Goal: Task Accomplishment & Management: Manage account settings

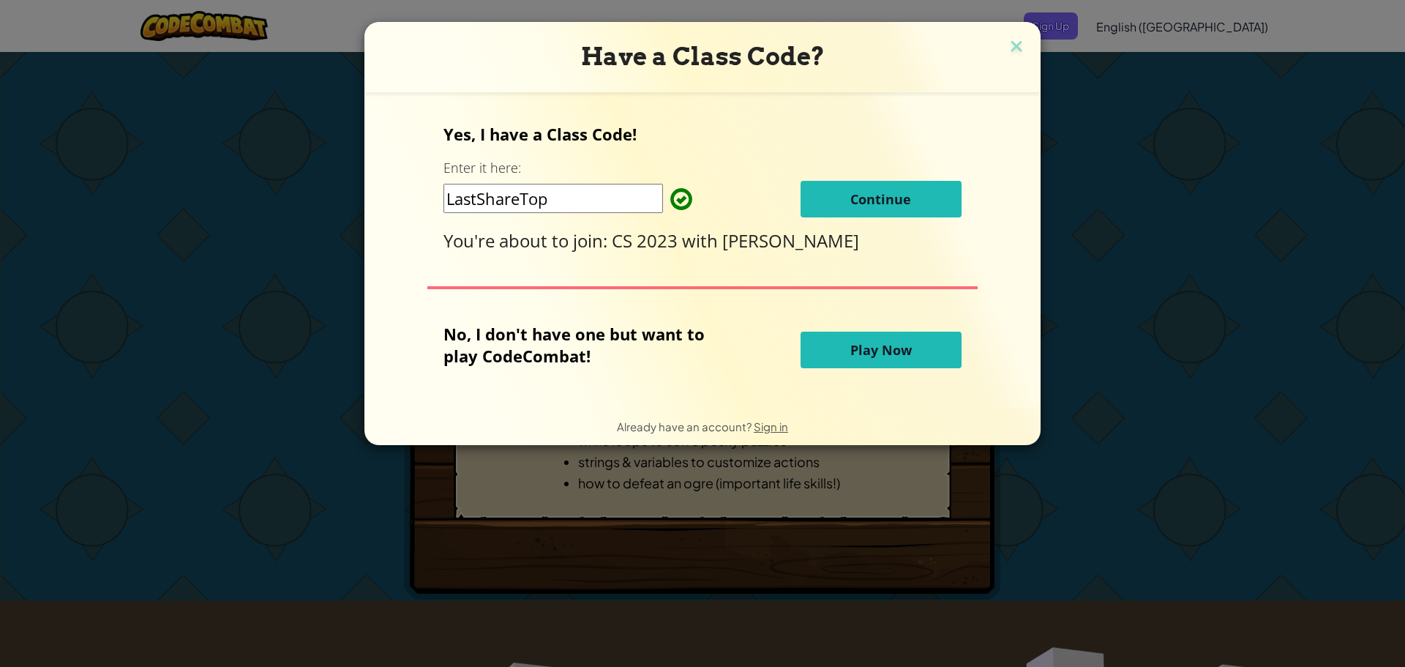
click at [860, 200] on span "Continue" at bounding box center [881, 199] width 61 height 18
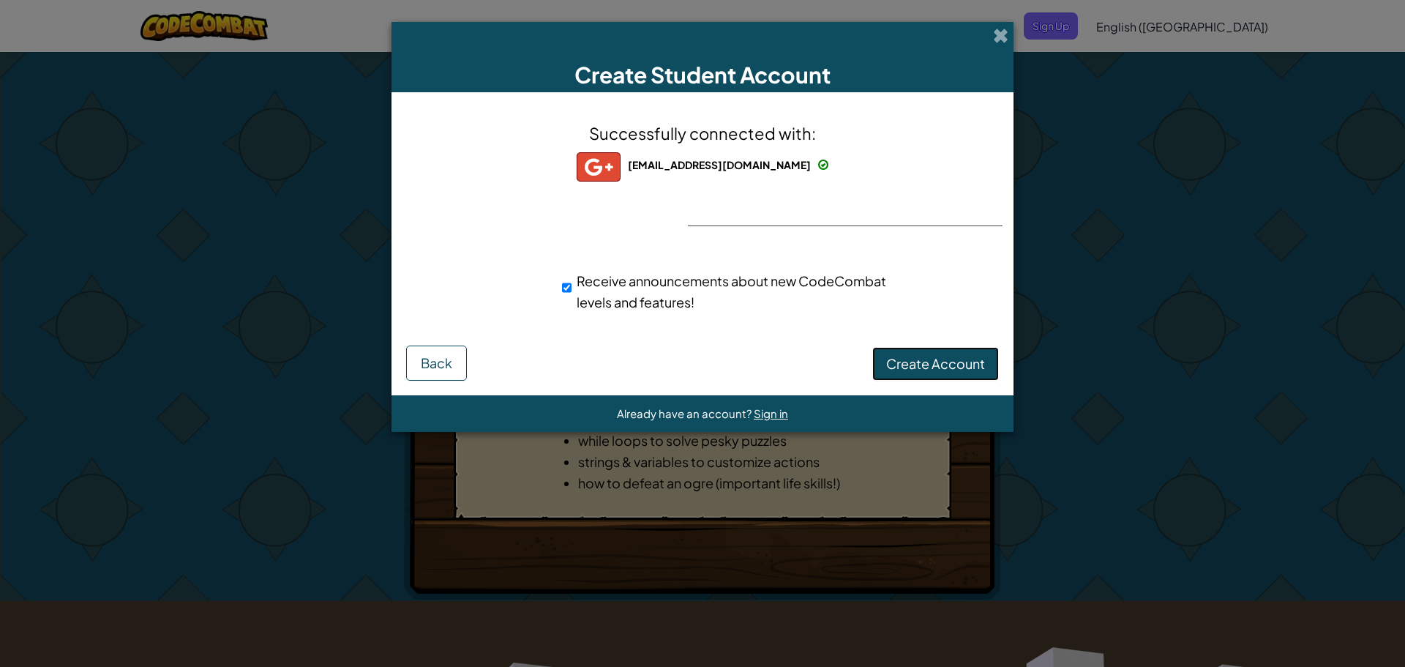
click at [913, 367] on span "Create Account" at bounding box center [935, 363] width 99 height 17
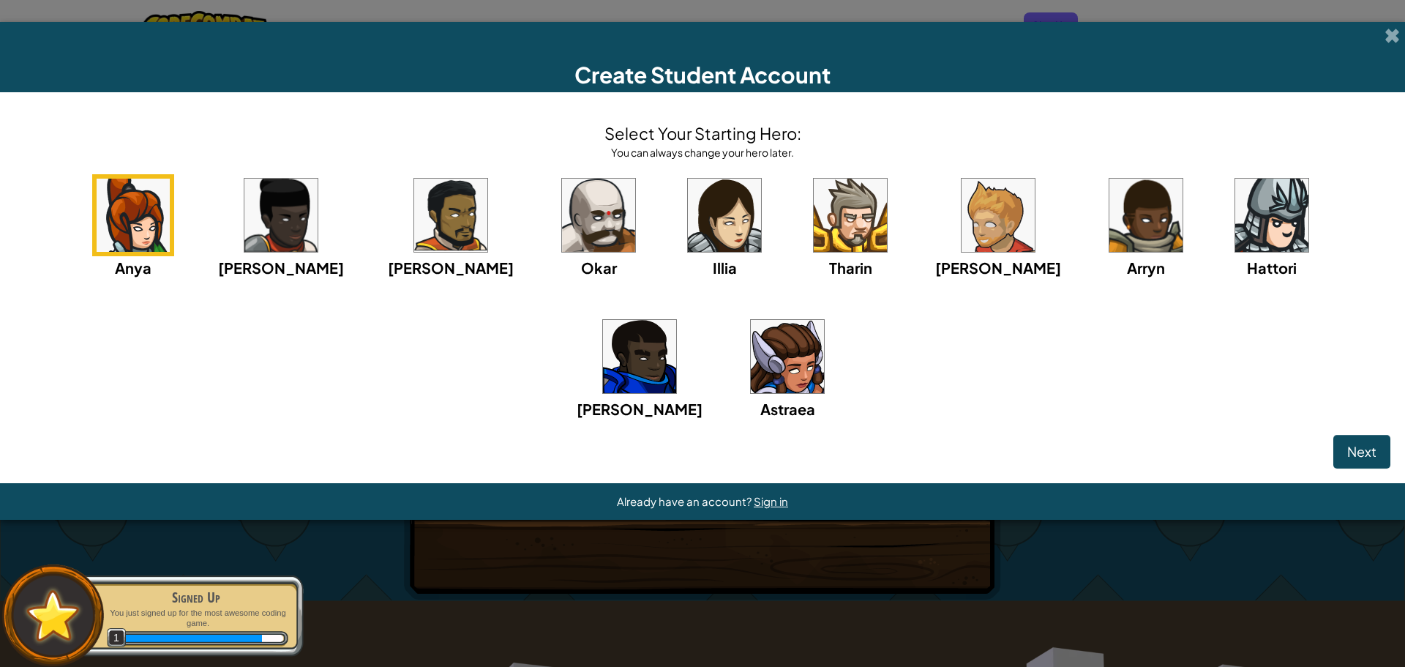
click at [751, 356] on img at bounding box center [787, 356] width 73 height 73
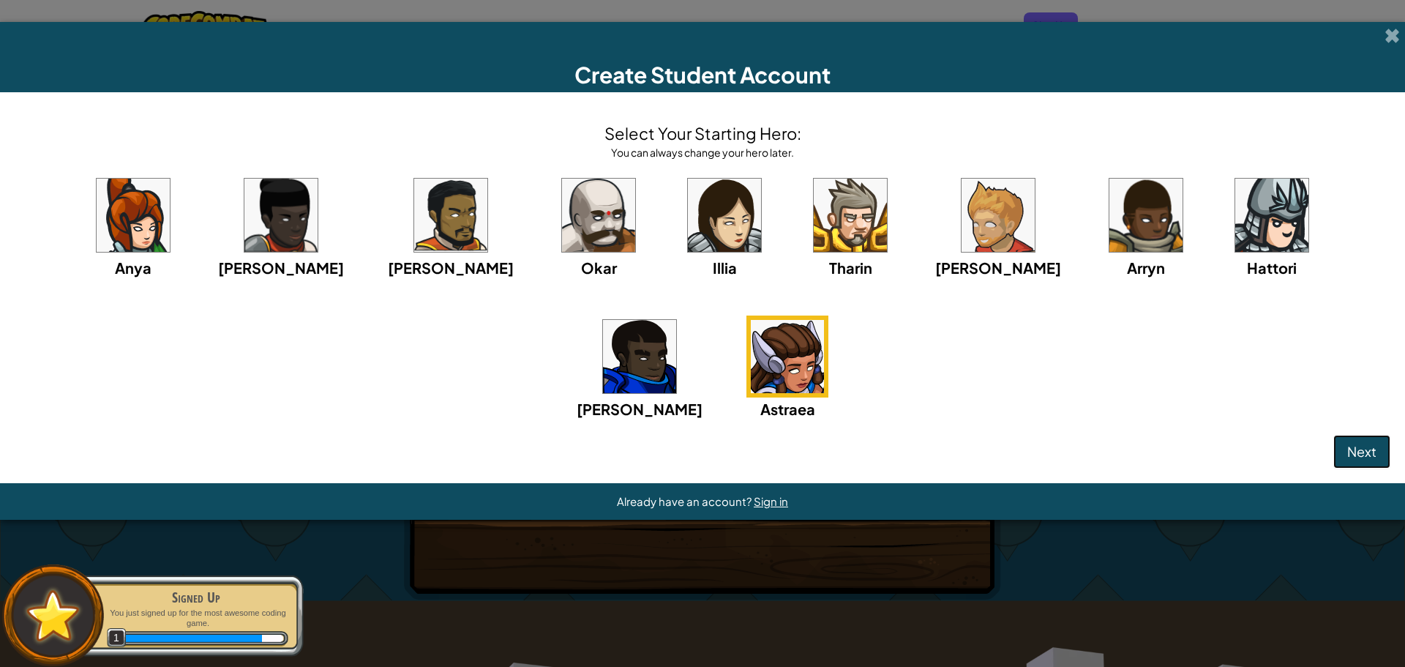
click at [1339, 457] on button "Next" at bounding box center [1362, 452] width 57 height 34
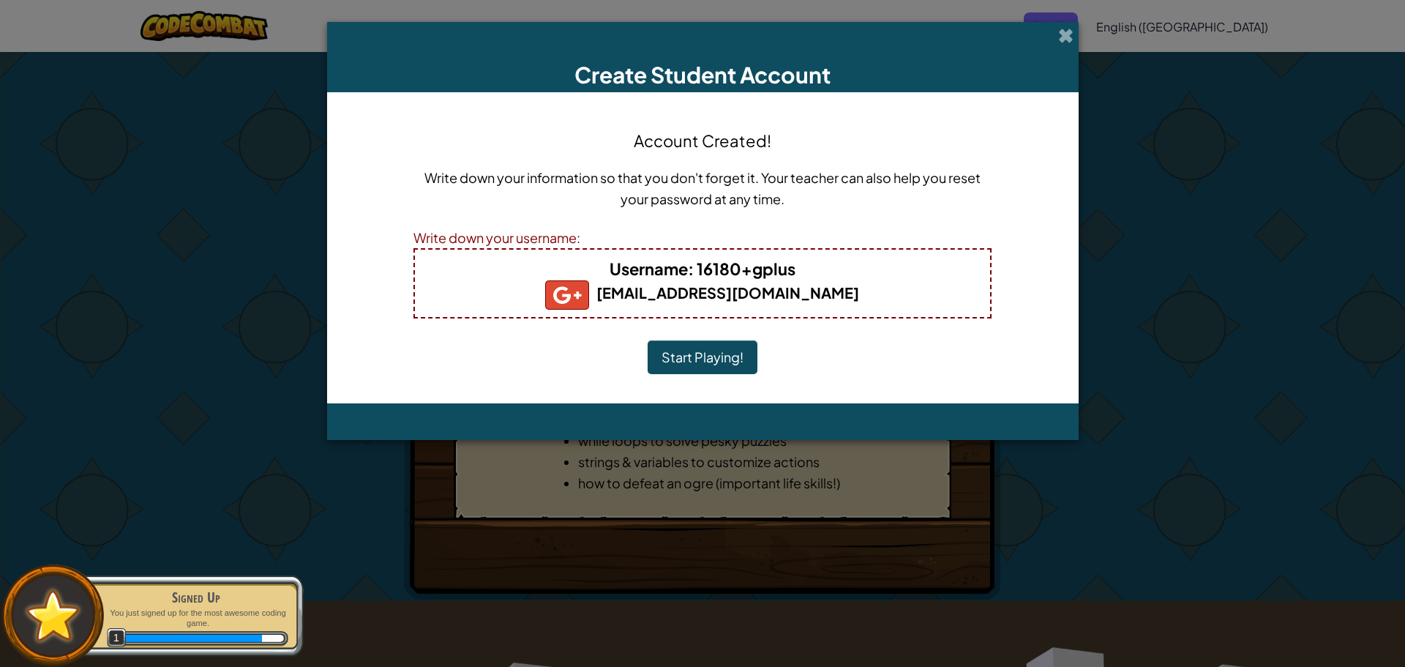
click at [681, 356] on button "Start Playing!" at bounding box center [703, 357] width 110 height 34
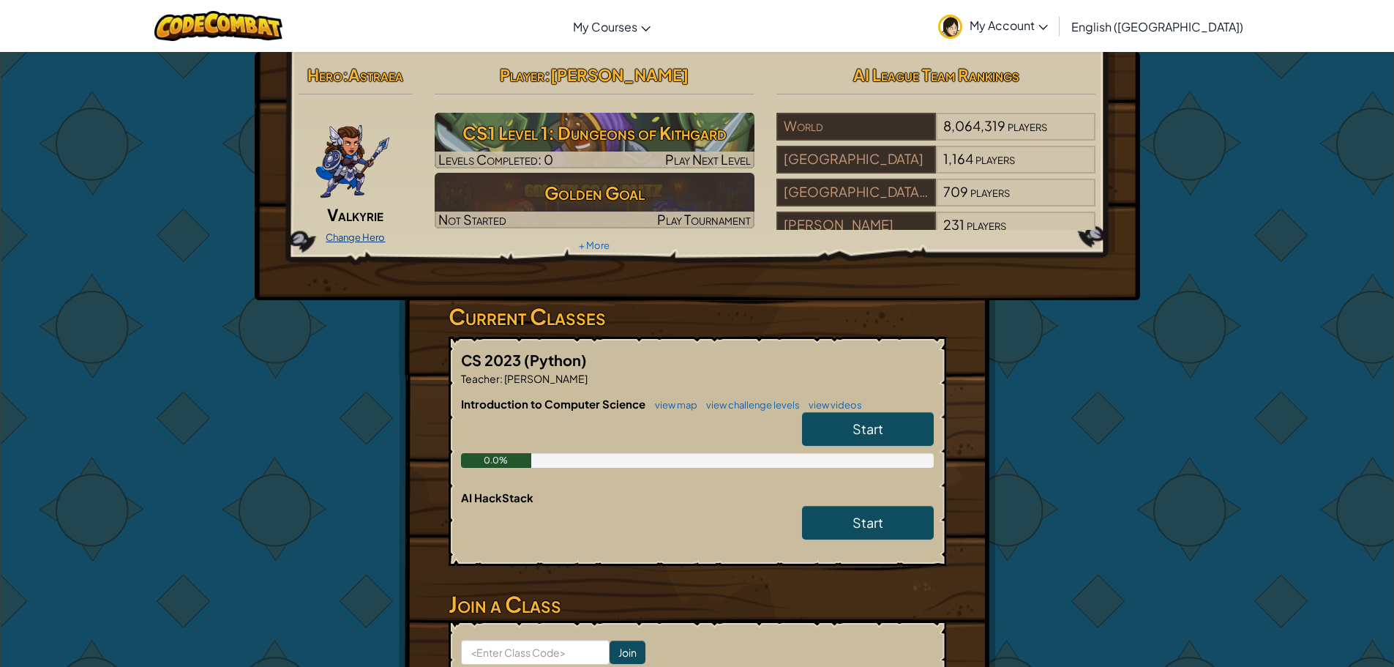
click at [366, 234] on link "Change Hero" at bounding box center [355, 237] width 59 height 12
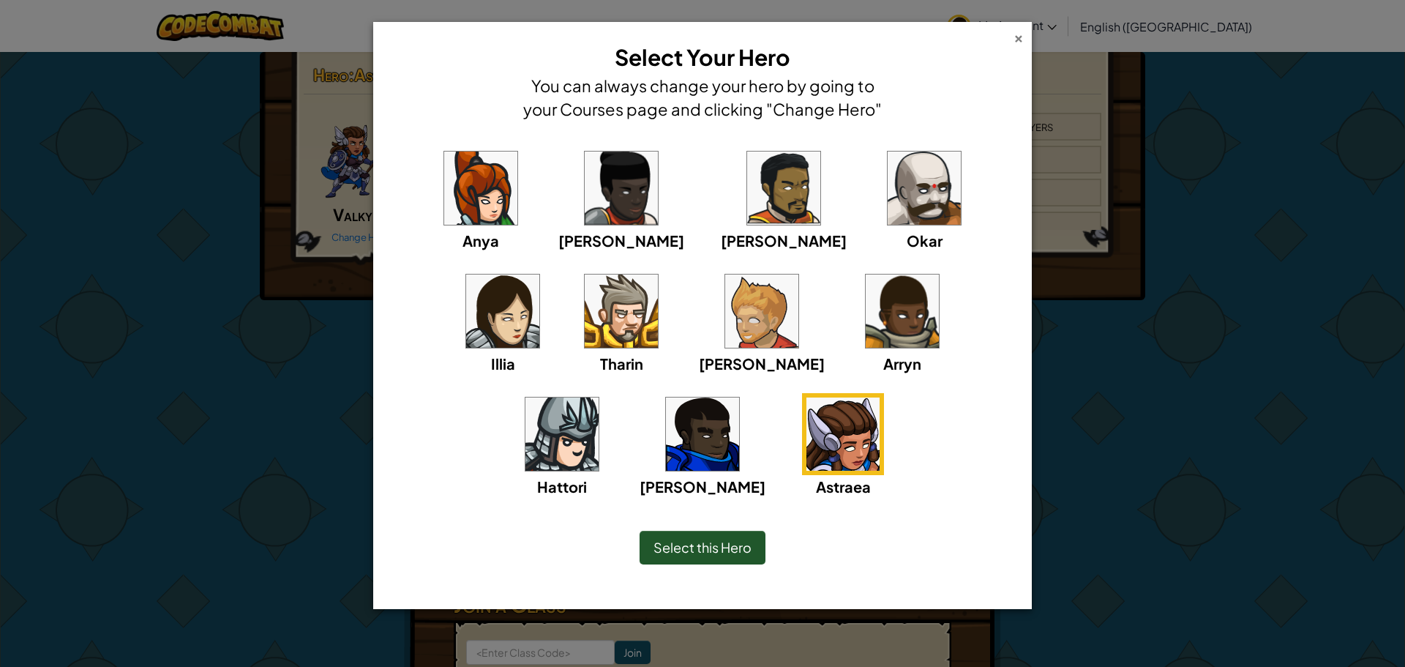
click at [1020, 40] on div "×" at bounding box center [1019, 36] width 10 height 15
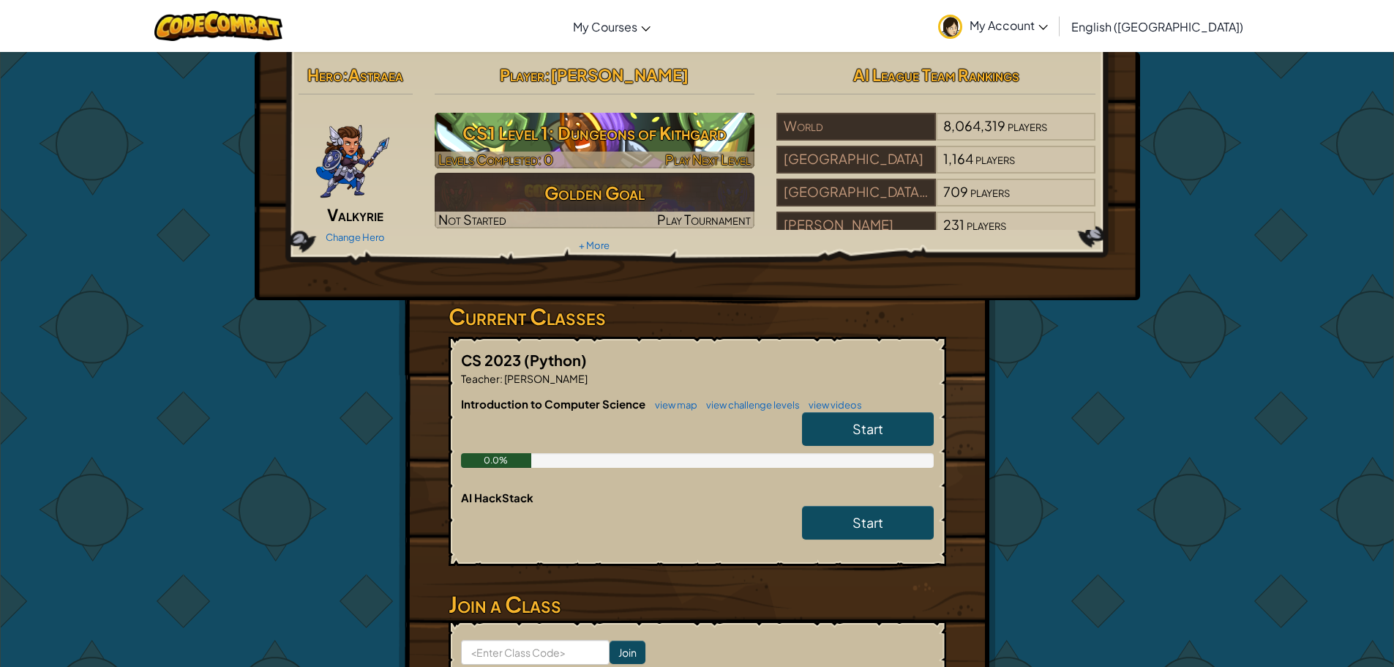
click at [533, 131] on h3 "CS1 Level 1: Dungeons of Kithgard" at bounding box center [595, 132] width 320 height 33
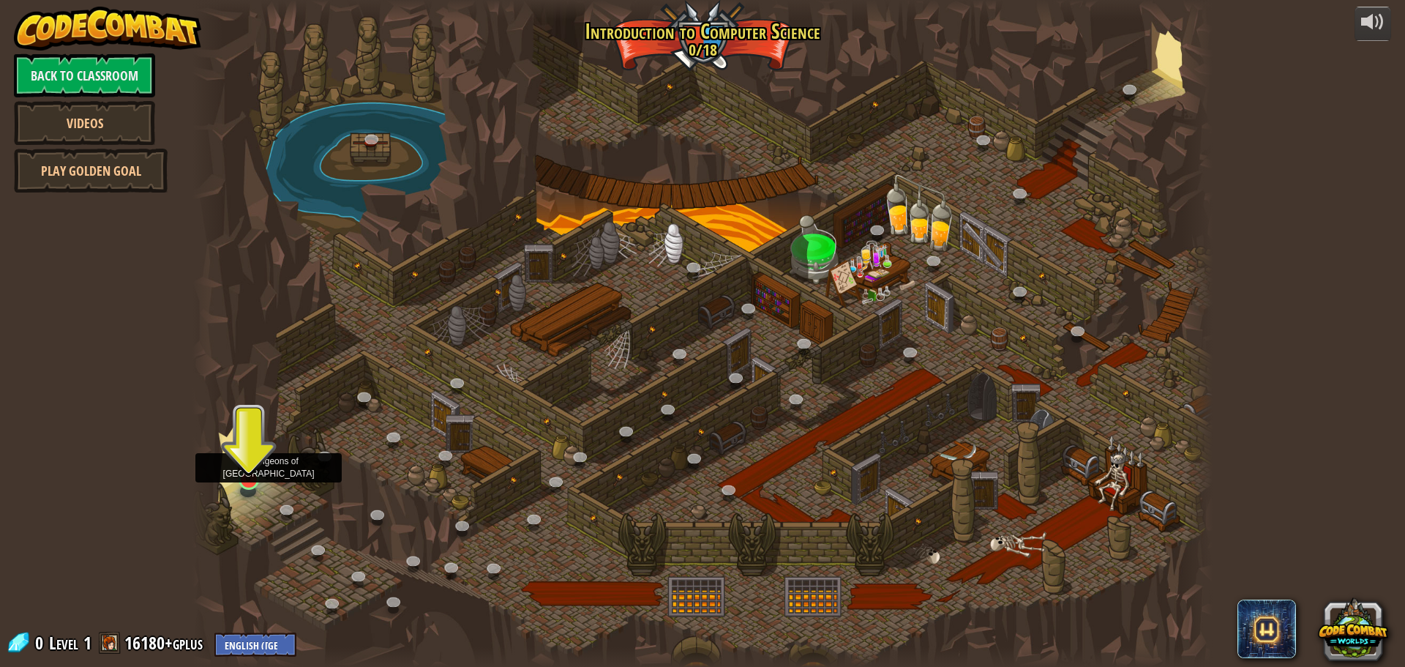
click at [257, 468] on img at bounding box center [248, 450] width 27 height 62
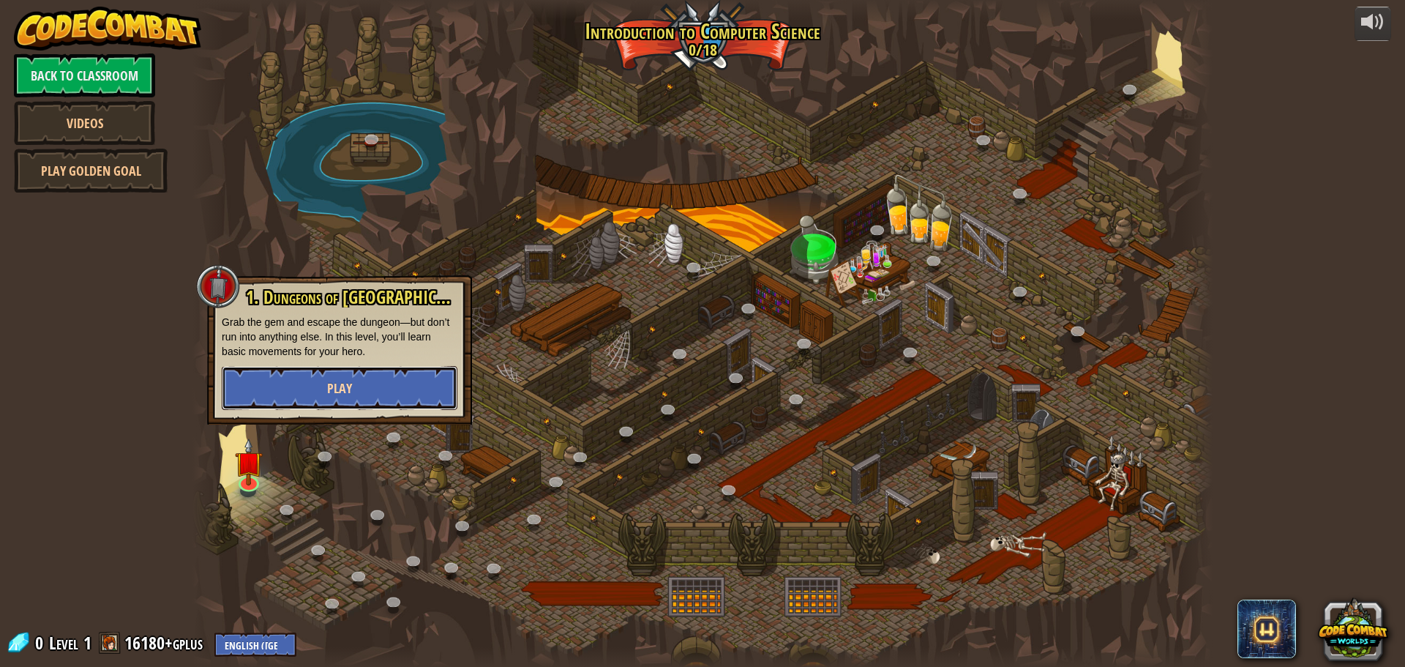
click at [334, 382] on span "Play" at bounding box center [339, 388] width 25 height 18
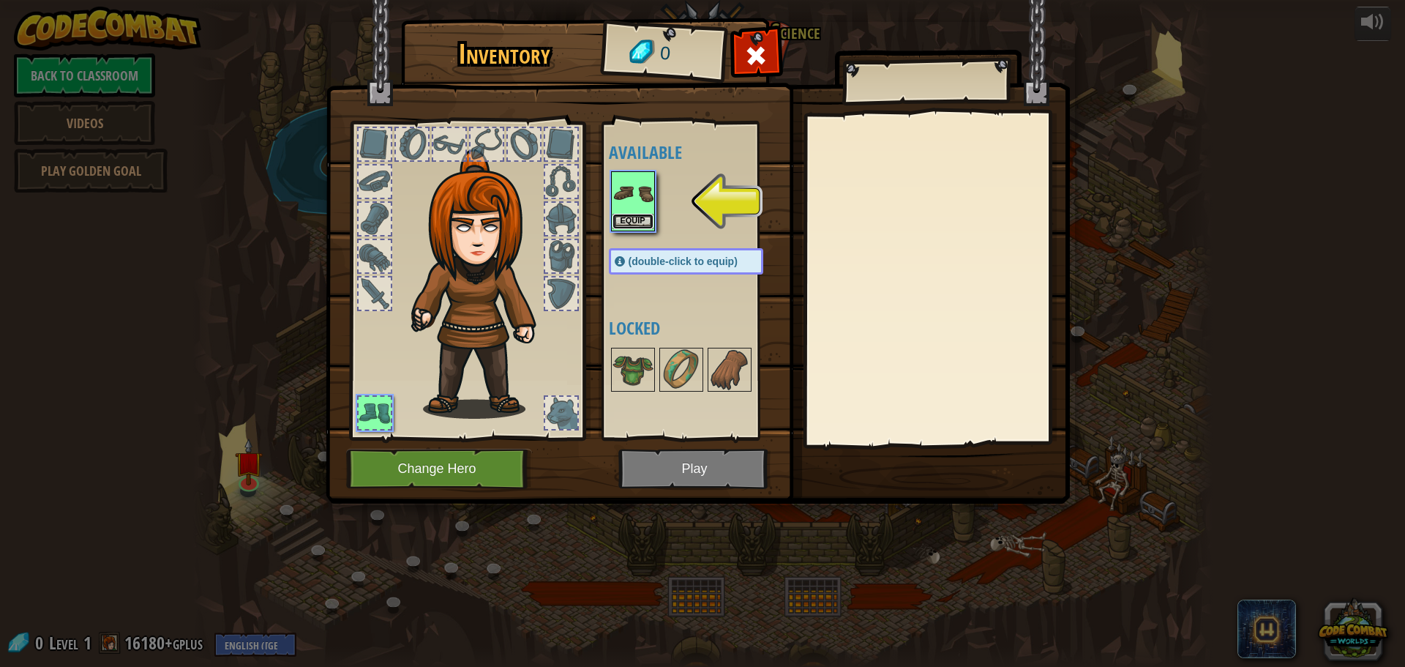
click at [638, 221] on button "Equip" at bounding box center [633, 221] width 41 height 15
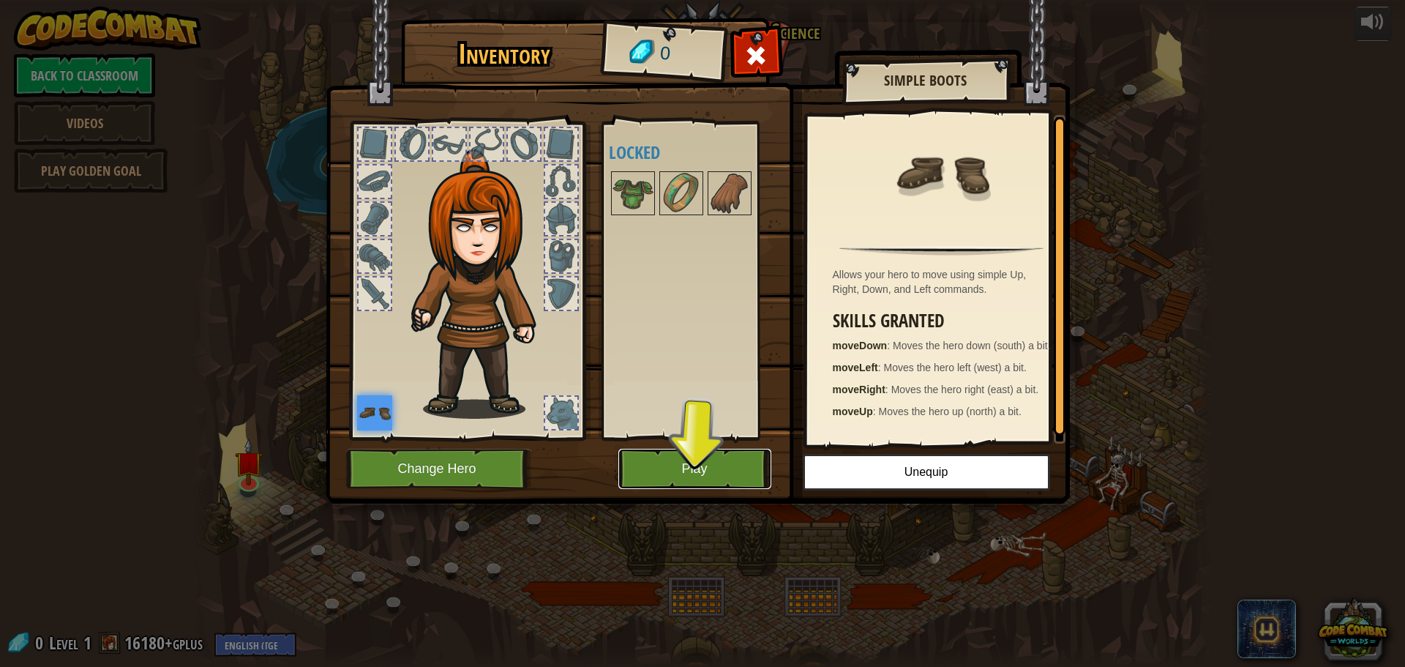
click at [661, 454] on button "Play" at bounding box center [695, 469] width 153 height 40
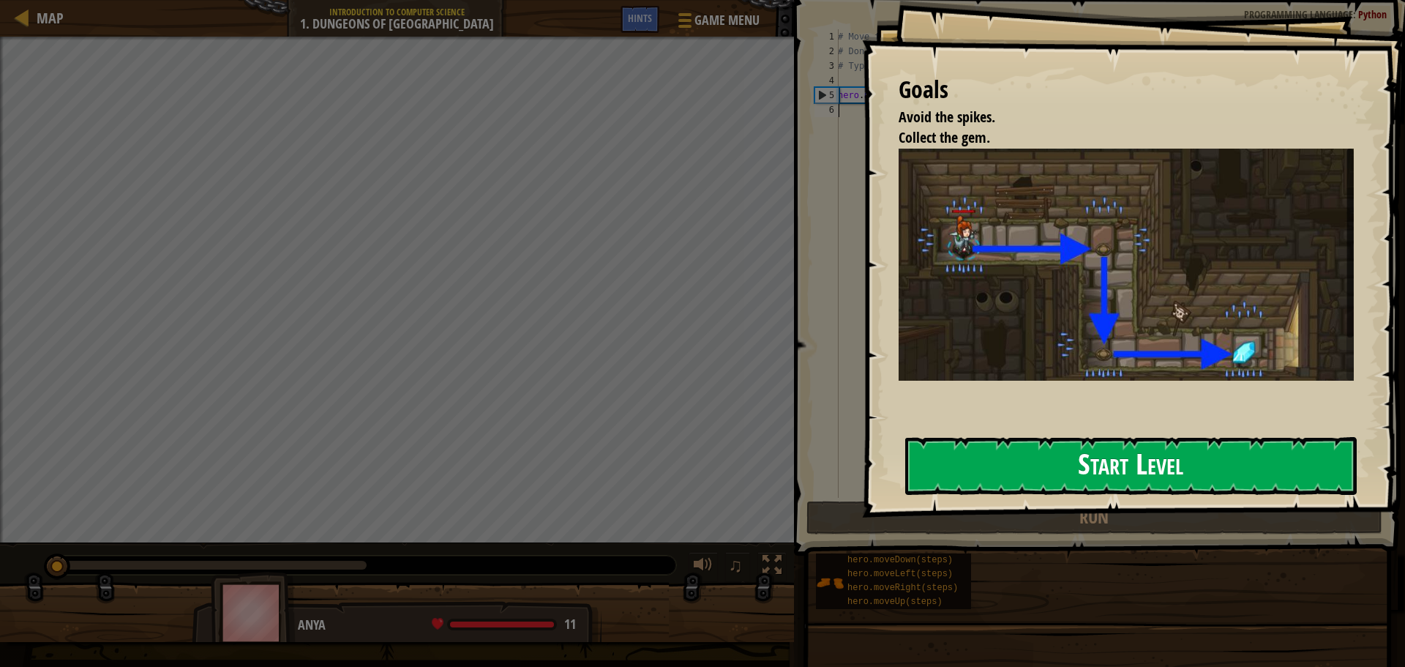
click at [1241, 470] on button "Start Level" at bounding box center [1131, 466] width 452 height 58
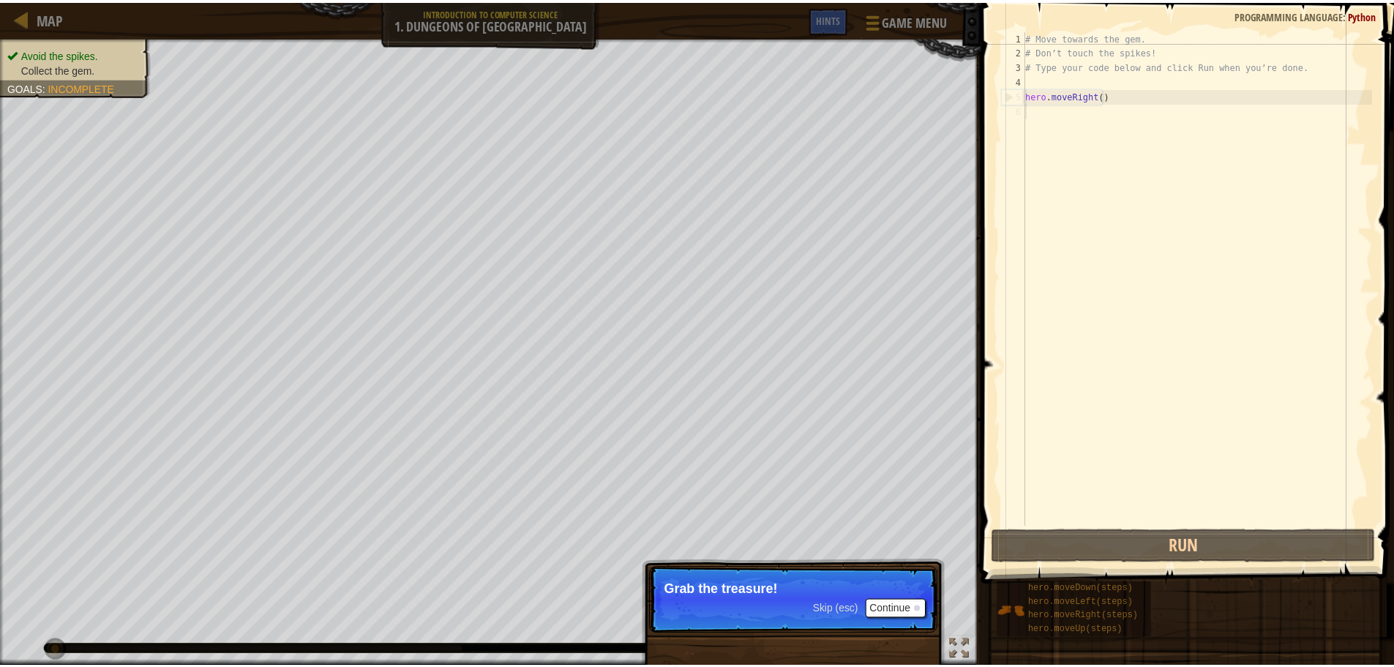
scroll to position [7, 0]
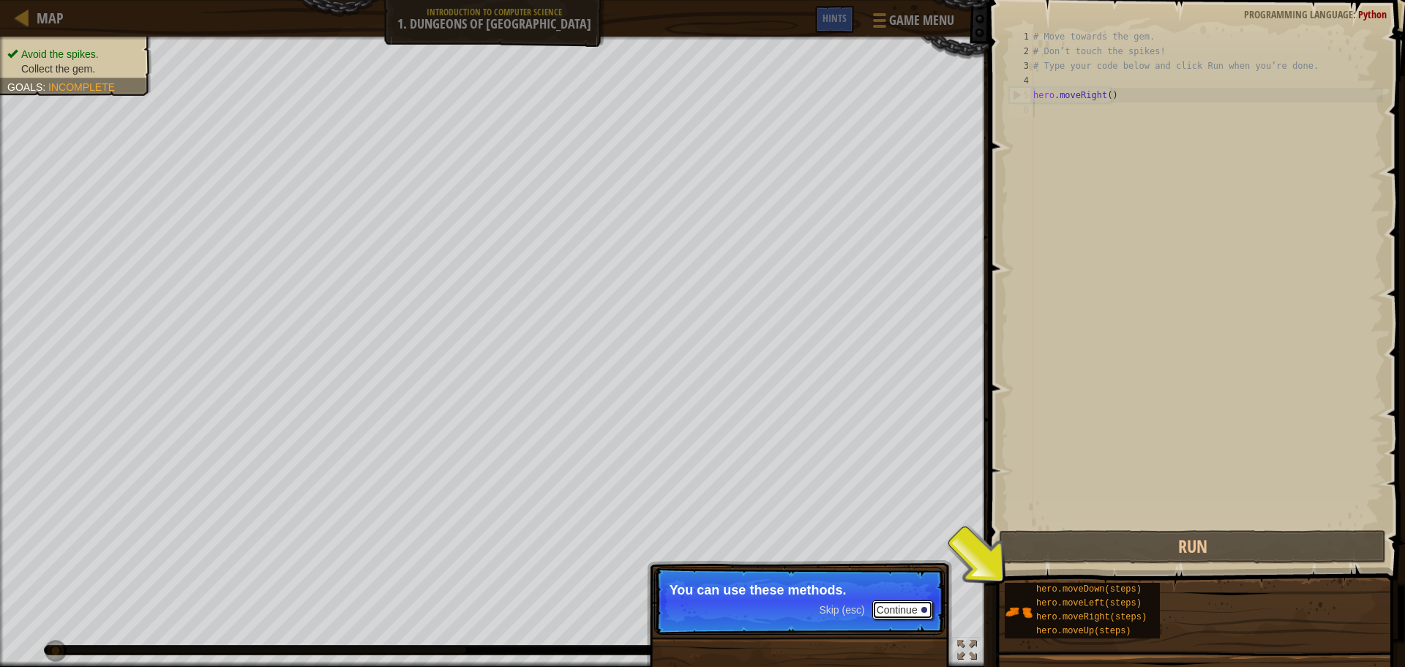
click at [920, 600] on button "Continue" at bounding box center [902, 609] width 61 height 19
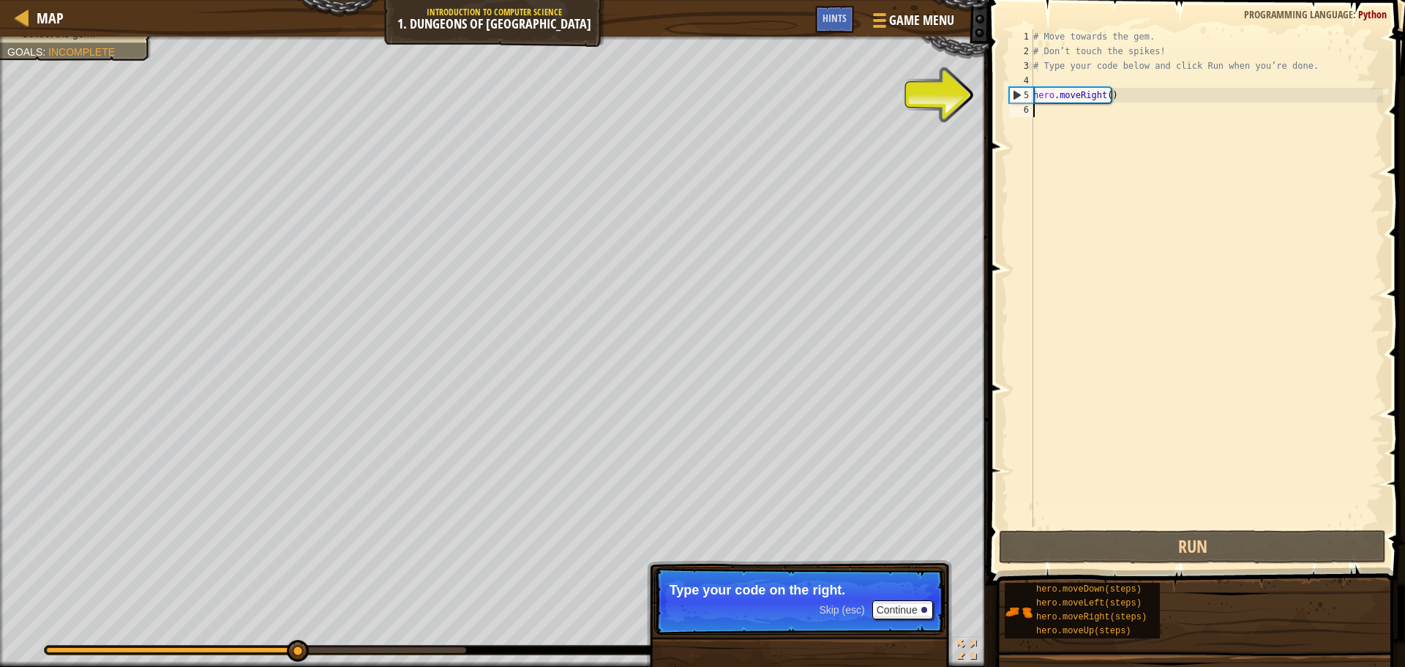
click at [1189, 94] on div "# Move towards the gem. # Don’t touch the spikes! # Type your code below and cl…" at bounding box center [1207, 292] width 353 height 527
type textarea "hero.moveRight()"
click at [1189, 94] on div "# Move towards the gem. # Don’t touch the spikes! # Type your code below and cl…" at bounding box center [1207, 292] width 353 height 527
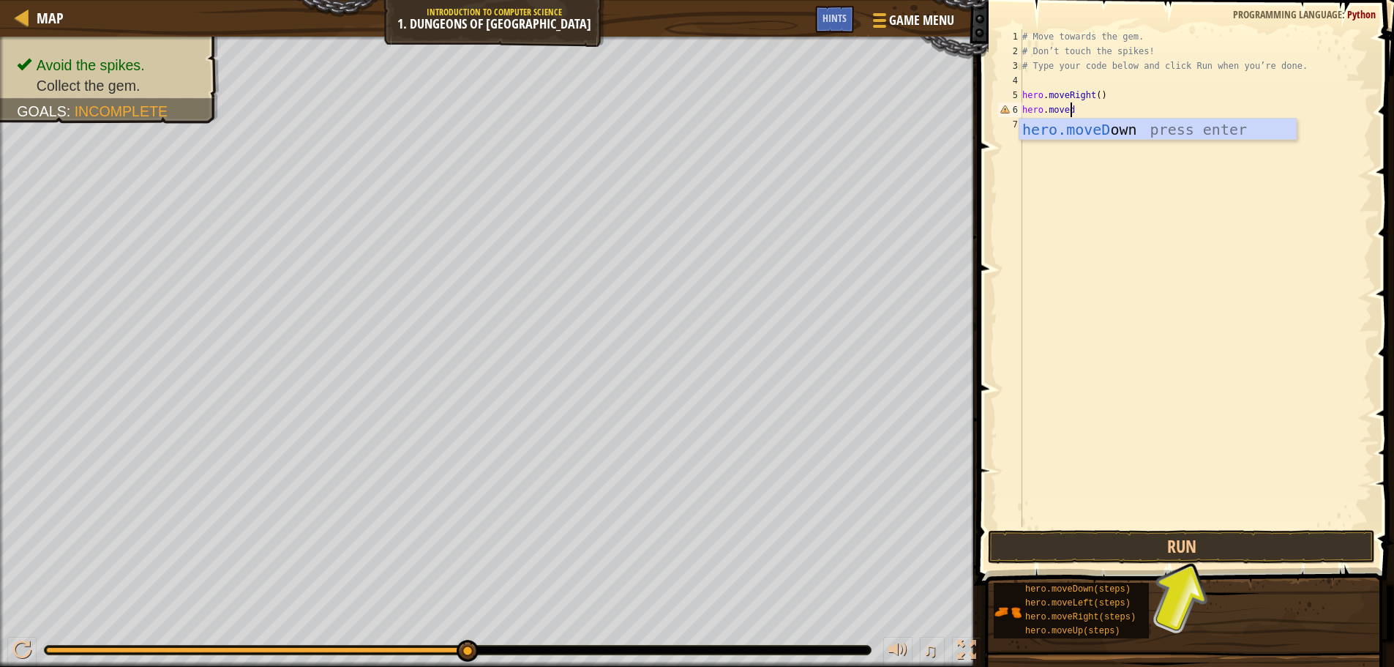
scroll to position [7, 3]
type textarea "hero.moveDown"
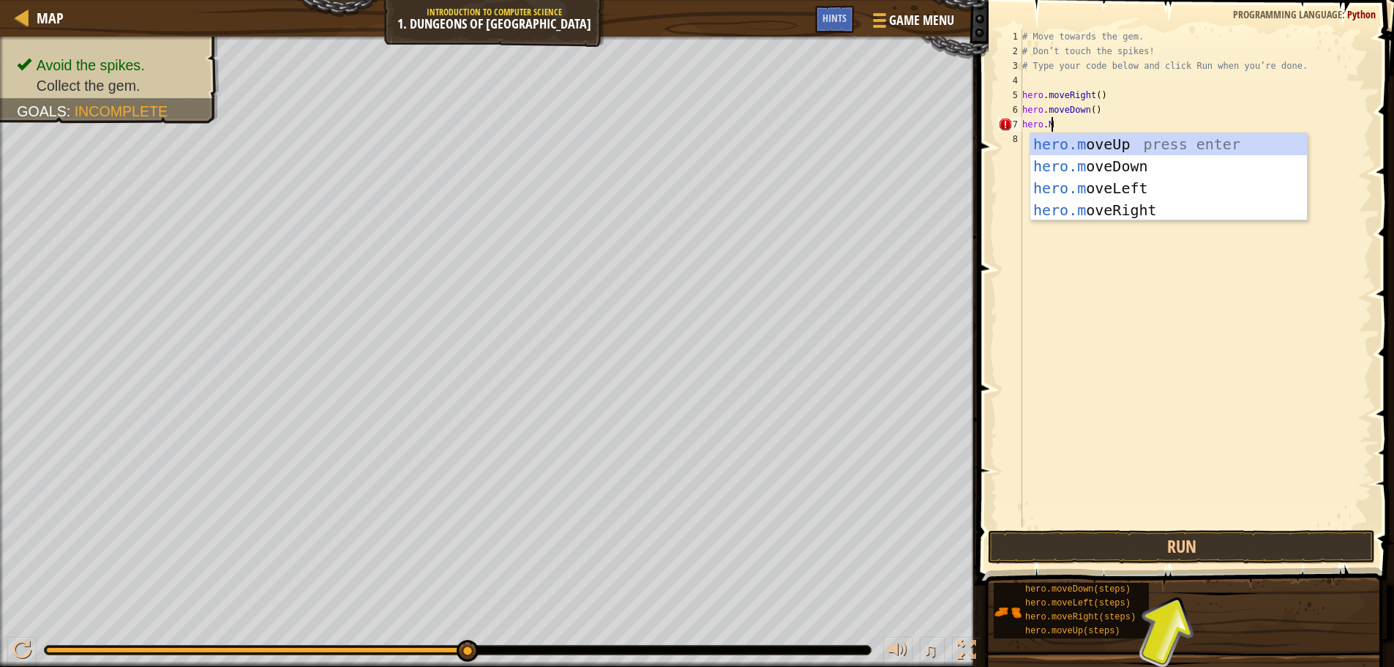
scroll to position [7, 1]
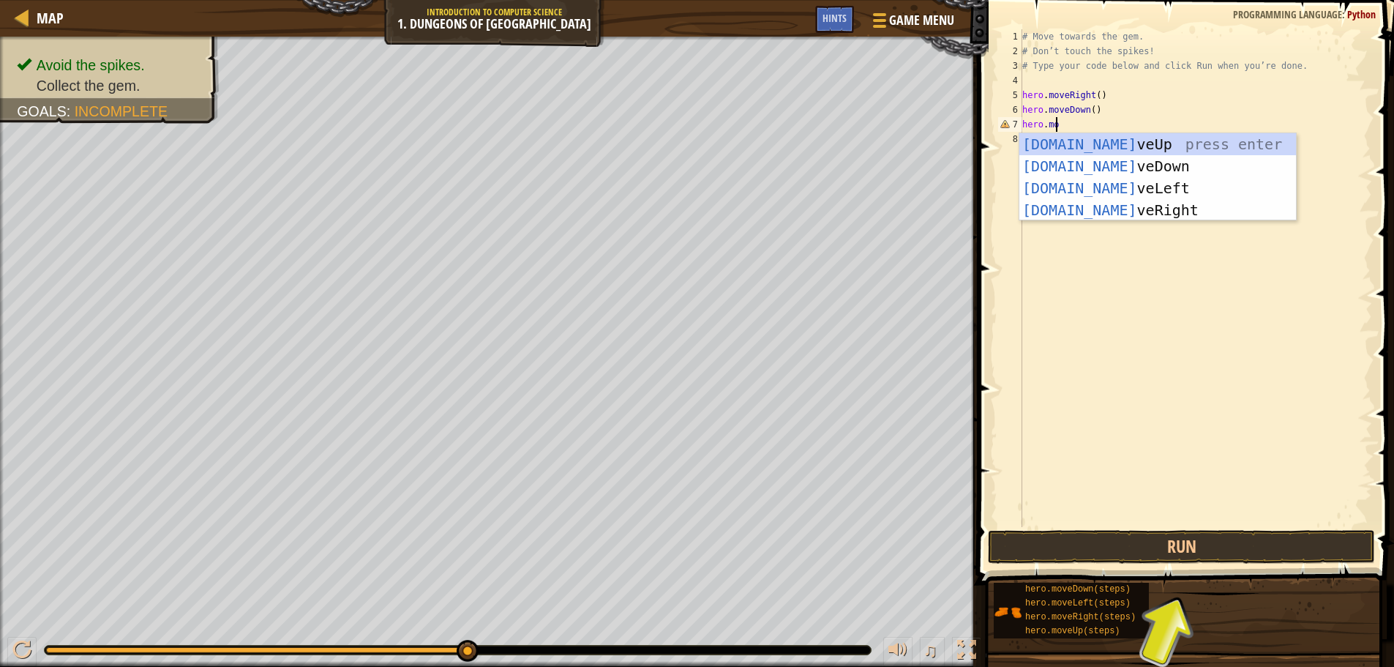
type textarea "hero.mov"
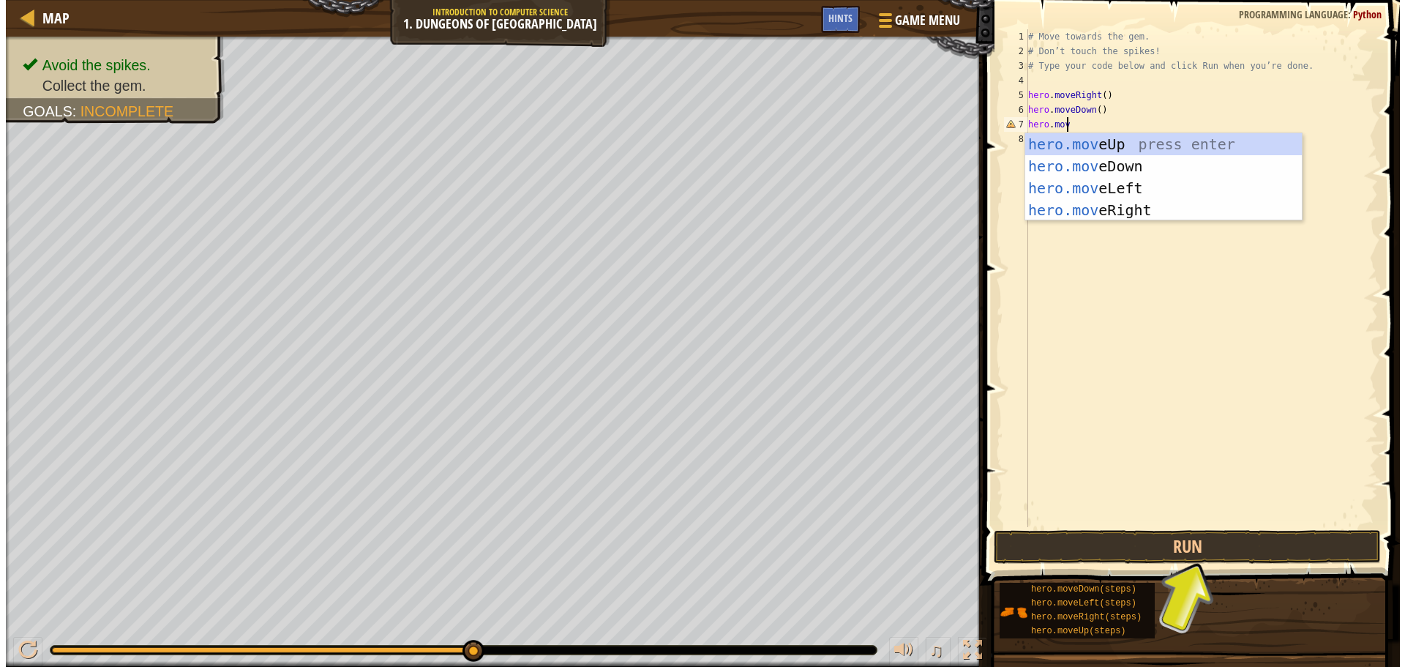
scroll to position [7, 2]
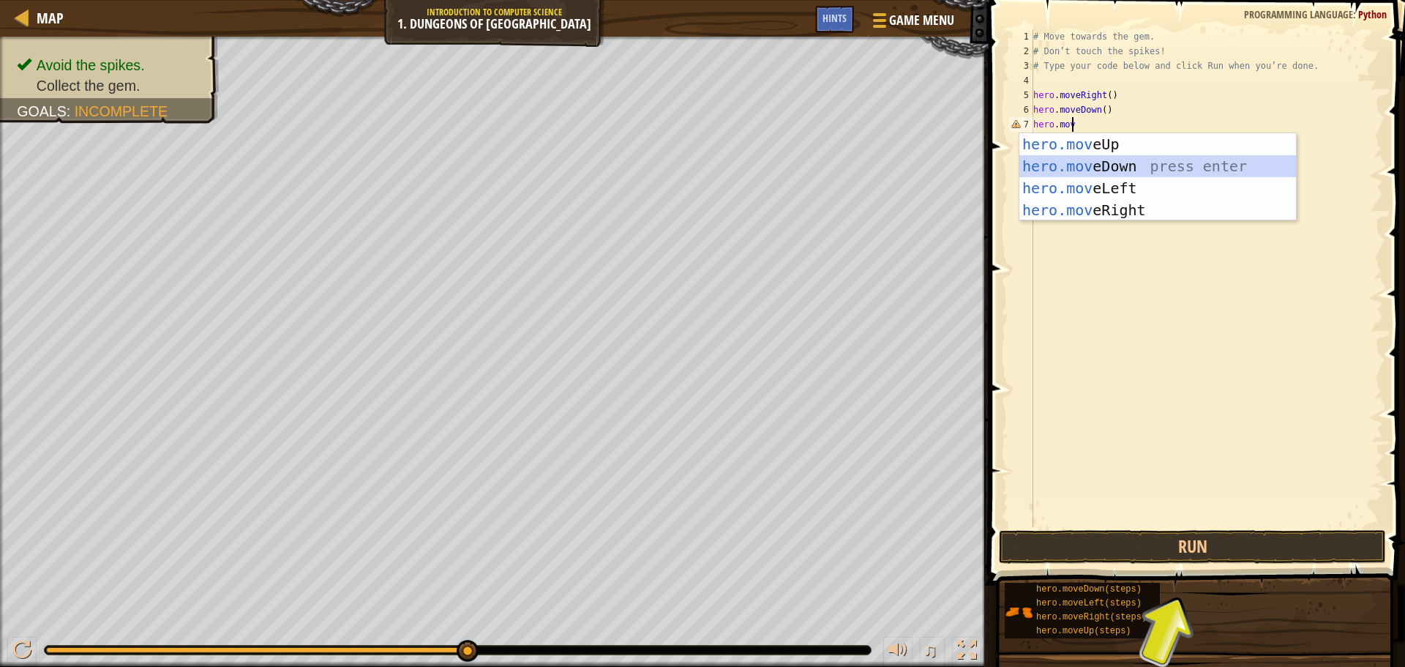
click at [1143, 163] on div "hero.mov eUp press enter hero.mov eDown press enter hero.mov eLeft press enter …" at bounding box center [1158, 199] width 277 height 132
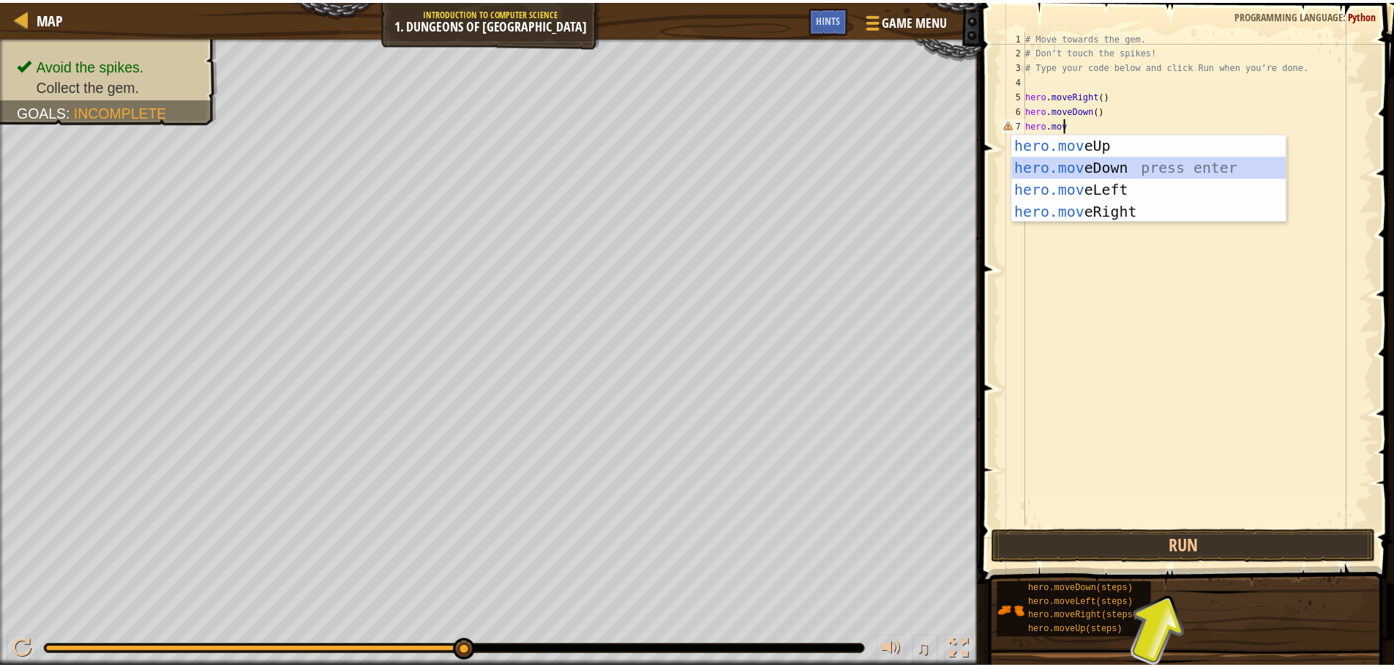
scroll to position [7, 0]
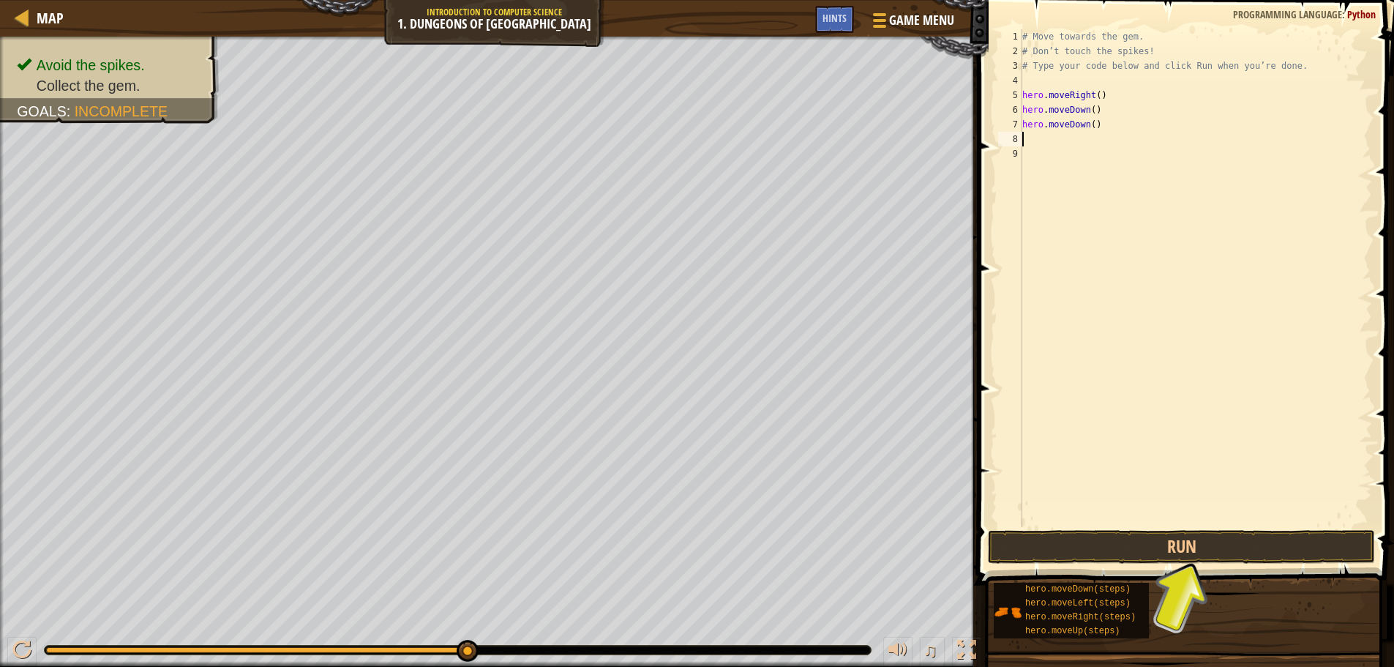
click at [1078, 118] on div "# Move towards the gem. # Don’t touch the spikes! # Type your code below and cl…" at bounding box center [1196, 292] width 353 height 527
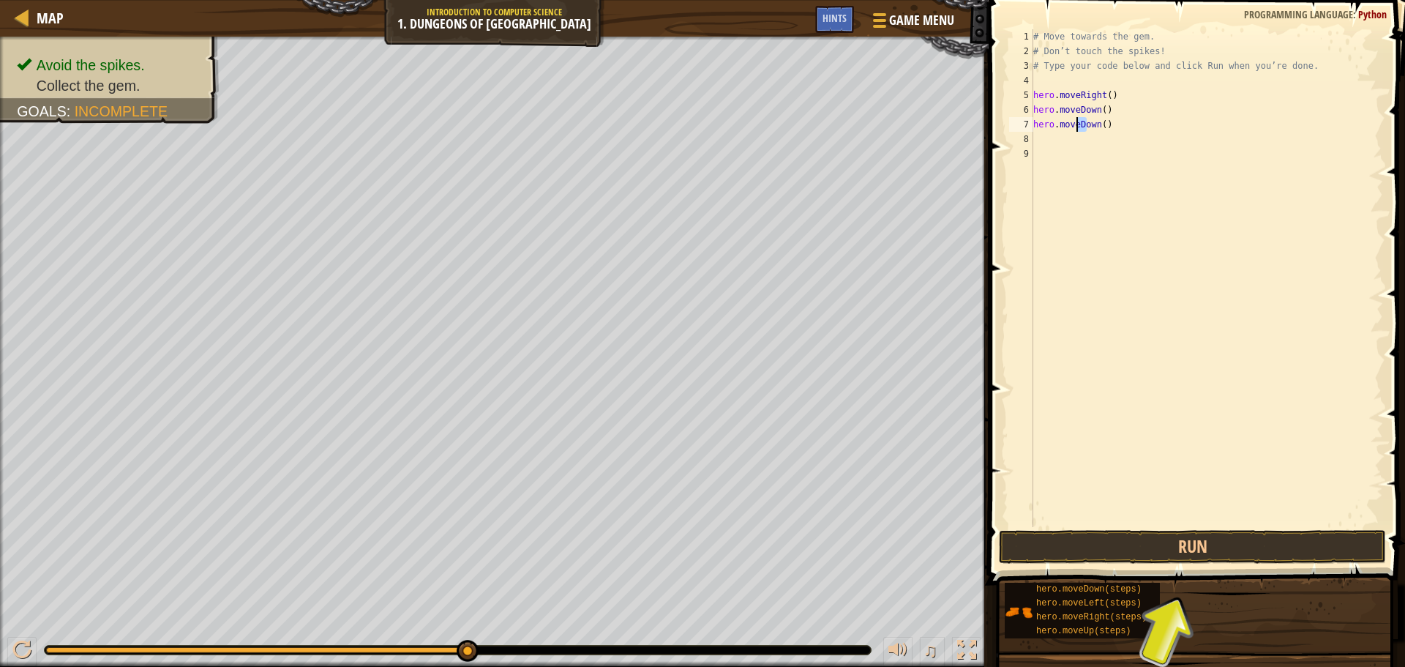
click at [1085, 124] on div "# Move towards the gem. # Don’t touch the spikes! # Type your code below and cl…" at bounding box center [1207, 278] width 353 height 498
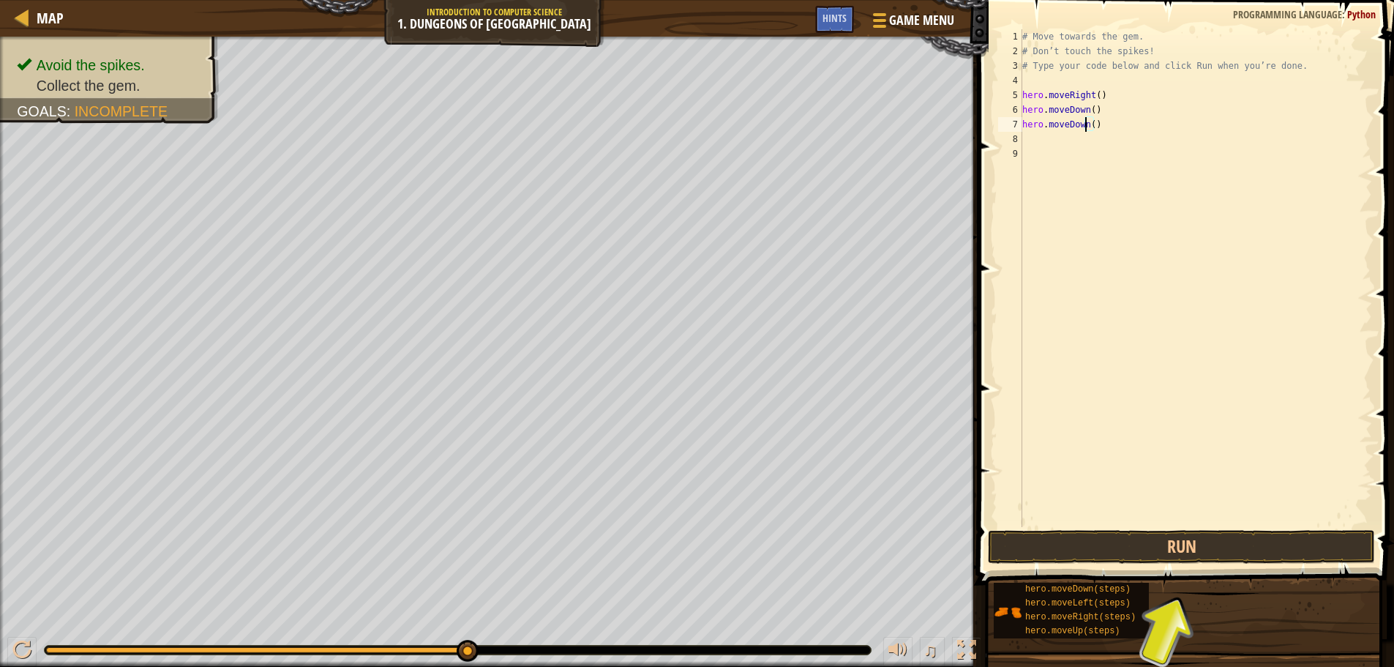
click at [1085, 124] on div "# Move towards the gem. # Don’t touch the spikes! # Type your code below and cl…" at bounding box center [1196, 292] width 353 height 527
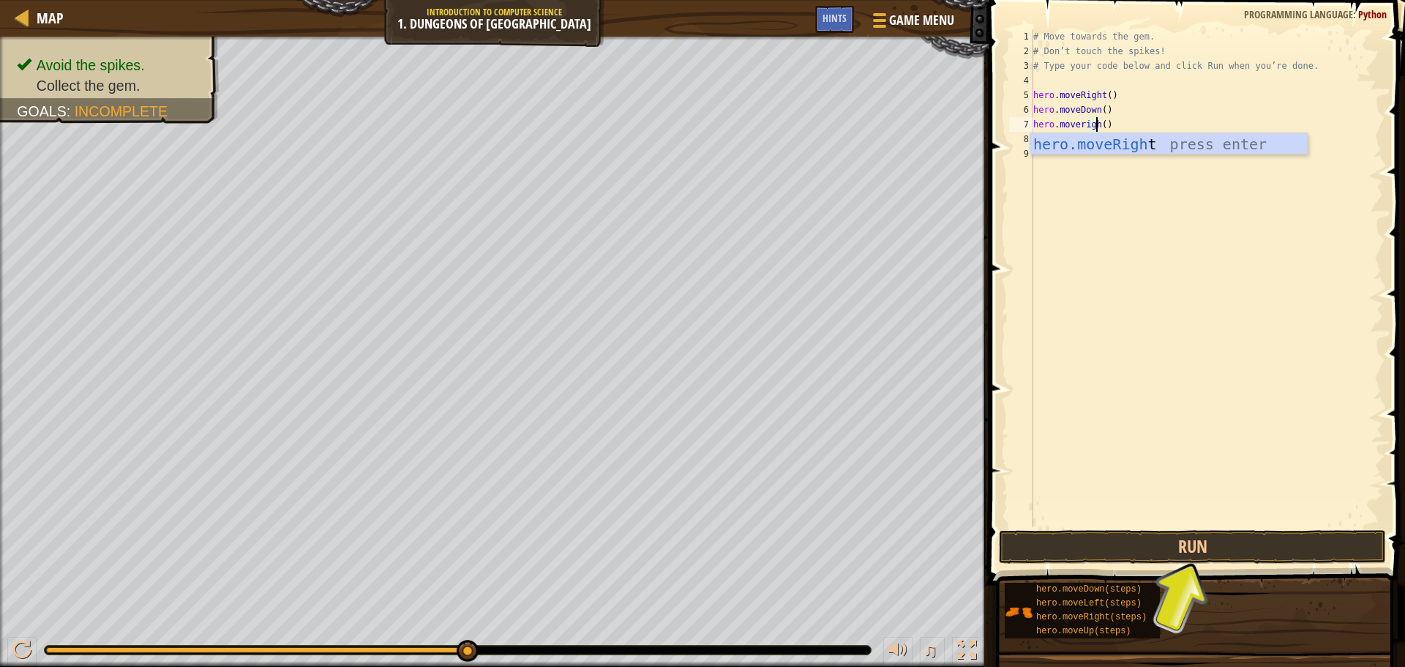
scroll to position [7, 5]
click at [1112, 150] on div "hero.moveRight press enter" at bounding box center [1169, 166] width 277 height 66
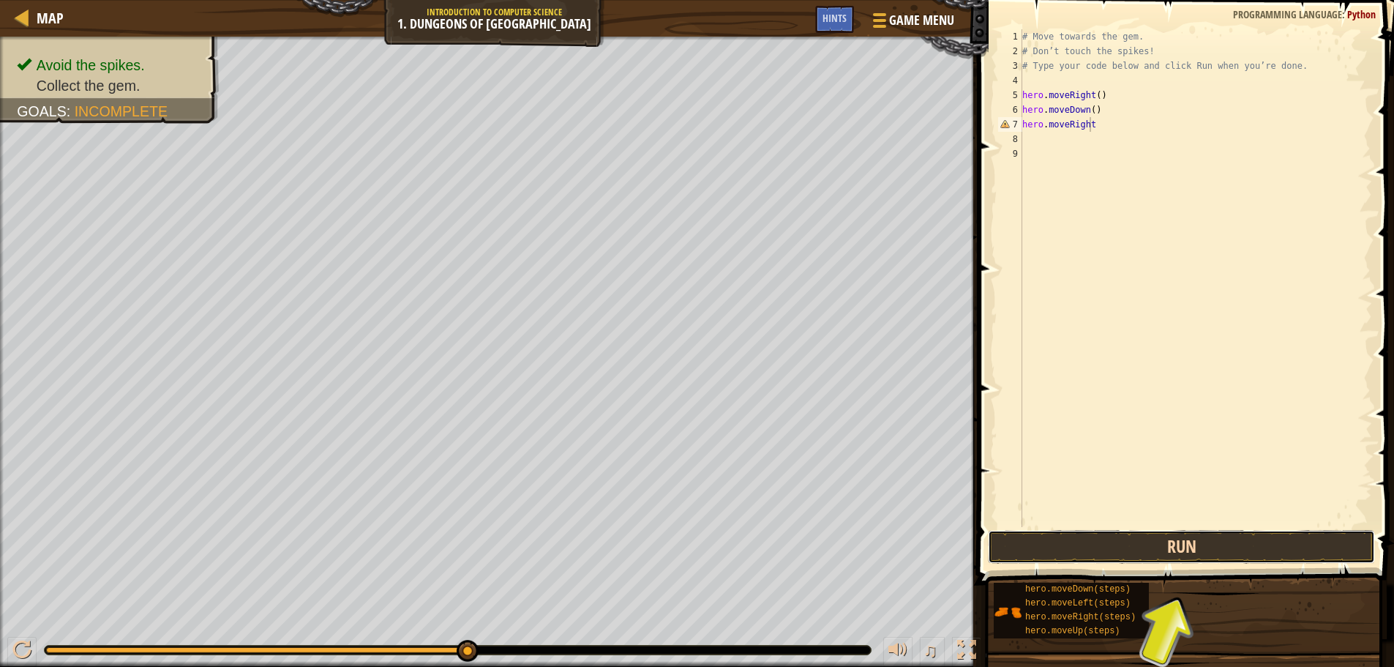
click at [1076, 545] on button "Run" at bounding box center [1181, 547] width 387 height 34
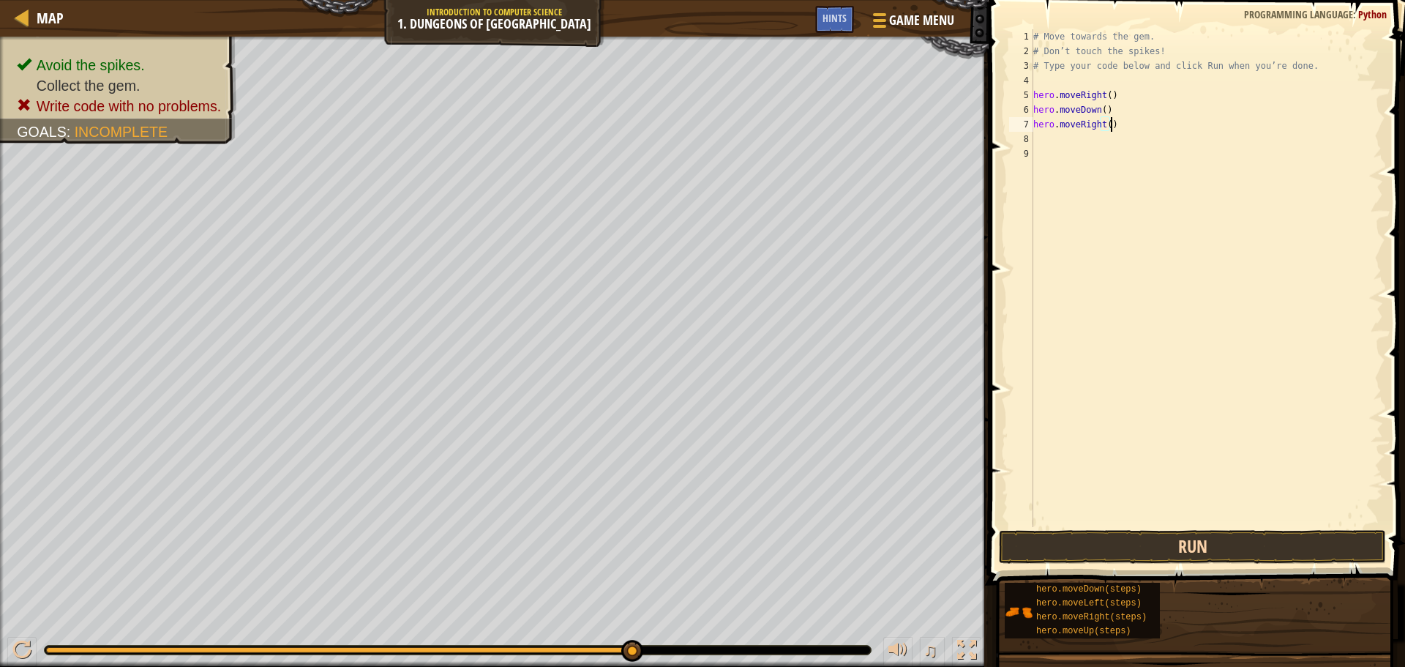
type textarea "hero.moveRight()"
click at [1127, 536] on button "Run" at bounding box center [1192, 547] width 387 height 34
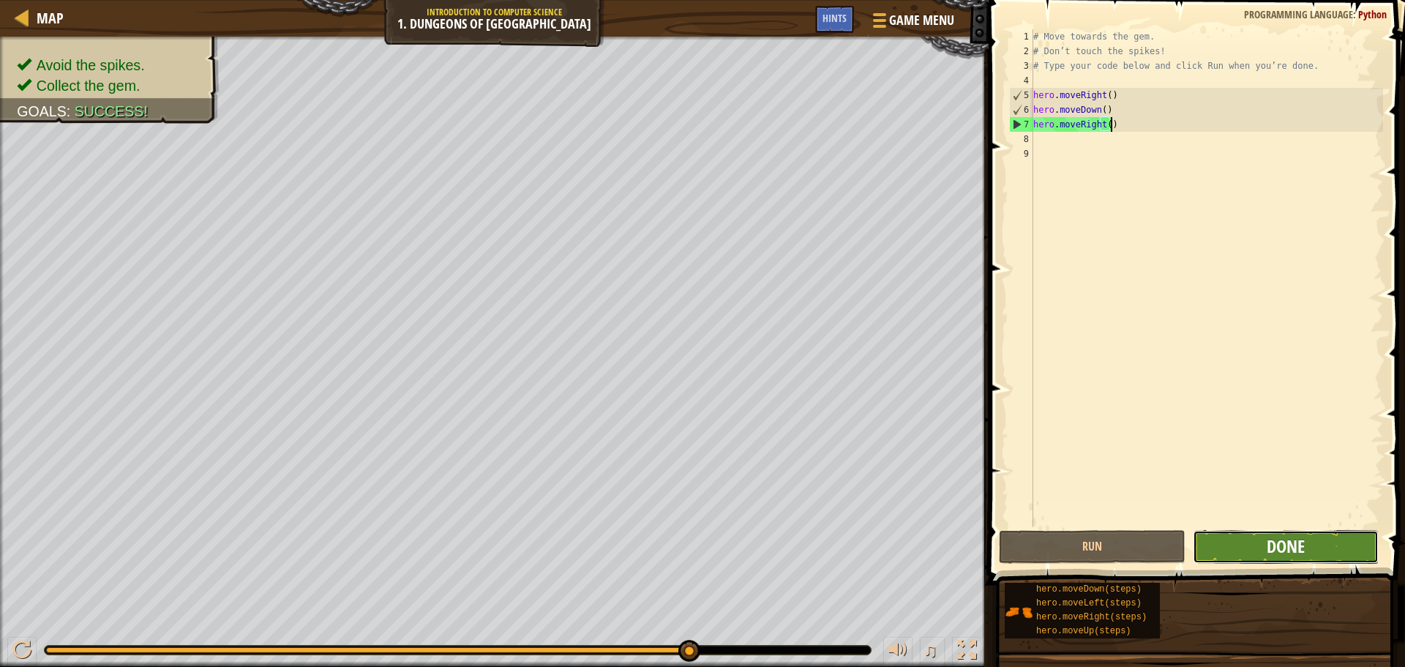
click at [1295, 555] on span "Done" at bounding box center [1286, 545] width 38 height 23
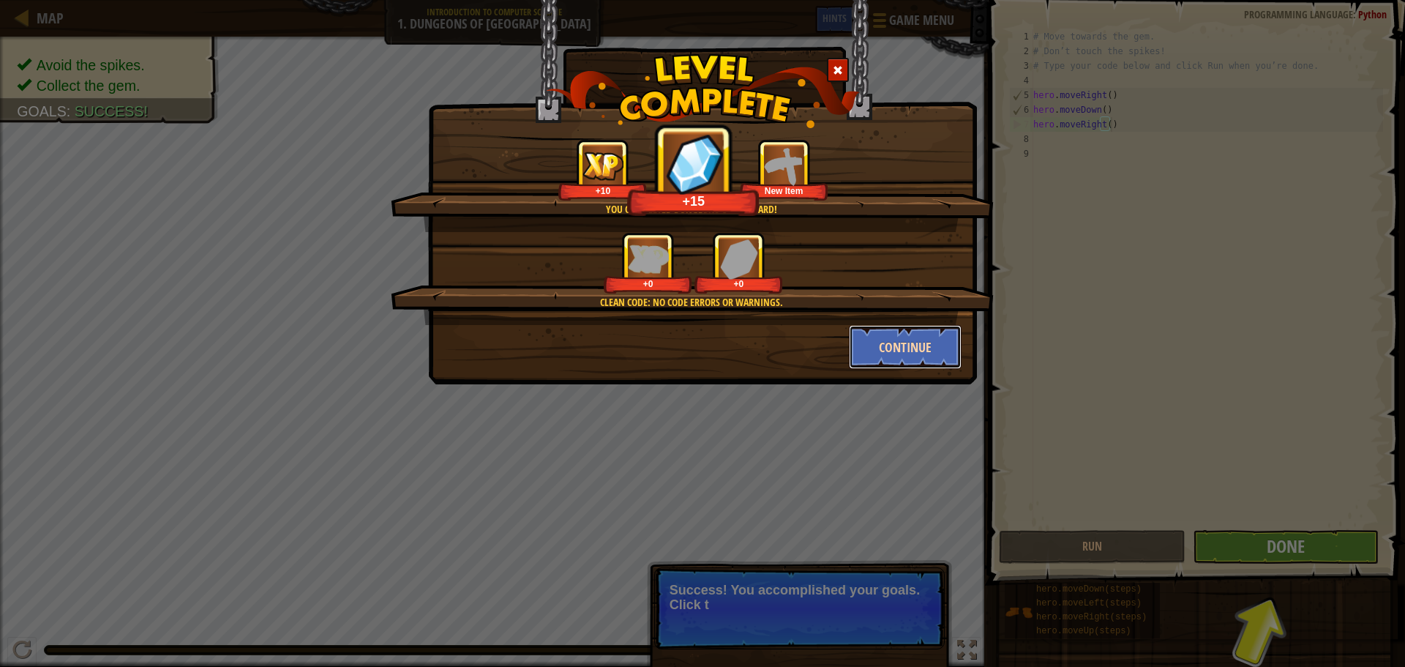
click at [899, 345] on button "Continue" at bounding box center [905, 347] width 113 height 44
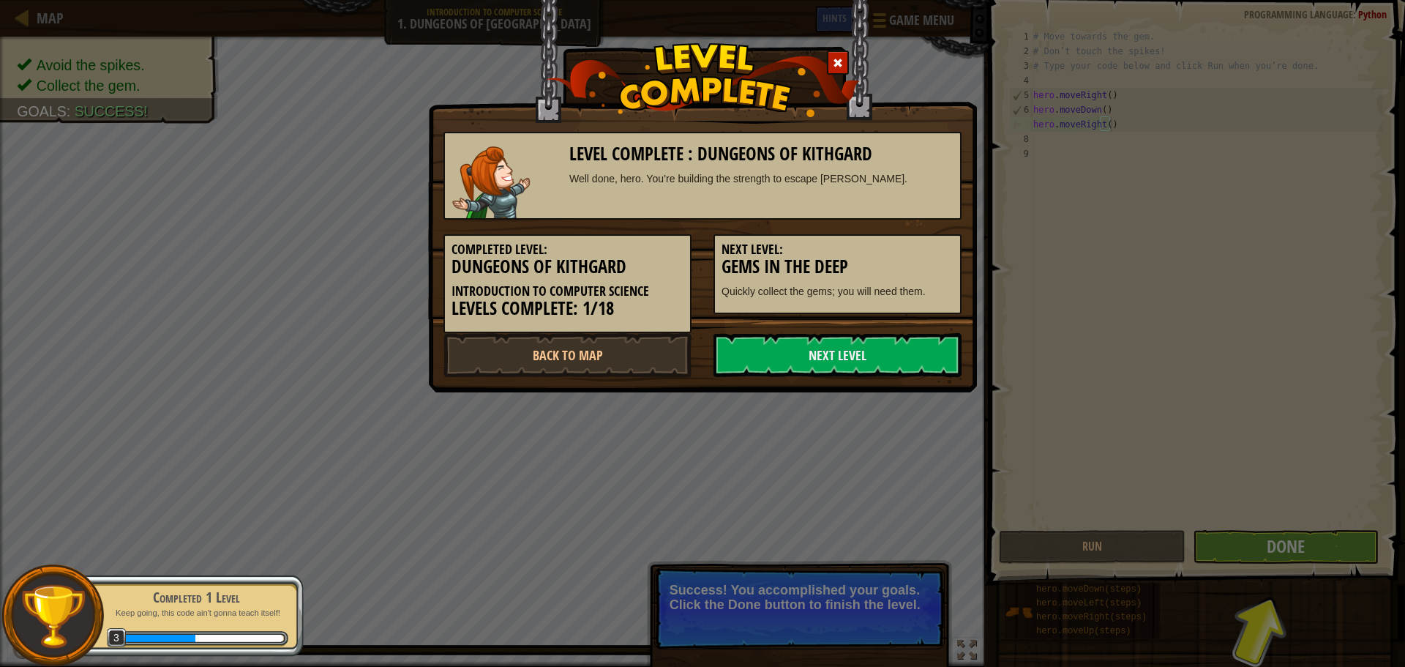
click at [899, 345] on link "Next Level" at bounding box center [838, 355] width 248 height 44
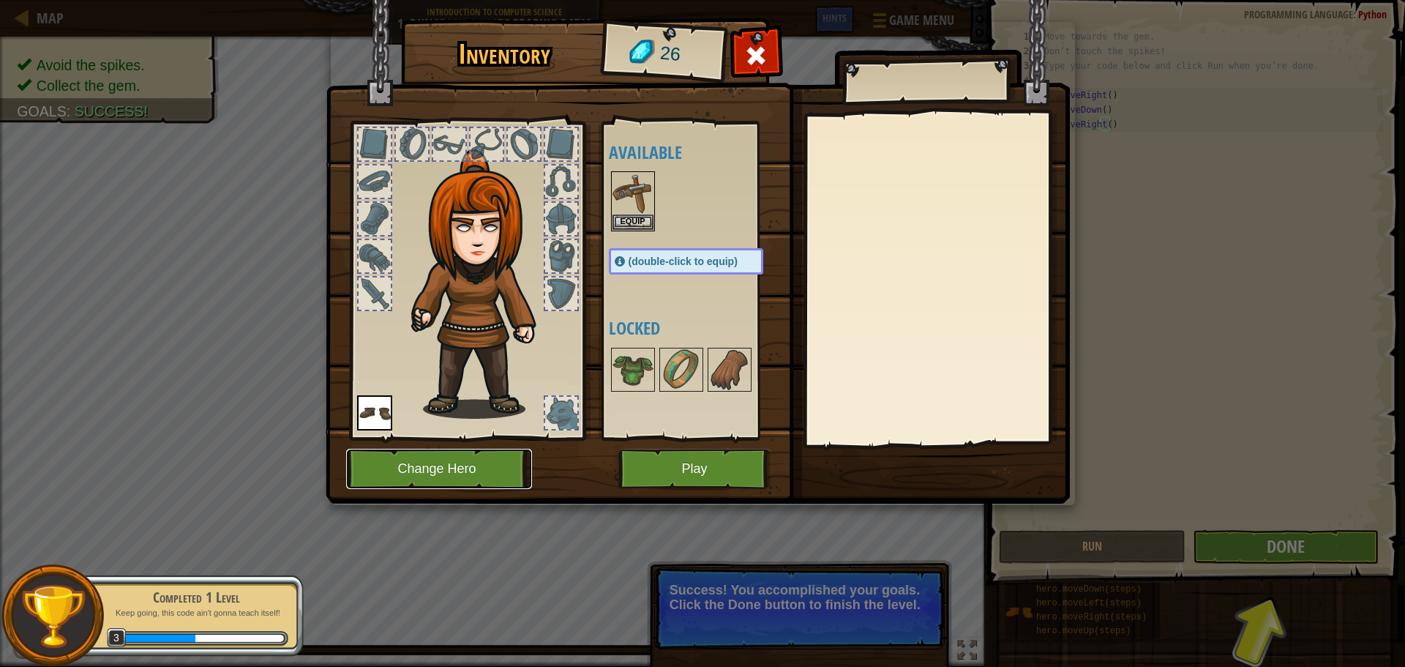
click at [417, 453] on button "Change Hero" at bounding box center [439, 469] width 186 height 40
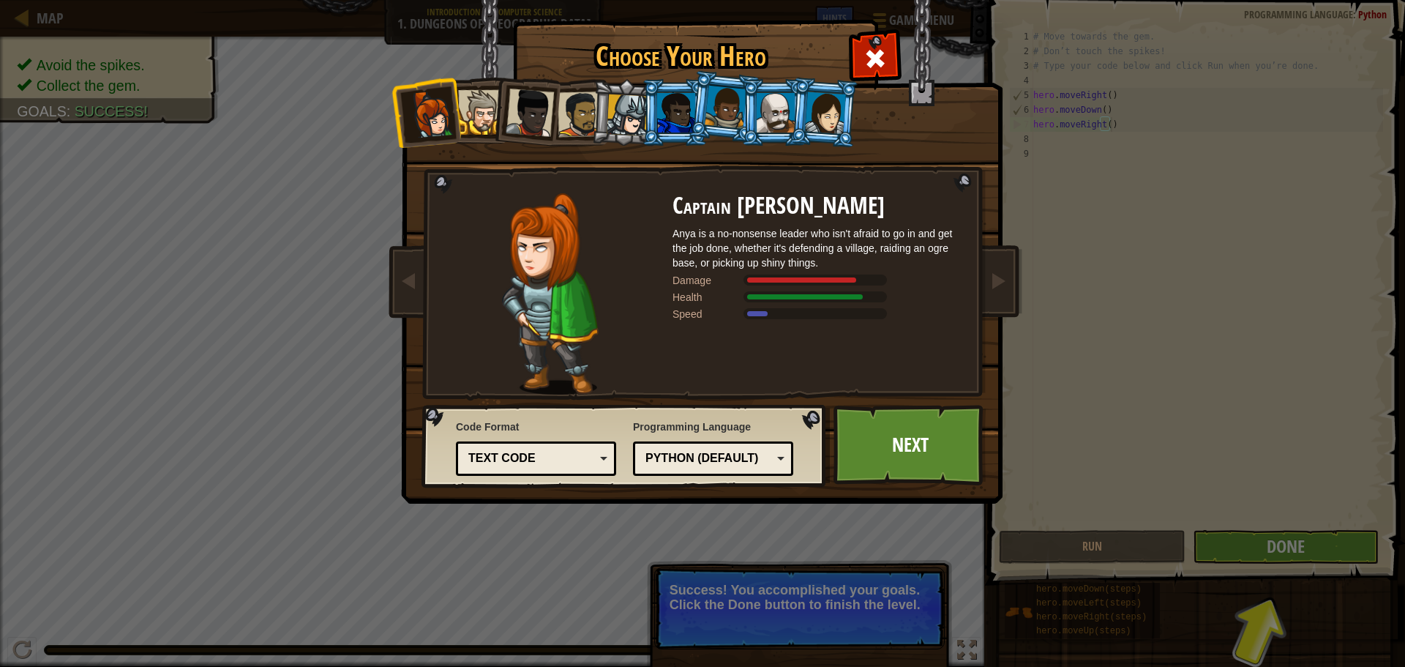
click at [672, 111] on div at bounding box center [676, 113] width 38 height 40
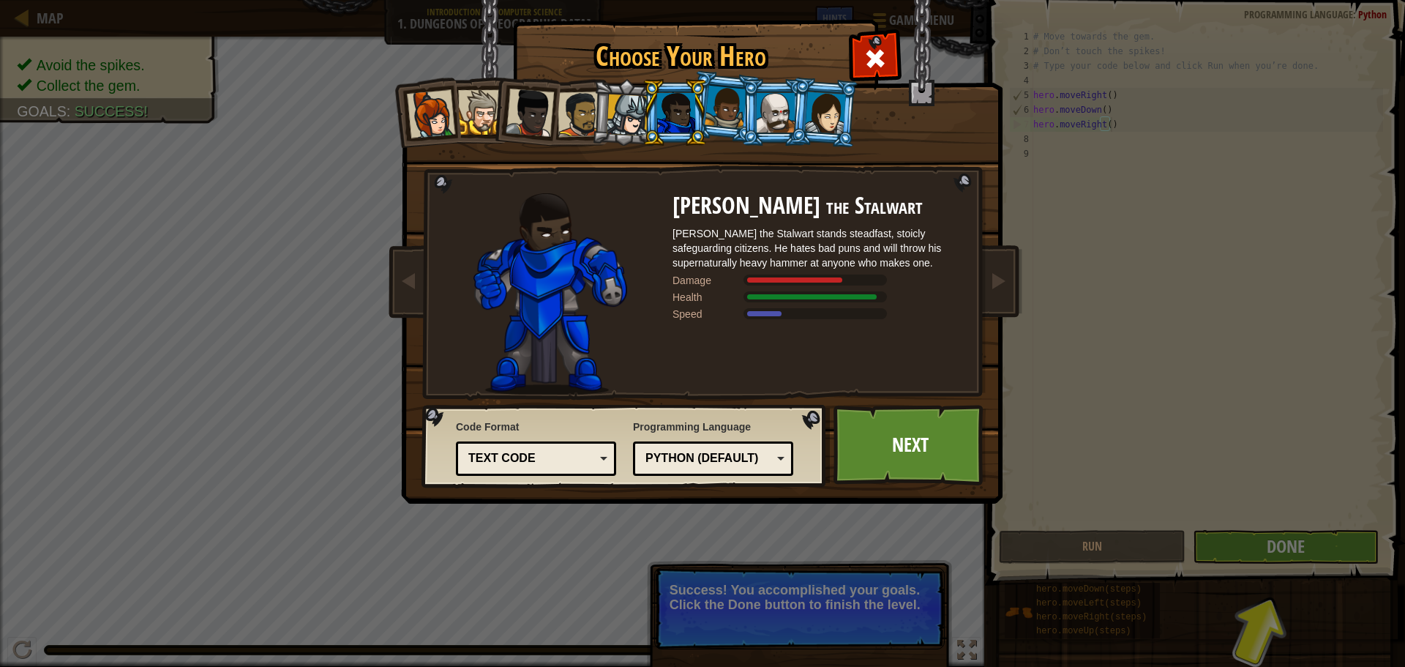
click at [728, 94] on div at bounding box center [726, 107] width 42 height 43
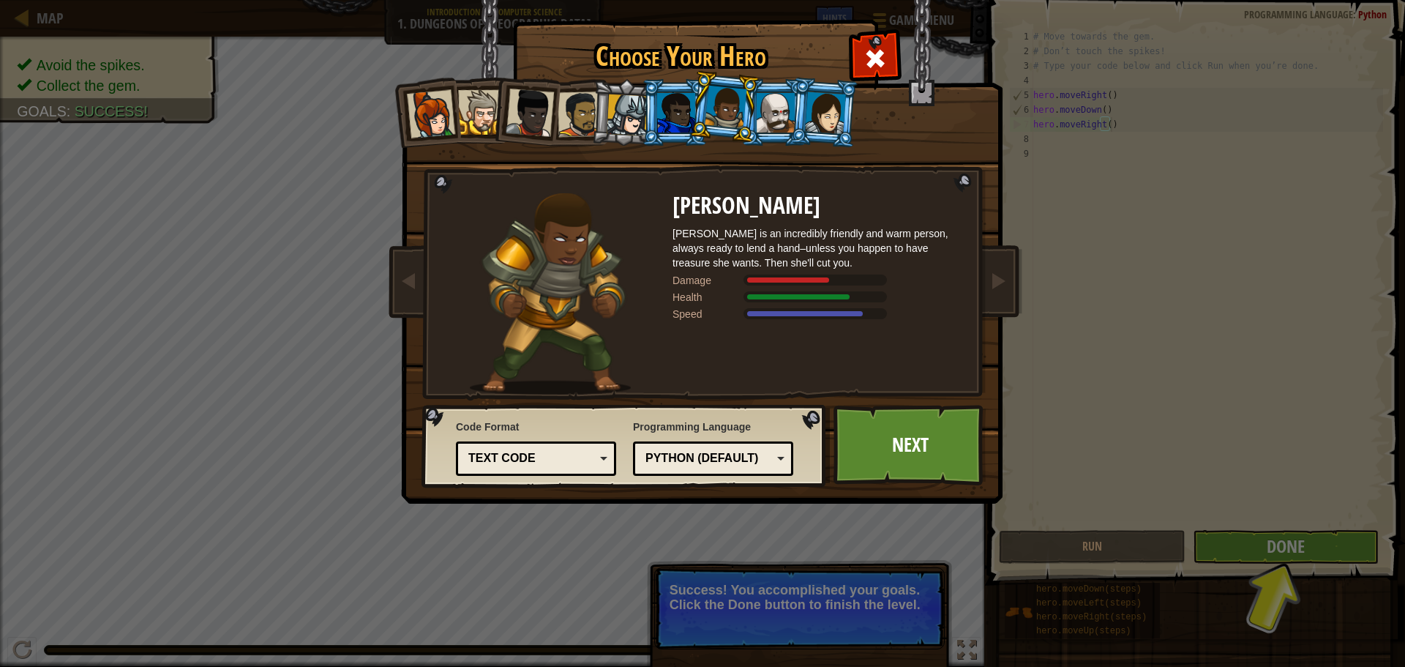
click at [750, 105] on li at bounding box center [724, 106] width 72 height 73
click at [793, 107] on li at bounding box center [824, 112] width 70 height 71
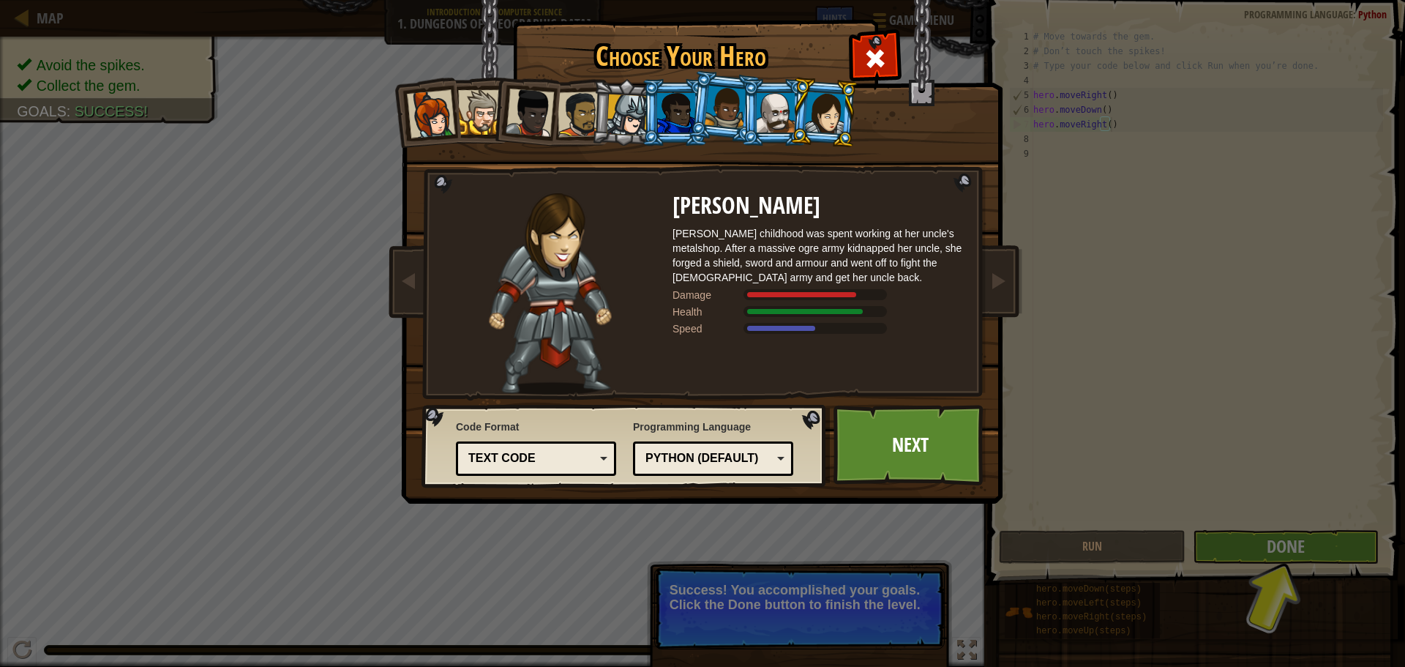
click at [810, 106] on div at bounding box center [825, 112] width 41 height 42
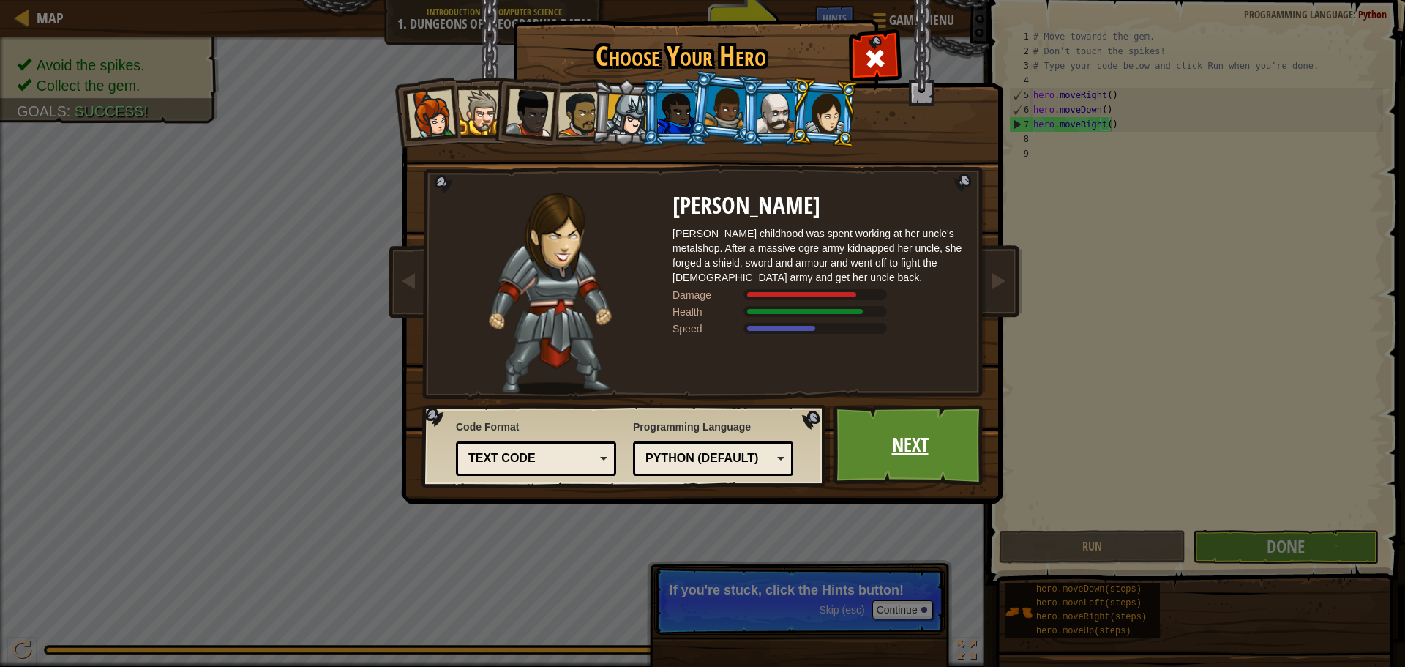
click at [970, 436] on link "Next" at bounding box center [910, 445] width 153 height 81
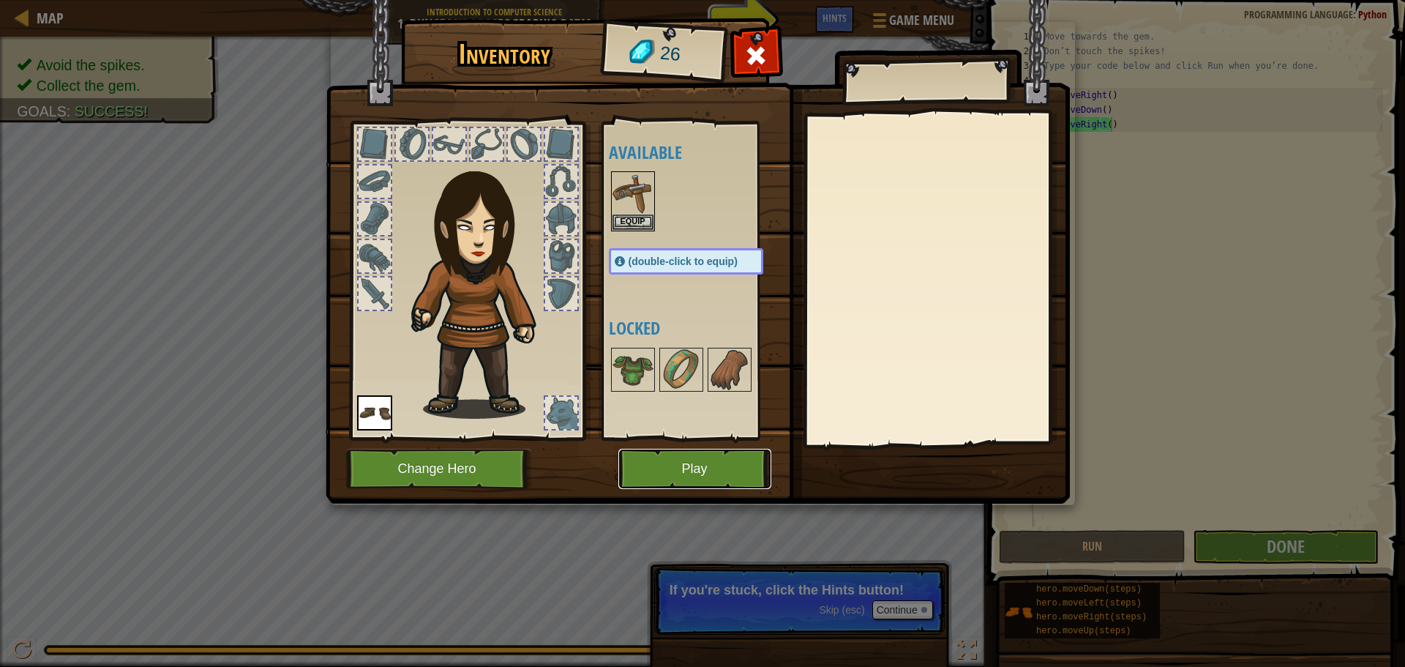
click at [654, 475] on button "Play" at bounding box center [695, 469] width 153 height 40
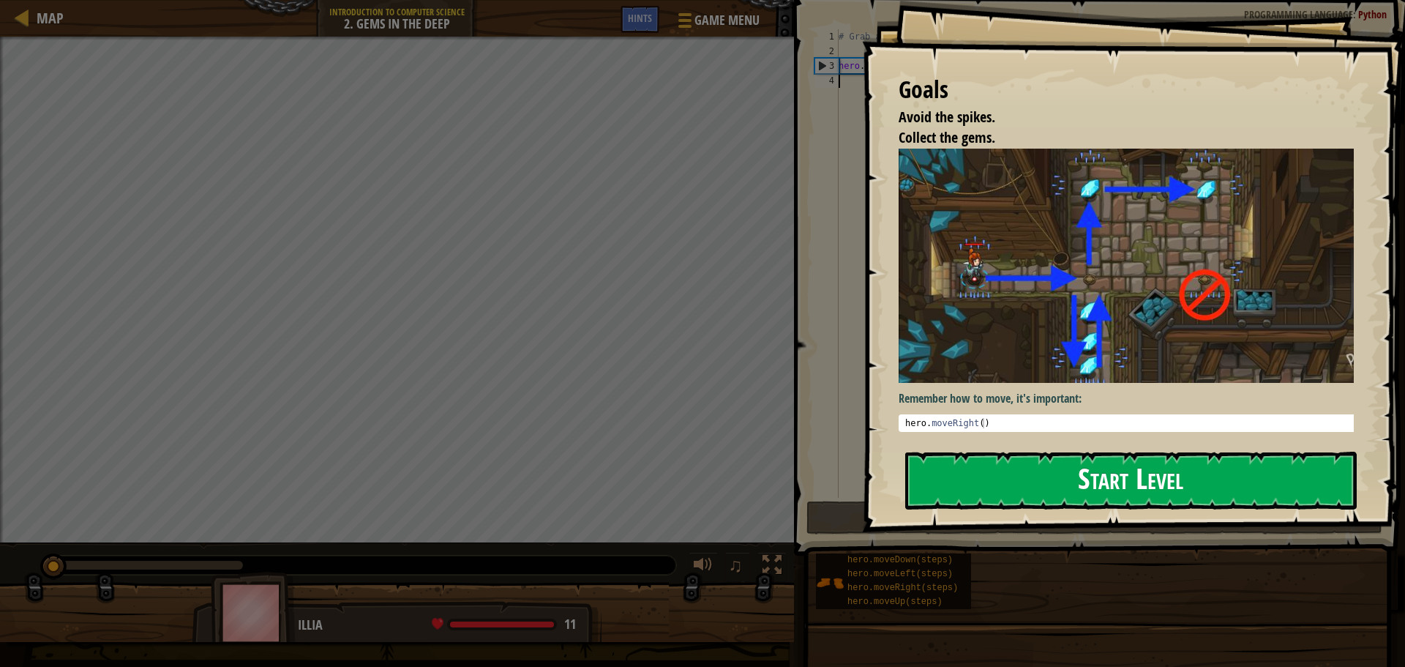
click at [1074, 479] on button "Start Level" at bounding box center [1131, 481] width 452 height 58
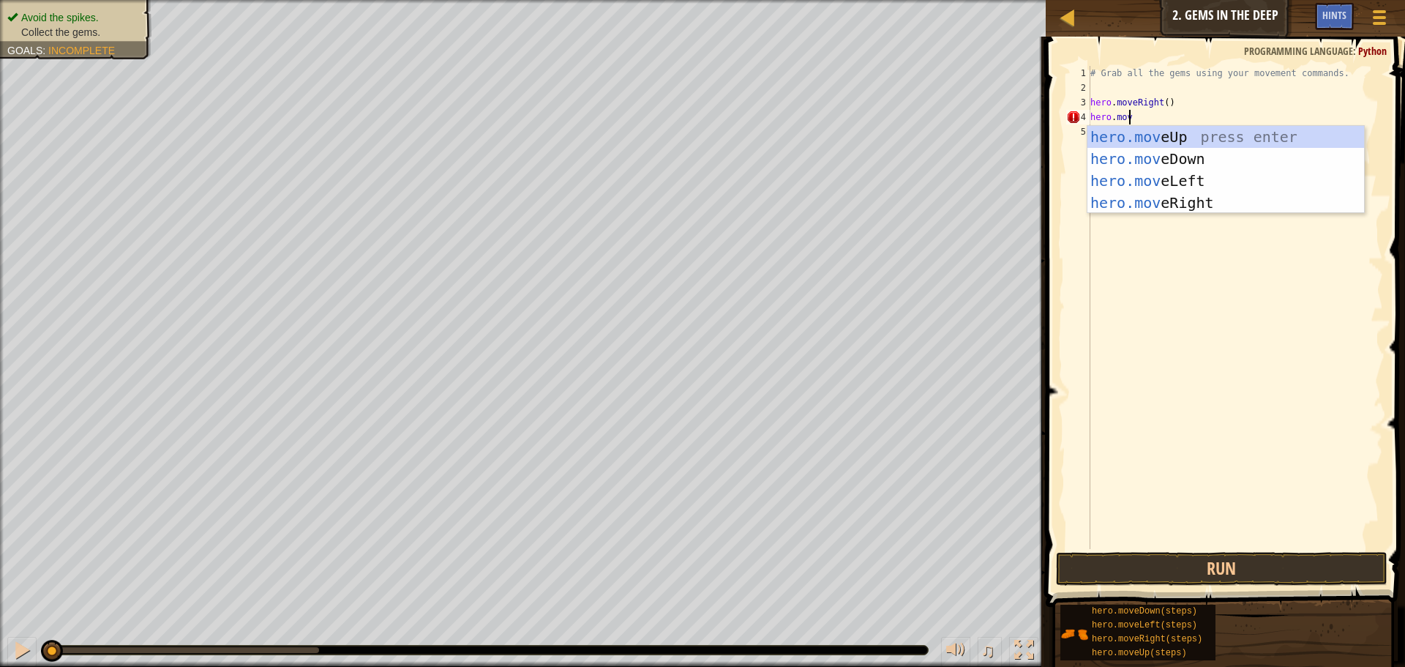
scroll to position [7, 3]
type textarea "hero.moveD"
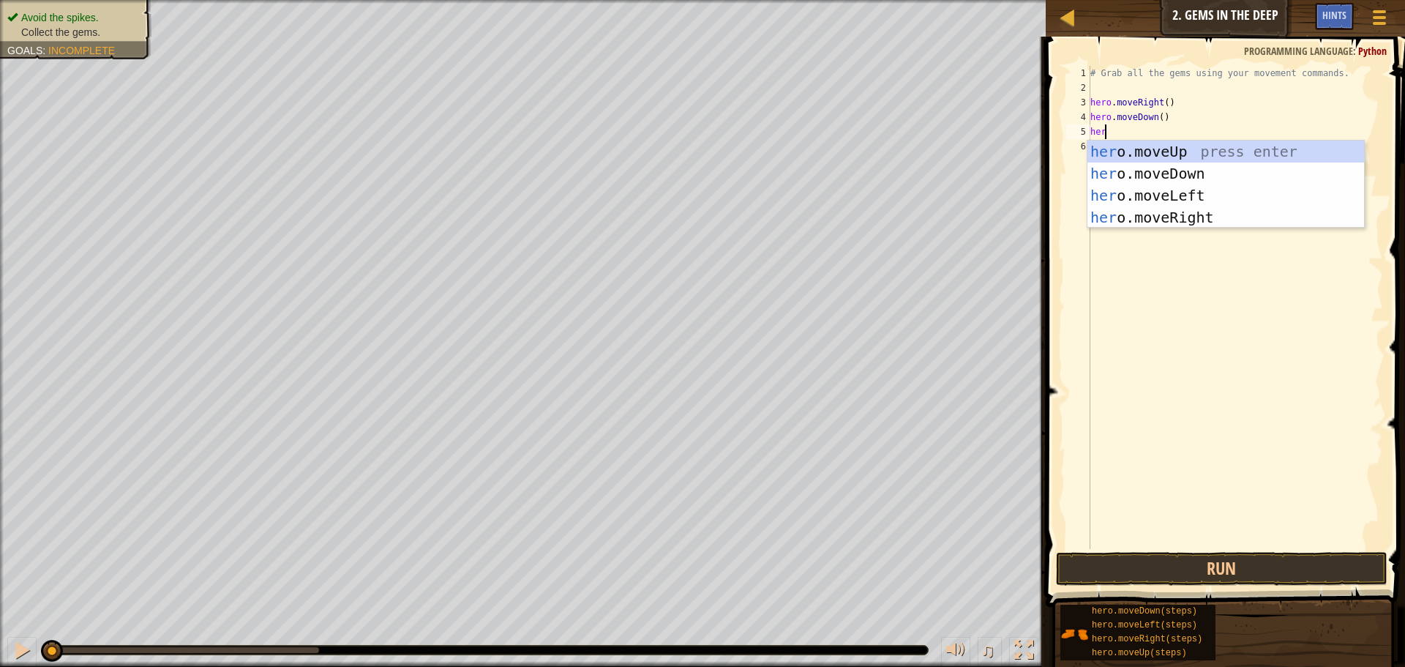
scroll to position [7, 1]
type textarea "hero."
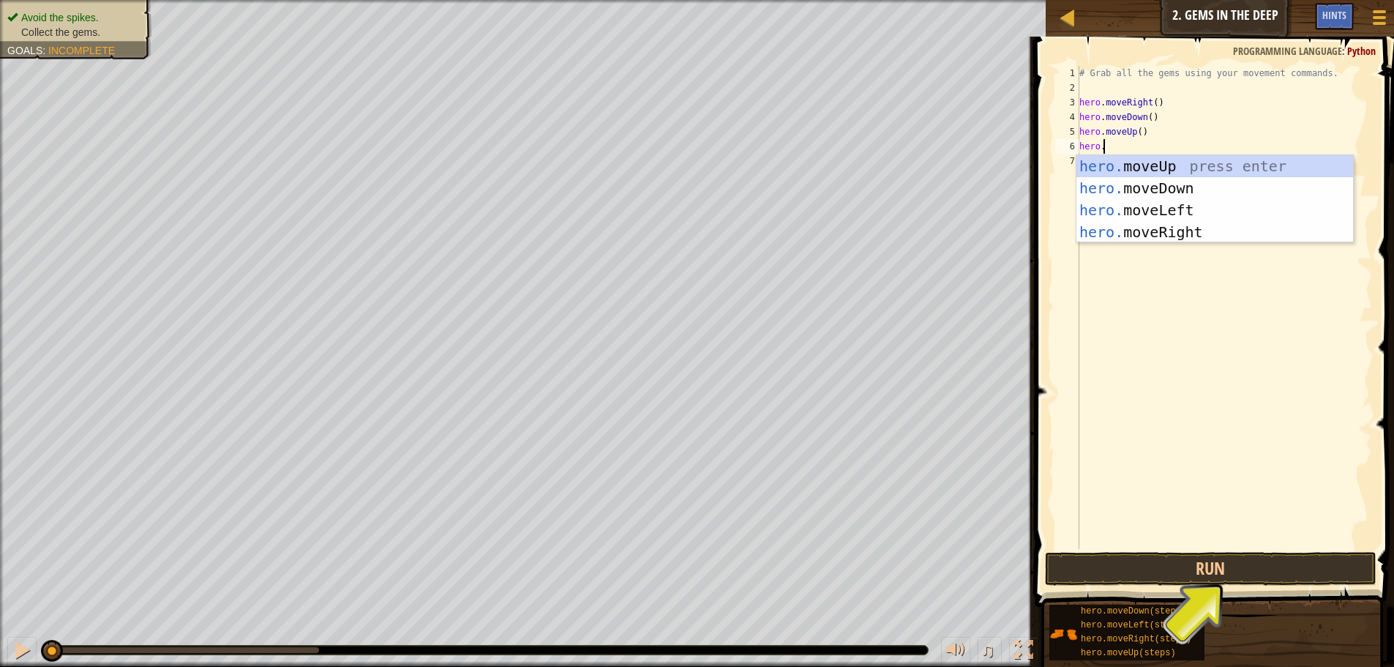
scroll to position [7, 1]
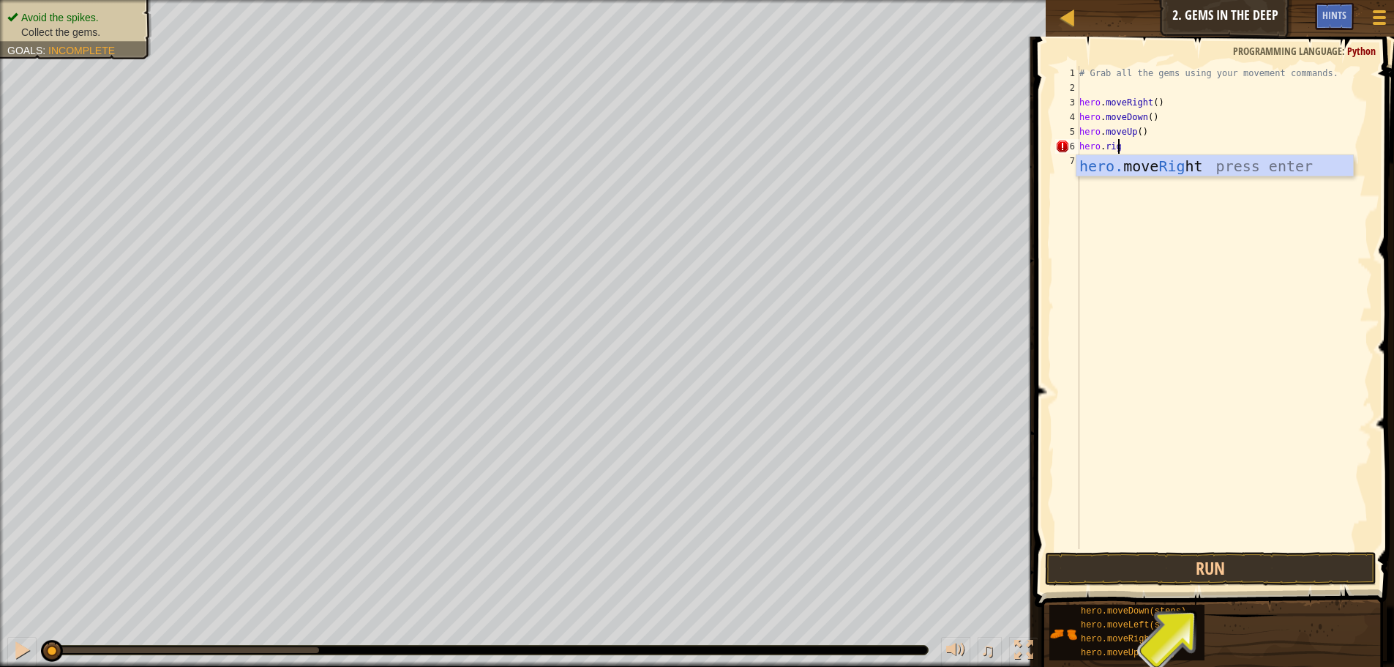
type textarea "hero.right"
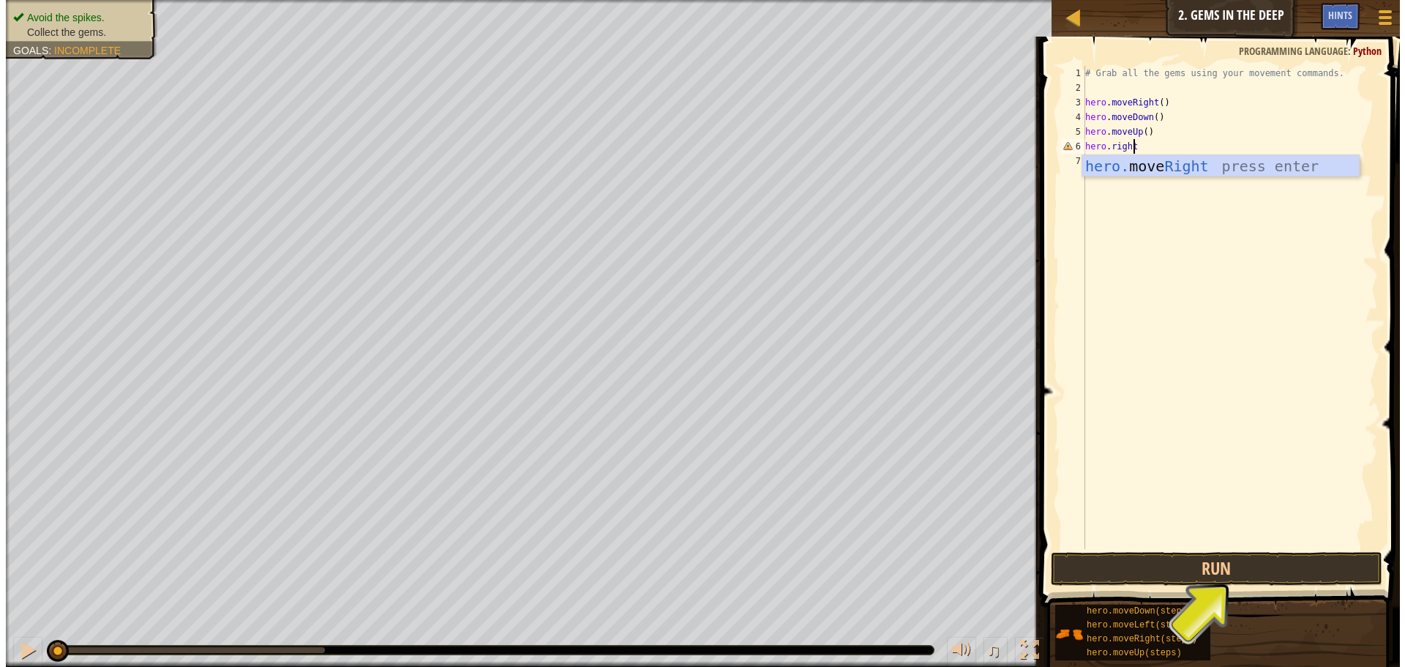
scroll to position [7, 0]
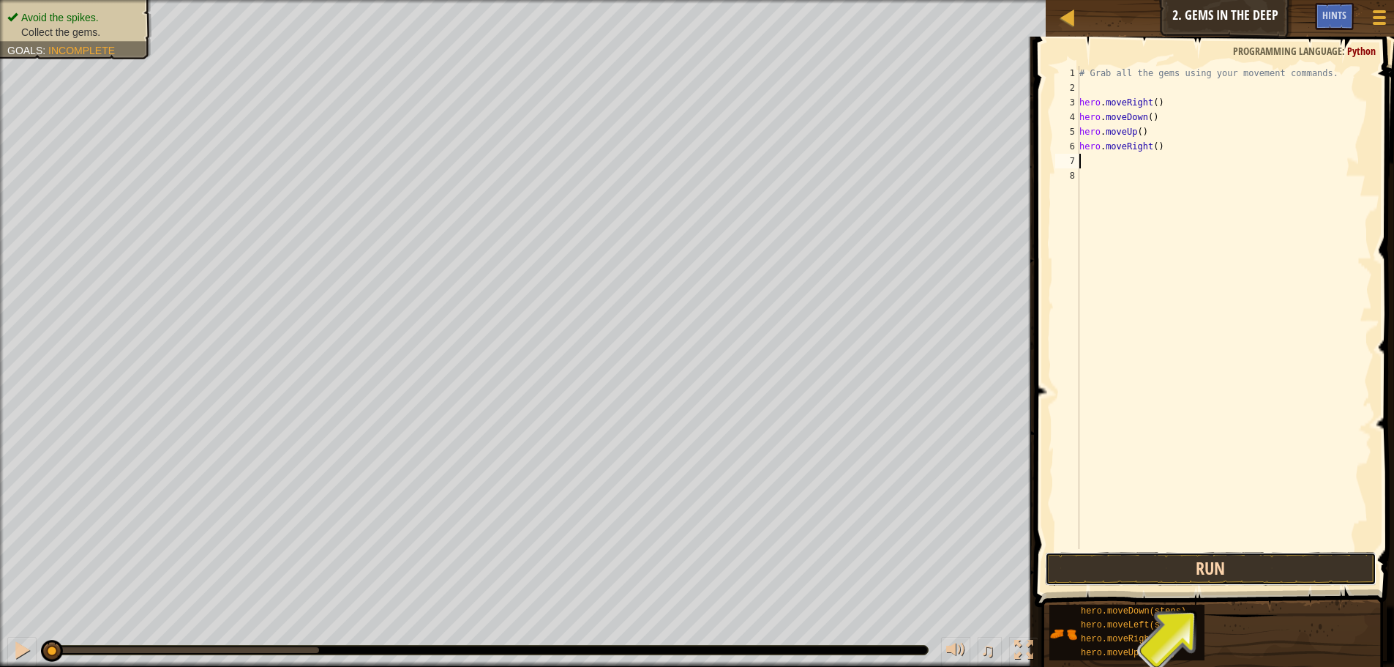
click at [1191, 572] on button "Run" at bounding box center [1211, 569] width 332 height 34
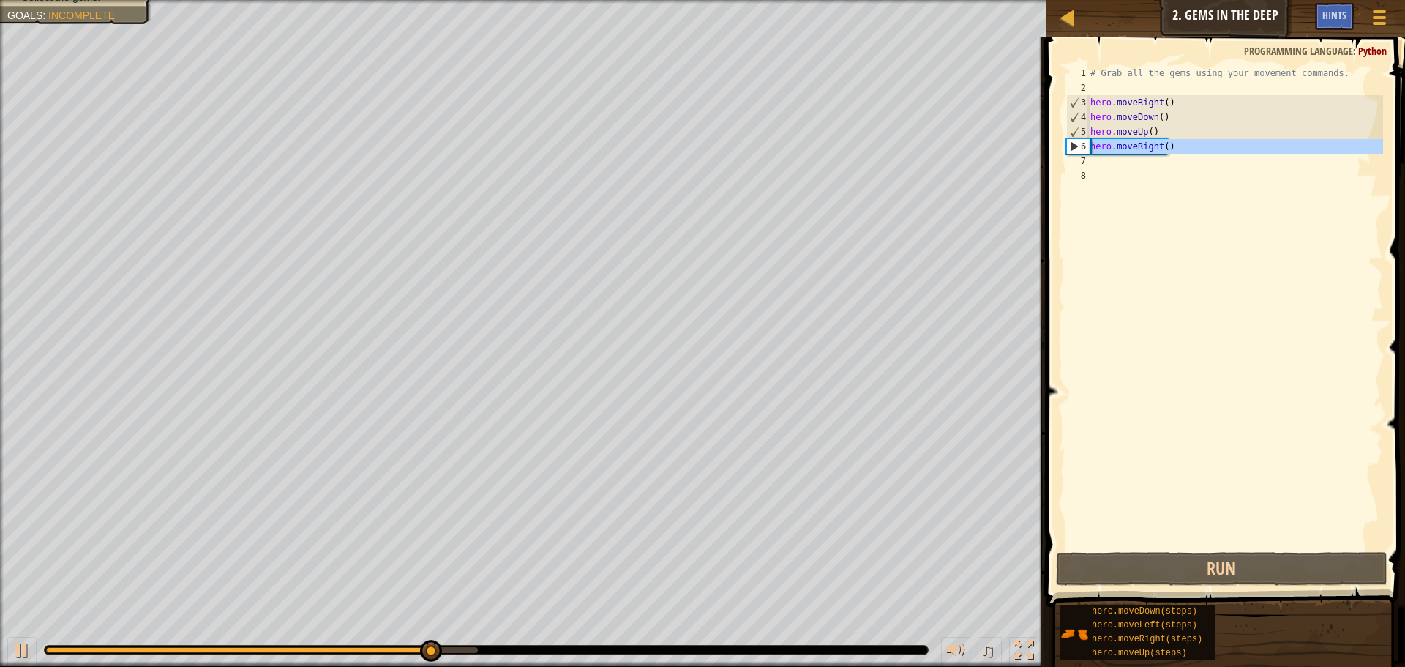
click at [1086, 139] on div "6" at bounding box center [1078, 146] width 23 height 15
type textarea "hero.moveRight()"
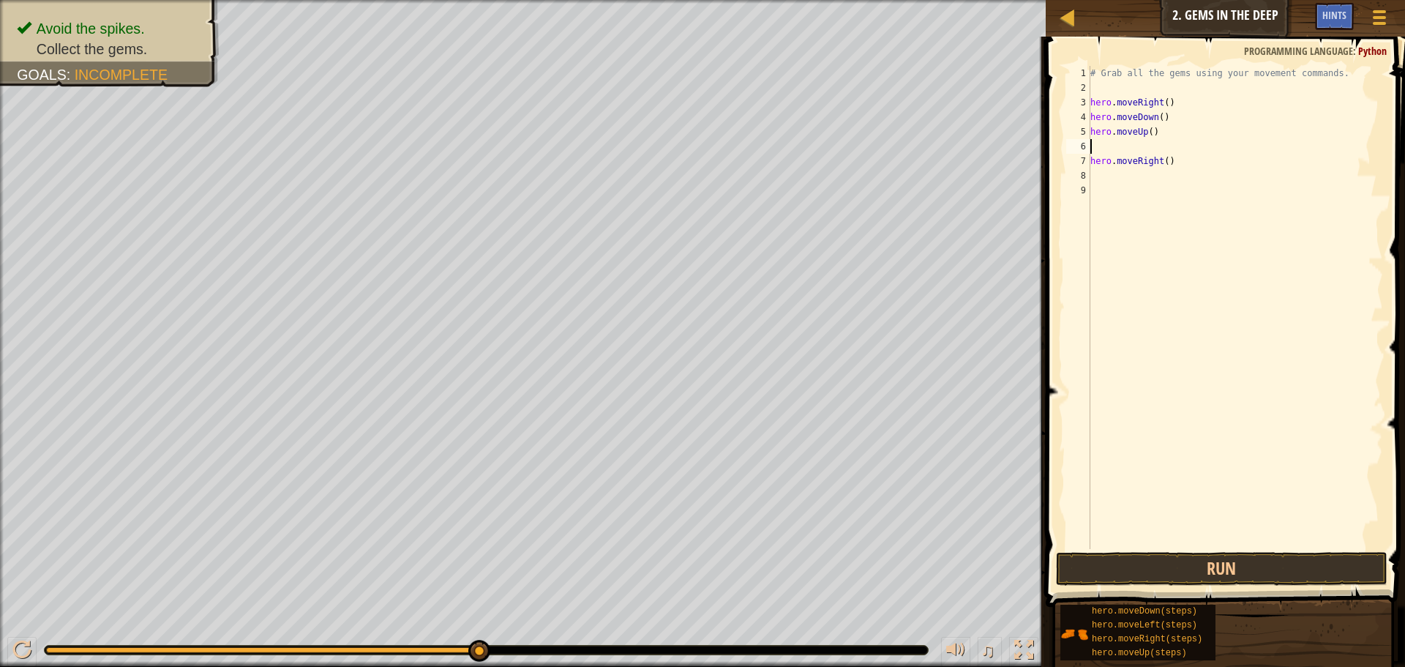
click at [1102, 145] on div "# Grab all the gems using your movement commands. hero . moveRight ( ) hero . m…" at bounding box center [1236, 322] width 296 height 512
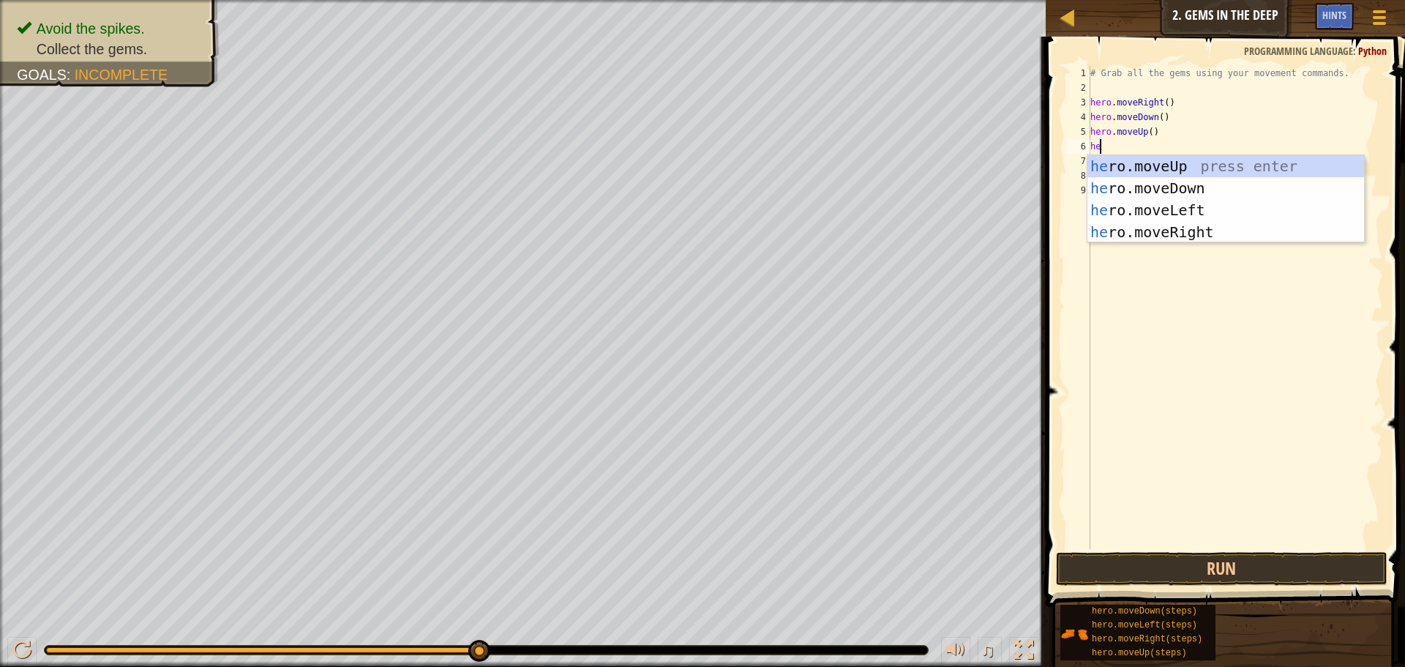
scroll to position [7, 1]
type textarea "hero"
click at [1192, 160] on div "hero .moveUp press enter hero .moveDown press enter hero .moveLeft press enter …" at bounding box center [1226, 221] width 277 height 132
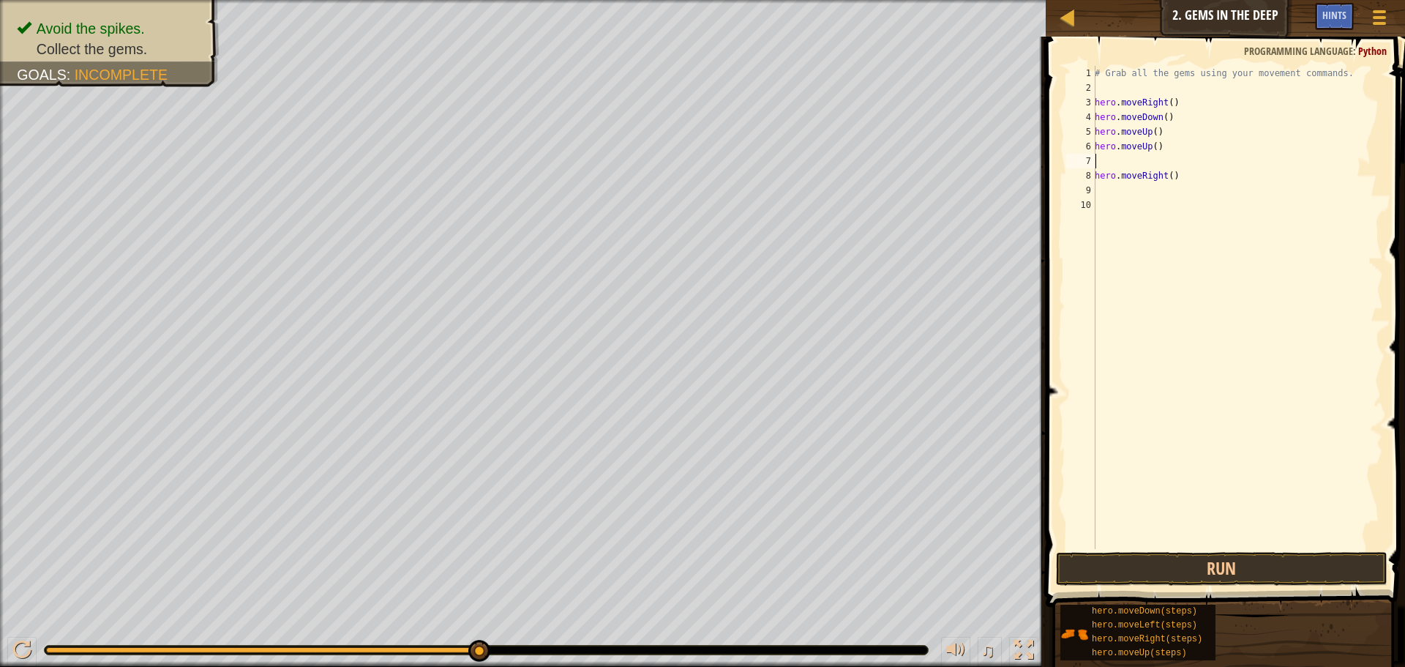
click at [1130, 163] on div "# Grab all the gems using your movement commands. hero . moveRight ( ) hero . m…" at bounding box center [1237, 322] width 291 height 512
type textarea "hero.moveUp()"
click at [1310, 569] on button "Run" at bounding box center [1222, 569] width 332 height 34
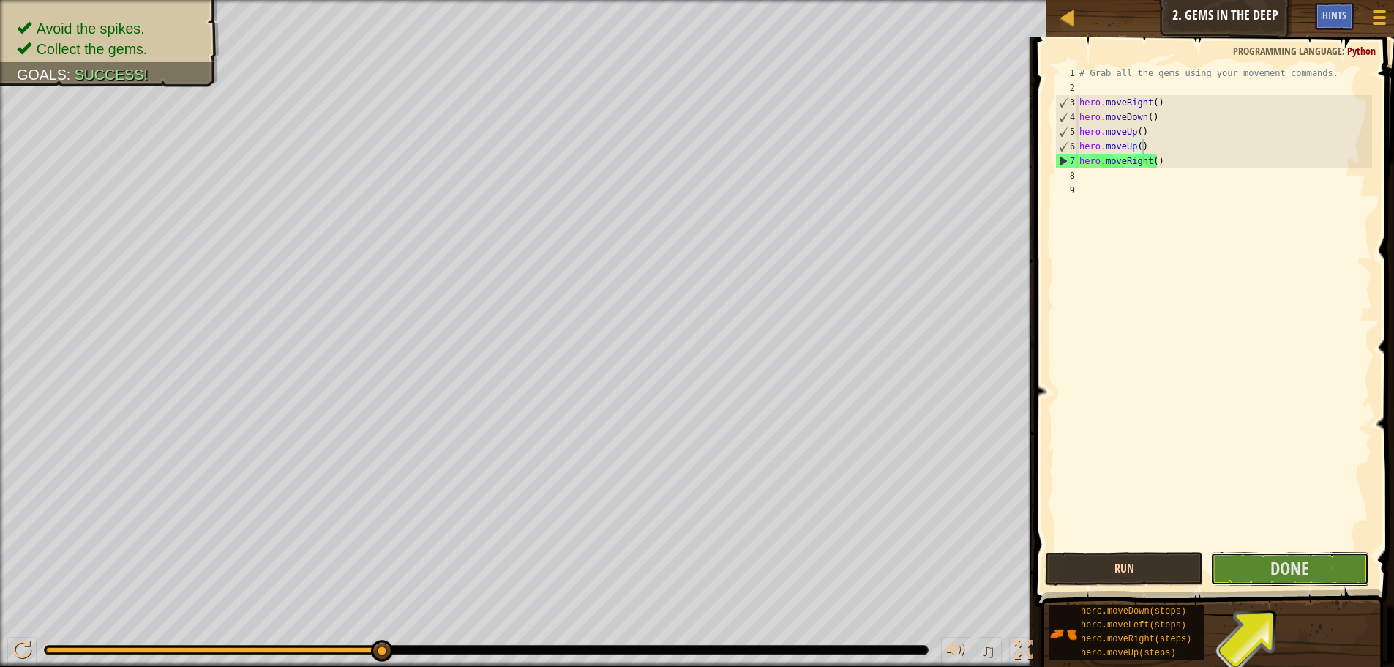
click at [1310, 569] on button "Done" at bounding box center [1290, 569] width 158 height 34
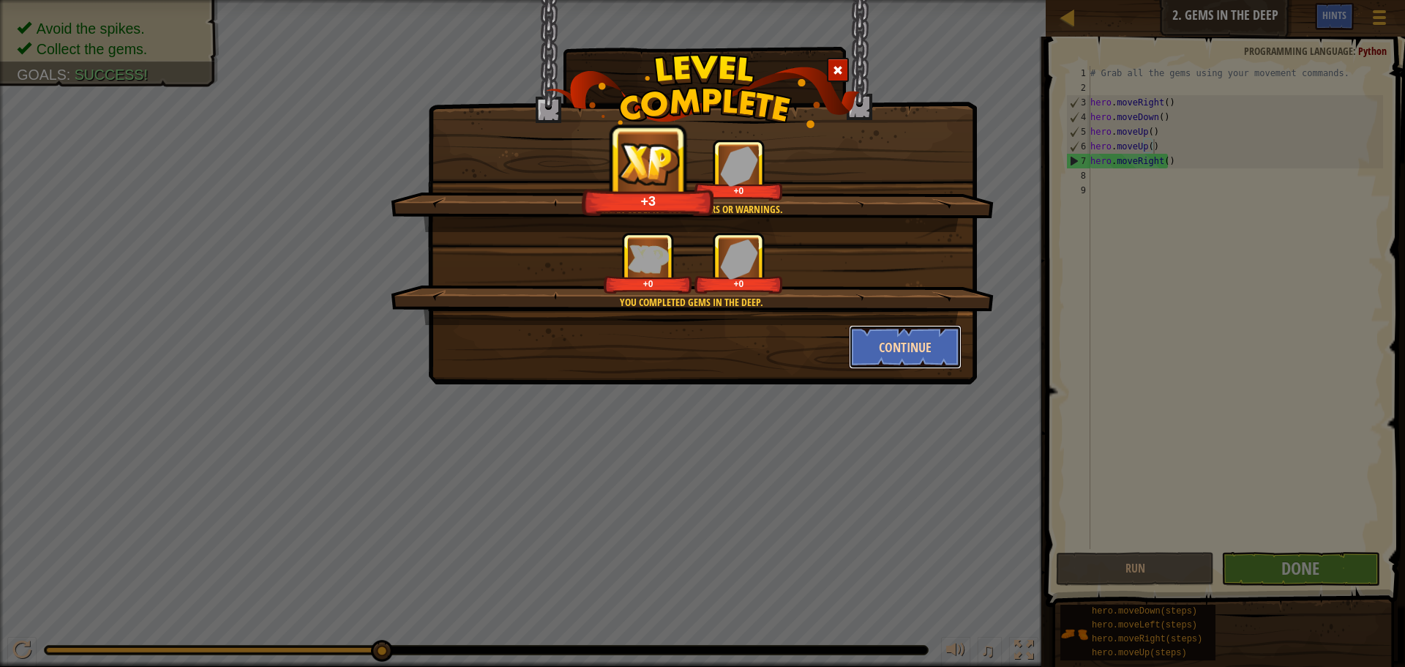
click at [936, 347] on button "Continue" at bounding box center [905, 347] width 113 height 44
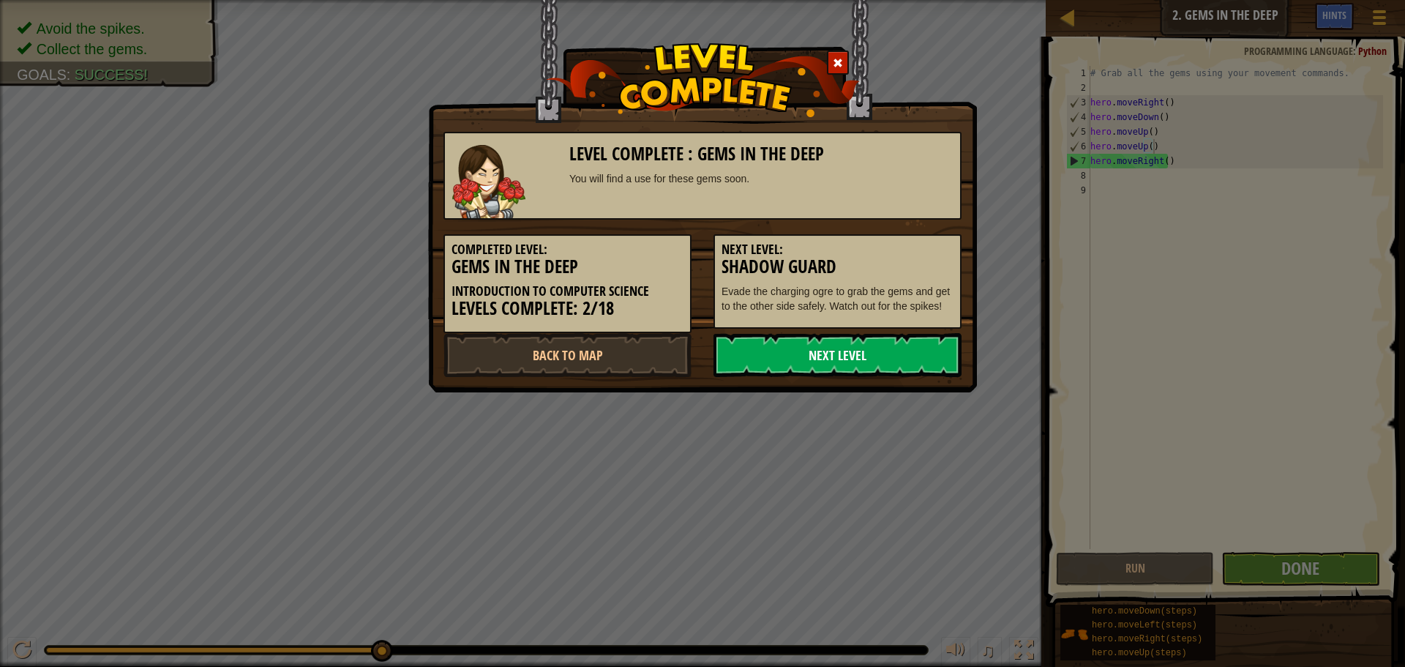
click at [841, 353] on link "Next Level" at bounding box center [838, 355] width 248 height 44
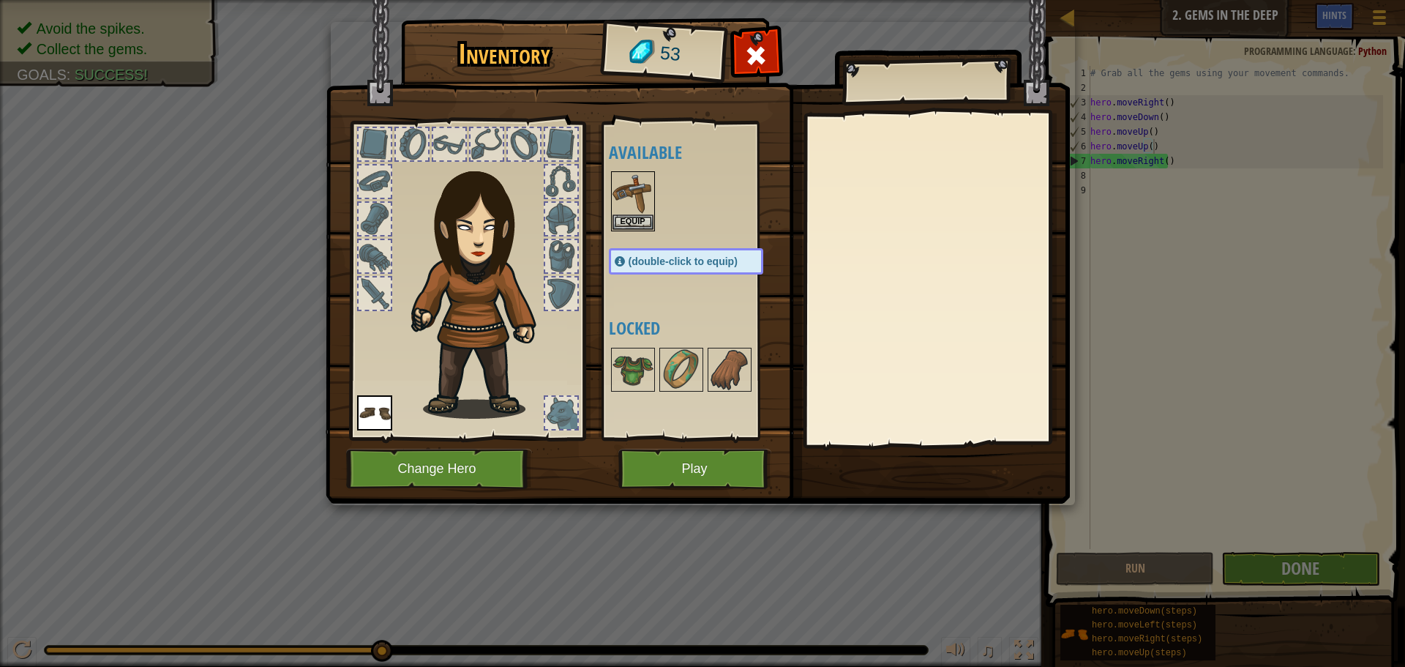
click at [673, 252] on div "(double-click to equip)" at bounding box center [686, 261] width 154 height 26
click at [674, 261] on span "(double-click to equip)" at bounding box center [683, 261] width 109 height 12
click at [691, 259] on span "(double-click to equip)" at bounding box center [683, 261] width 109 height 12
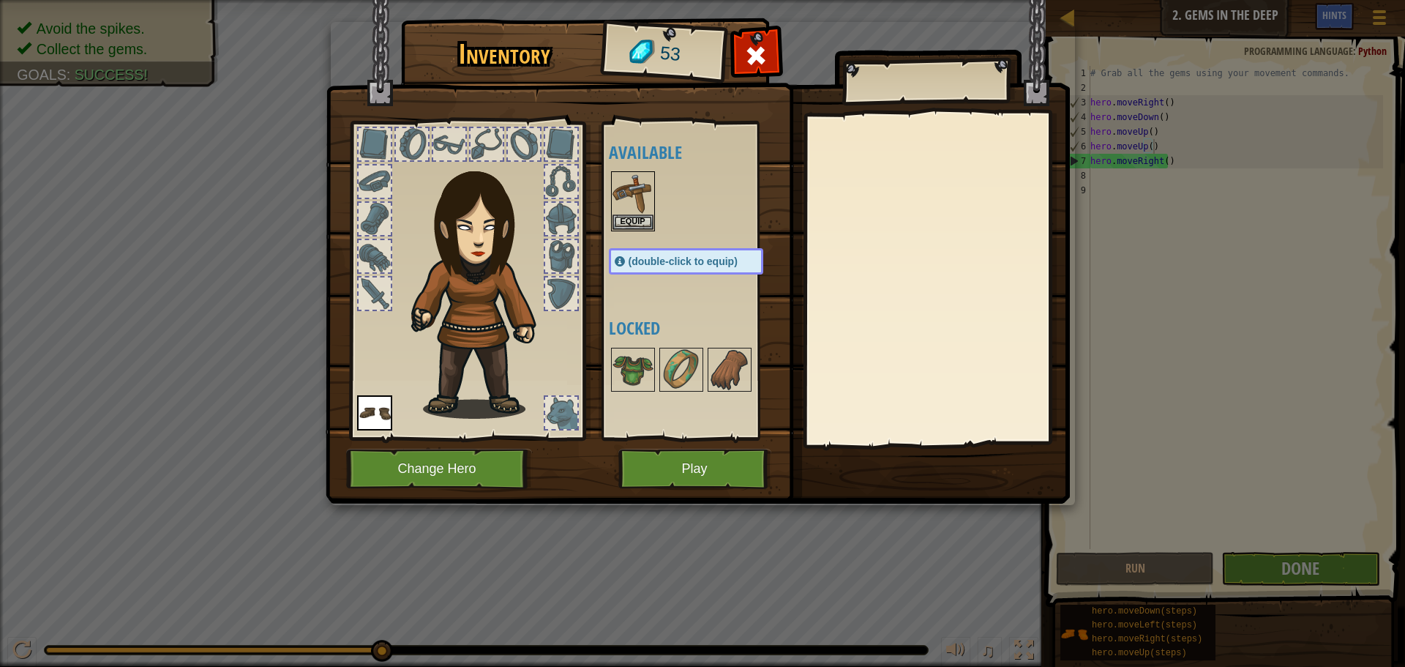
drag, startPoint x: 680, startPoint y: 257, endPoint x: 610, endPoint y: 256, distance: 70.3
click at [641, 258] on span "(double-click to equip)" at bounding box center [683, 261] width 109 height 12
click at [620, 258] on span at bounding box center [620, 261] width 10 height 10
drag, startPoint x: 620, startPoint y: 258, endPoint x: 613, endPoint y: 255, distance: 7.9
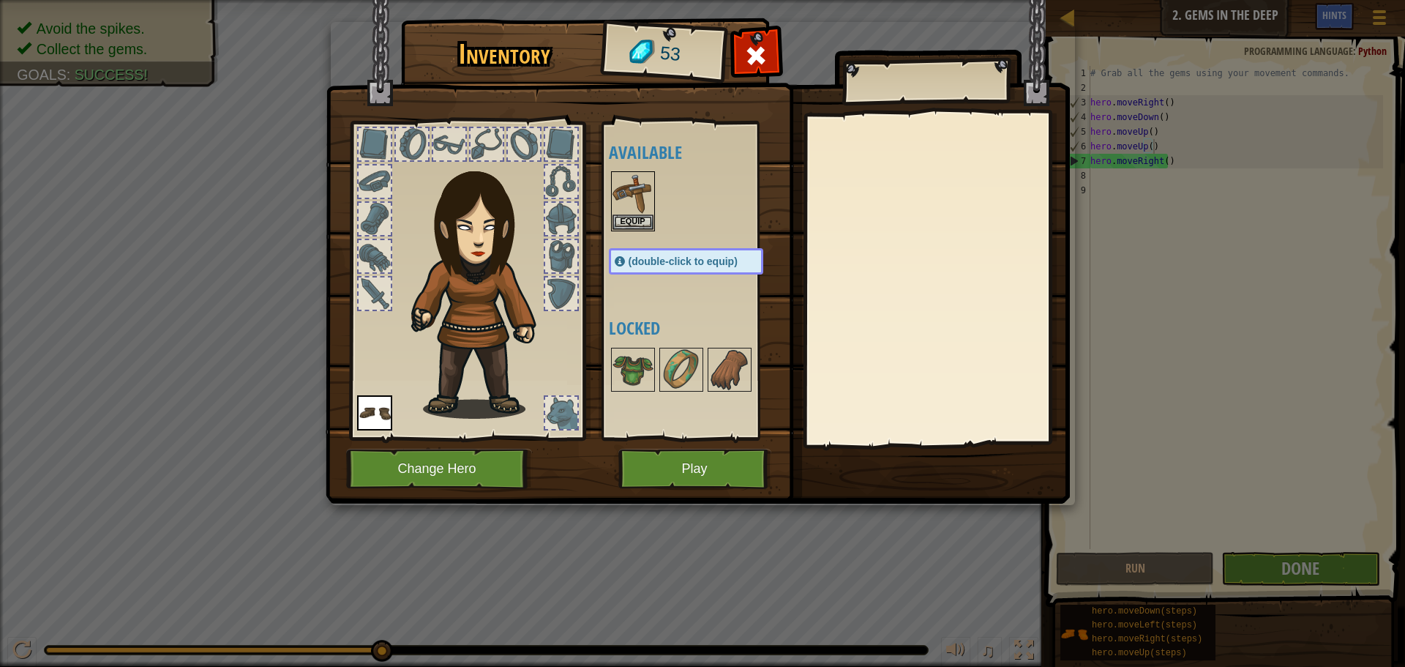
click at [613, 255] on div "(double-click to equip)" at bounding box center [686, 261] width 154 height 26
click at [704, 468] on button "Play" at bounding box center [695, 469] width 153 height 40
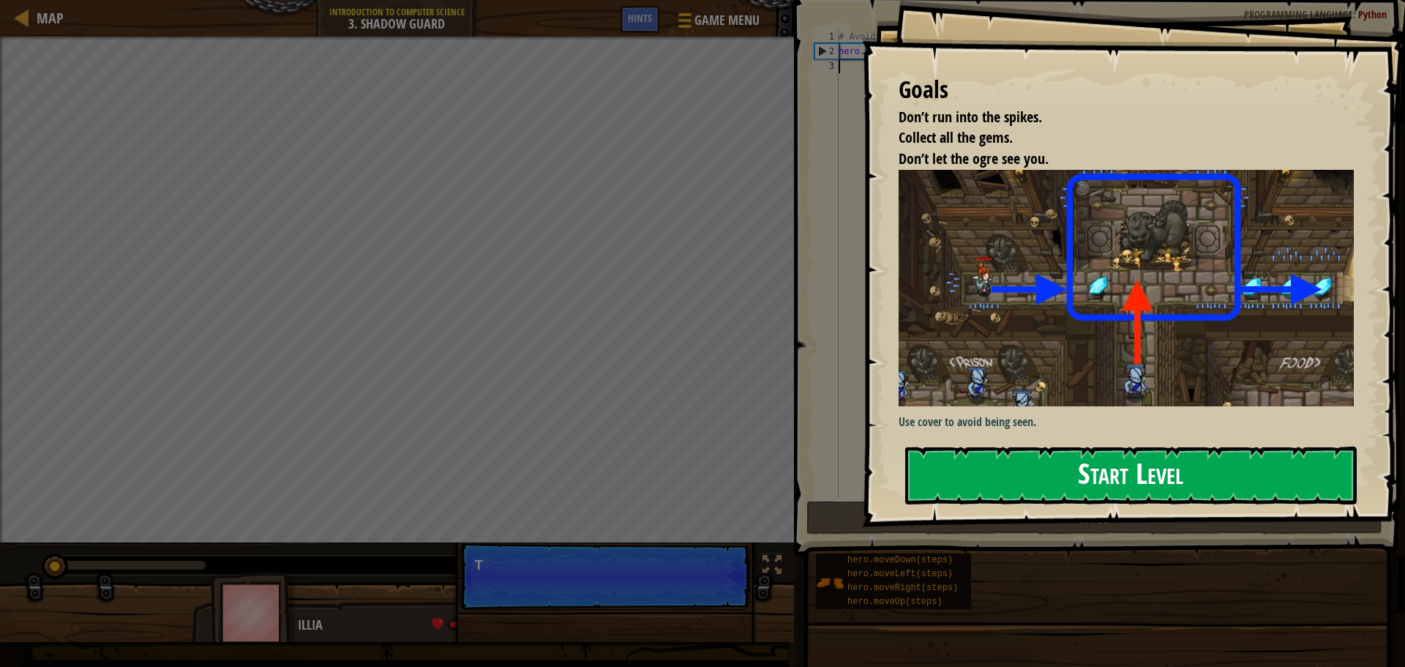
click at [1042, 497] on button "Start Level" at bounding box center [1131, 475] width 452 height 58
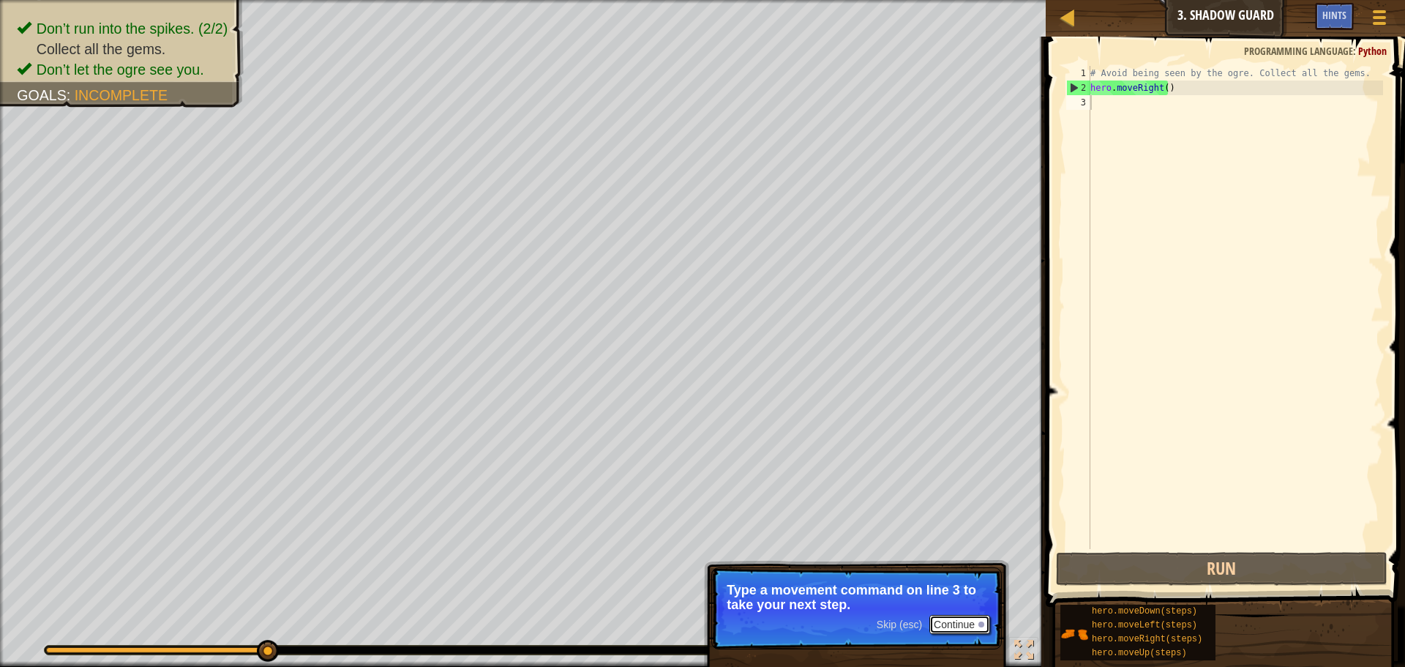
click at [960, 623] on button "Continue" at bounding box center [960, 624] width 61 height 19
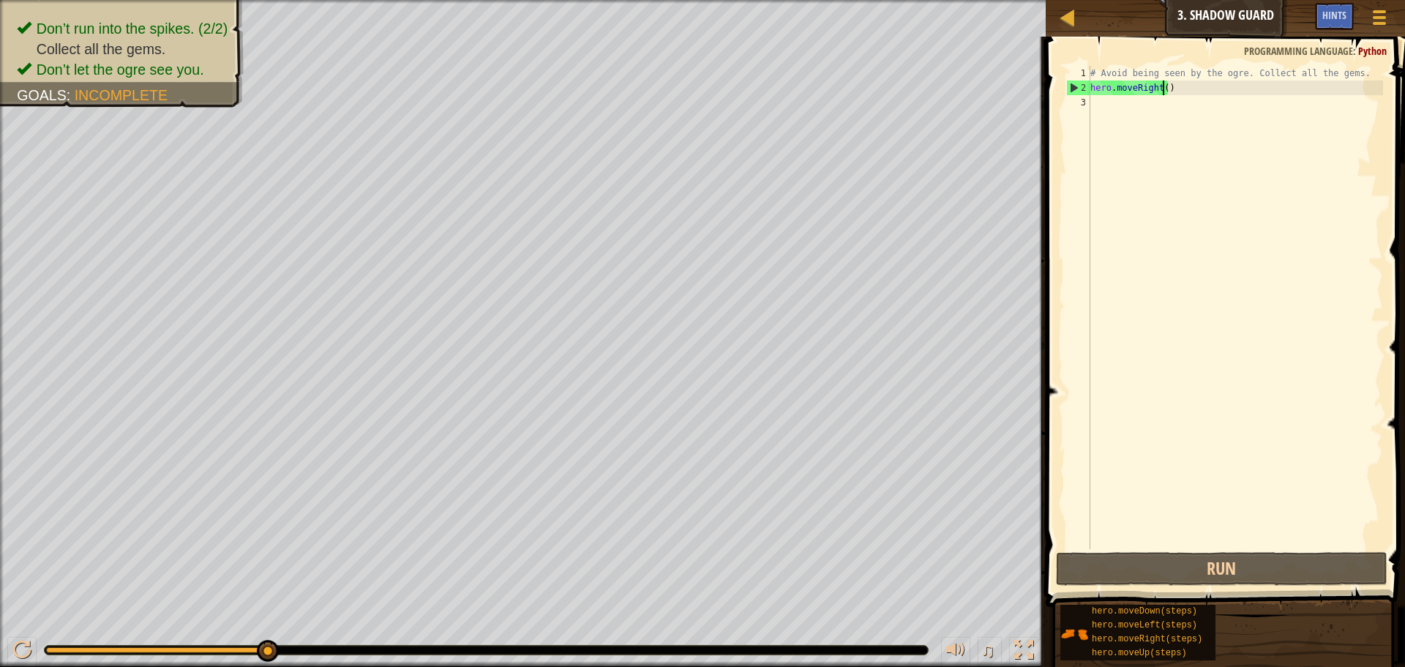
click at [1162, 88] on div "# Avoid being seen by the ogre. Collect all the gems. hero . moveRight ( )" at bounding box center [1236, 322] width 296 height 512
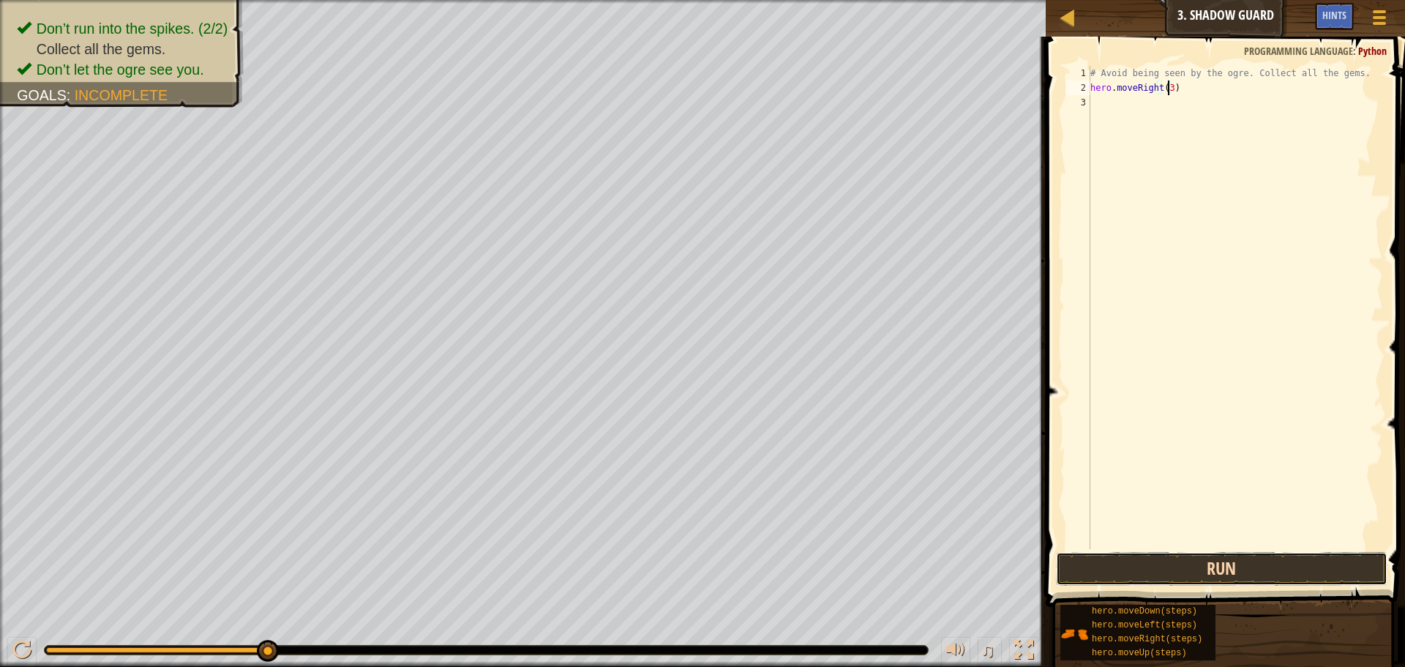
click at [1207, 563] on button "Run" at bounding box center [1222, 569] width 332 height 34
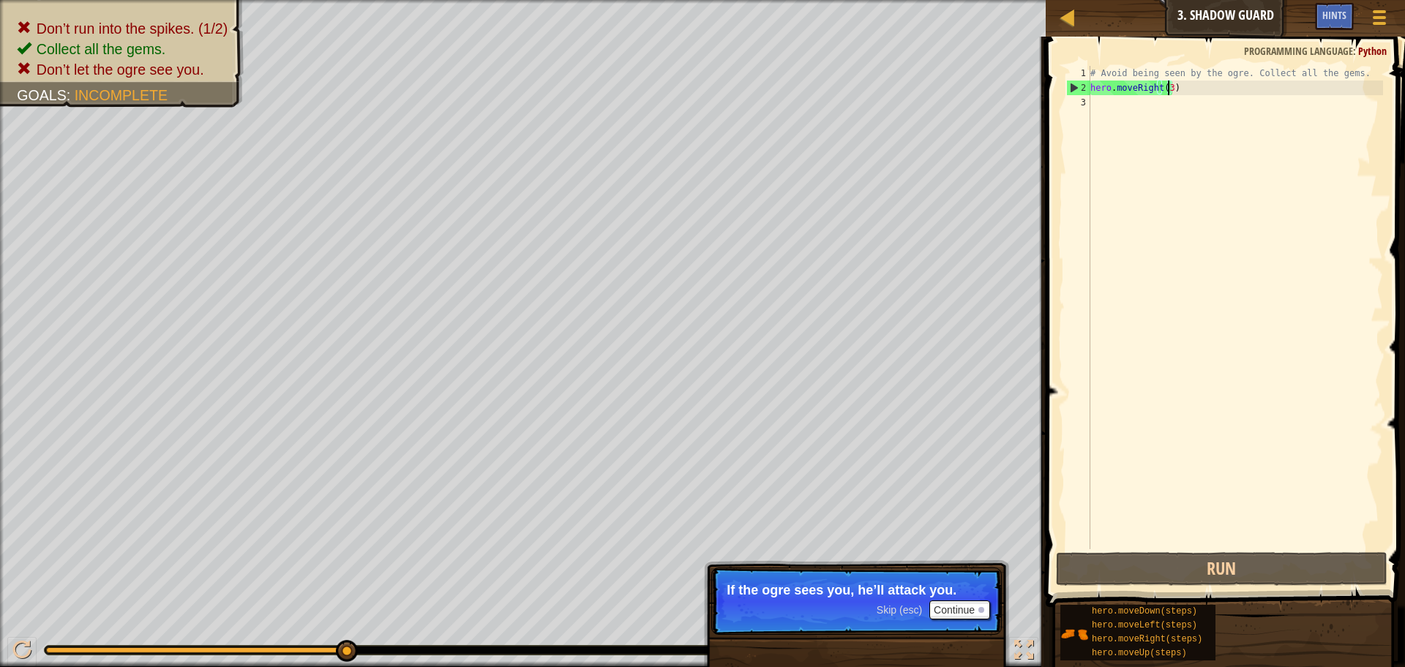
type textarea "hero.moveRight()"
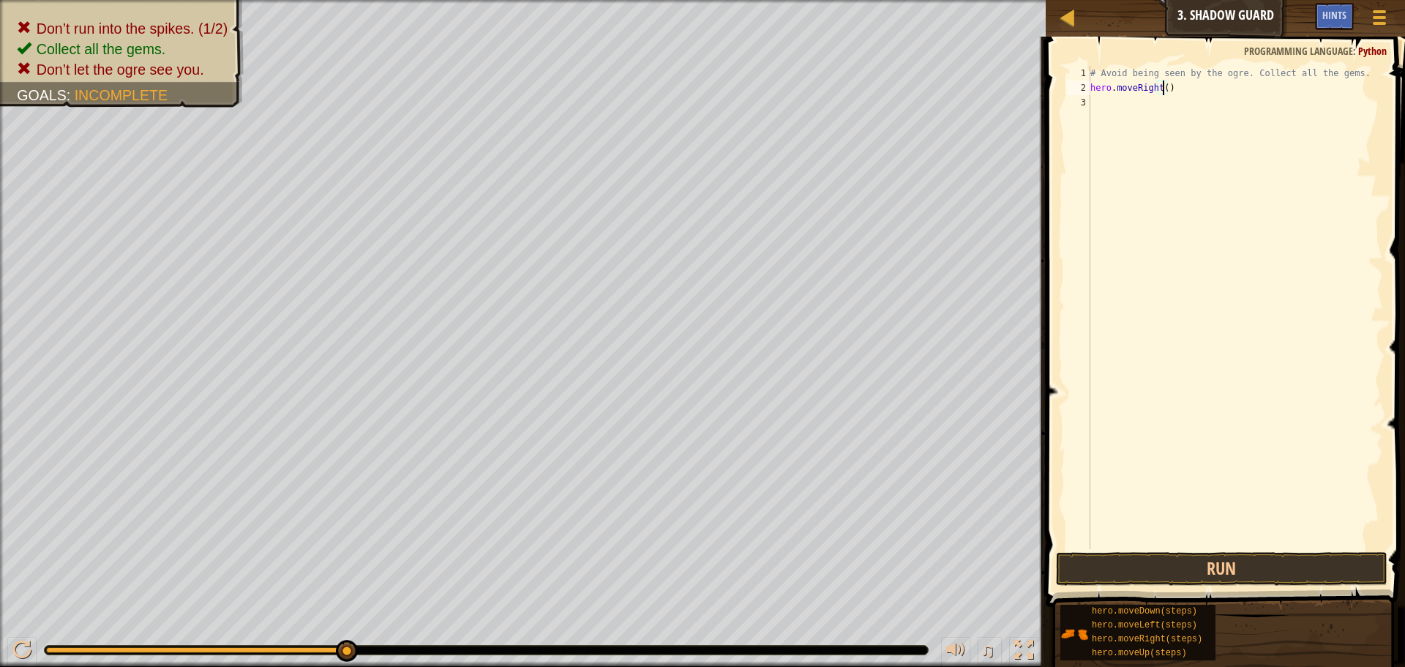
click at [1154, 108] on div "# Avoid being seen by the ogre. Collect all the gems. hero . moveRight ( )" at bounding box center [1236, 322] width 296 height 512
type textarea "hero"
type textarea "hero.moveDown()"
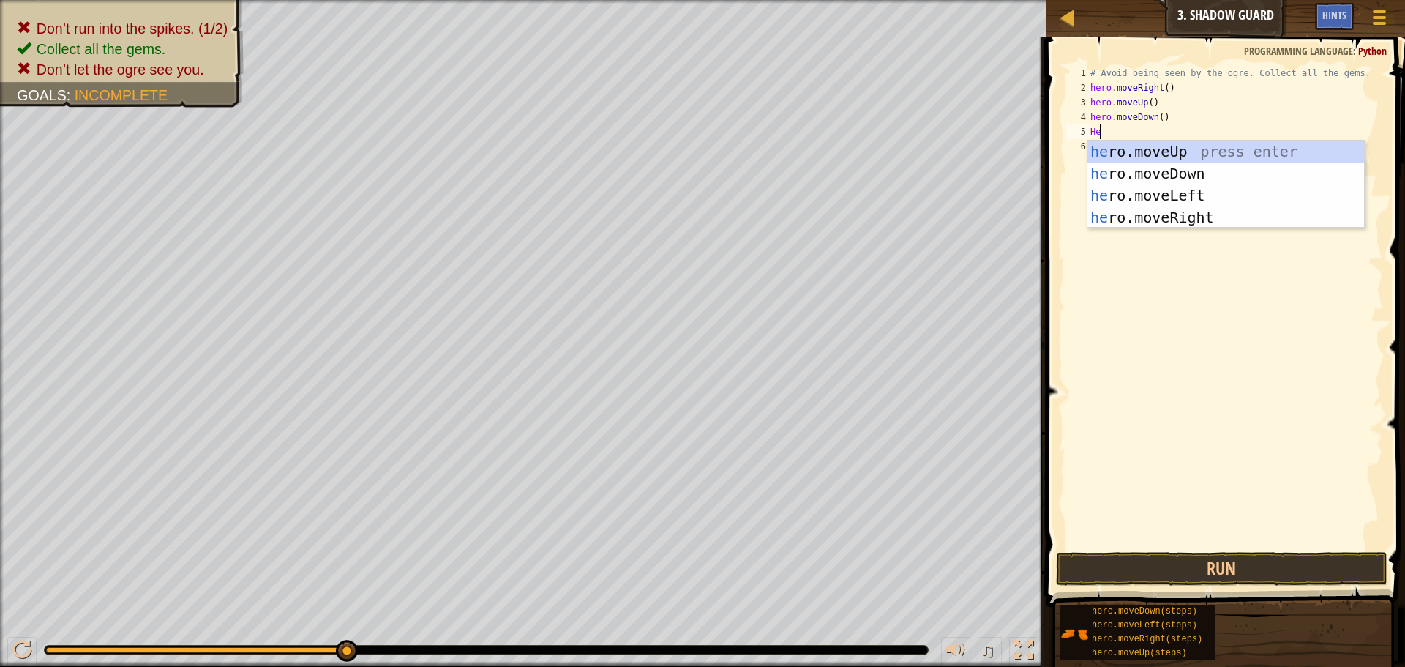
scroll to position [7, 1]
type textarea "Hero"
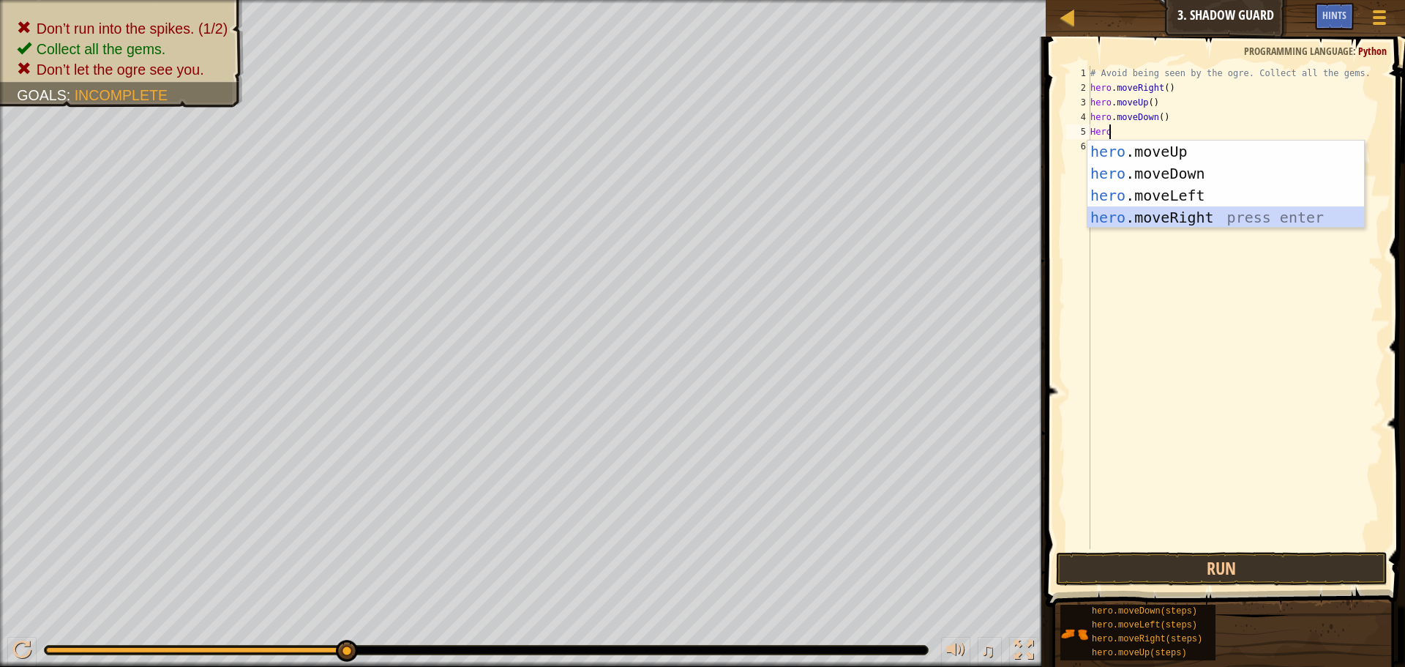
click at [1219, 222] on div "hero .moveUp press enter hero .moveDown press enter hero .moveLeft press enter …" at bounding box center [1226, 207] width 277 height 132
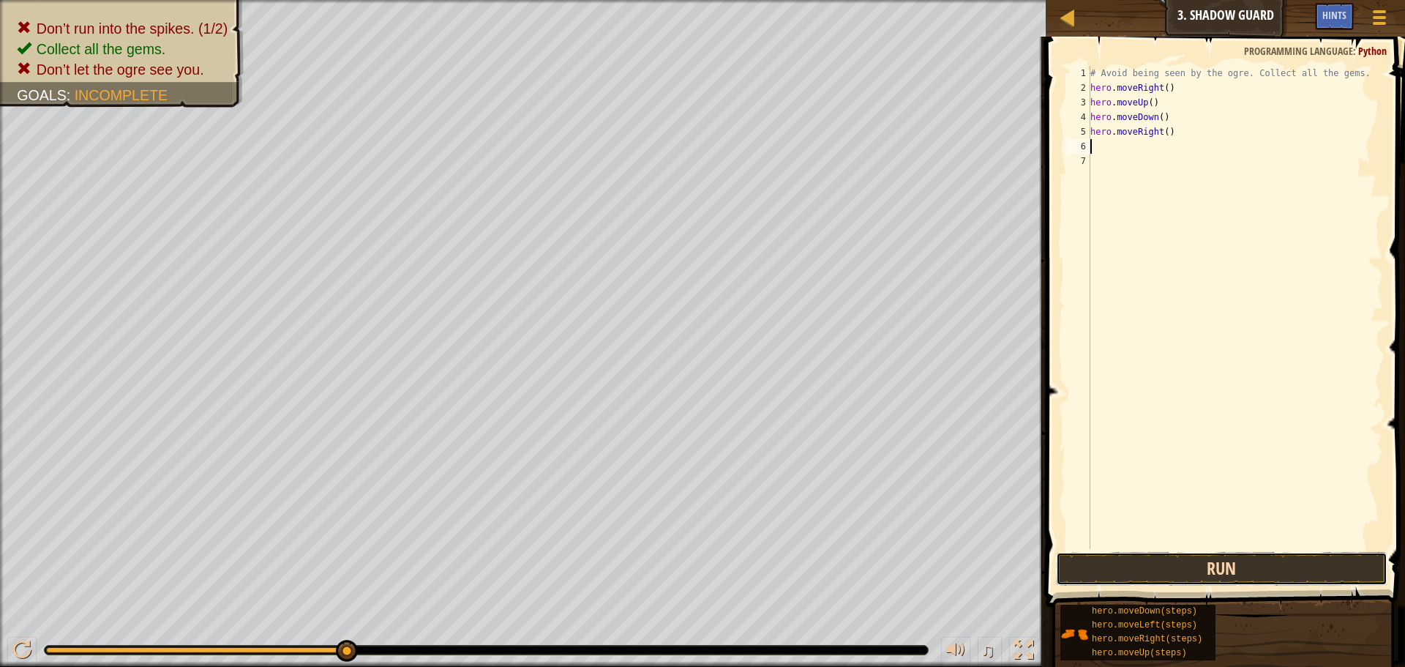
click at [1171, 578] on button "Run" at bounding box center [1222, 569] width 332 height 34
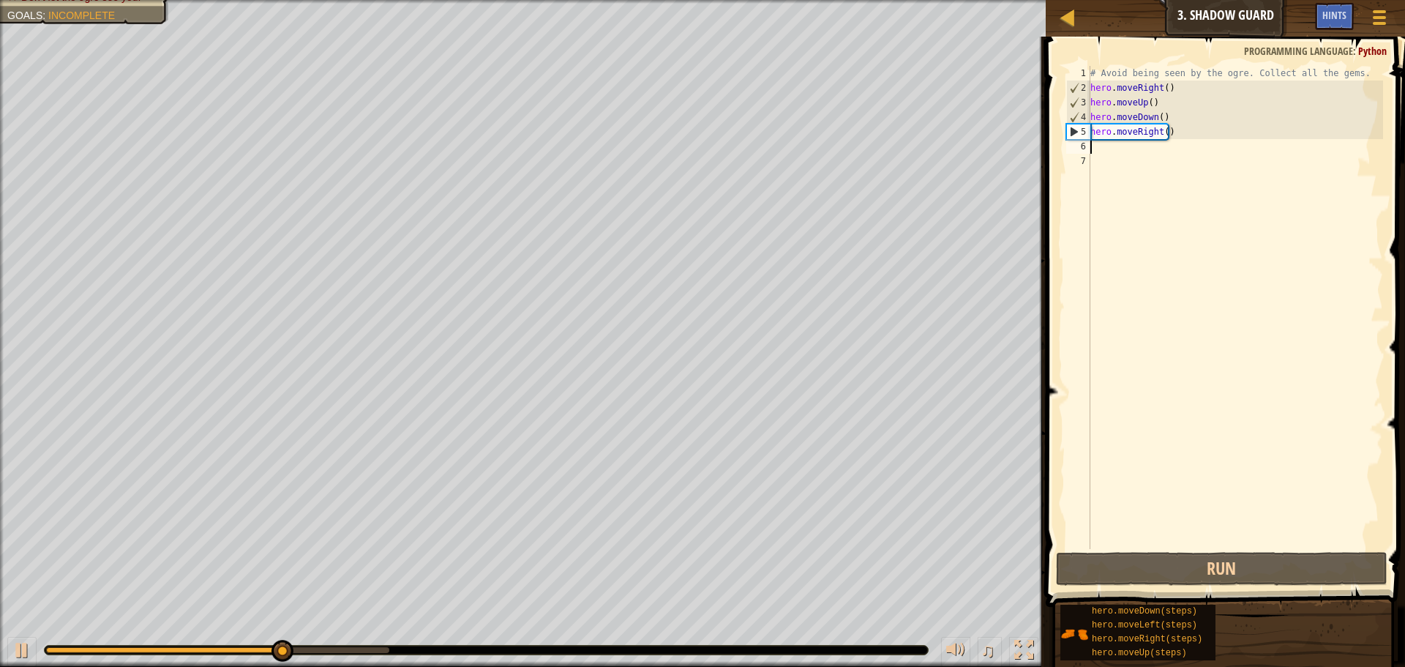
click at [1091, 116] on div "# Avoid being seen by the ogre. Collect all the gems. hero . moveRight ( ) hero…" at bounding box center [1236, 322] width 296 height 512
type textarea "hero.moveDown()"
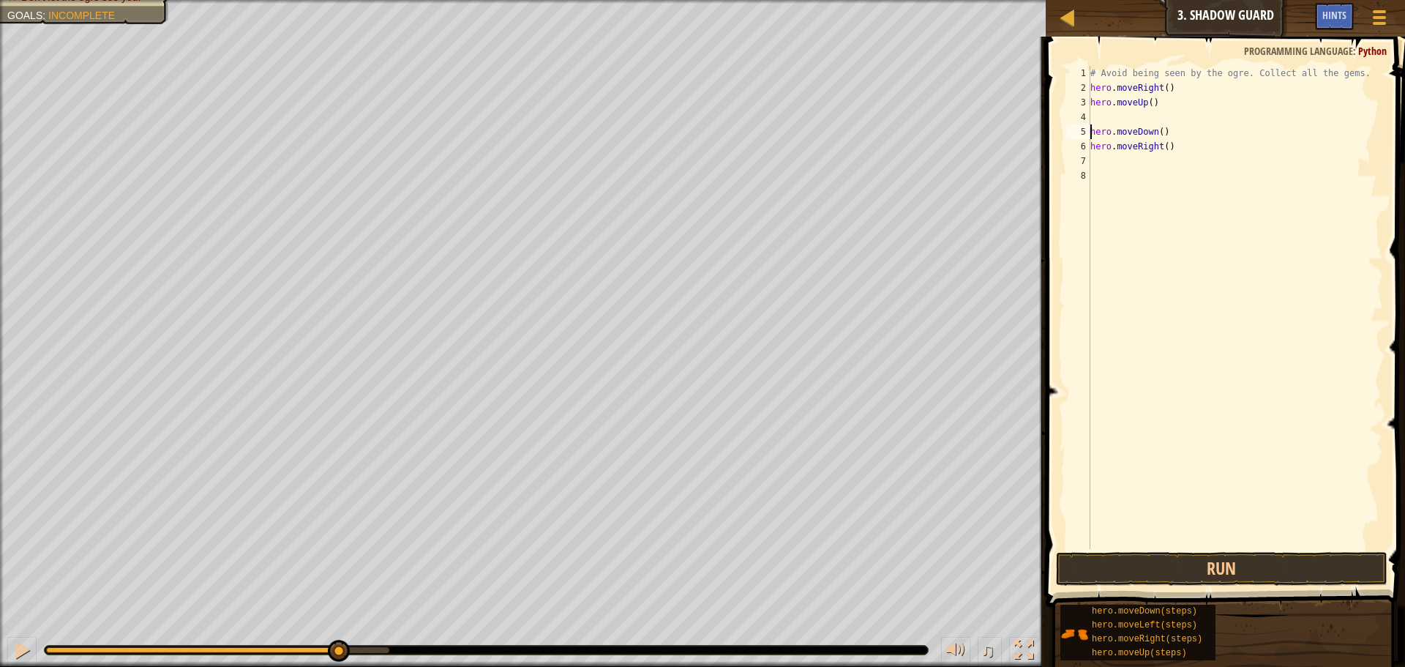
click at [1091, 116] on div "# Avoid being seen by the ogre. Collect all the gems. hero . moveRight ( ) hero…" at bounding box center [1236, 322] width 296 height 512
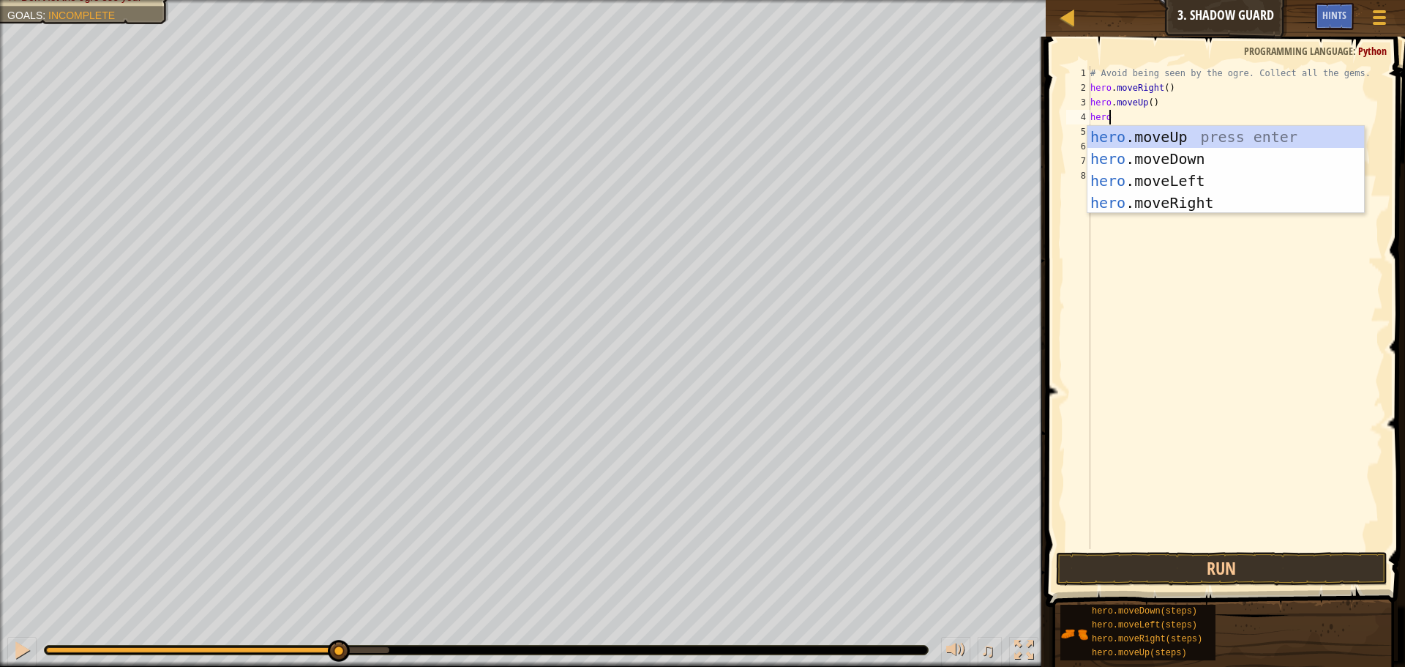
type textarea "hero."
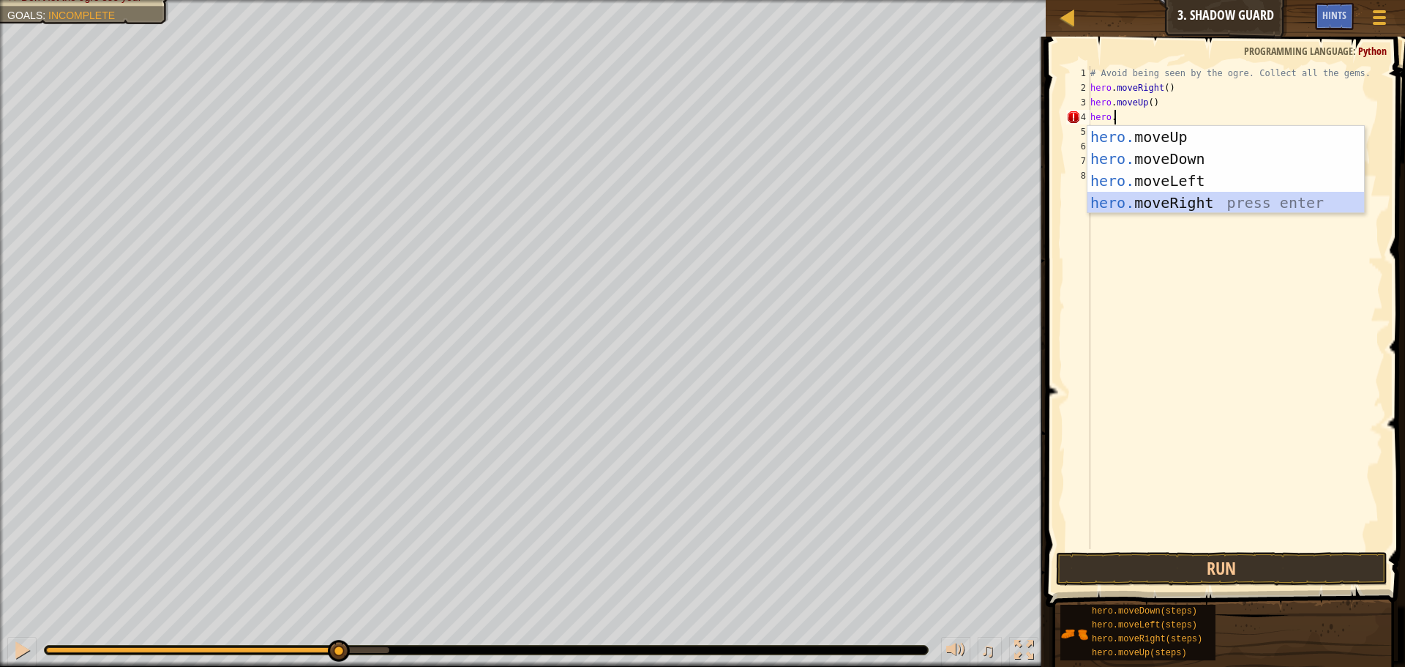
click at [1164, 197] on div "hero. moveUp press enter hero. moveDown press enter hero. moveLeft press enter …" at bounding box center [1226, 192] width 277 height 132
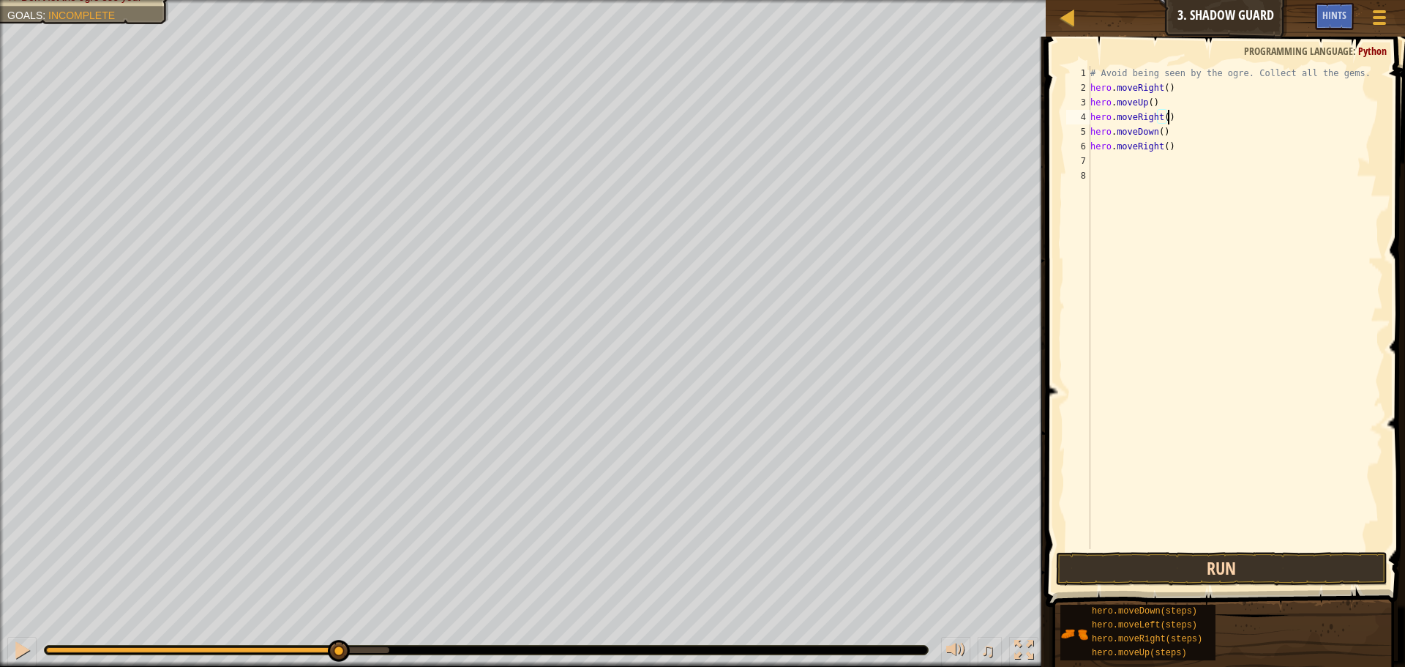
type textarea "hero.moveRight()"
click at [1151, 574] on button "Run" at bounding box center [1222, 569] width 332 height 34
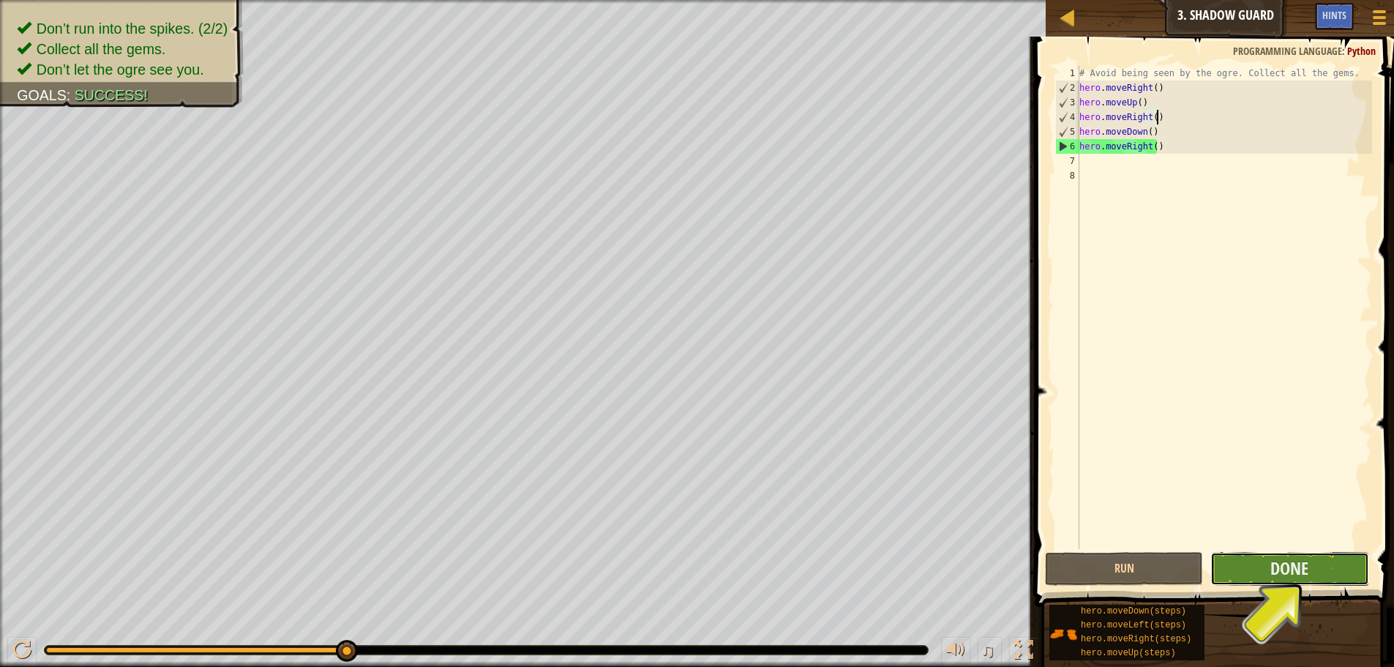
click at [1333, 581] on button "Done" at bounding box center [1290, 569] width 158 height 34
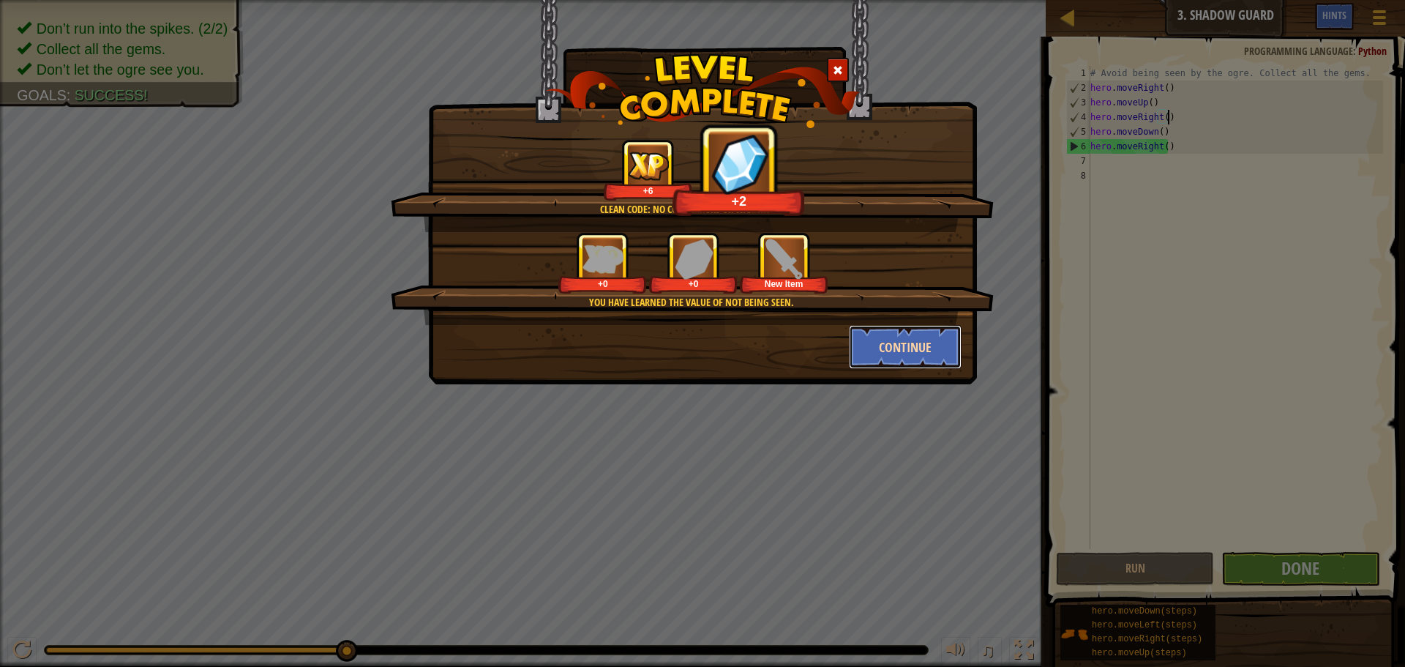
click at [888, 345] on button "Continue" at bounding box center [905, 347] width 113 height 44
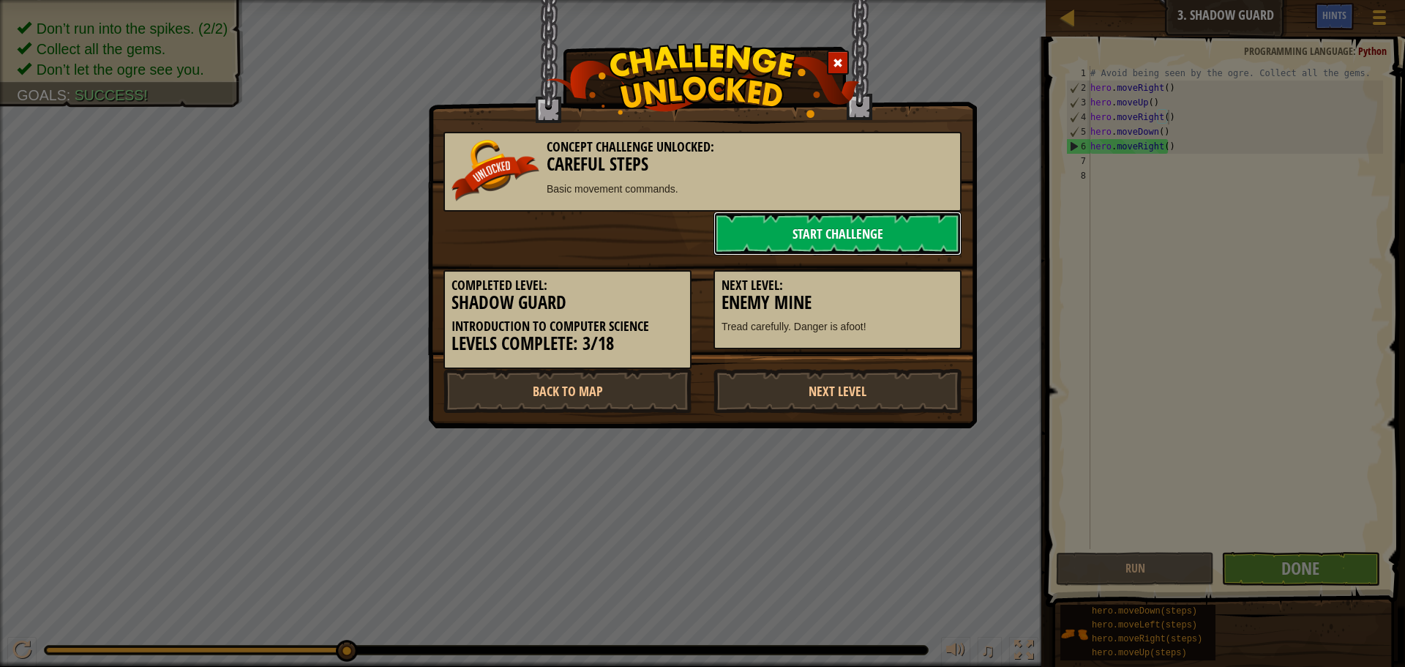
click at [834, 236] on link "Start Challenge" at bounding box center [838, 234] width 248 height 44
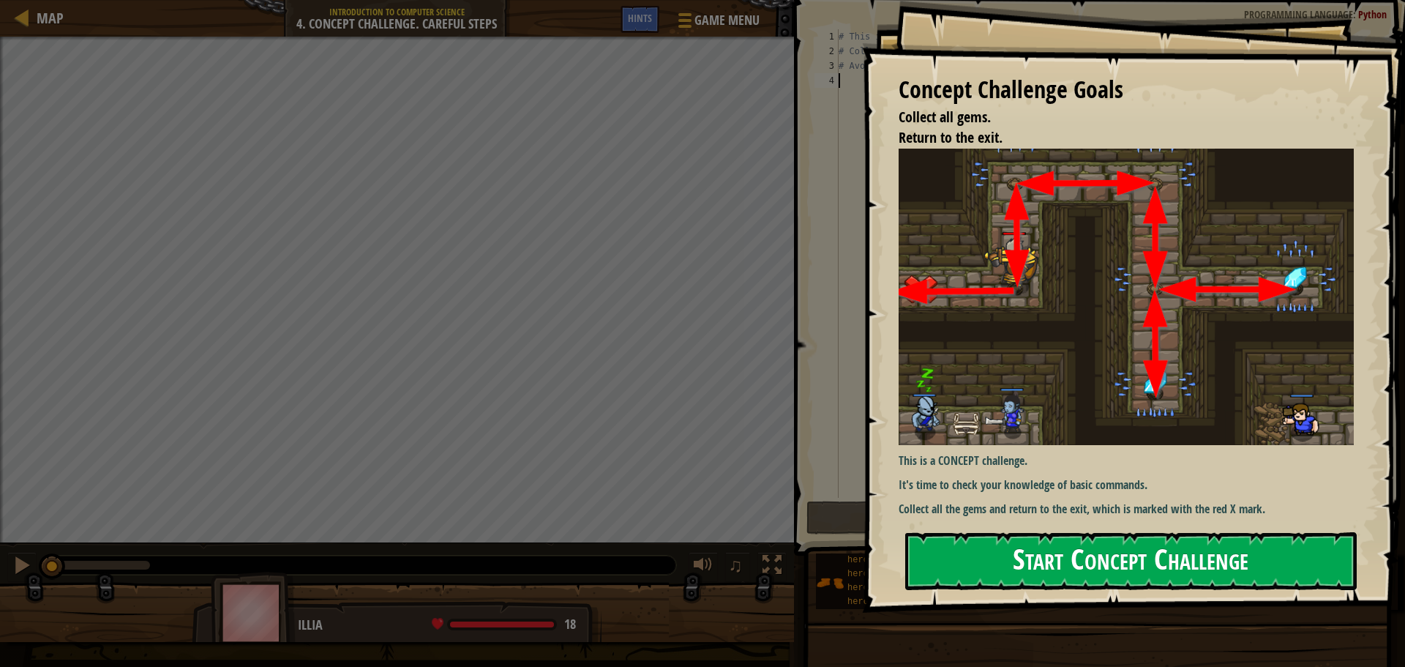
click at [1046, 557] on button "Start Concept Challenge" at bounding box center [1131, 561] width 452 height 58
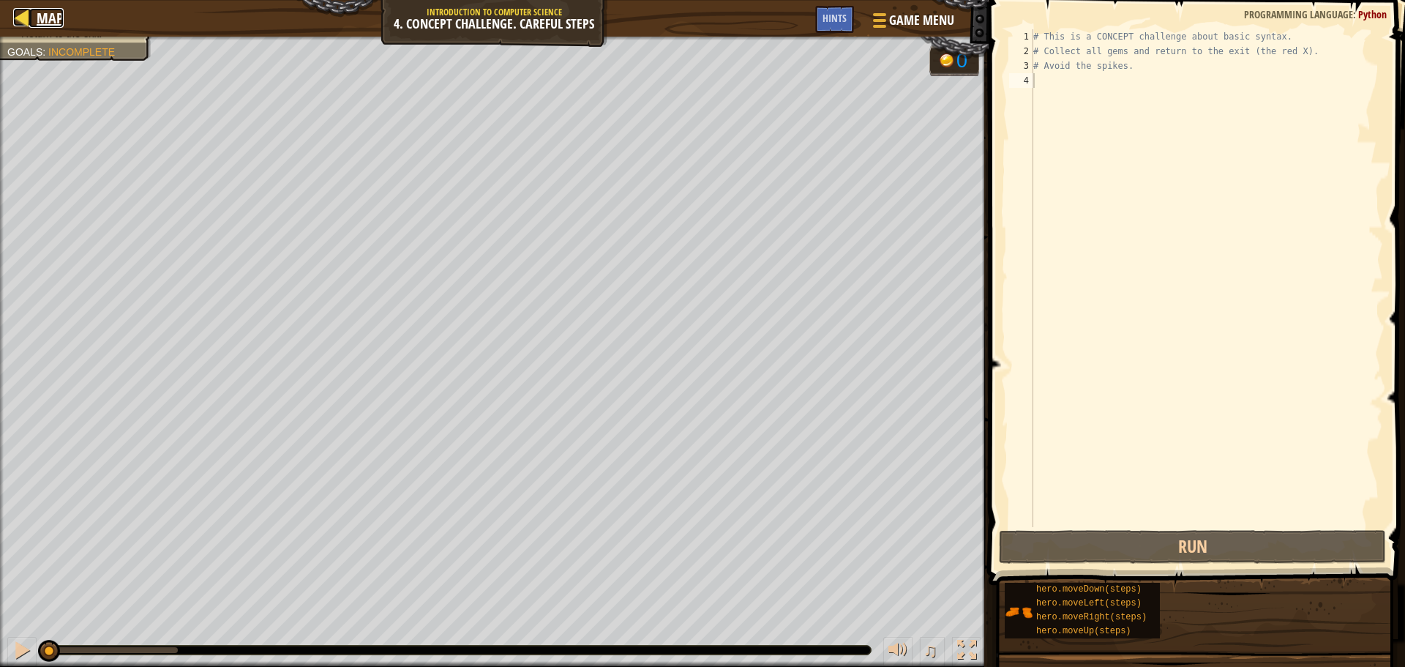
click at [29, 12] on div at bounding box center [22, 17] width 18 height 18
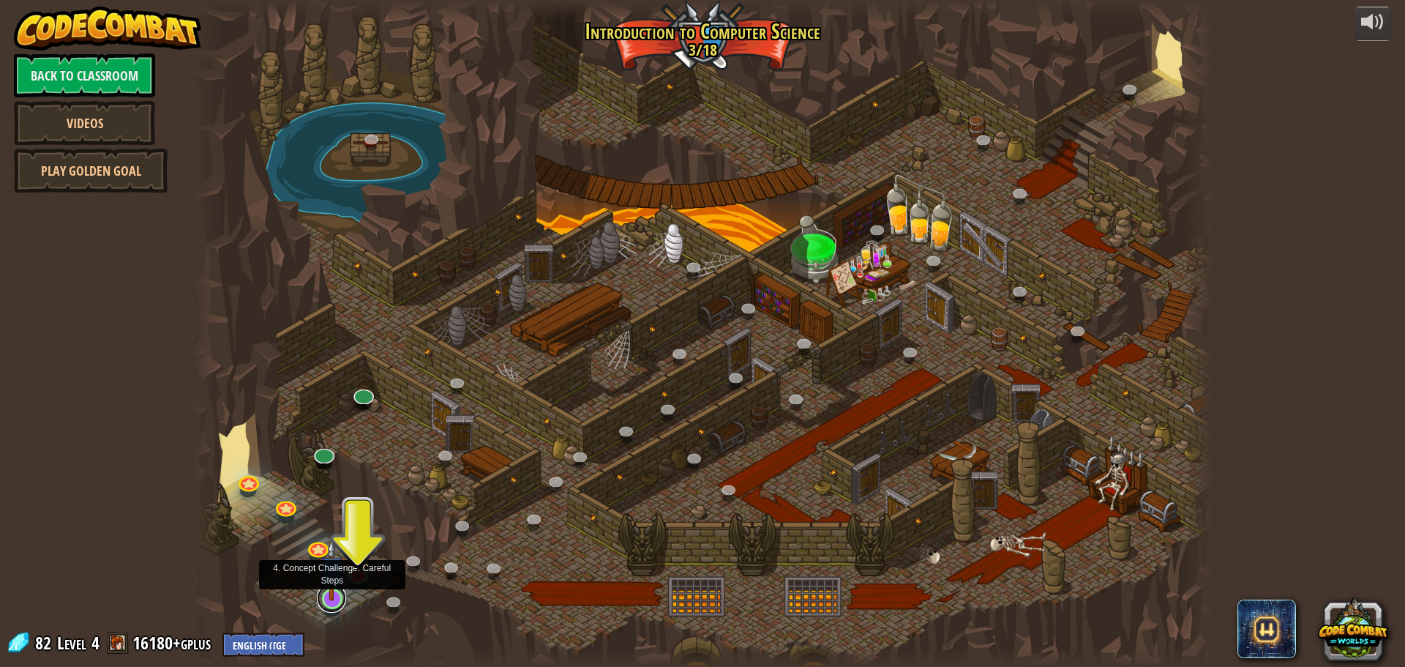
click at [336, 600] on link at bounding box center [331, 597] width 29 height 29
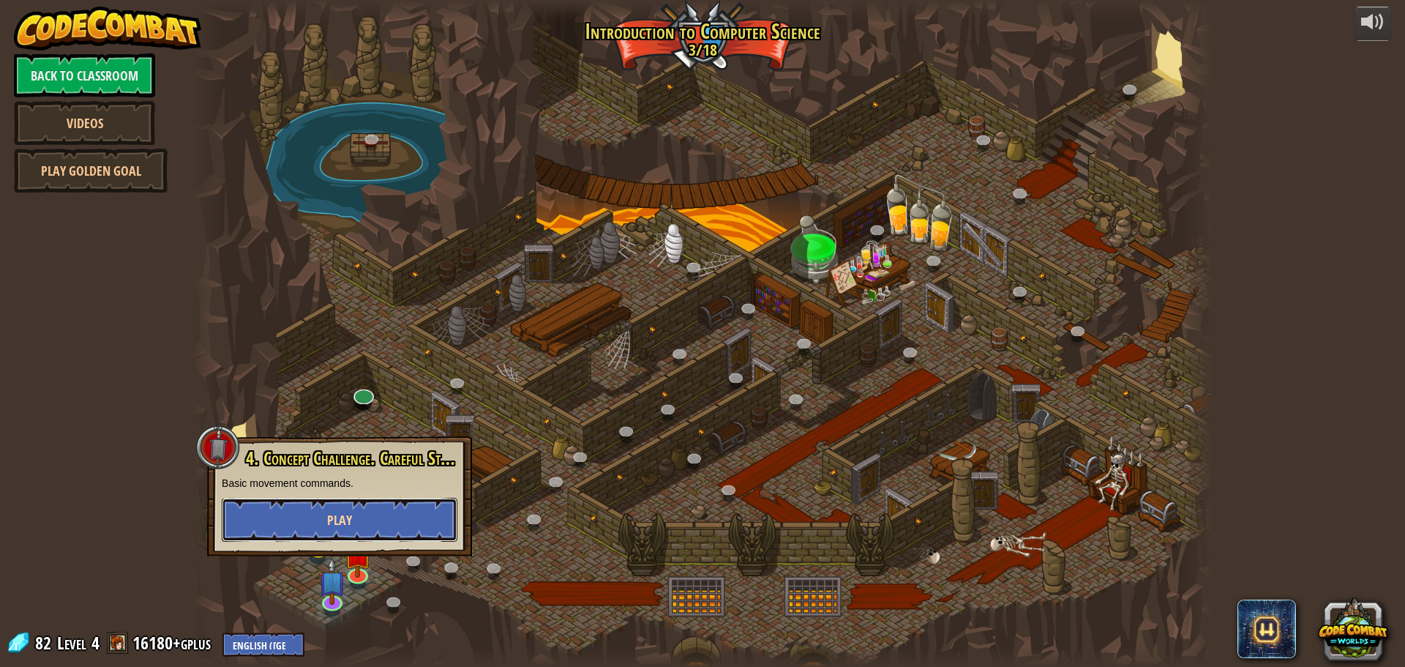
click at [315, 513] on button "Play" at bounding box center [340, 520] width 236 height 44
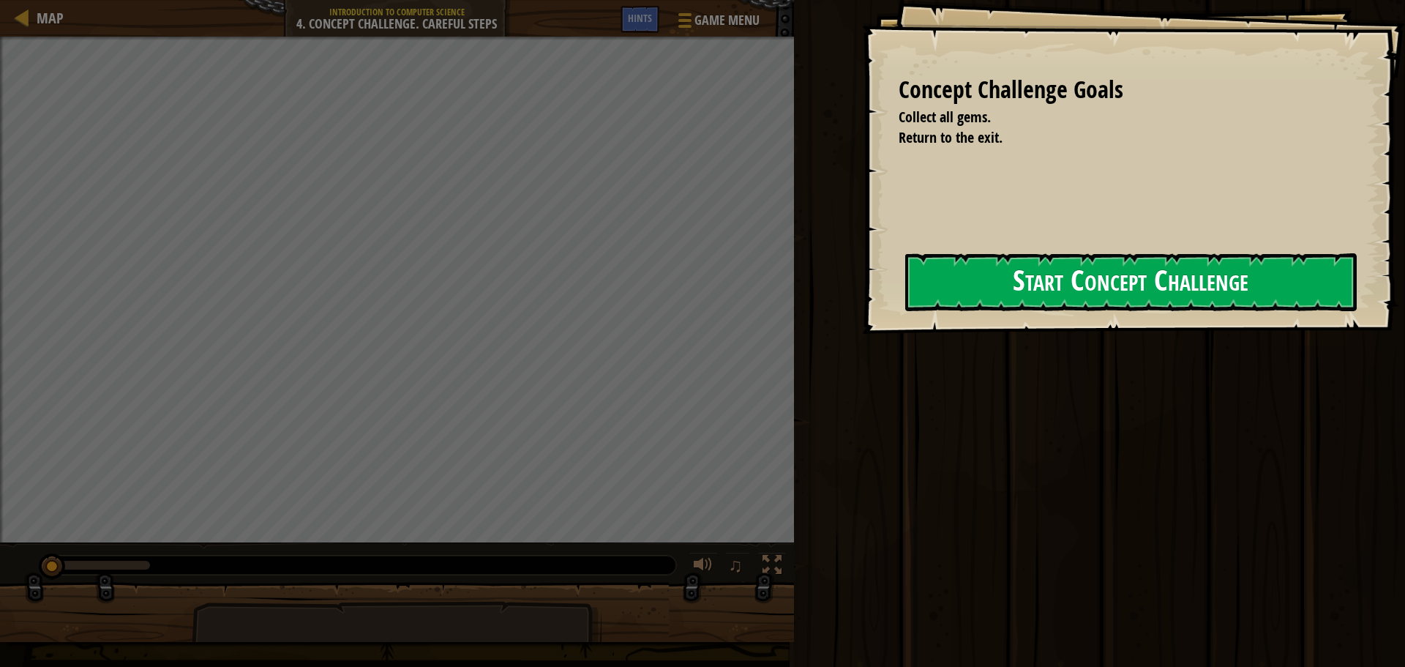
click at [1133, 283] on button "Start Concept Challenge" at bounding box center [1131, 282] width 452 height 58
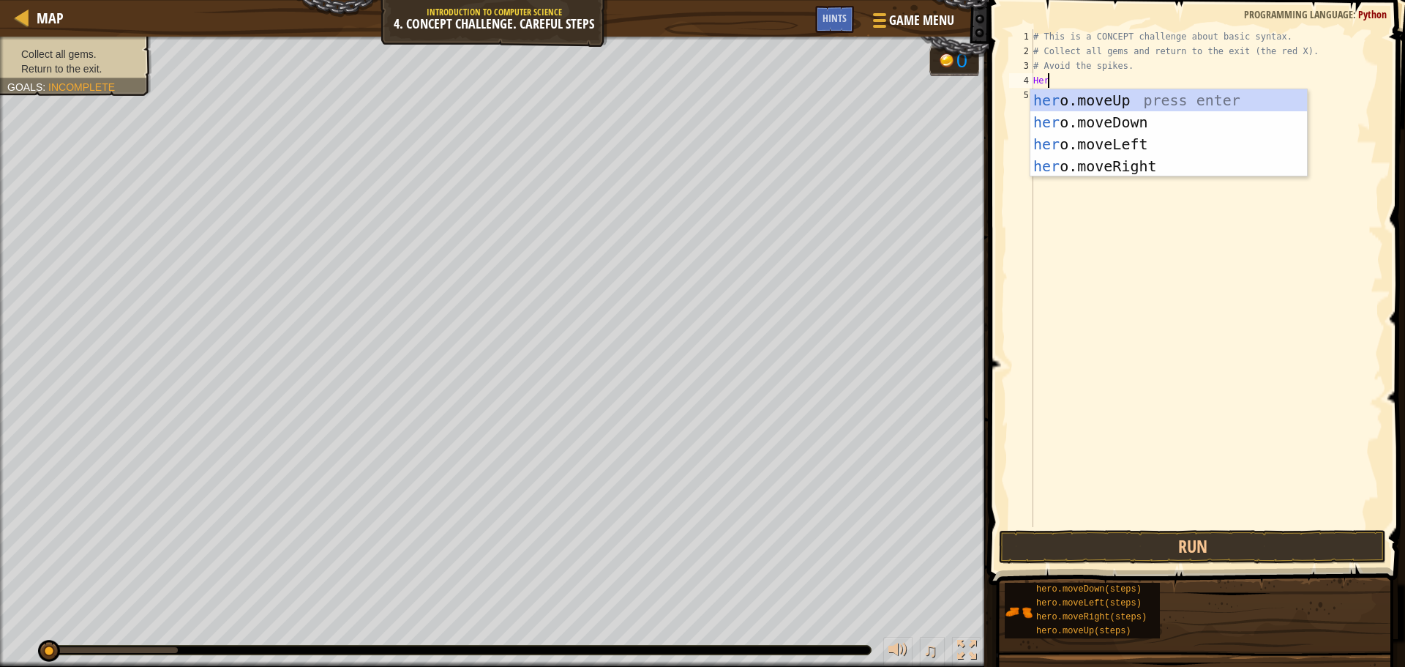
scroll to position [7, 0]
type textarea "H"
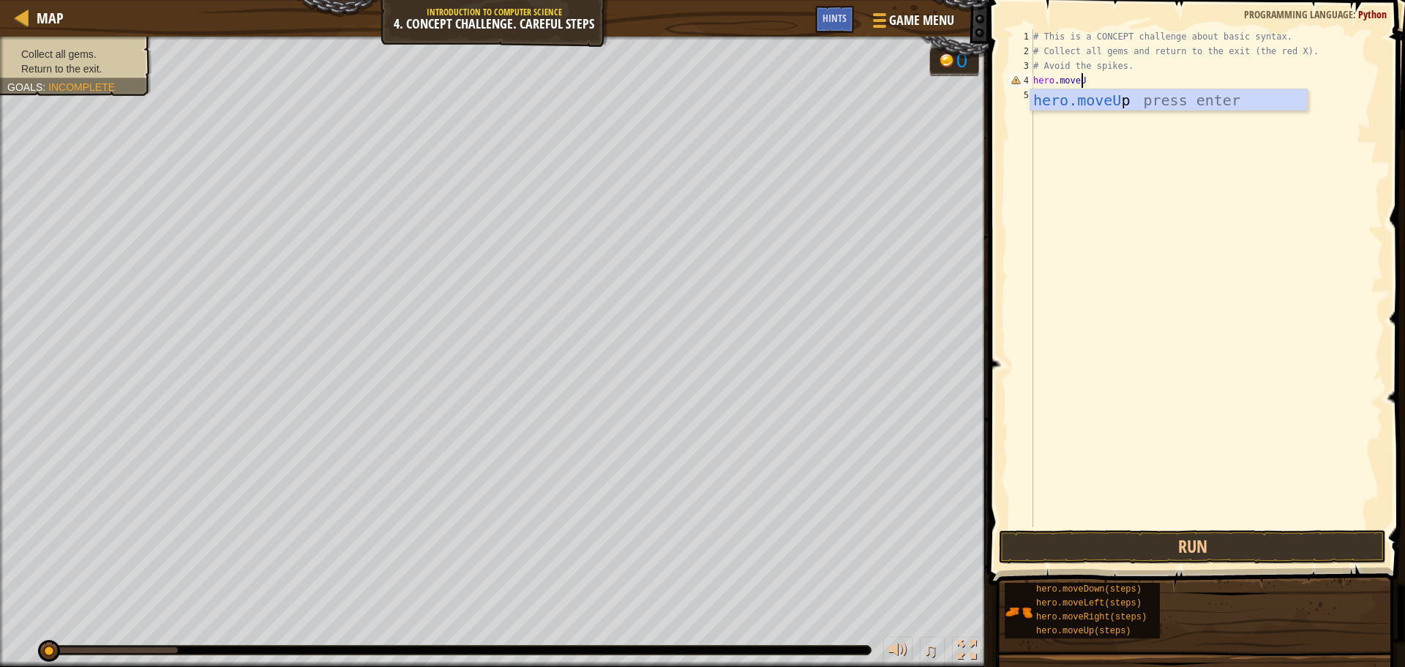
type textarea "hero.moveUp"
type textarea "hero.moveRight"
type textarea "hero.moveDown(2)"
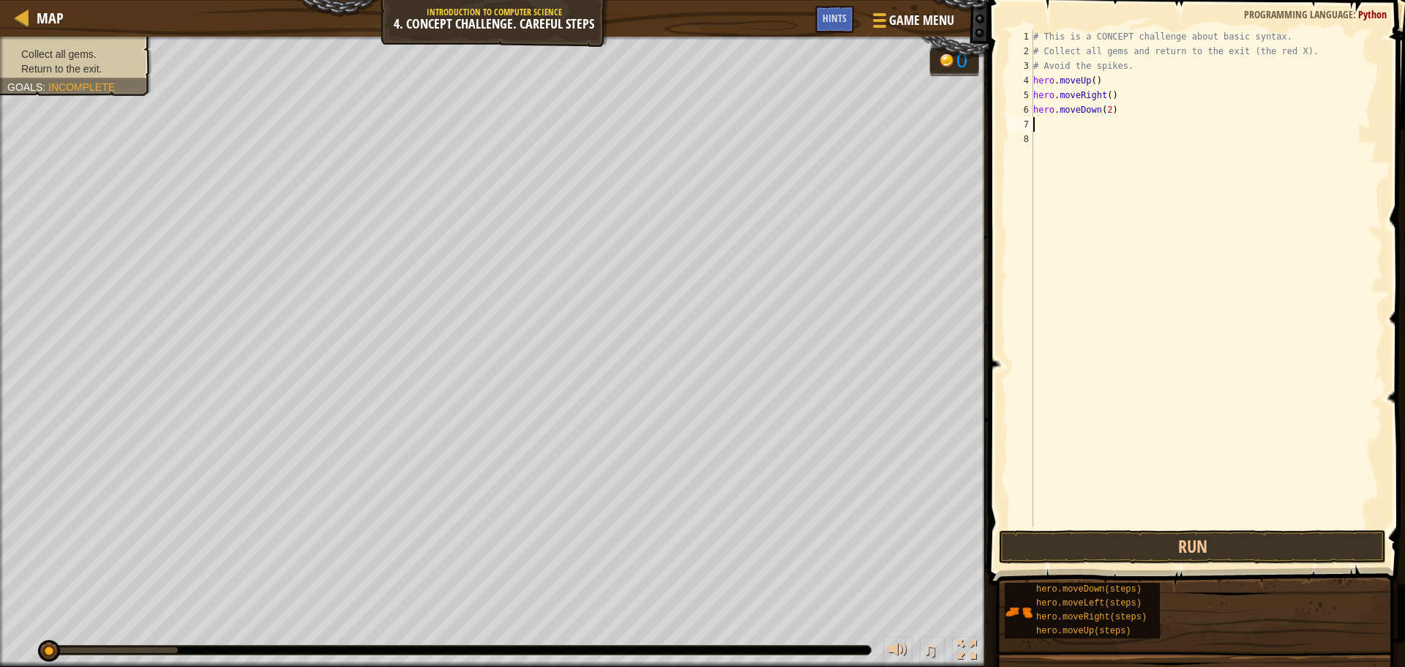
scroll to position [7, 0]
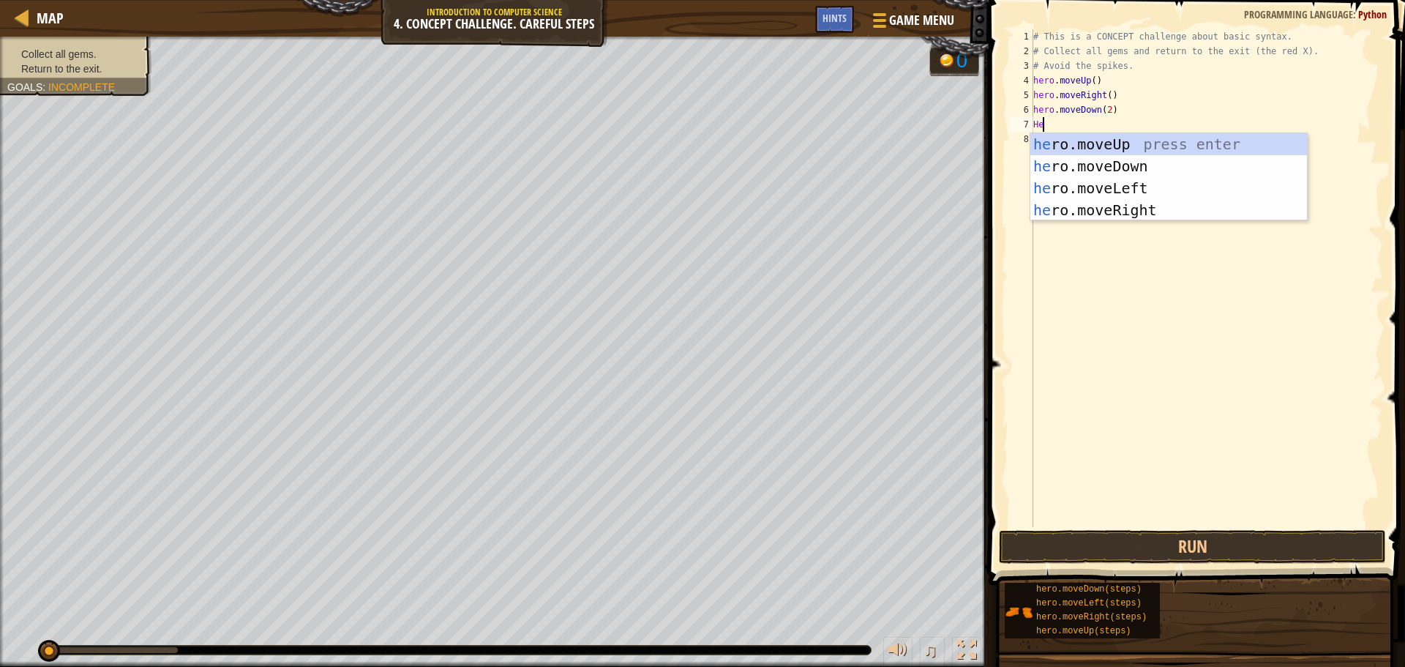
type textarea "Her"
click at [1165, 143] on div "her o.moveUp press enter her o.moveDown press enter her o.moveLeft press enter …" at bounding box center [1169, 199] width 277 height 132
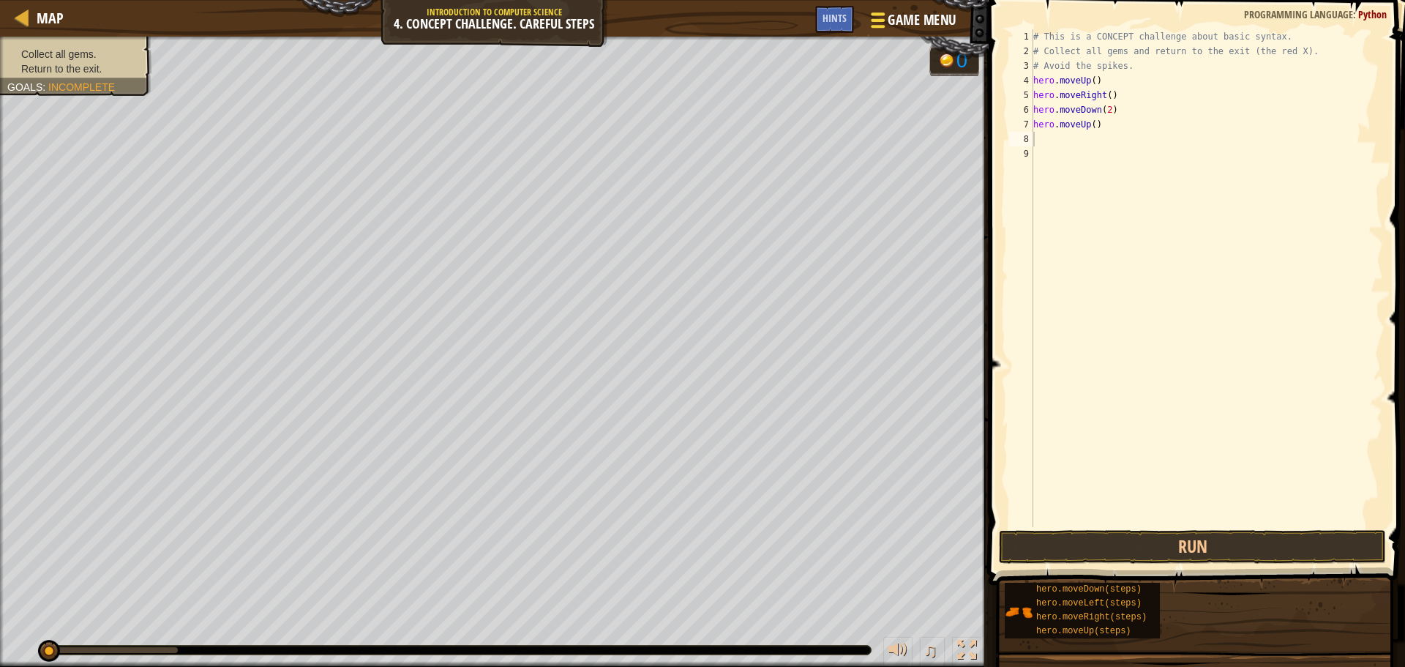
click at [901, 14] on span "Game Menu" at bounding box center [922, 20] width 68 height 20
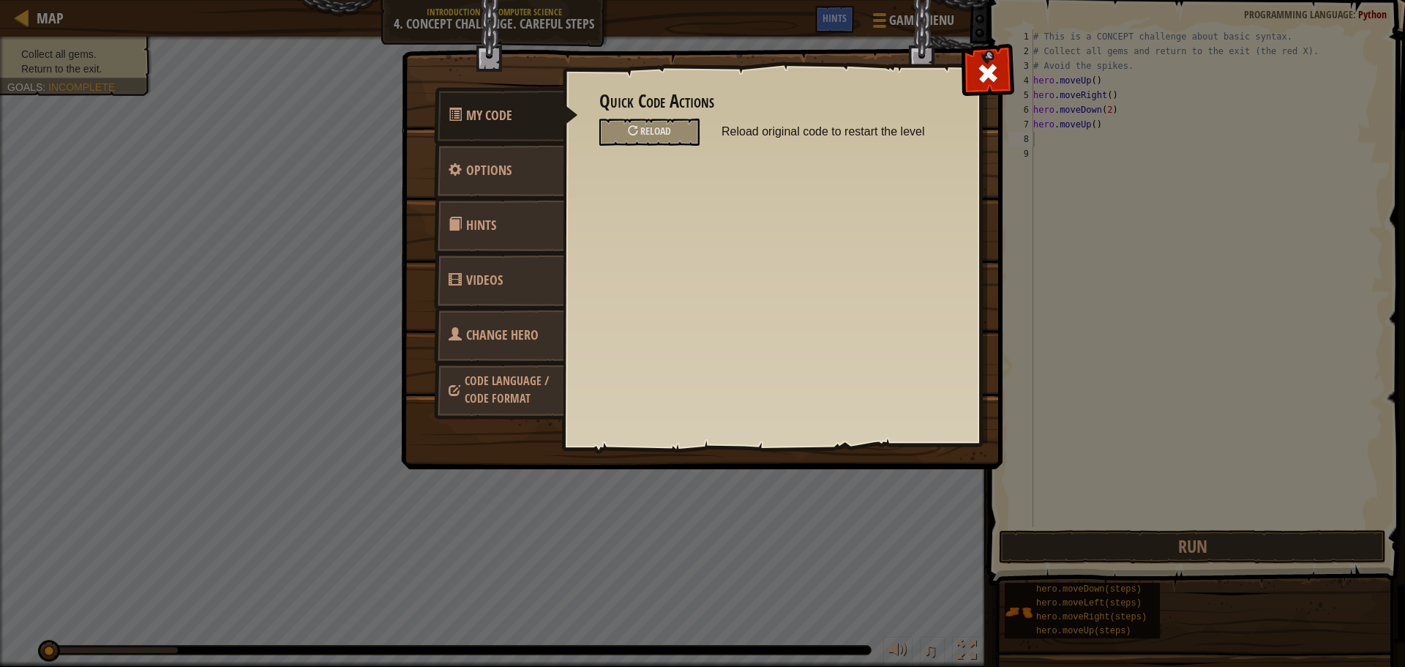
click at [469, 274] on span "Videos" at bounding box center [484, 280] width 37 height 18
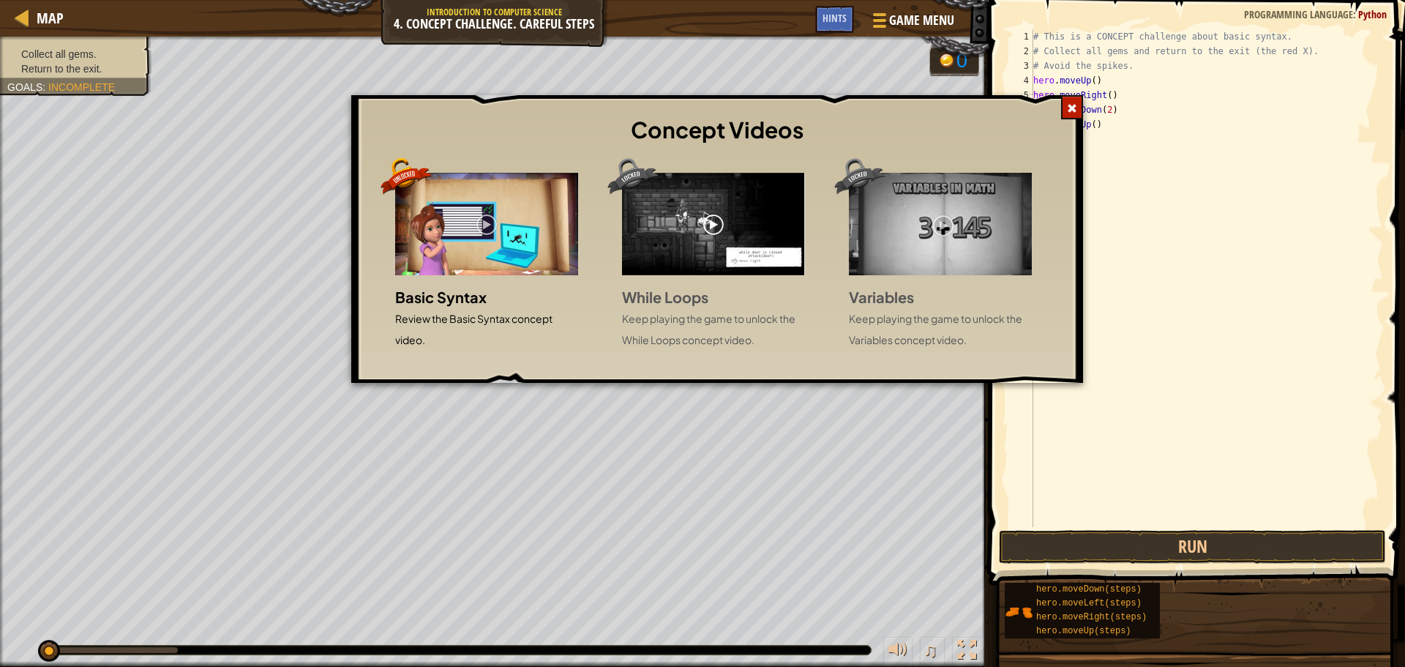
click at [1069, 109] on span at bounding box center [1072, 108] width 10 height 10
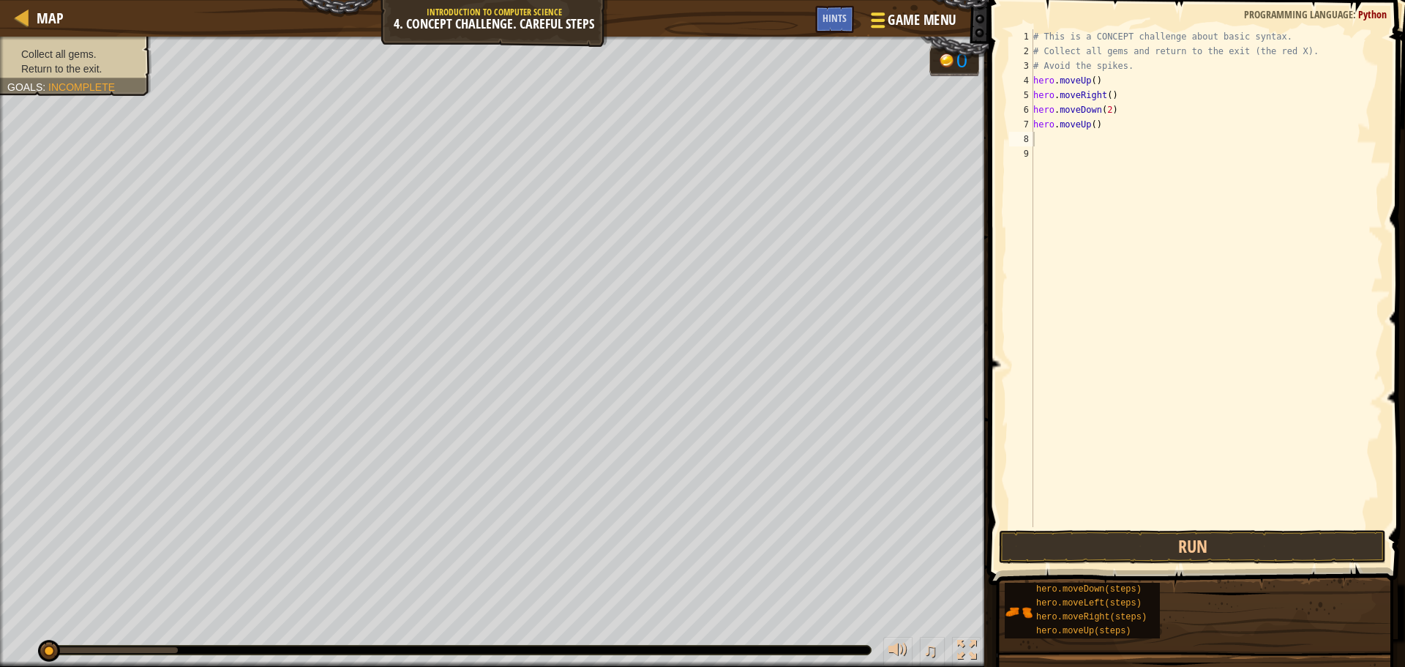
click at [879, 17] on div at bounding box center [878, 20] width 20 height 21
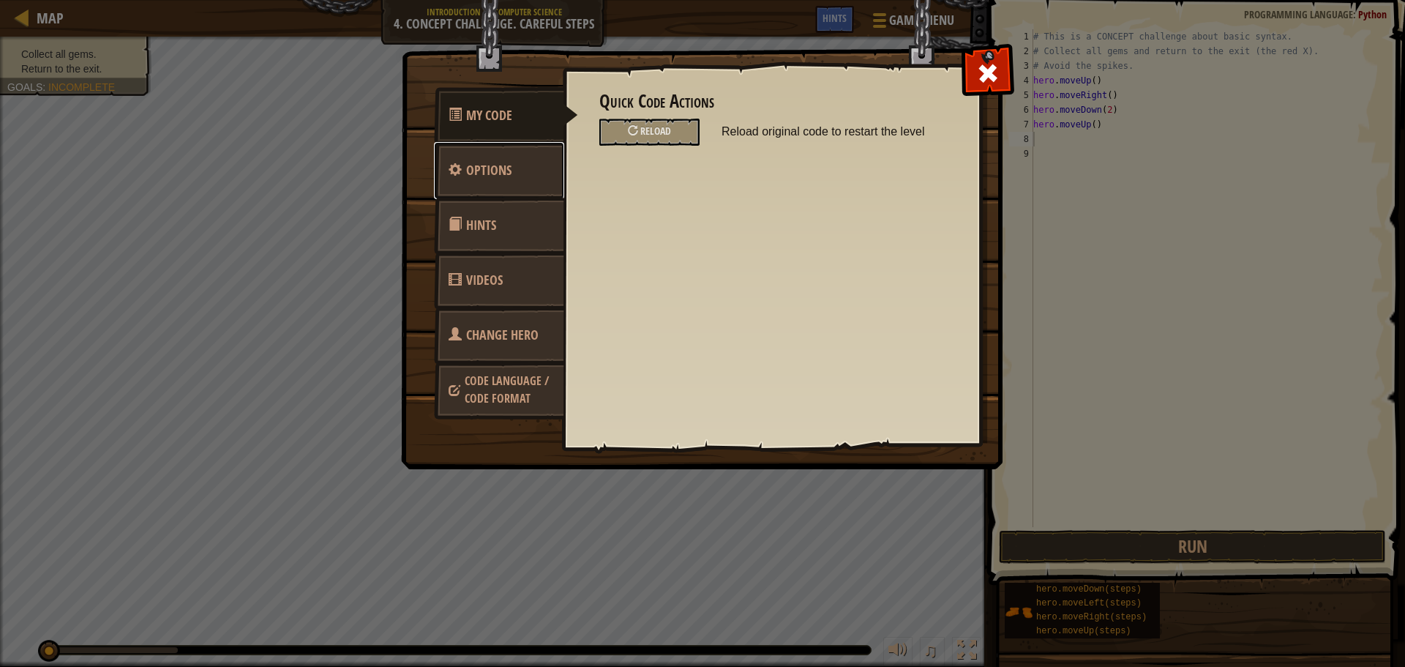
click at [477, 177] on span "Options" at bounding box center [488, 170] width 45 height 18
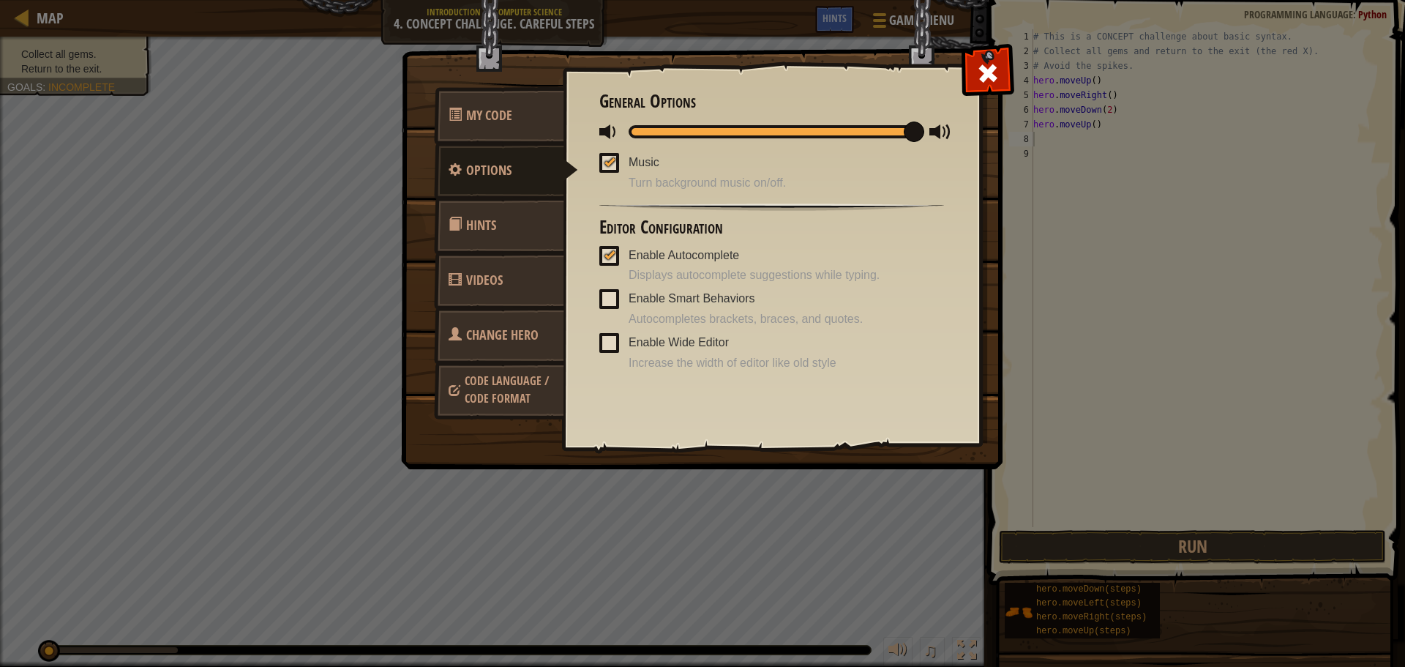
click at [611, 160] on div at bounding box center [610, 162] width 10 height 12
click at [0, 0] on input "Music" at bounding box center [0, 0] width 0 height 0
click at [603, 249] on span at bounding box center [609, 256] width 20 height 20
click at [0, 0] on input "Enable Autocomplete" at bounding box center [0, 0] width 0 height 0
click at [602, 253] on span at bounding box center [609, 256] width 20 height 20
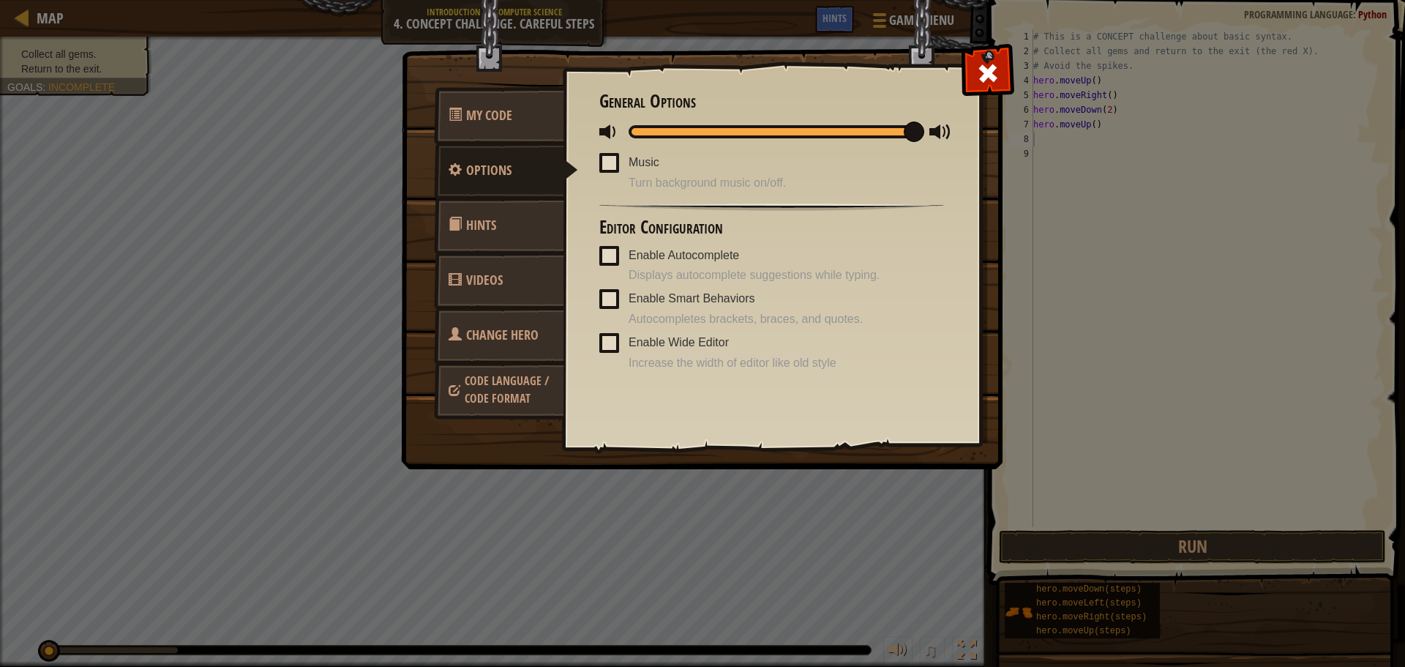
click at [0, 0] on input "Enable Autocomplete" at bounding box center [0, 0] width 0 height 0
drag, startPoint x: 913, startPoint y: 127, endPoint x: 806, endPoint y: 122, distance: 107.0
click at [587, 183] on div "Quick Code Actions Reload Reload original code to restart the level General Opt…" at bounding box center [772, 232] width 418 height 362
click at [984, 78] on span at bounding box center [987, 72] width 23 height 23
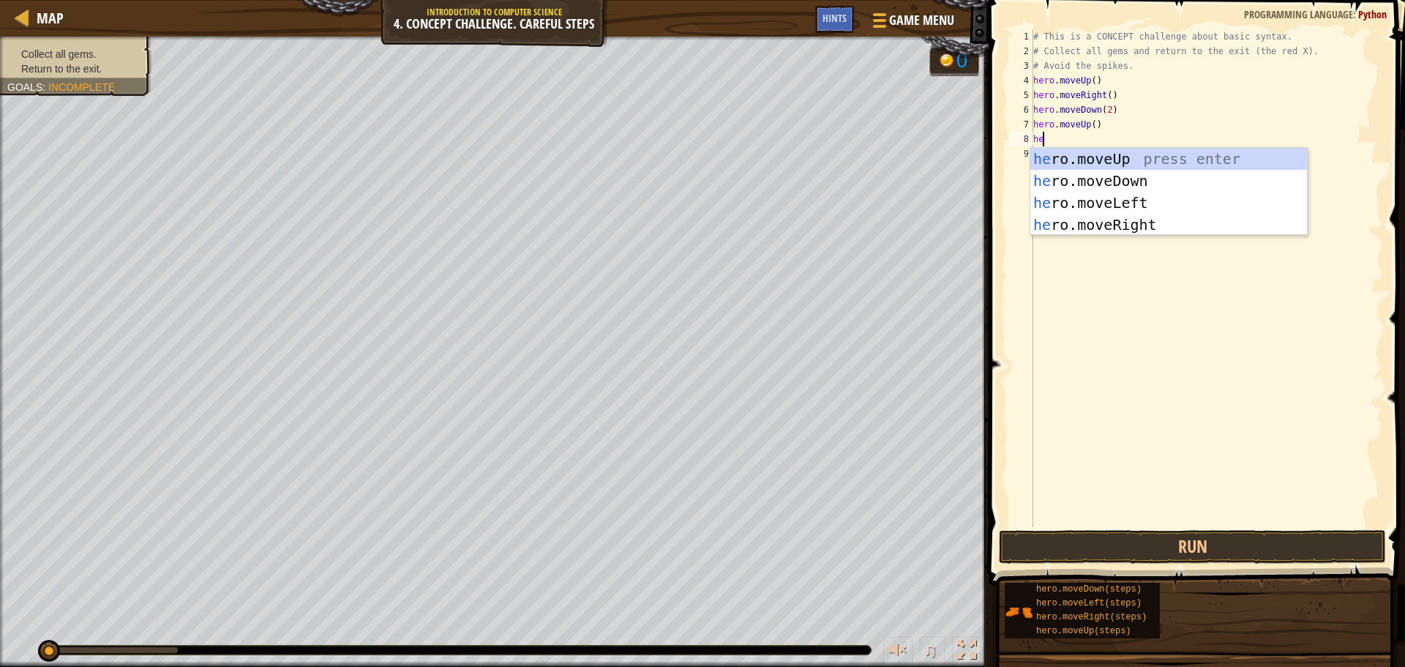
type textarea "hero"
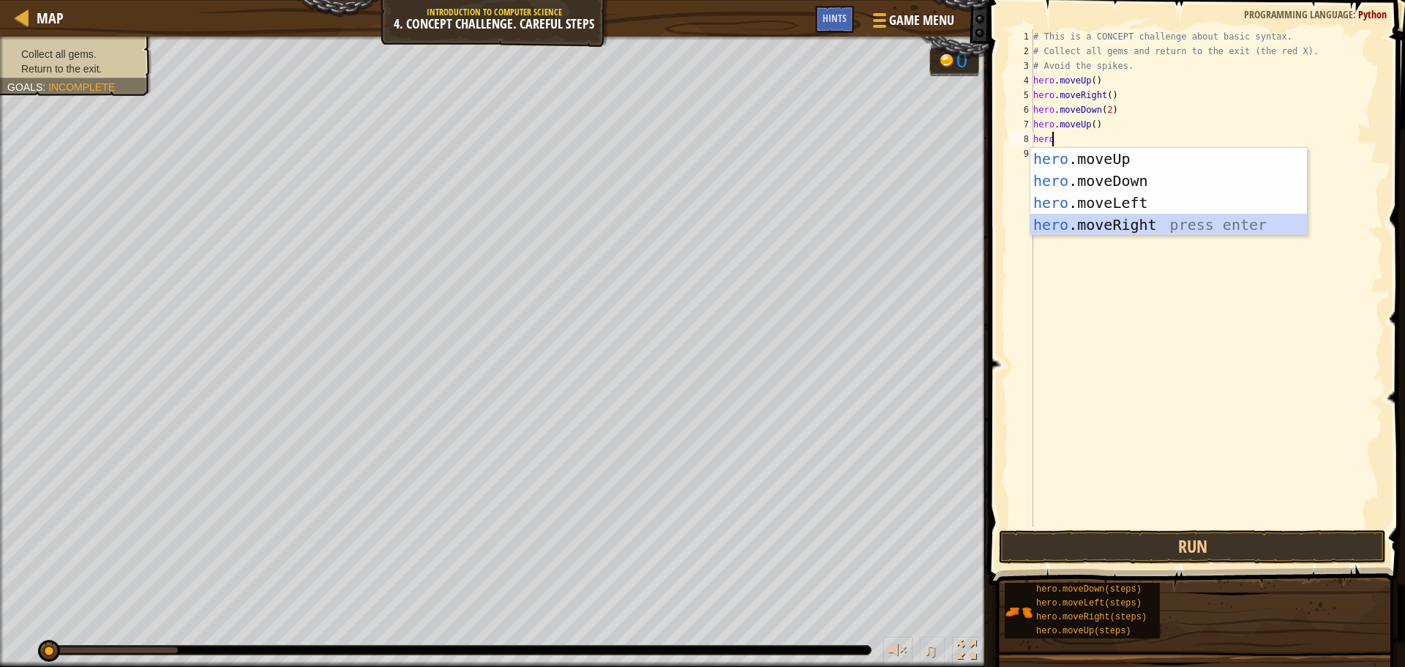
click at [1222, 214] on div "hero .moveUp press enter hero .moveDown press enter hero .moveLeft press enter …" at bounding box center [1169, 214] width 277 height 132
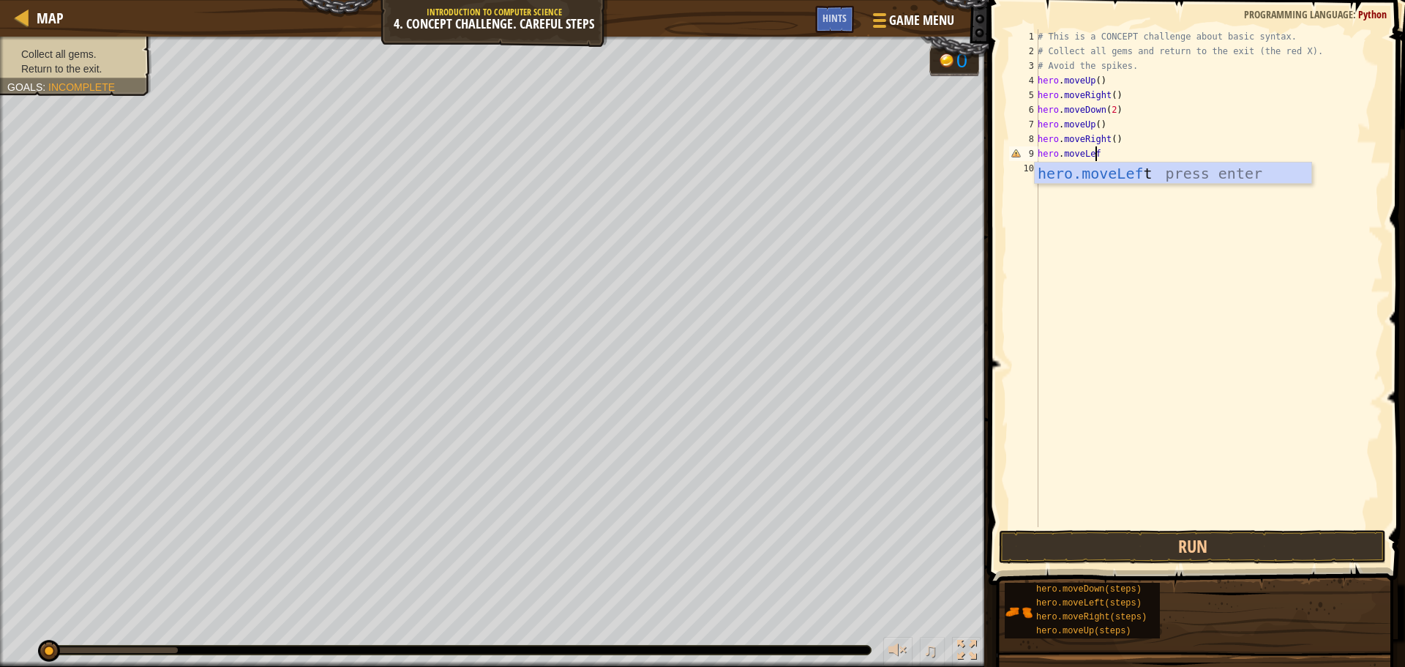
scroll to position [7, 4]
type textarea "hero.moveLeft()"
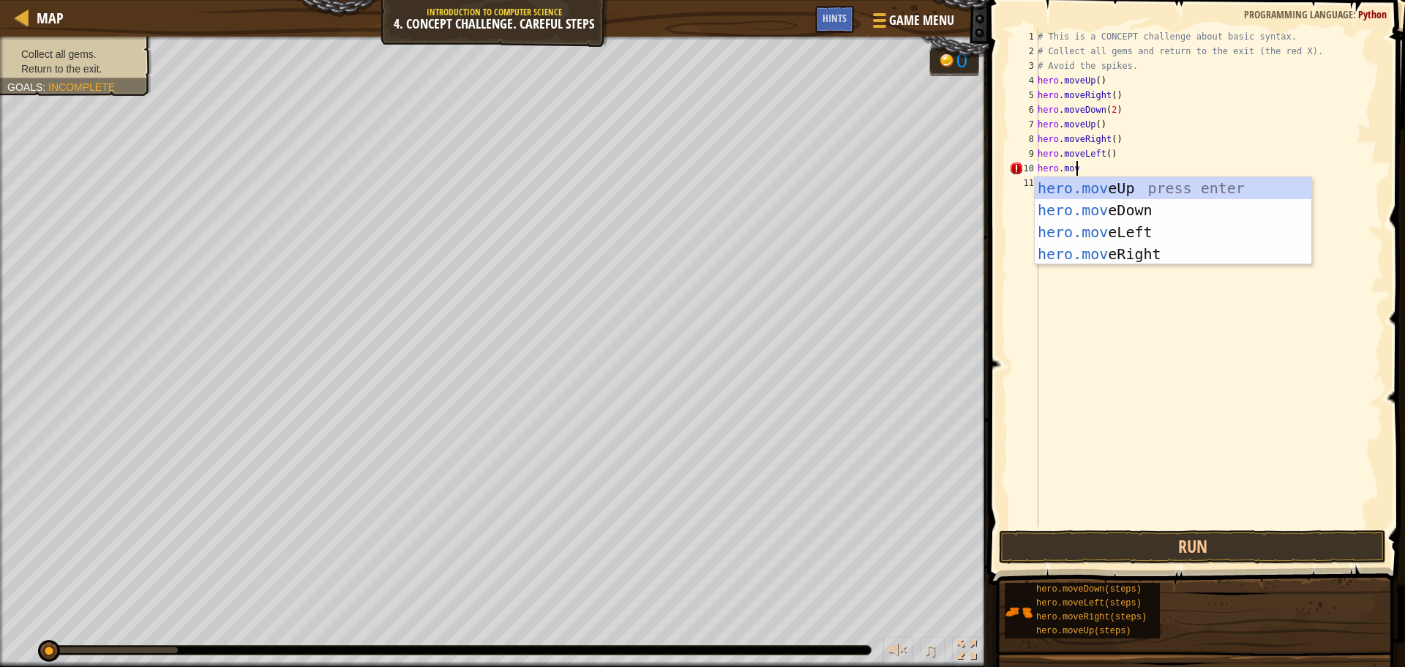
scroll to position [7, 2]
type textarea "hero.move"
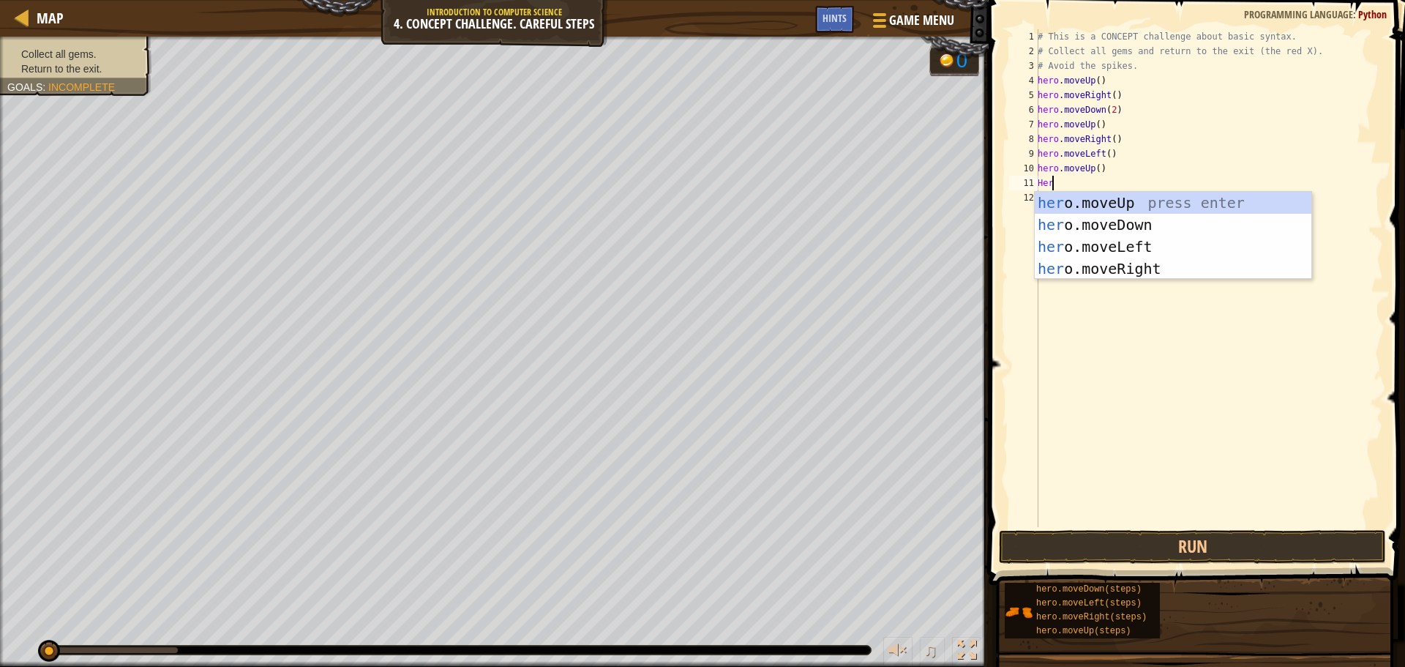
type textarea "Hero"
click at [1146, 238] on div "hero .moveUp press enter hero .moveDown press enter hero .moveLeft press enter …" at bounding box center [1173, 258] width 277 height 132
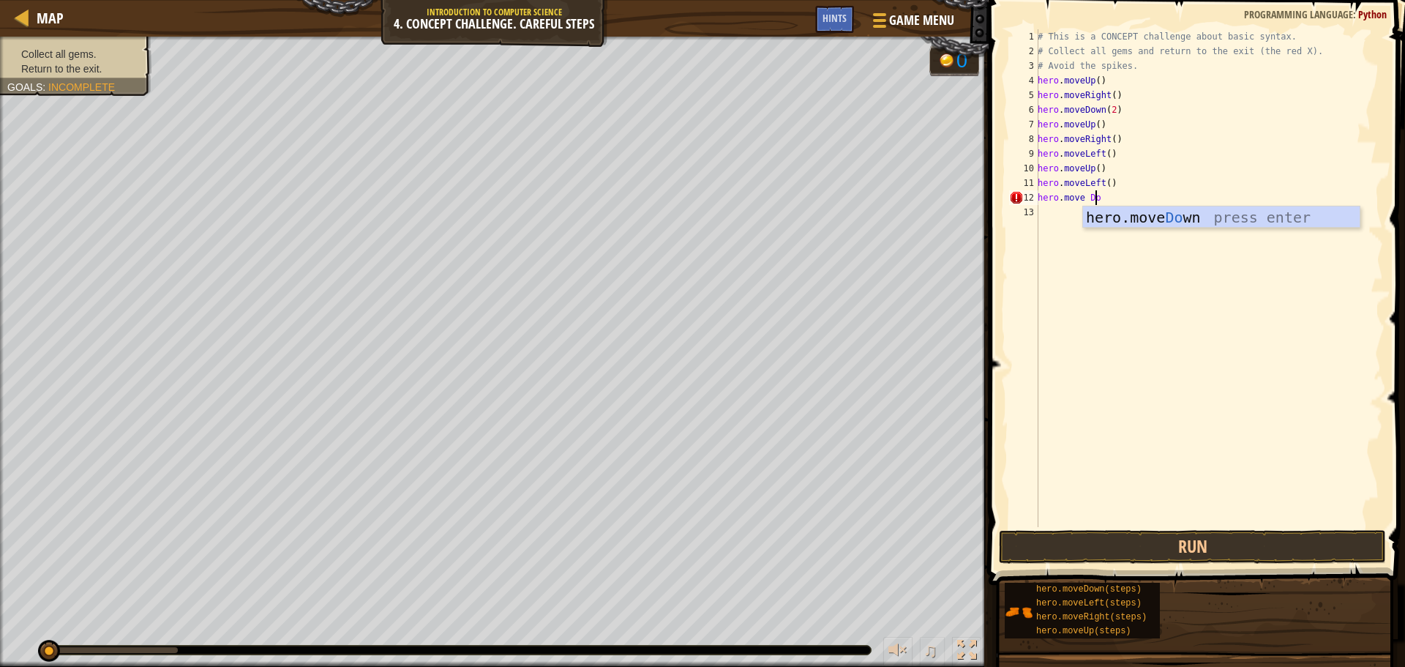
scroll to position [7, 4]
type textarea "hero.move Down"
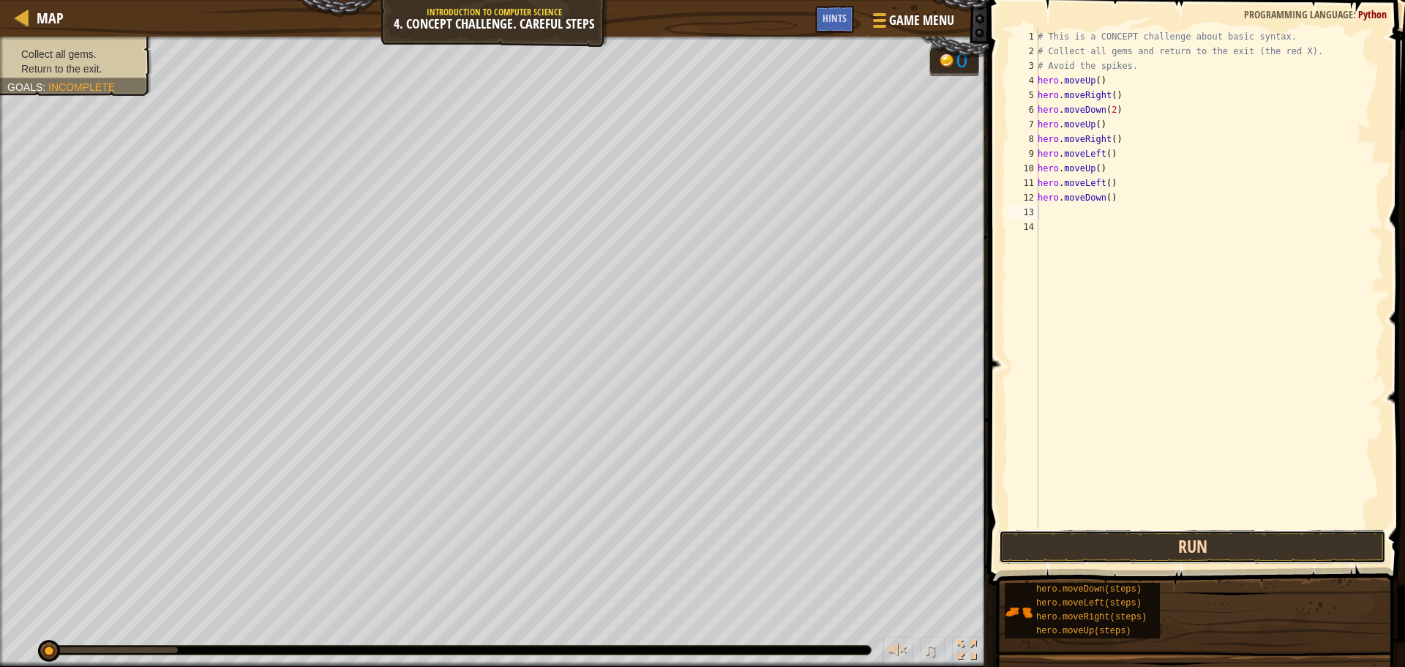
click at [1170, 550] on button "Run" at bounding box center [1192, 547] width 387 height 34
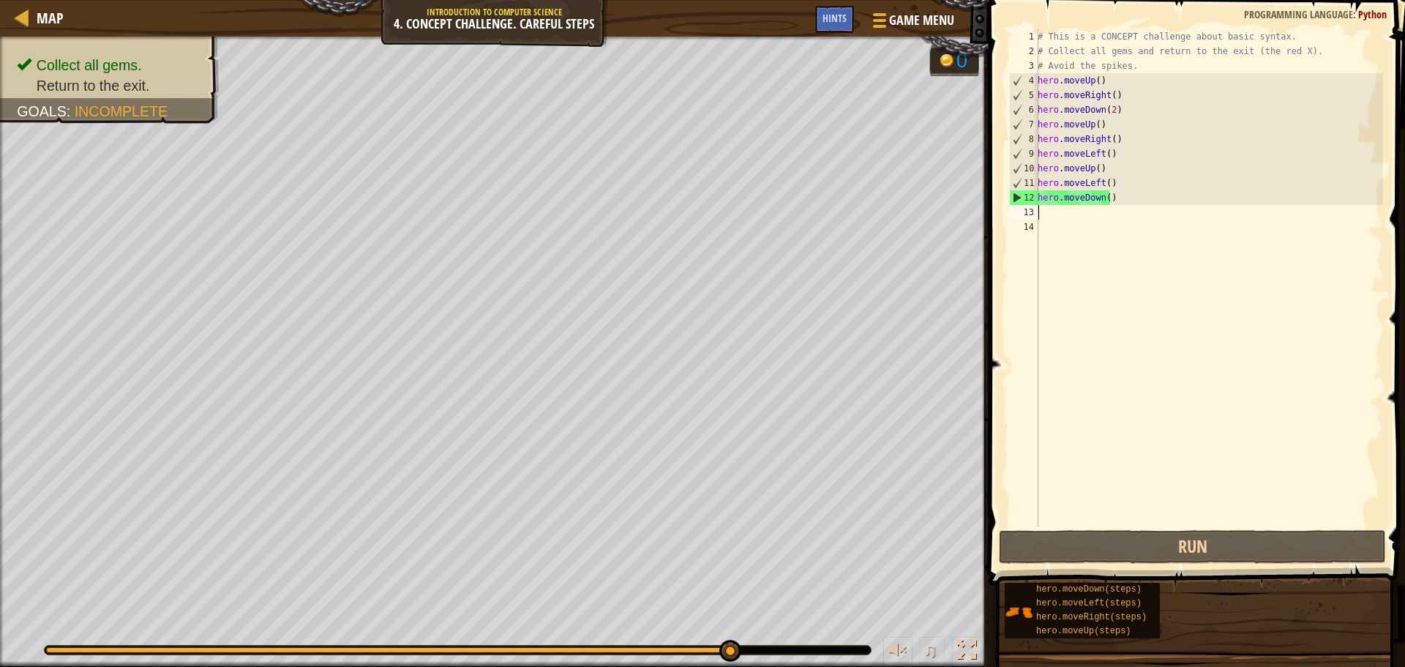
click at [989, 340] on span at bounding box center [1198, 272] width 428 height 628
click at [1013, 194] on div "12" at bounding box center [1024, 197] width 29 height 15
type textarea "hero.moveDown()"
click at [1156, 195] on div "# This is a CONCEPT challenge about basic syntax. # Collect all gems and return…" at bounding box center [1209, 292] width 348 height 527
click at [1061, 222] on div "# This is a CONCEPT challenge about basic syntax. # Collect all gems and return…" at bounding box center [1209, 292] width 348 height 527
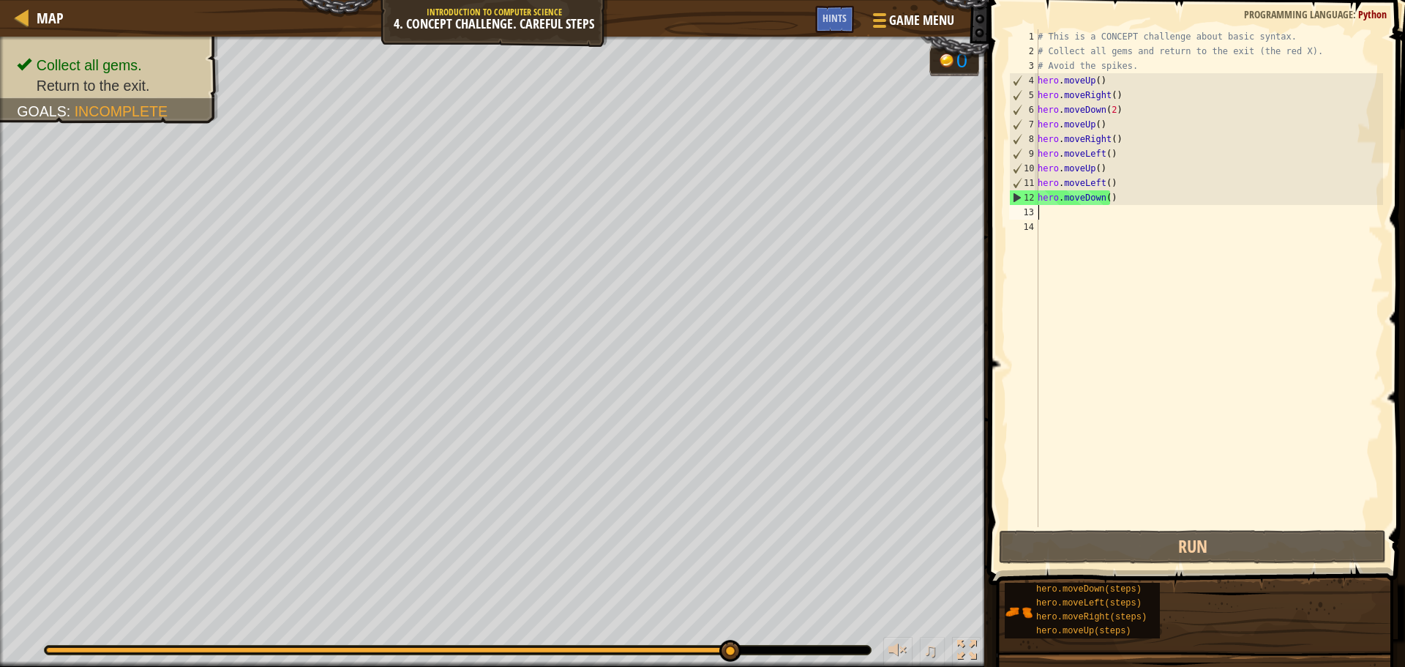
click at [1074, 214] on div "# This is a CONCEPT challenge about basic syntax. # Collect all gems and return…" at bounding box center [1209, 292] width 348 height 527
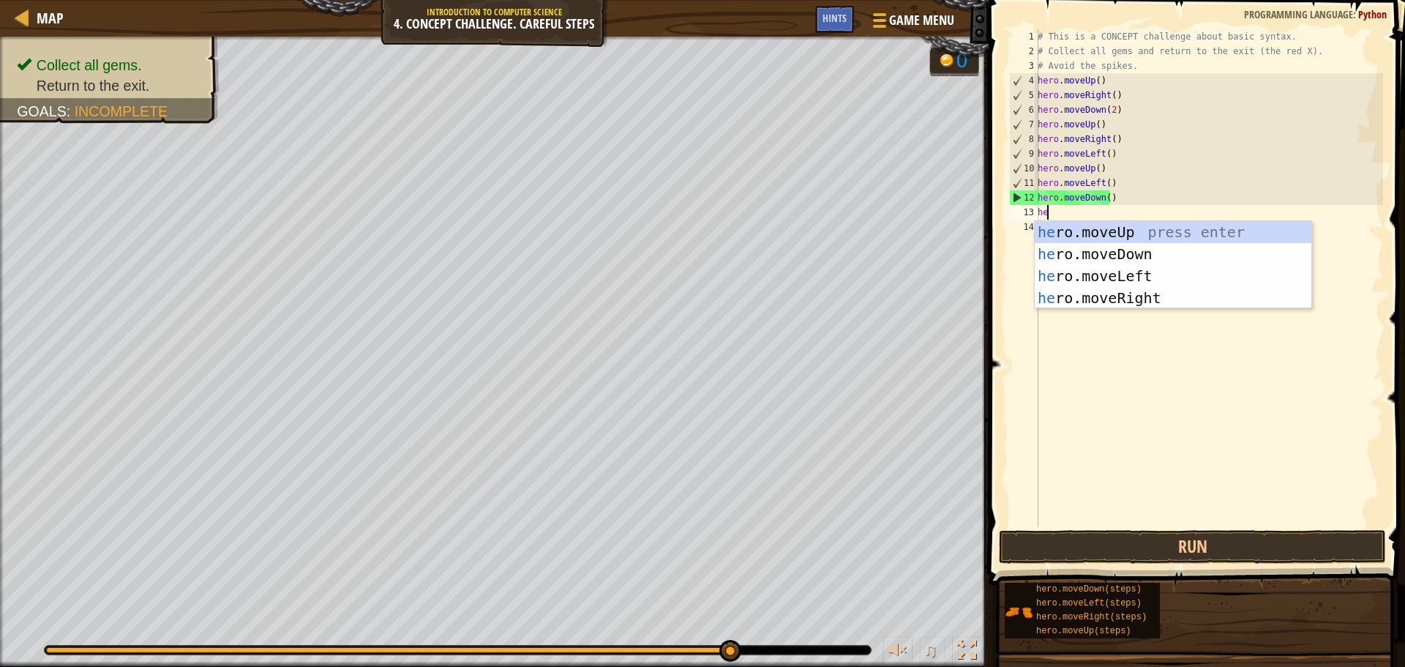
type textarea "hero"
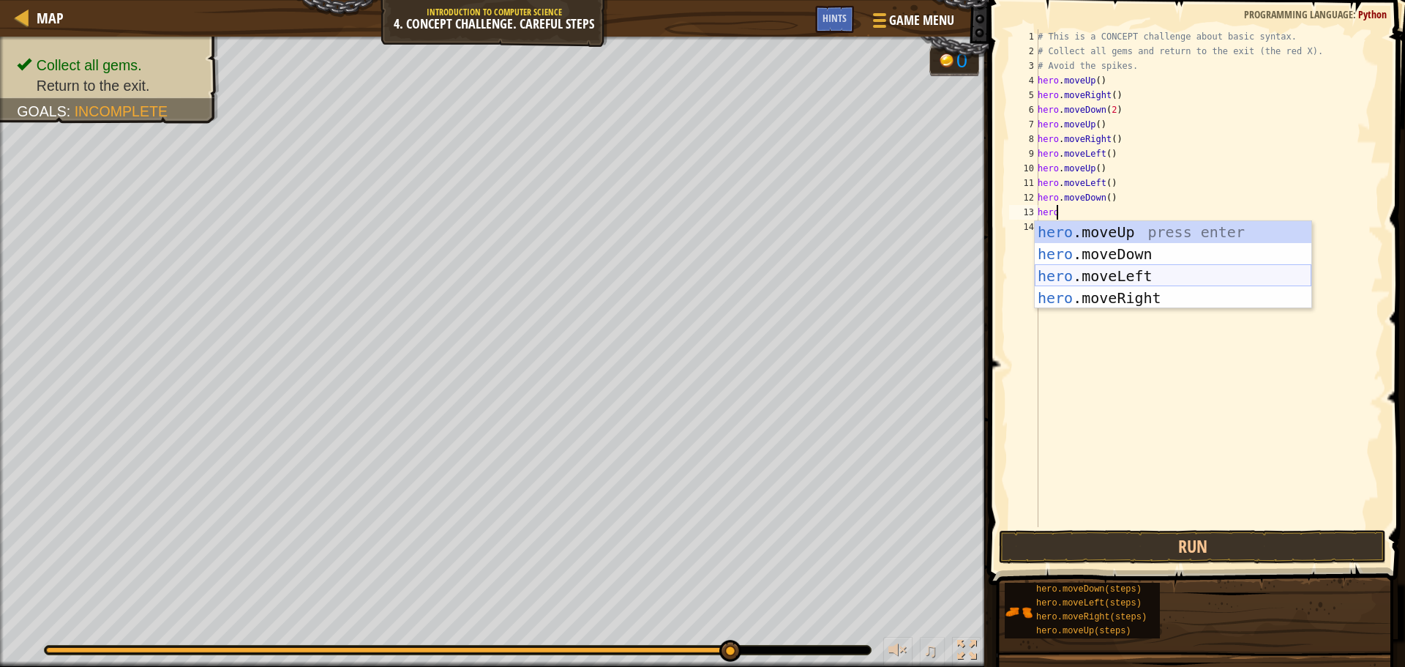
click at [1155, 274] on div "hero .moveUp press enter hero .moveDown press enter hero .moveLeft press enter …" at bounding box center [1173, 287] width 277 height 132
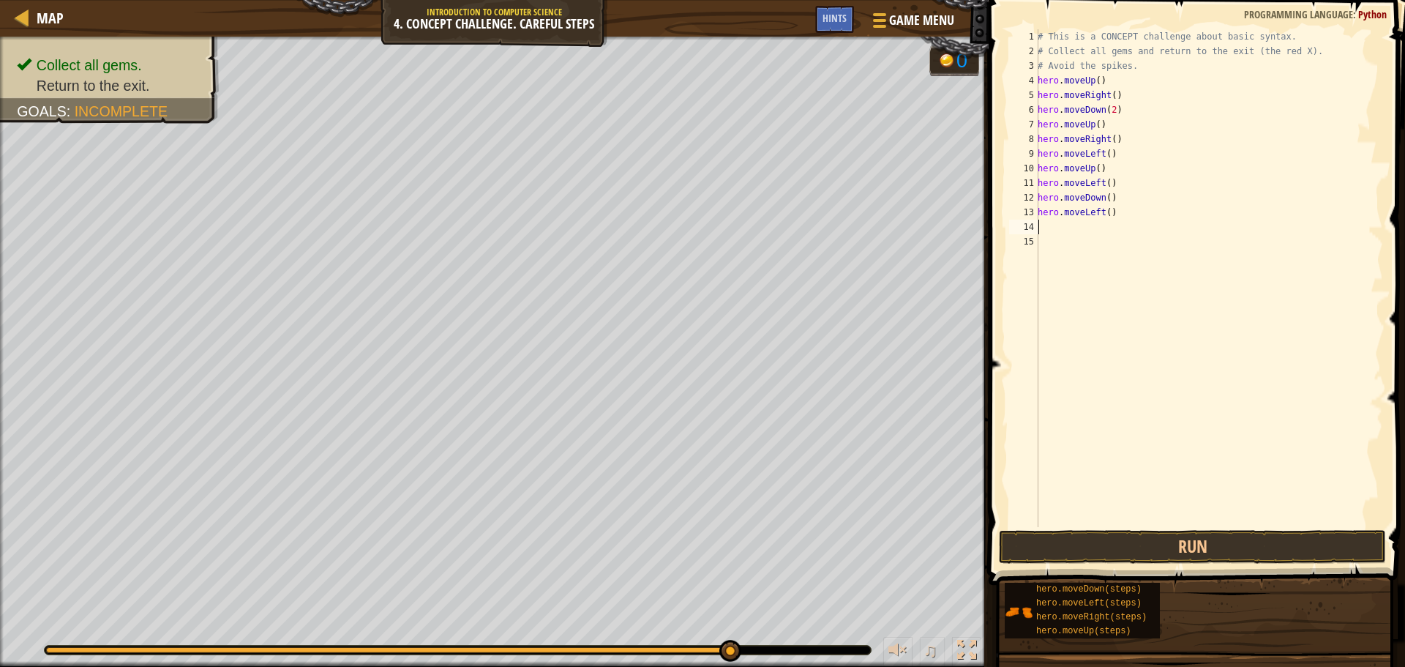
scroll to position [7, 0]
click at [1153, 549] on button "Run" at bounding box center [1192, 547] width 387 height 34
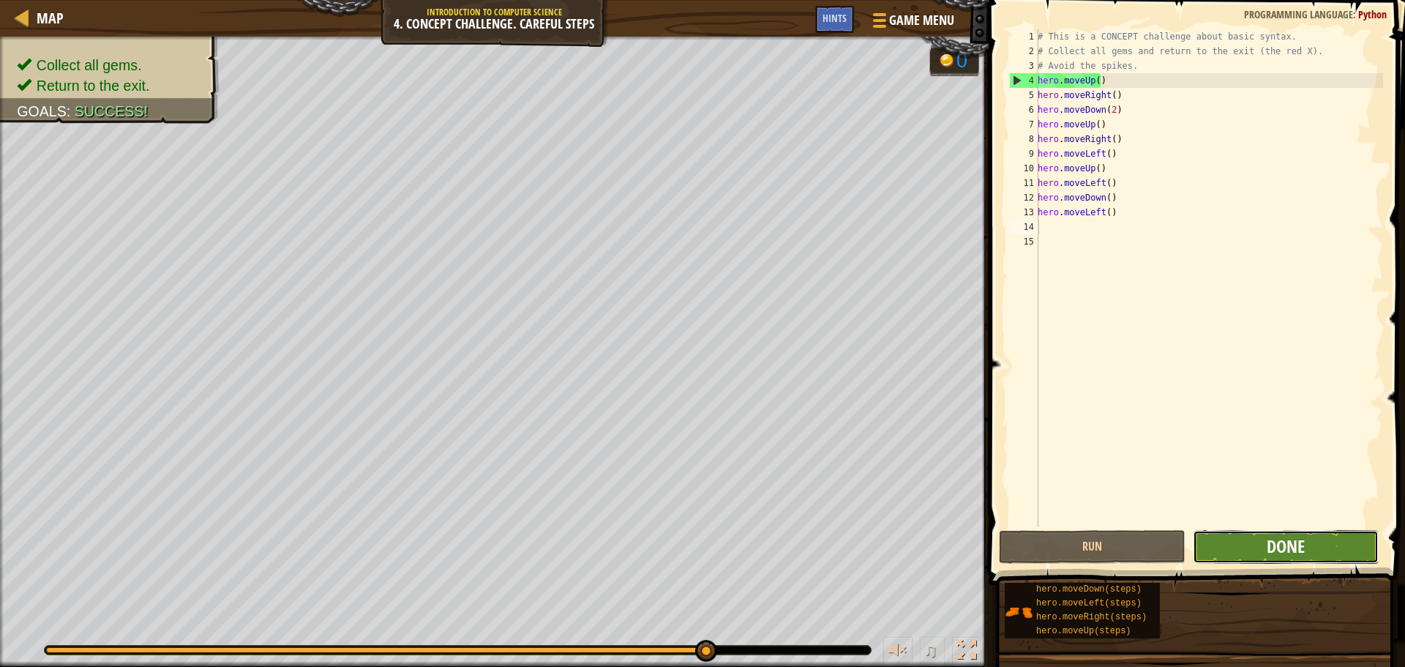
click at [1280, 543] on span "Done" at bounding box center [1286, 545] width 38 height 23
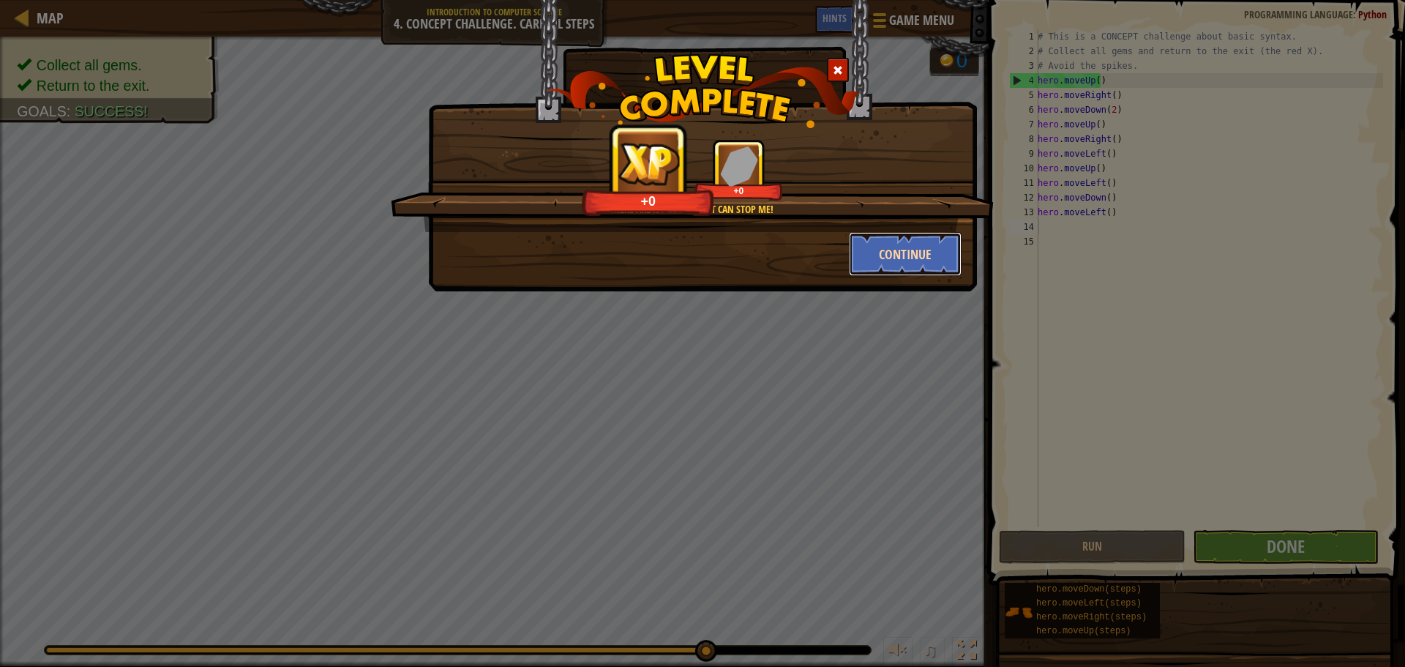
click at [901, 253] on button "Continue" at bounding box center [905, 254] width 113 height 44
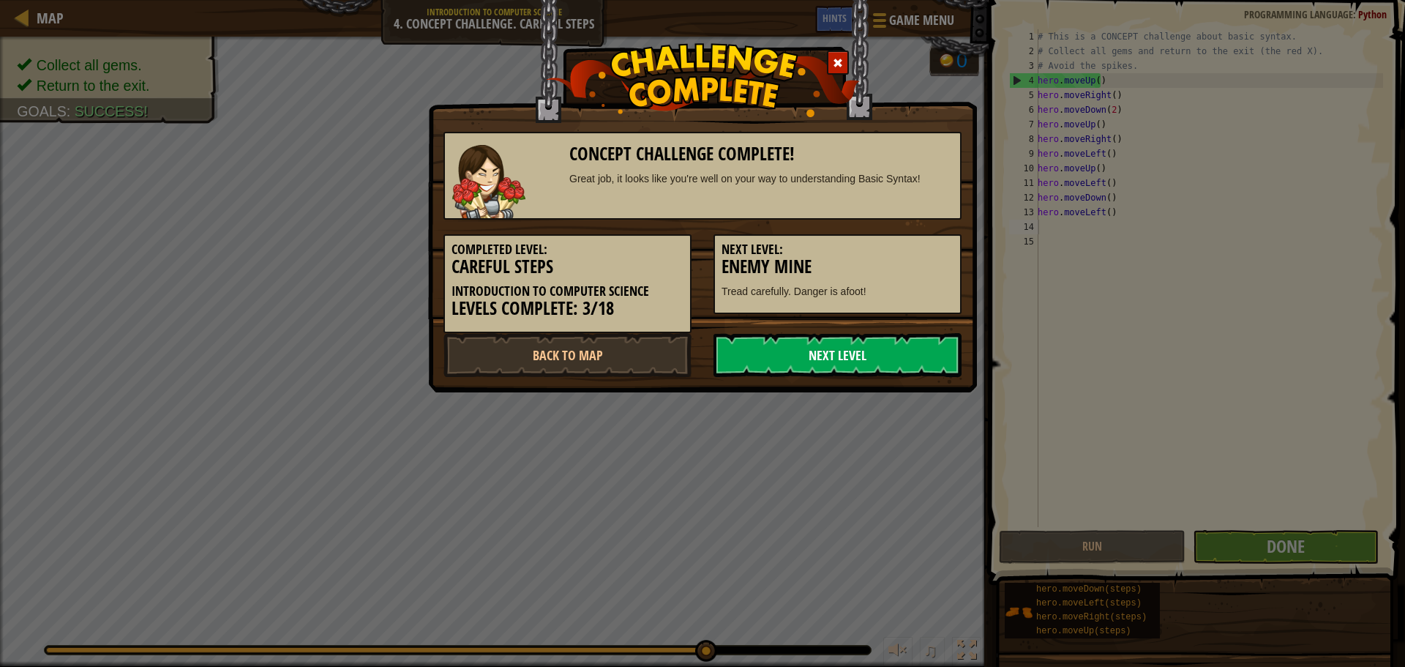
click at [851, 345] on link "Next Level" at bounding box center [838, 355] width 248 height 44
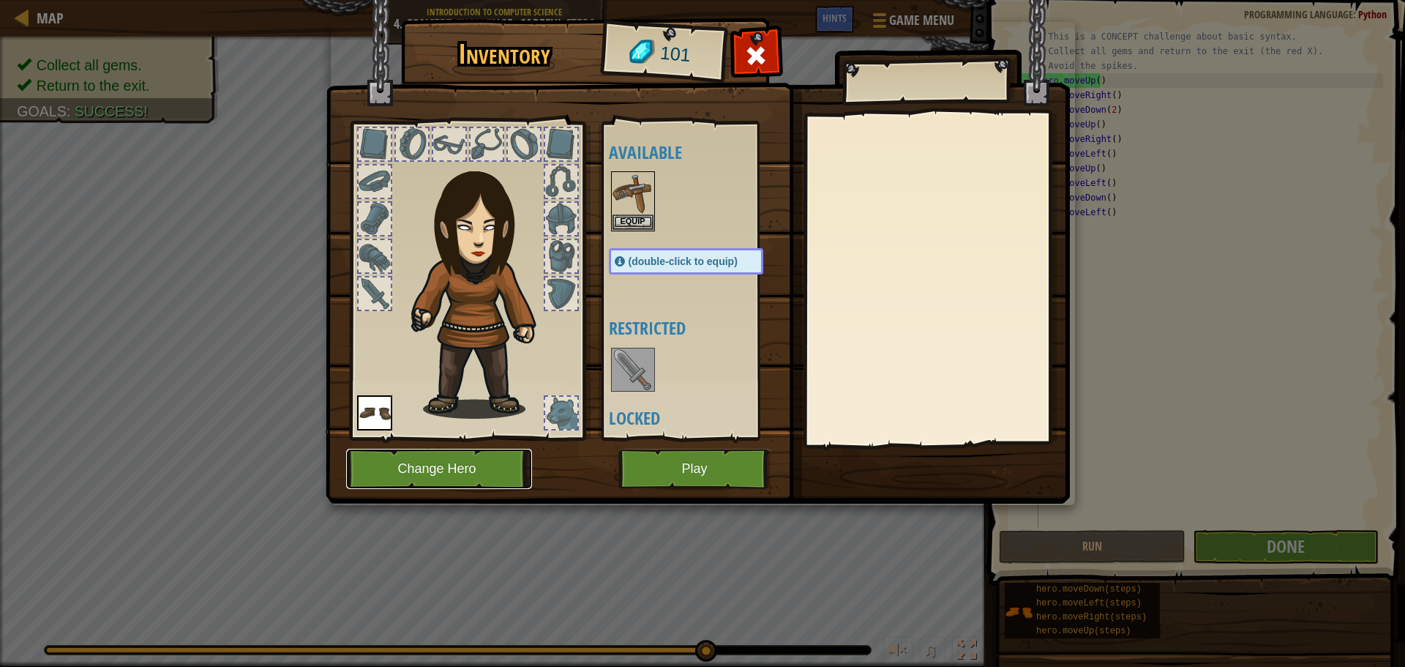
click at [452, 470] on button "Change Hero" at bounding box center [439, 469] width 186 height 40
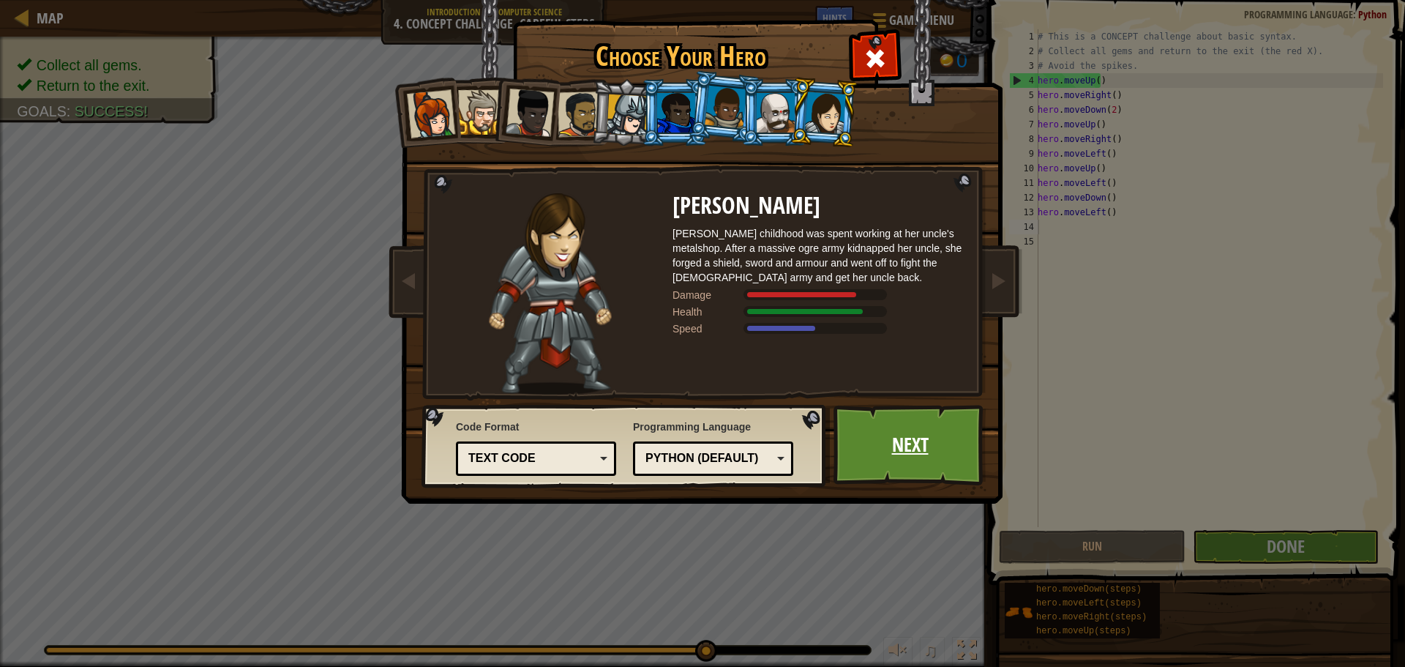
click at [889, 465] on link "Next" at bounding box center [910, 445] width 153 height 81
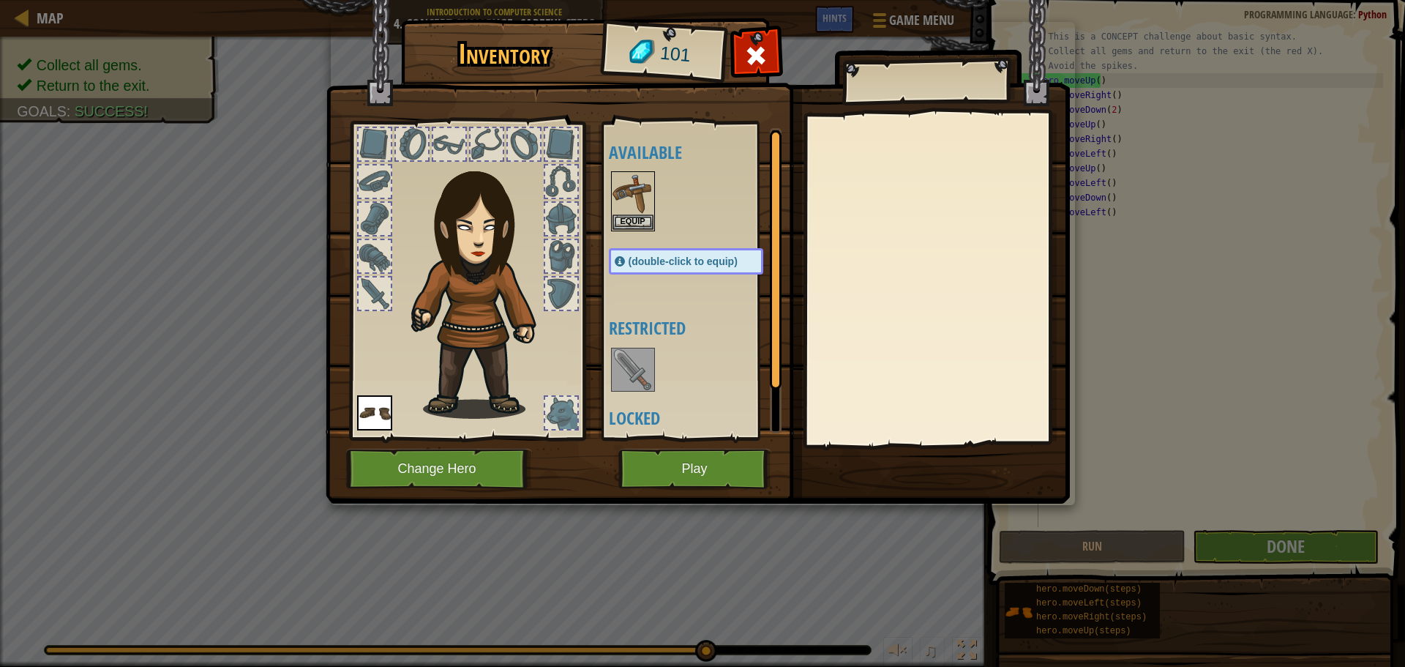
click at [632, 257] on span "(double-click to equip)" at bounding box center [683, 261] width 109 height 12
drag, startPoint x: 632, startPoint y: 257, endPoint x: 628, endPoint y: 215, distance: 41.9
click at [628, 215] on button "Equip" at bounding box center [633, 221] width 41 height 15
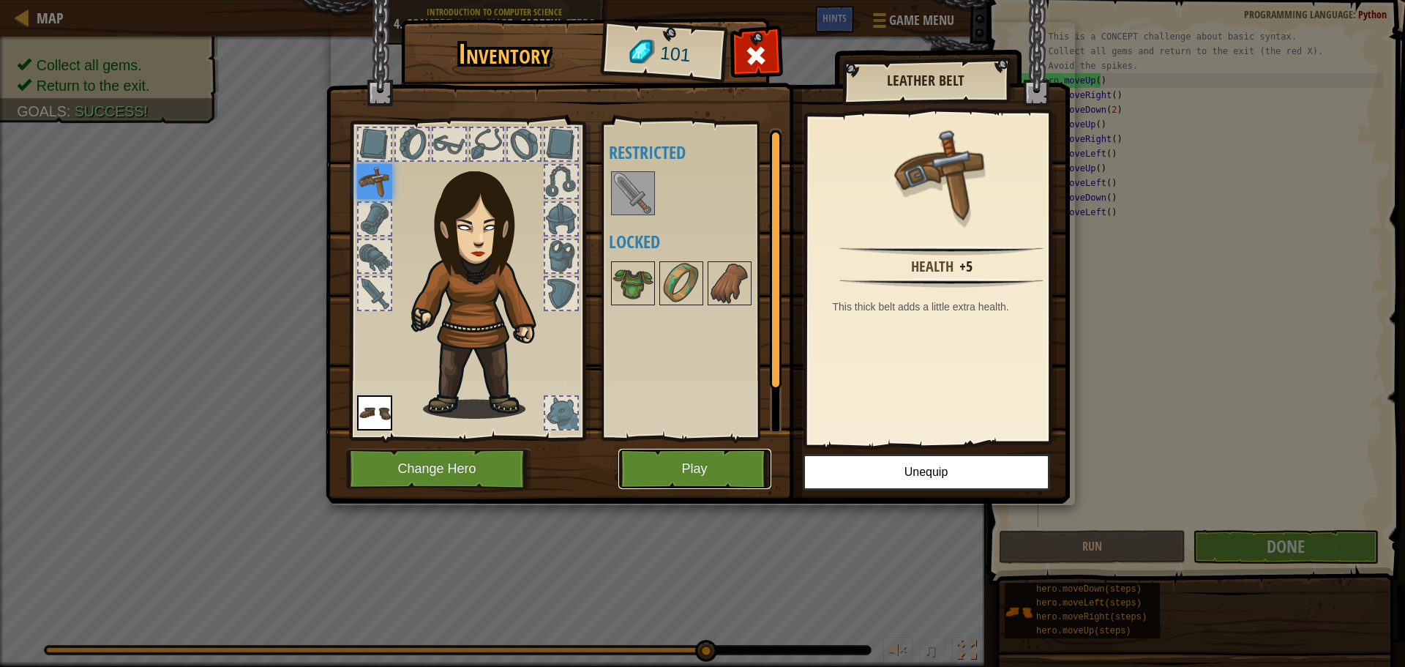
click at [695, 473] on button "Play" at bounding box center [695, 469] width 153 height 40
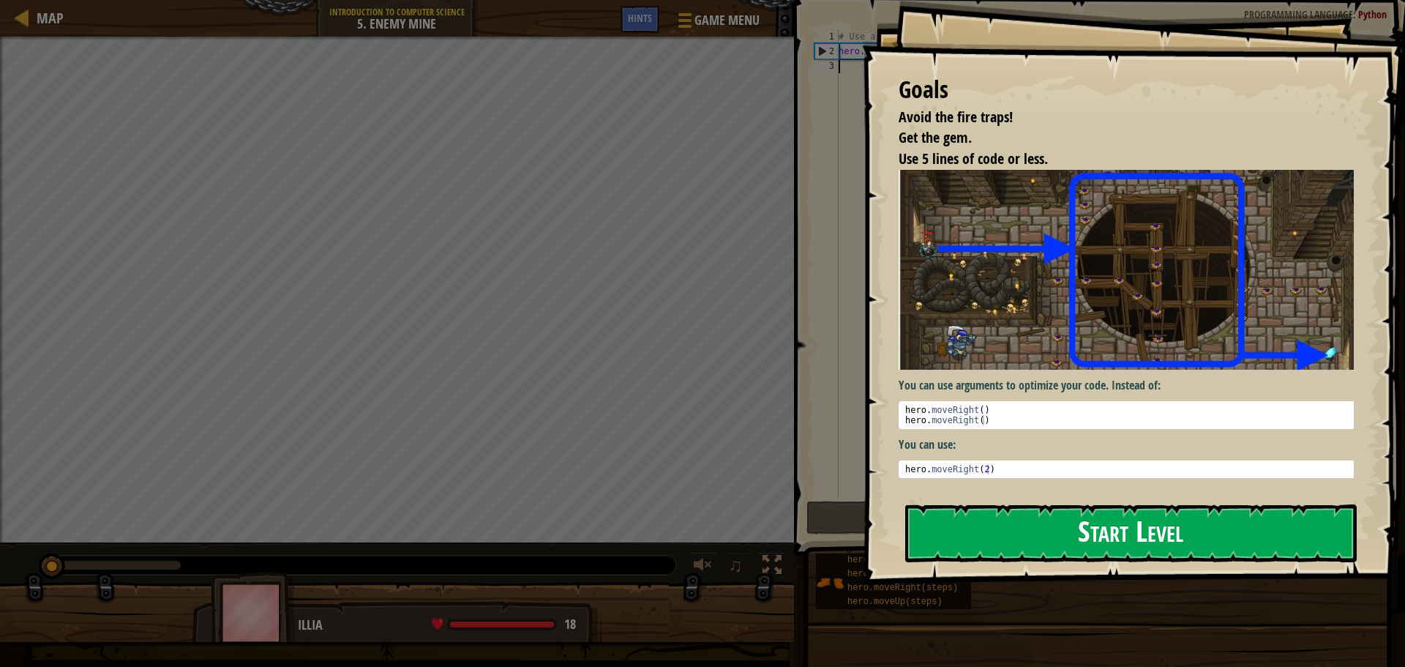
click at [1075, 525] on button "Start Level" at bounding box center [1131, 533] width 452 height 58
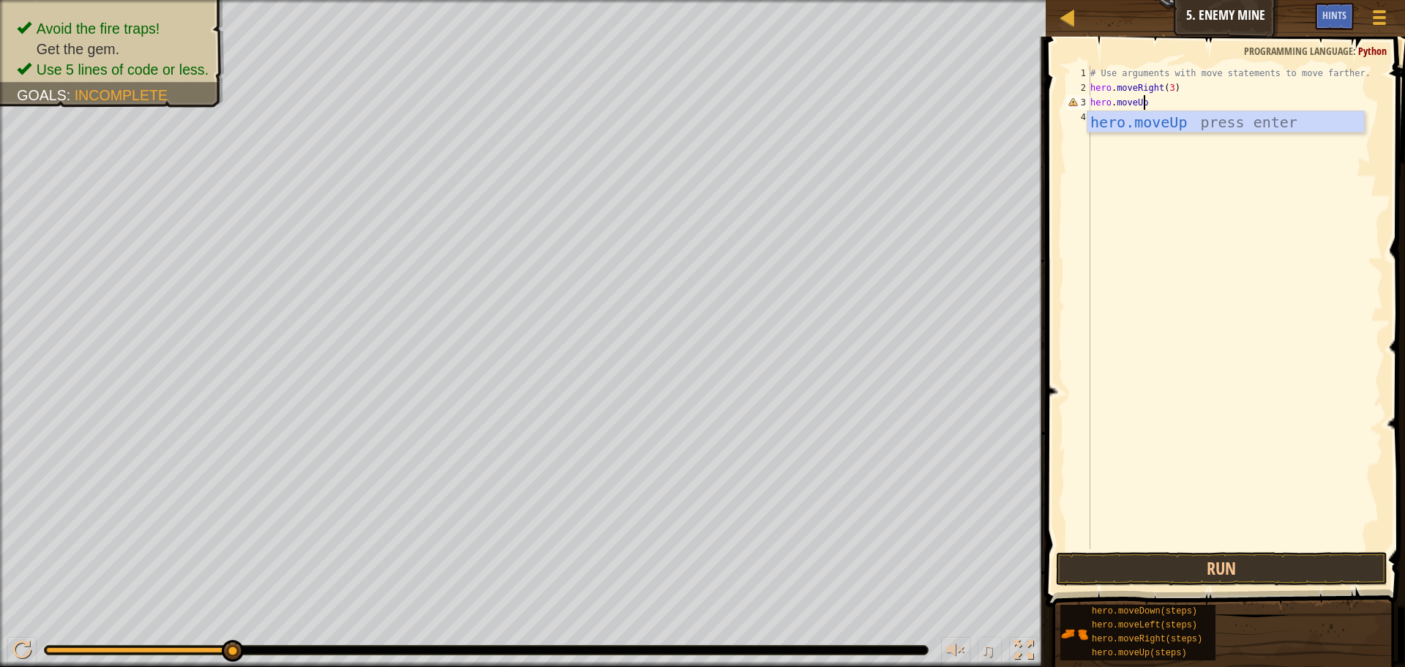
scroll to position [7, 4]
type textarea "hero.moveUp()"
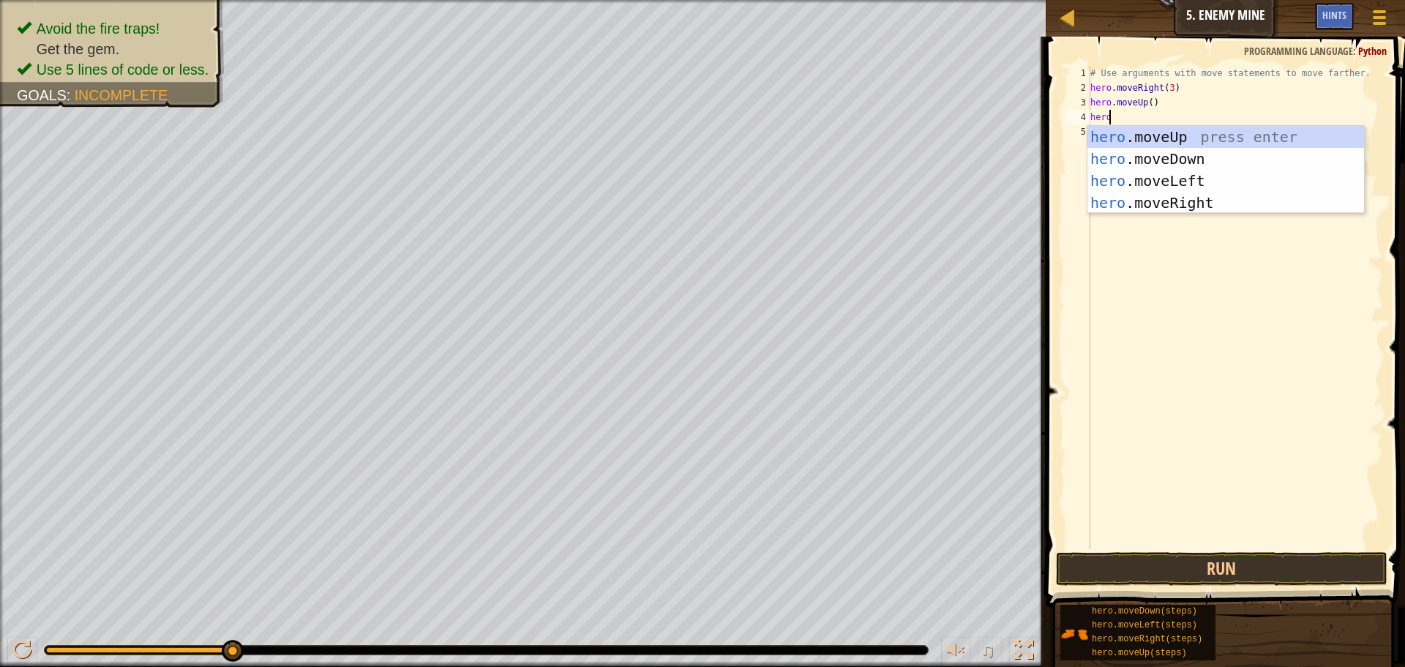
scroll to position [7, 1]
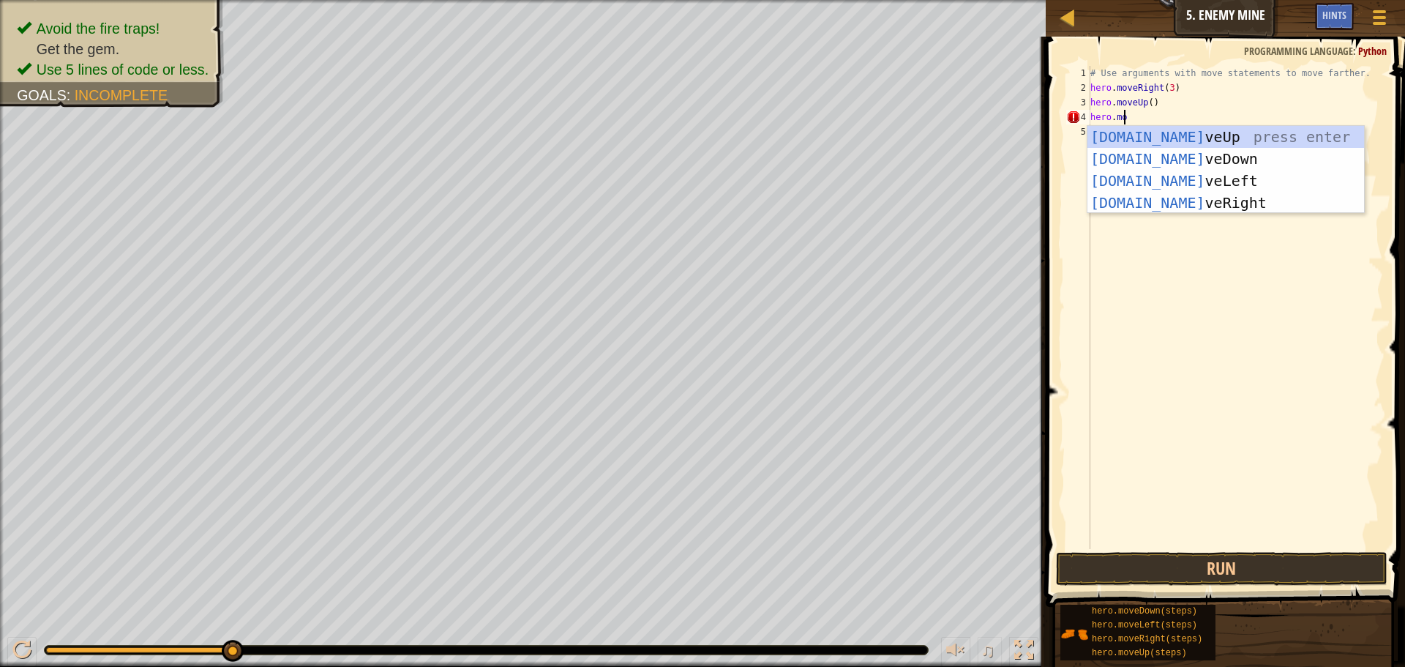
type textarea "hero.move"
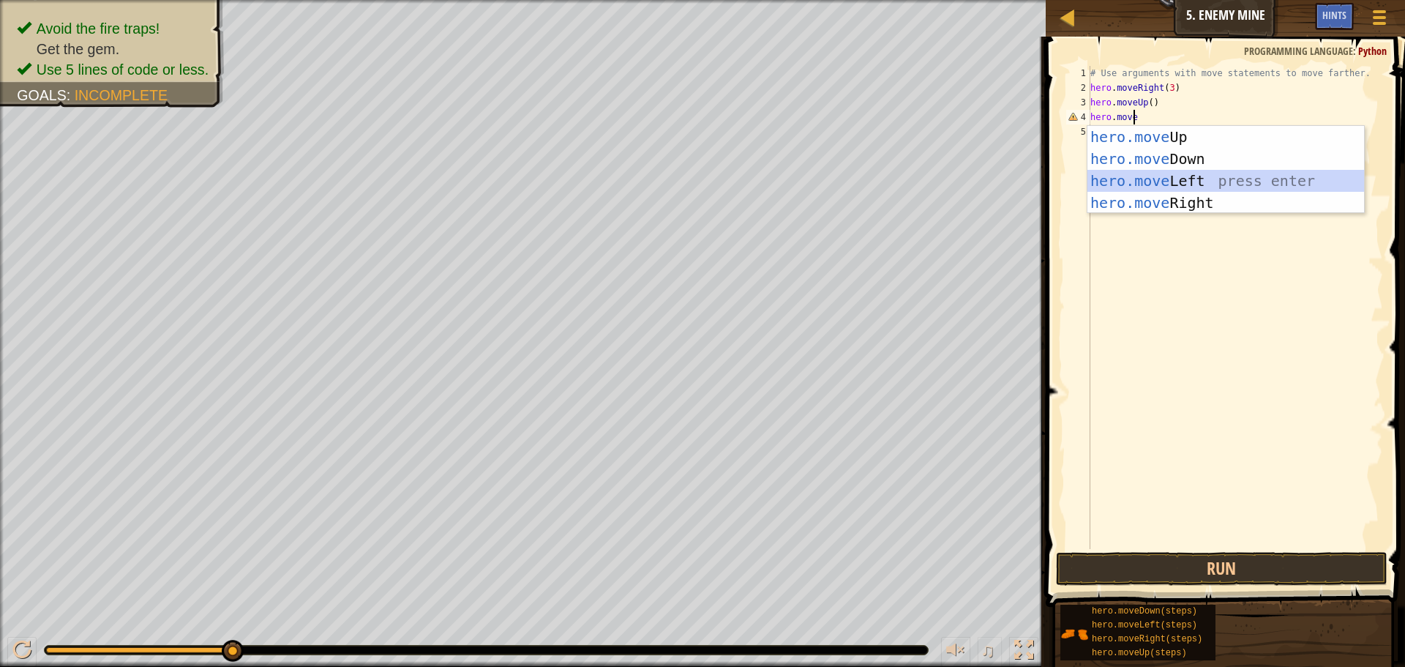
click at [1183, 184] on div "hero.move Up press enter hero.move Down press enter hero.move Left press enter …" at bounding box center [1226, 192] width 277 height 132
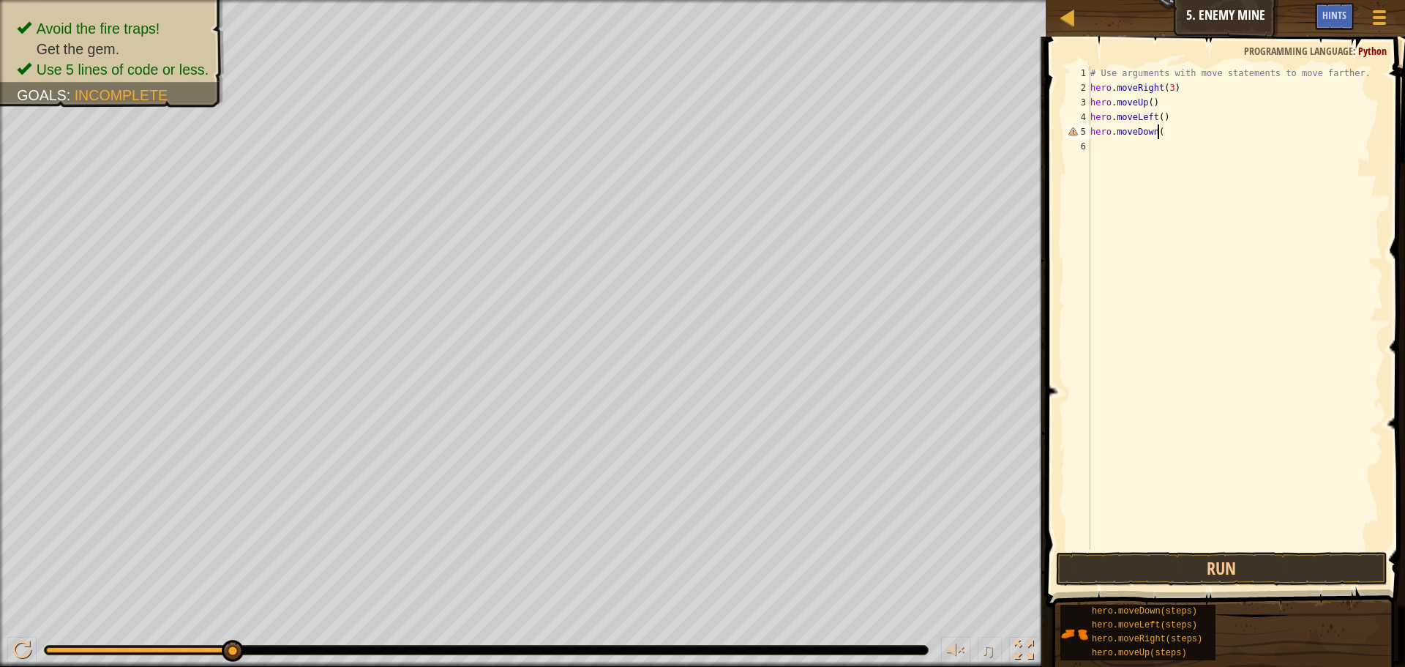
scroll to position [7, 5]
type textarea "hero.moveDown(3)"
click at [1138, 113] on div "# Use arguments with move statements to move farther. hero . moveRight ( 3 ) he…" at bounding box center [1236, 322] width 296 height 512
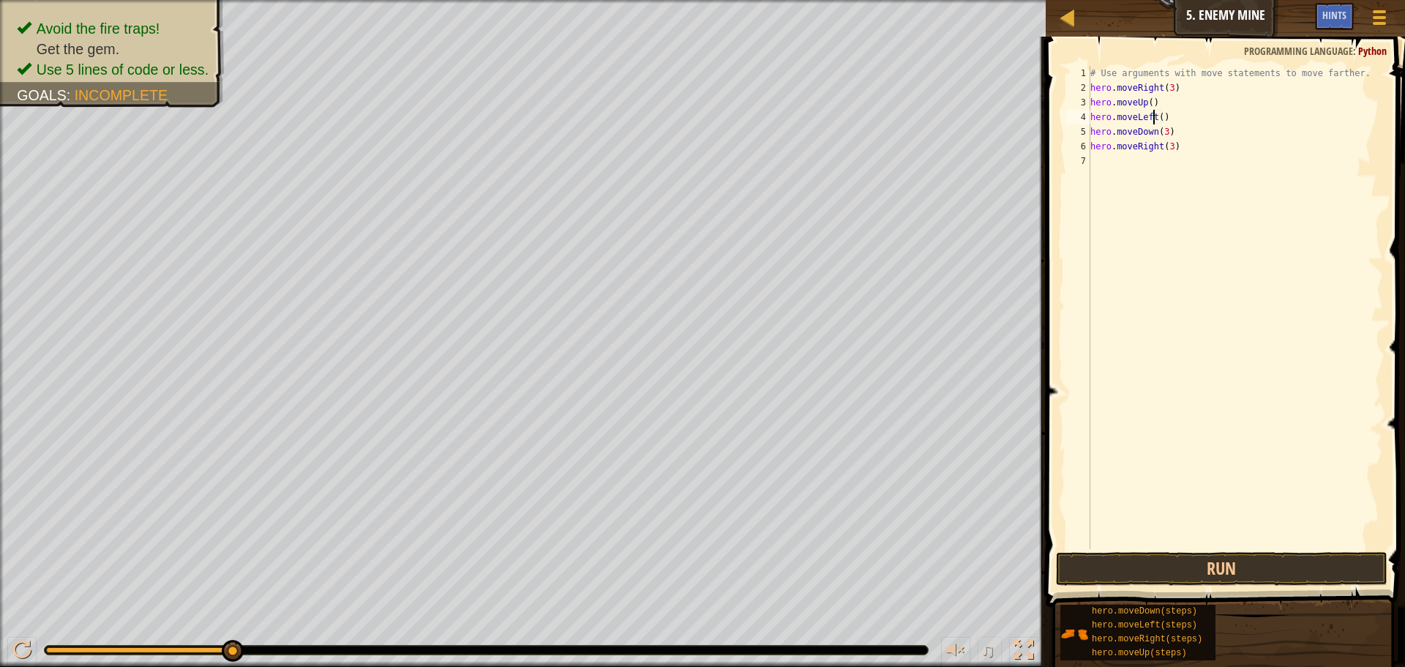
click at [1153, 116] on div "# Use arguments with move statements to move farther. hero . moveRight ( 3 ) he…" at bounding box center [1236, 322] width 296 height 512
click at [1175, 138] on div "hero.moveRight press enter" at bounding box center [1226, 159] width 277 height 66
click at [1136, 566] on button "Run" at bounding box center [1222, 569] width 332 height 34
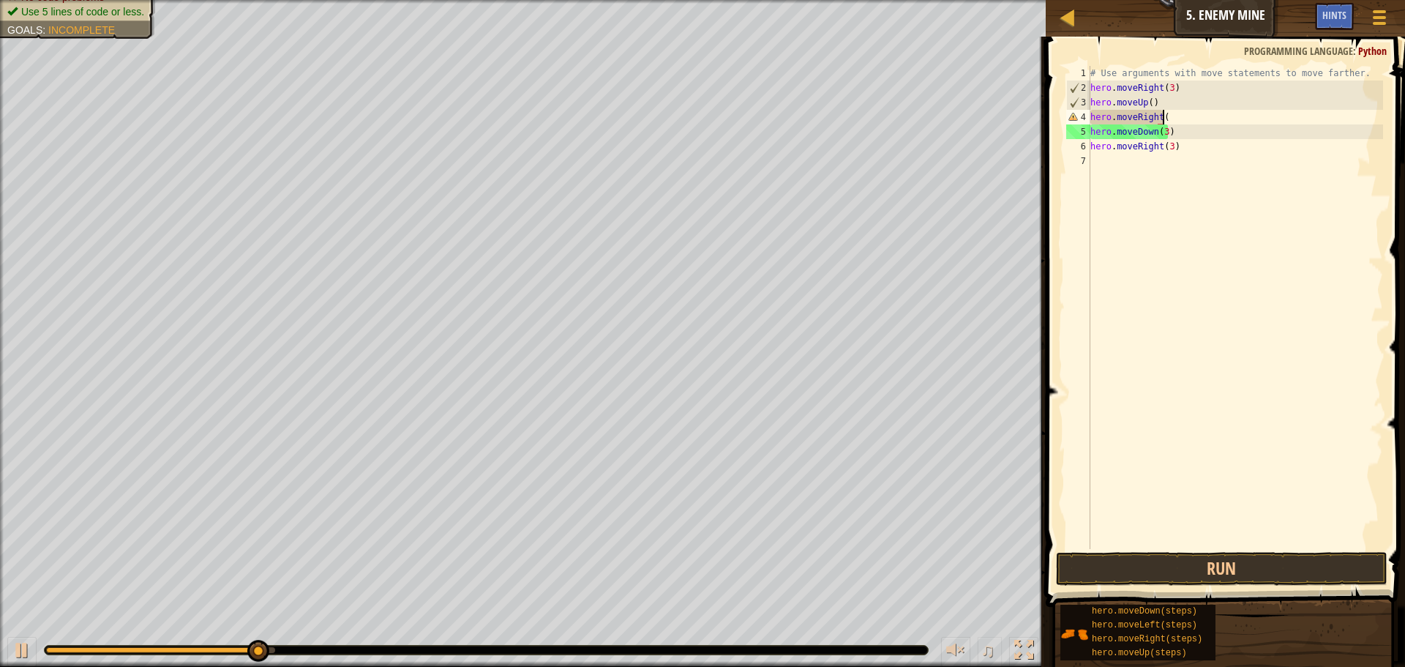
scroll to position [7, 6]
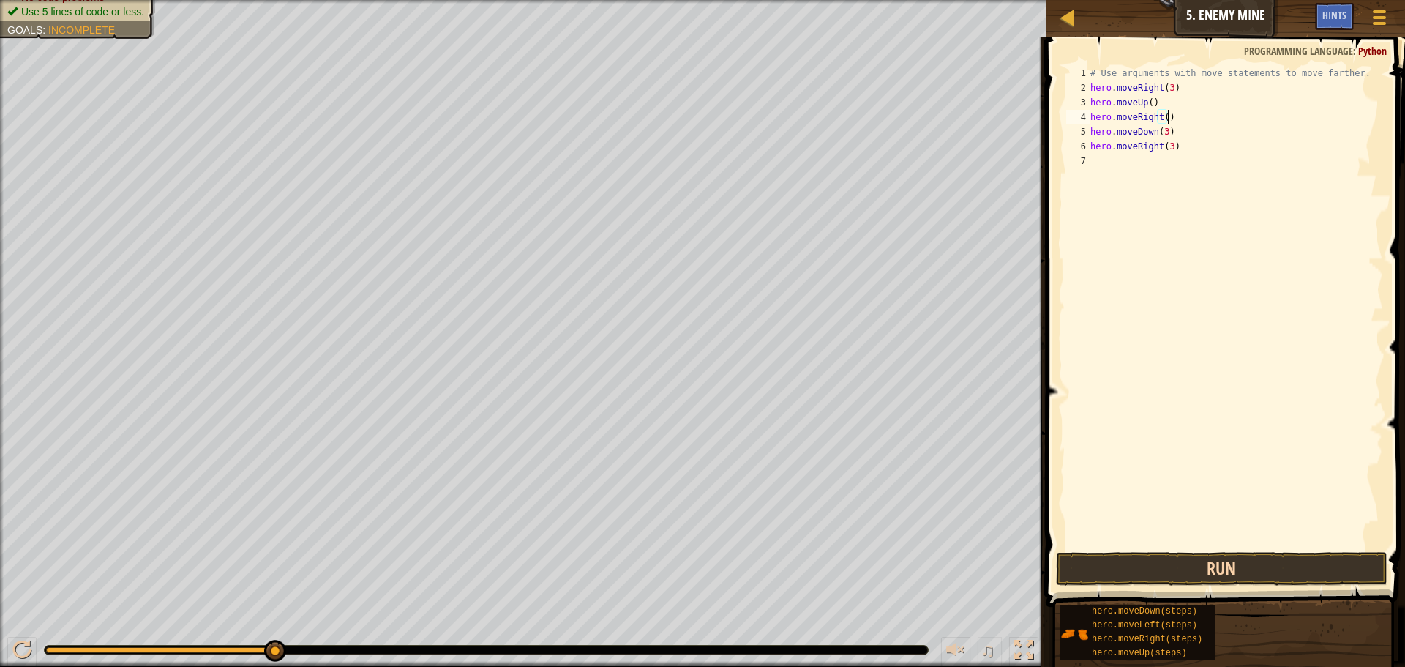
type textarea "hero.moveRight()"
click at [1201, 564] on button "Run" at bounding box center [1222, 569] width 332 height 34
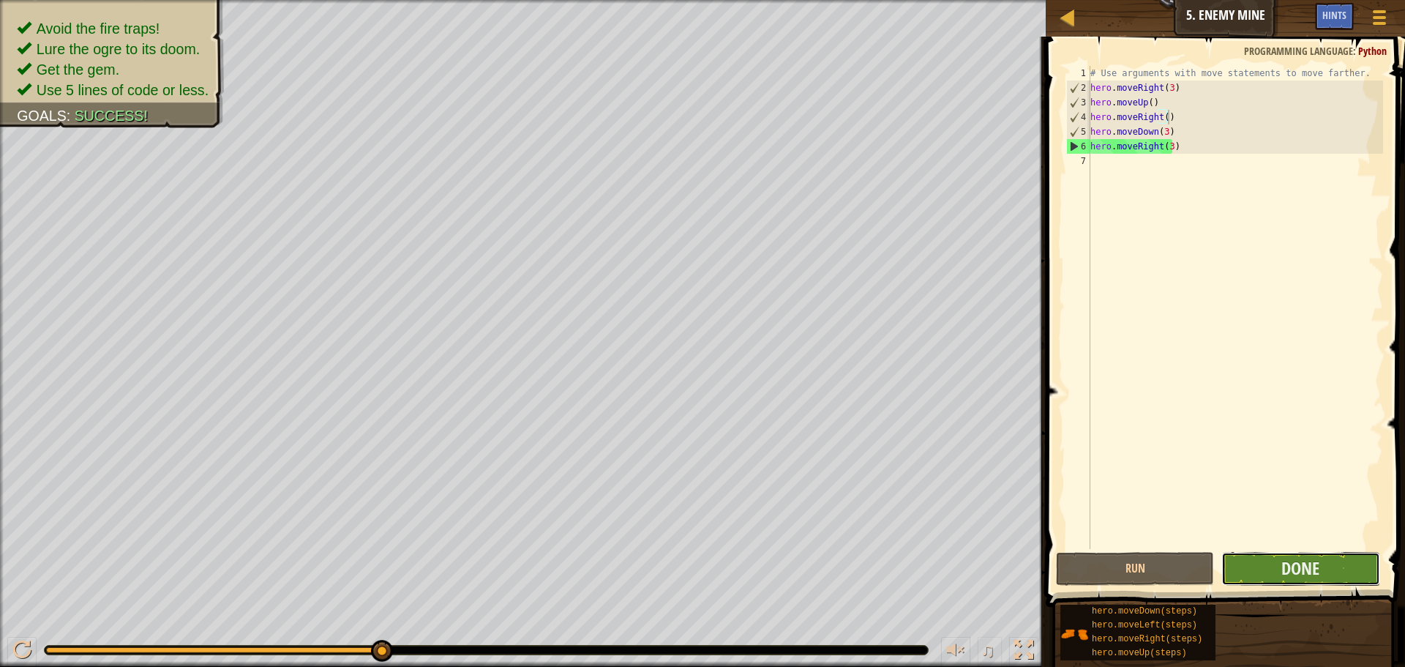
click at [1333, 569] on button "Done" at bounding box center [1301, 569] width 158 height 34
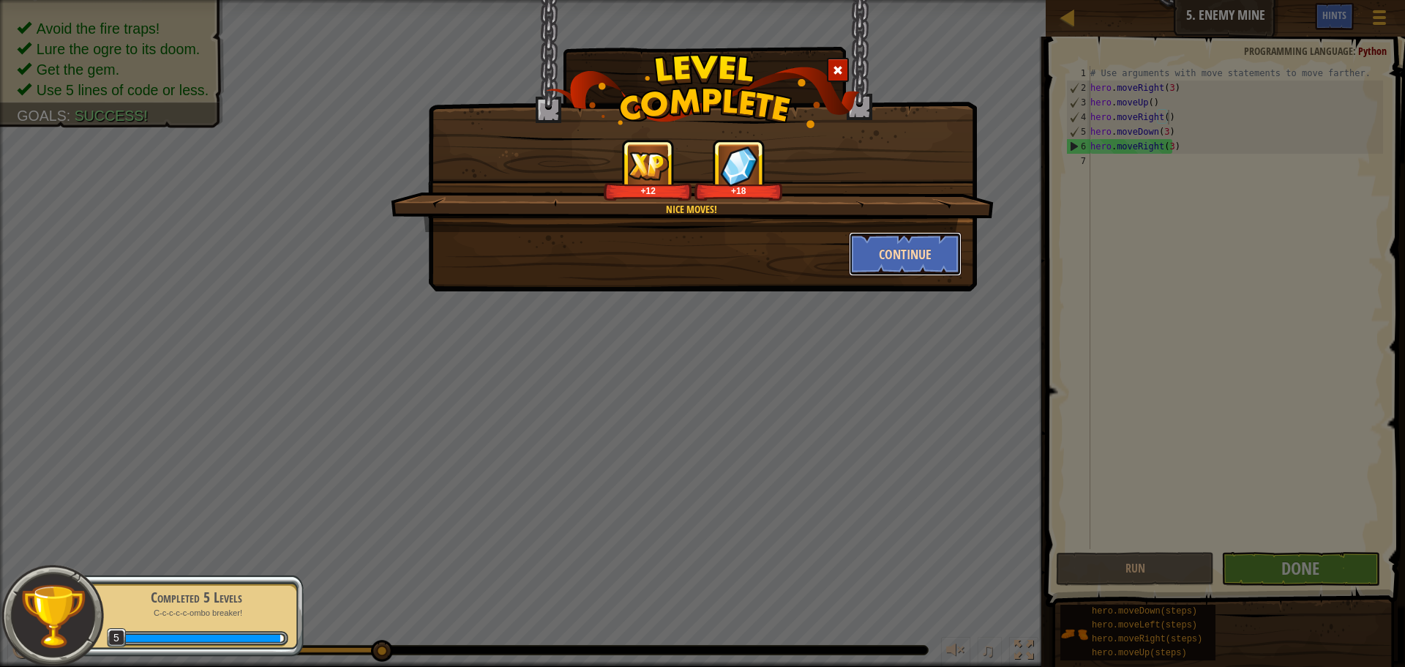
click at [941, 250] on button "Continue" at bounding box center [905, 254] width 113 height 44
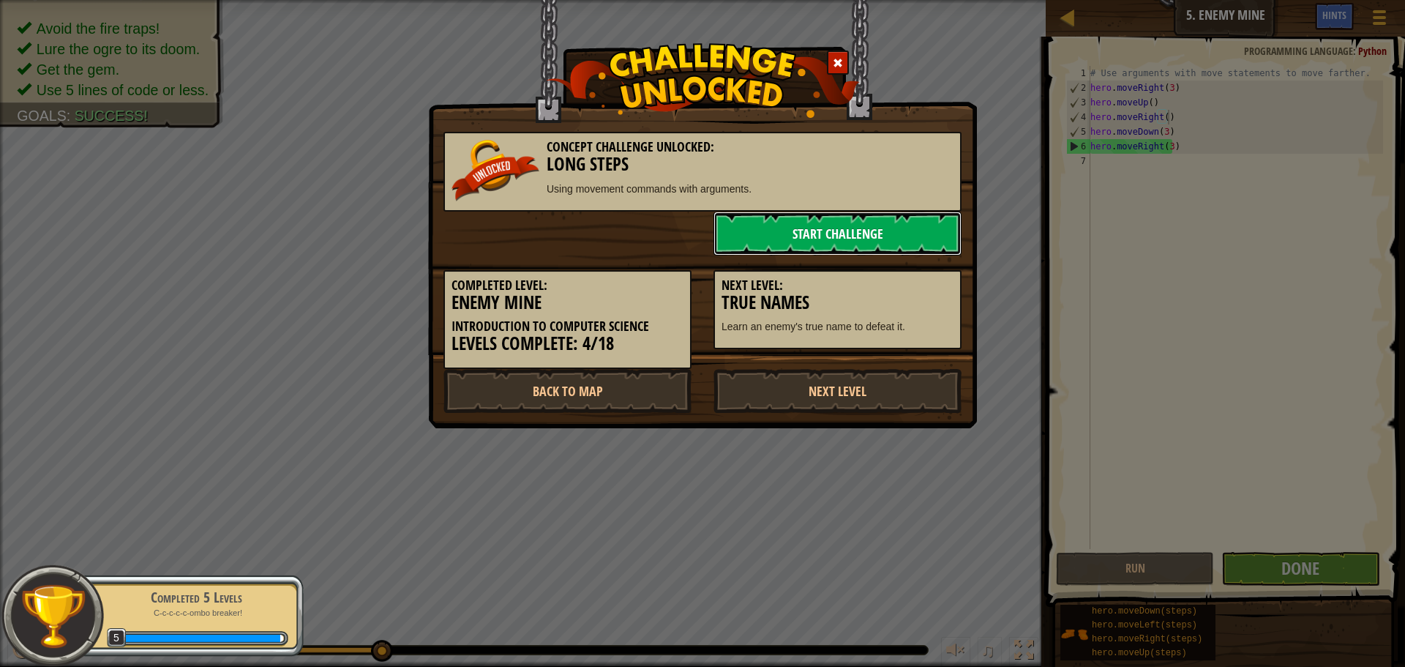
click at [842, 233] on link "Start Challenge" at bounding box center [838, 234] width 248 height 44
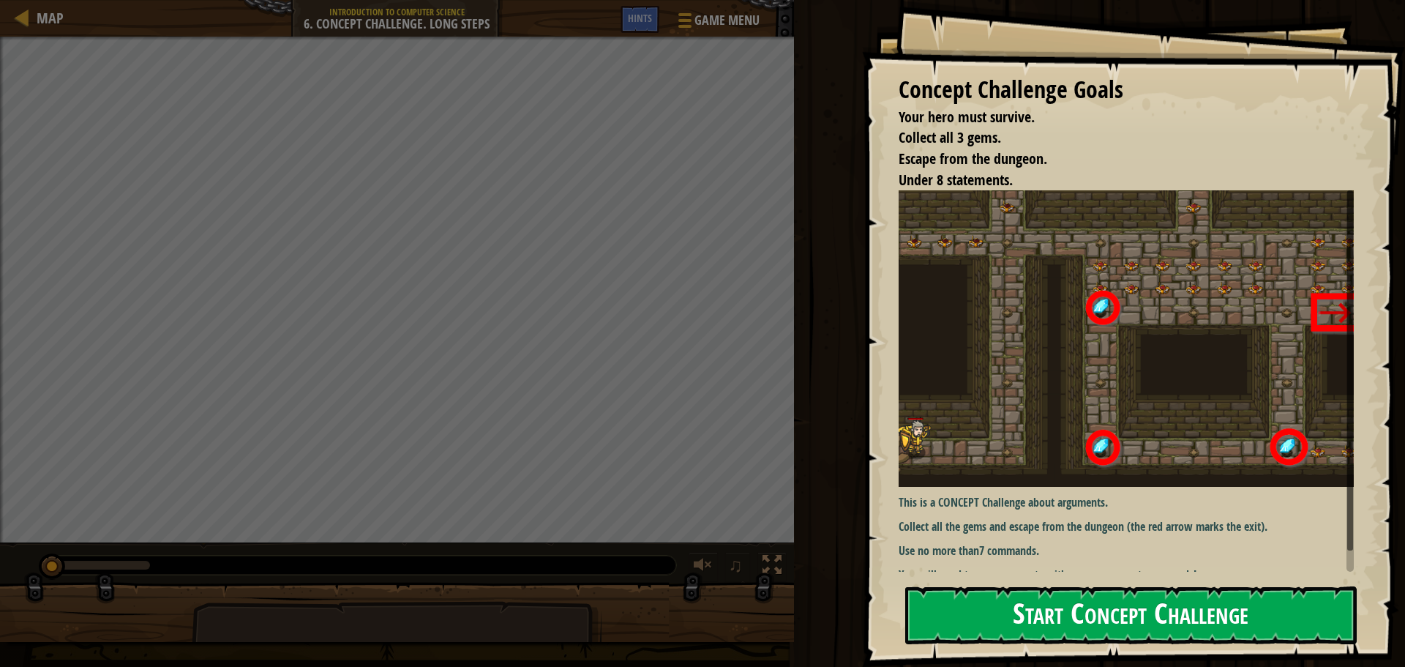
click at [1116, 619] on button "Start Concept Challenge" at bounding box center [1131, 615] width 452 height 58
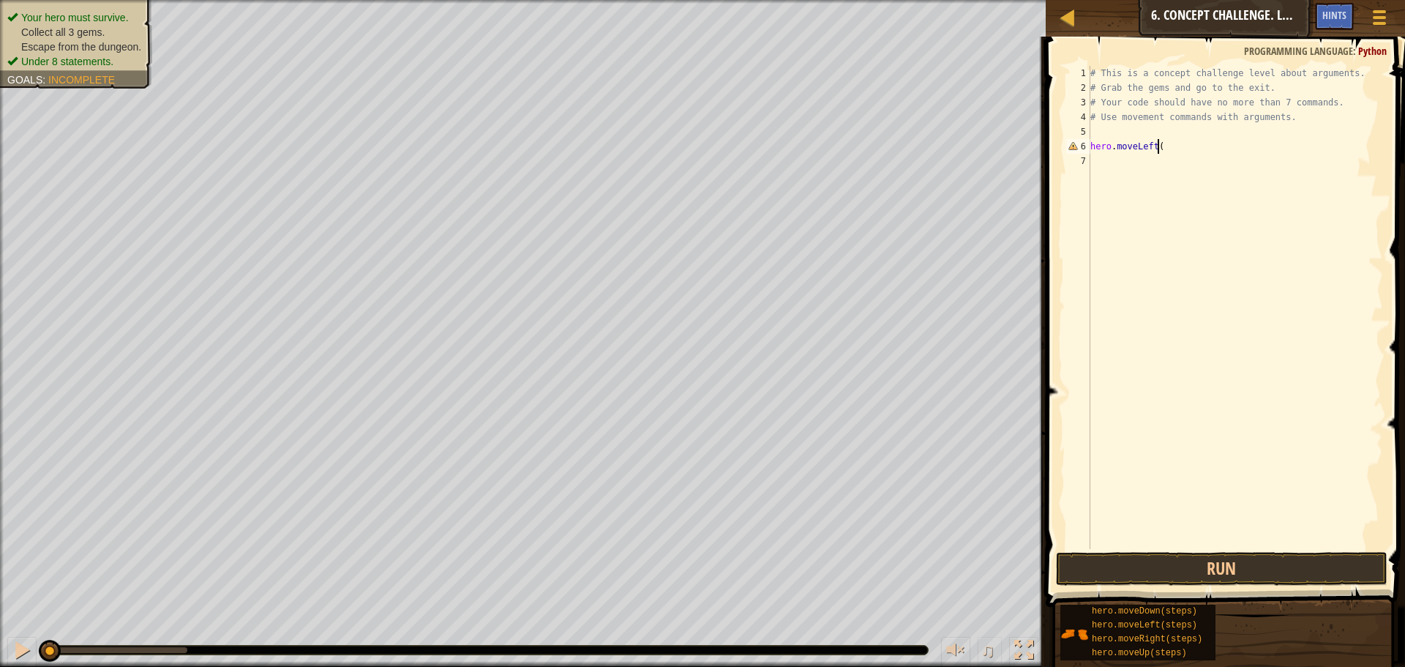
scroll to position [7, 5]
type textarea "hero.moveLeft()"
type textarea "hero.moveUp(3)"
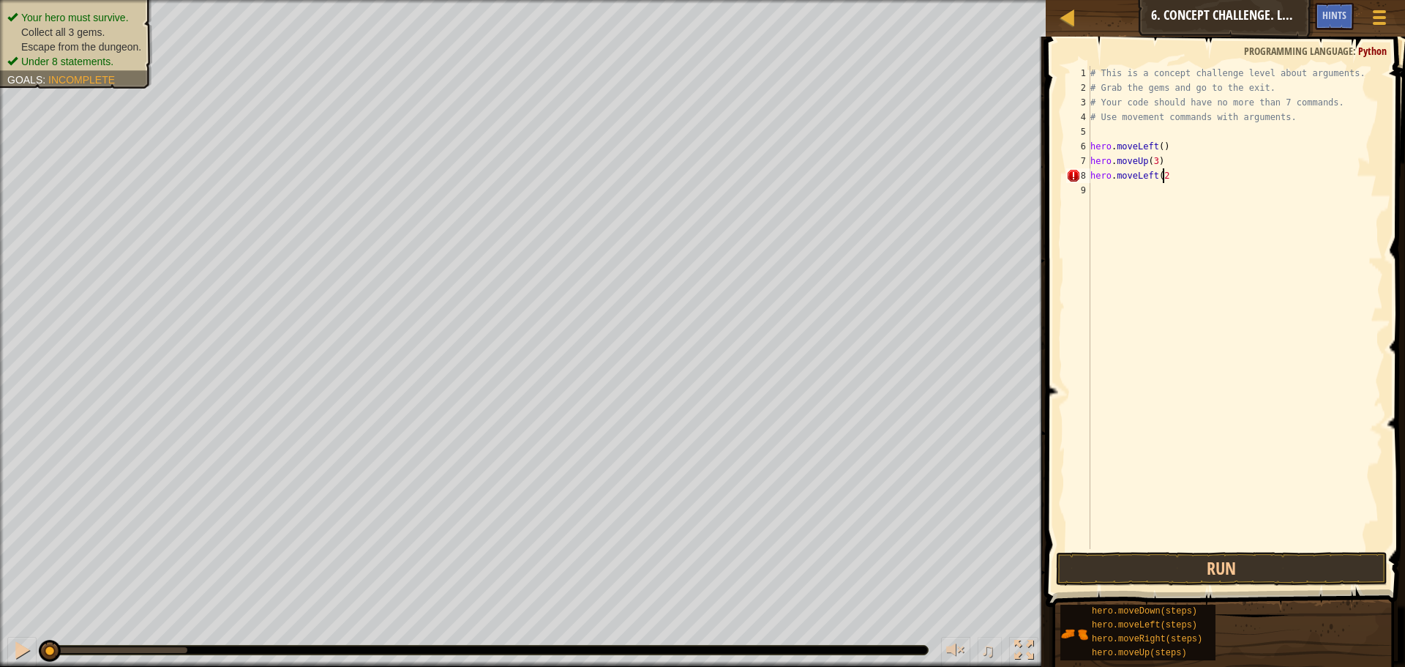
type textarea "hero.moveLeft(2)"
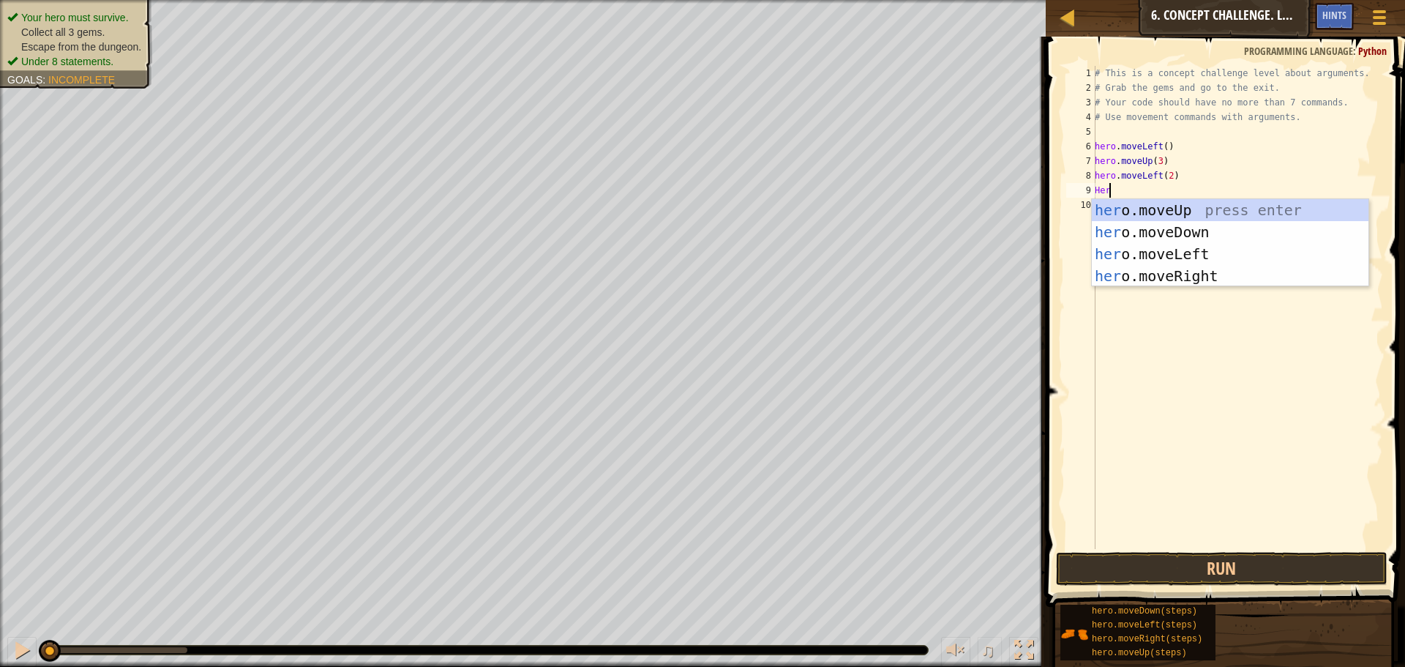
scroll to position [7, 0]
type textarea "H"
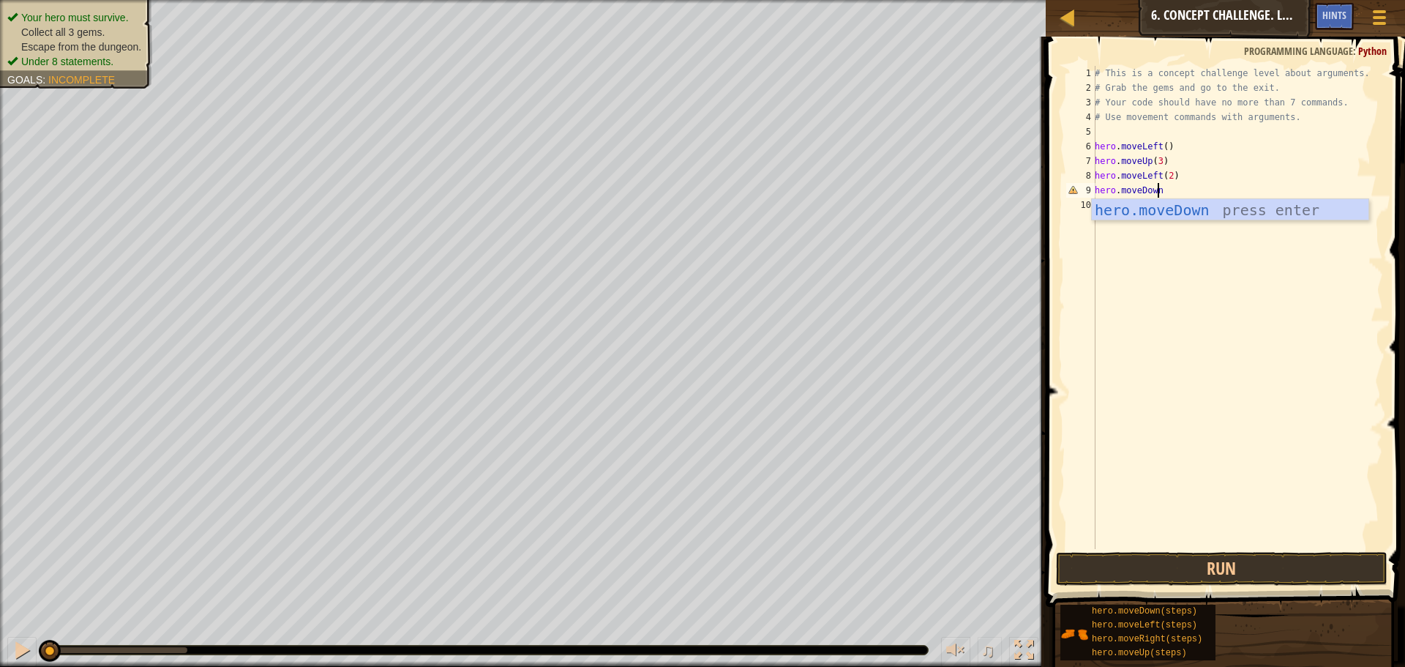
scroll to position [7, 5]
type textarea "hero.moveDown(3)"
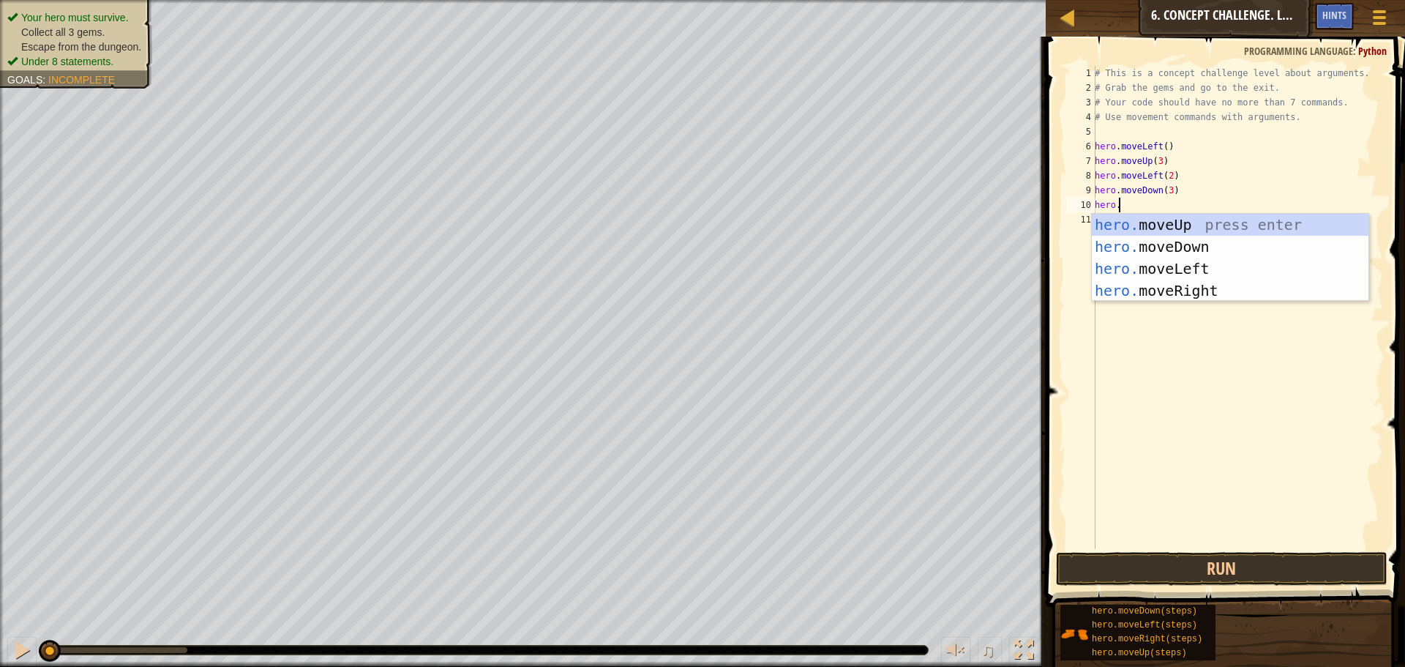
scroll to position [7, 1]
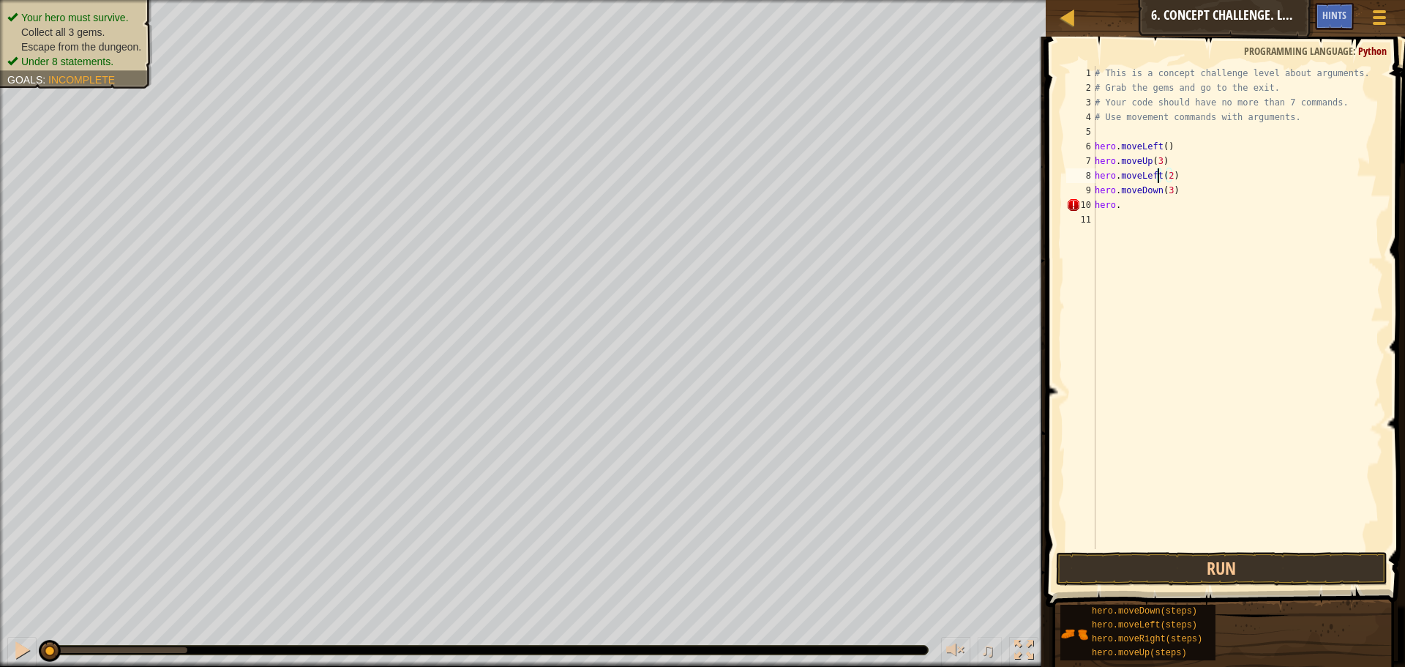
click at [1160, 176] on div "# This is a concept challenge level about arguments. # Grab the gems and go to …" at bounding box center [1237, 322] width 291 height 512
click at [1148, 143] on div "# This is a concept challenge level about arguments. # Grab the gems and go to …" at bounding box center [1237, 322] width 291 height 512
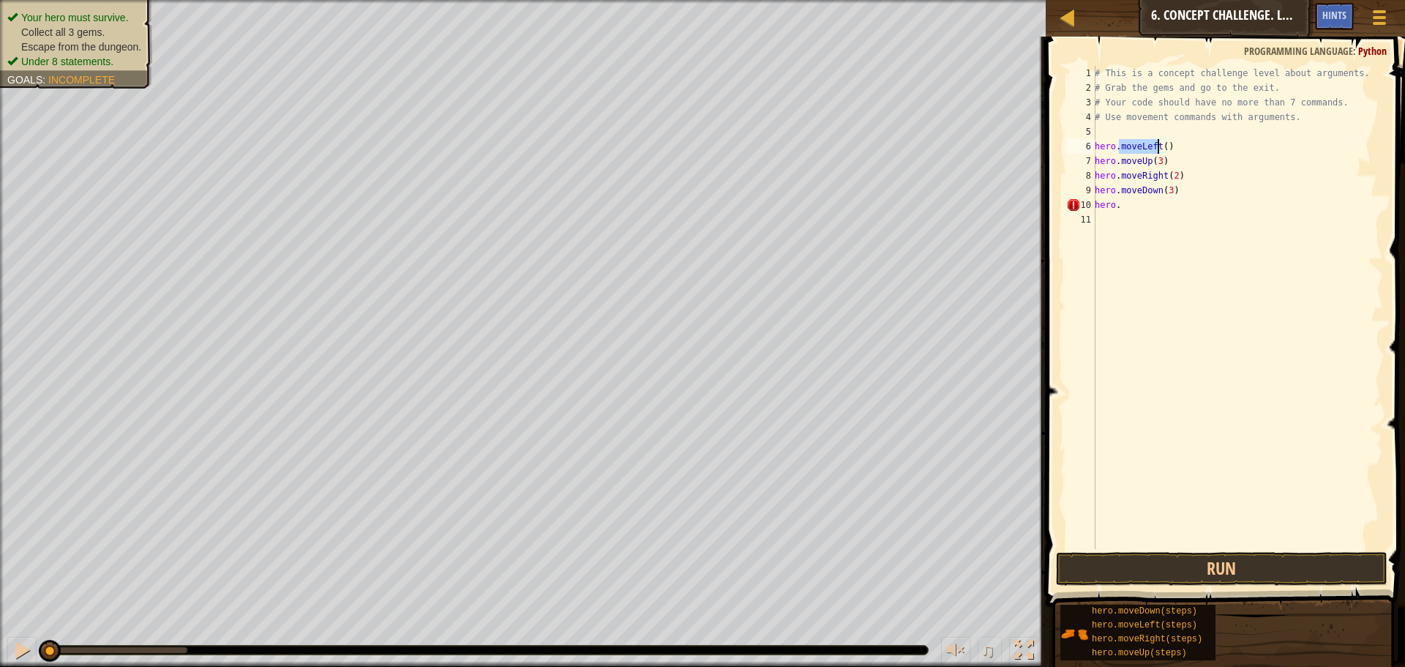
click at [1148, 143] on div "# This is a concept challenge level about arguments. # Grab the gems and go to …" at bounding box center [1237, 307] width 291 height 483
drag, startPoint x: 1137, startPoint y: 145, endPoint x: 1156, endPoint y: 143, distance: 19.1
click at [1156, 143] on div "# This is a concept challenge level about arguments. # Grab the gems and go to …" at bounding box center [1237, 322] width 291 height 512
click at [1164, 166] on div "hero.moveRight press enter" at bounding box center [1230, 188] width 277 height 66
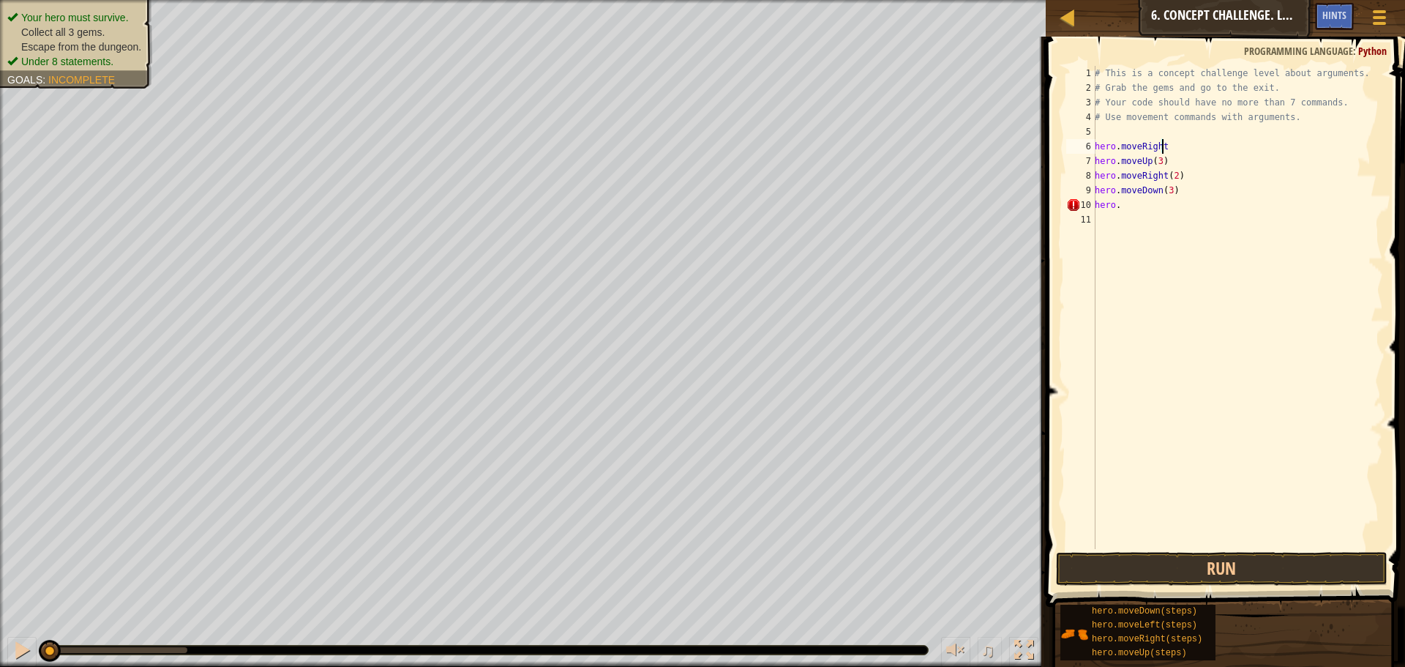
scroll to position [7, 5]
type textarea "hero.moveRight()"
click at [1154, 221] on div "# This is a concept challenge level about arguments. # Grab the gems and go to …" at bounding box center [1237, 322] width 291 height 512
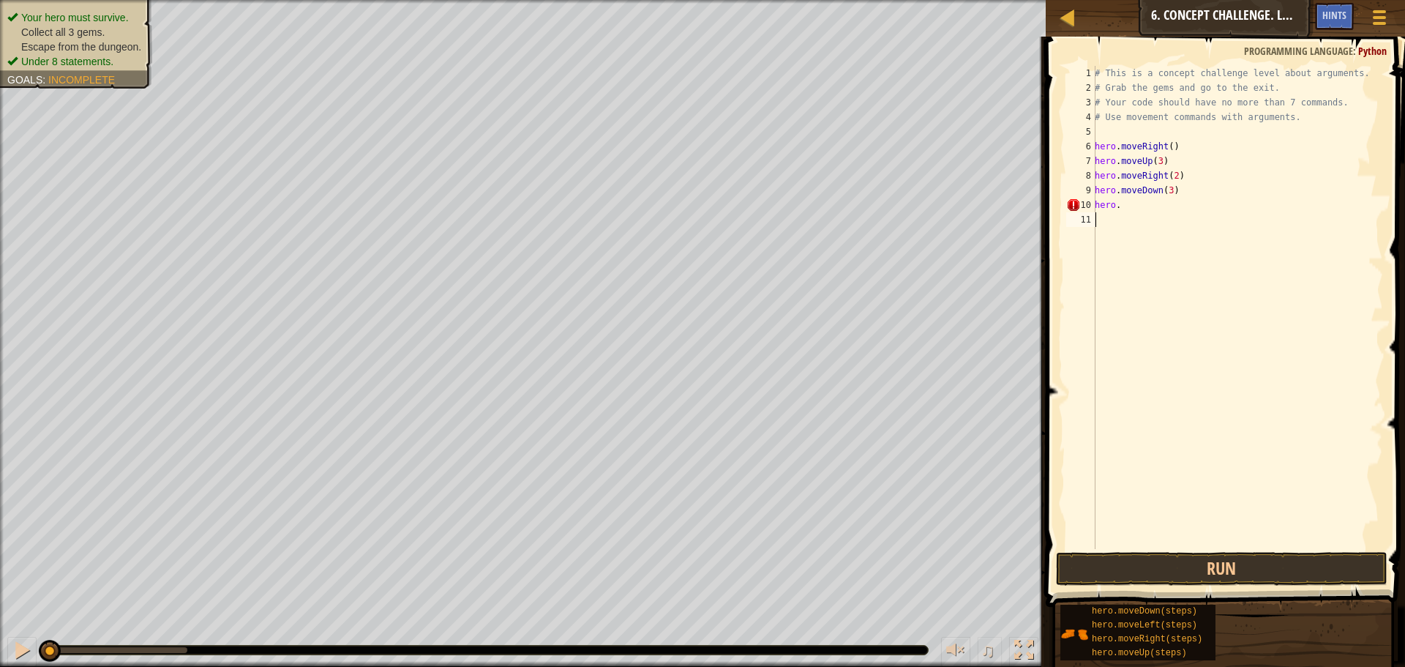
click at [1150, 208] on div "# This is a concept challenge level about arguments. # Grab the gems and go to …" at bounding box center [1237, 322] width 291 height 512
type textarea "hero.moveLeft()"
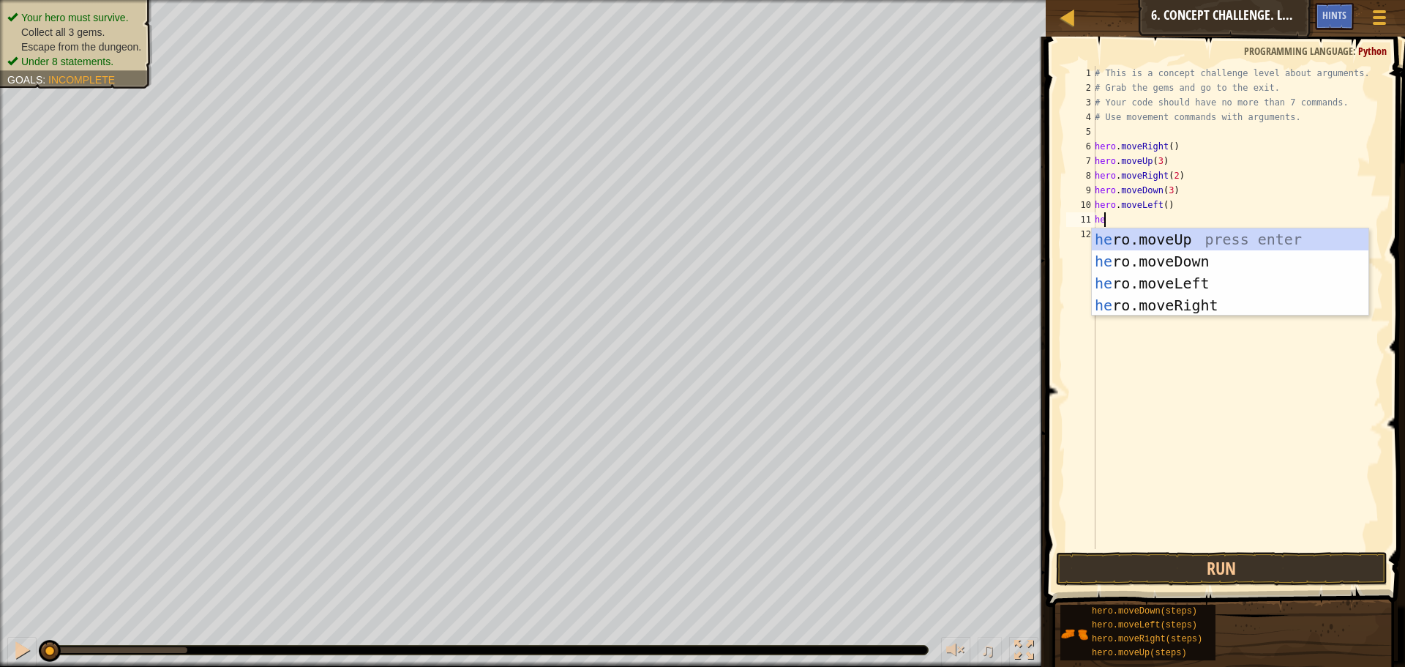
scroll to position [7, 1]
type textarea "hero"
click at [1196, 239] on div "hero .moveUp press enter hero .moveDown press enter hero .moveLeft press enter …" at bounding box center [1230, 294] width 277 height 132
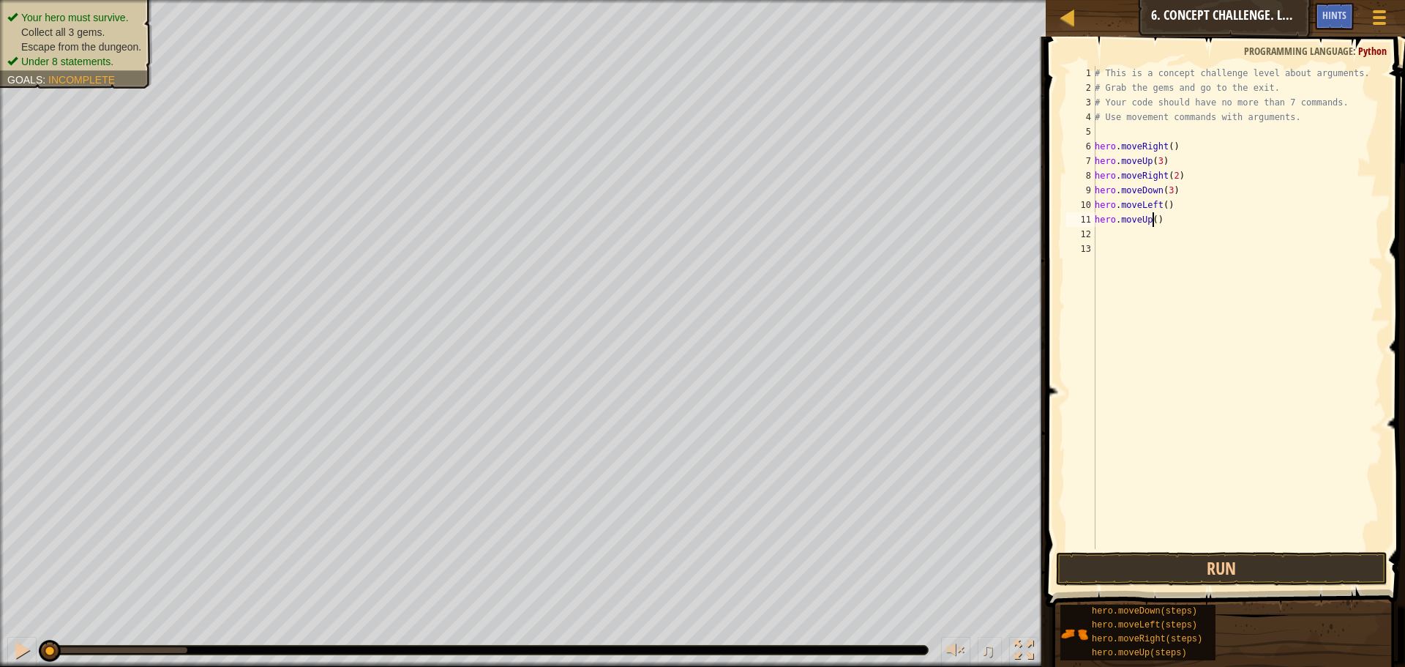
click at [1152, 217] on div "# This is a concept challenge level about arguments. # Grab the gems and go to …" at bounding box center [1237, 322] width 291 height 512
type textarea "hero.moveUp(2)"
click at [1173, 212] on div "# This is a concept challenge level about arguments. # Grab the gems and go to …" at bounding box center [1237, 322] width 291 height 512
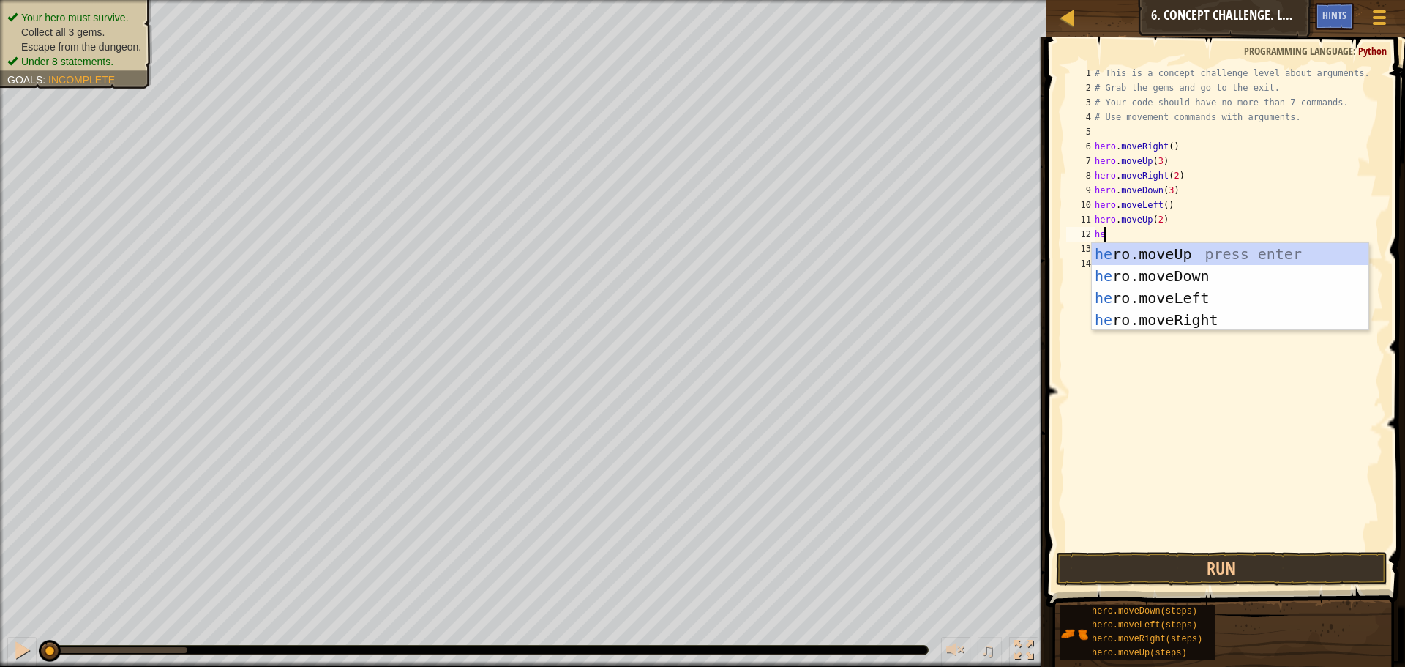
type textarea "hero"
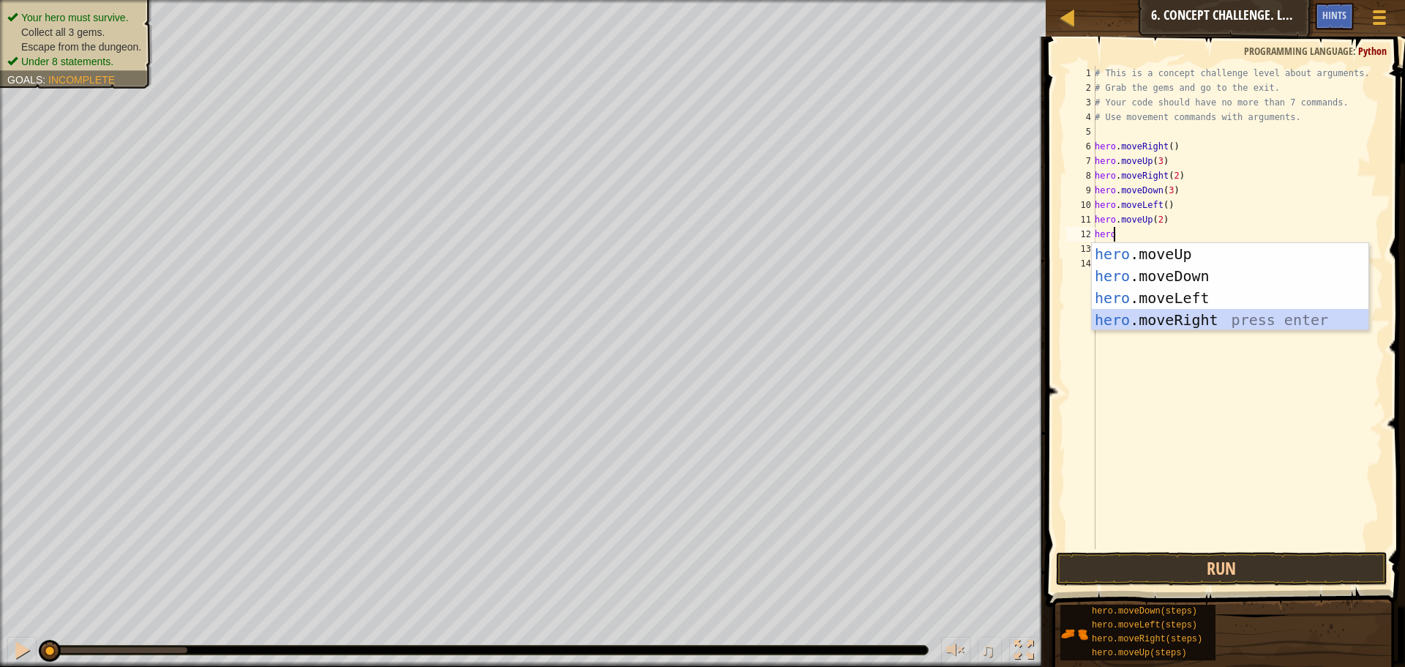
click at [1170, 311] on div "hero .moveUp press enter hero .moveDown press enter hero .moveLeft press enter …" at bounding box center [1230, 309] width 277 height 132
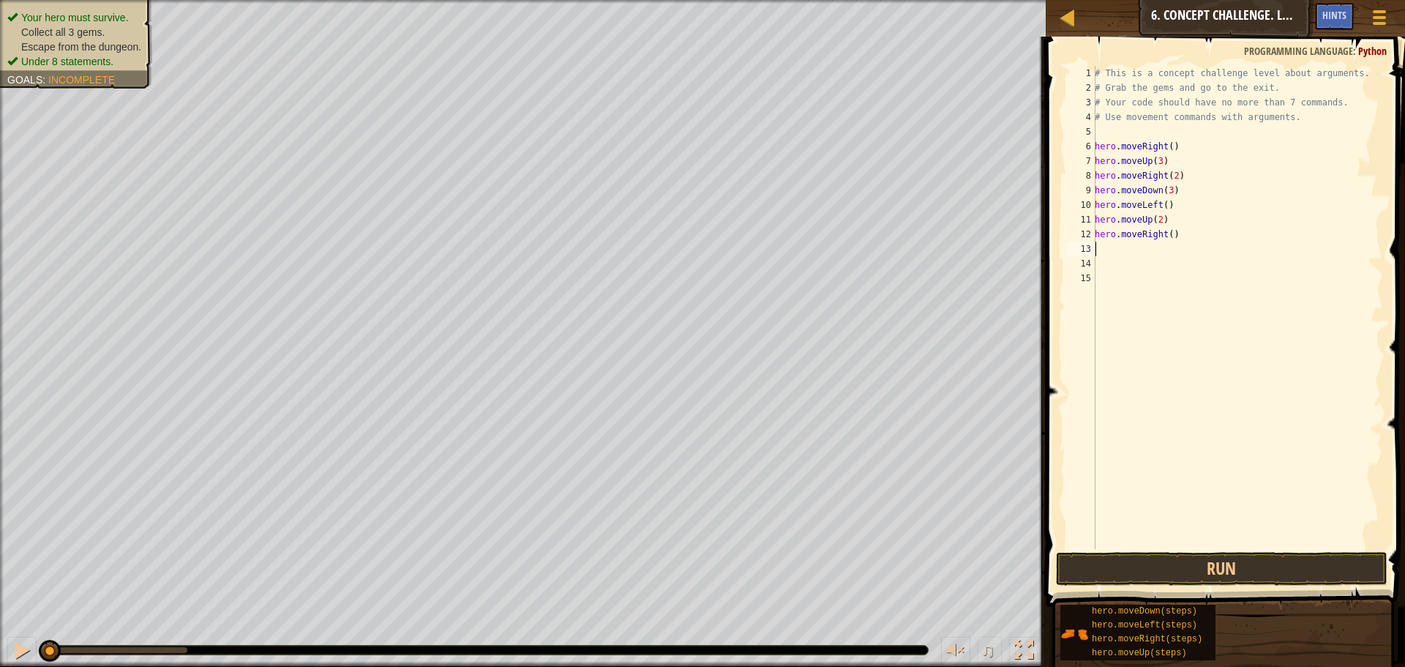
scroll to position [7, 0]
click at [1165, 236] on div "# This is a concept challenge level about arguments. # Grab the gems and go to …" at bounding box center [1237, 322] width 291 height 512
click at [1167, 234] on div "# This is a concept challenge level about arguments. # Grab the gems and go to …" at bounding box center [1237, 322] width 291 height 512
type textarea "hero.moveRight(3)"
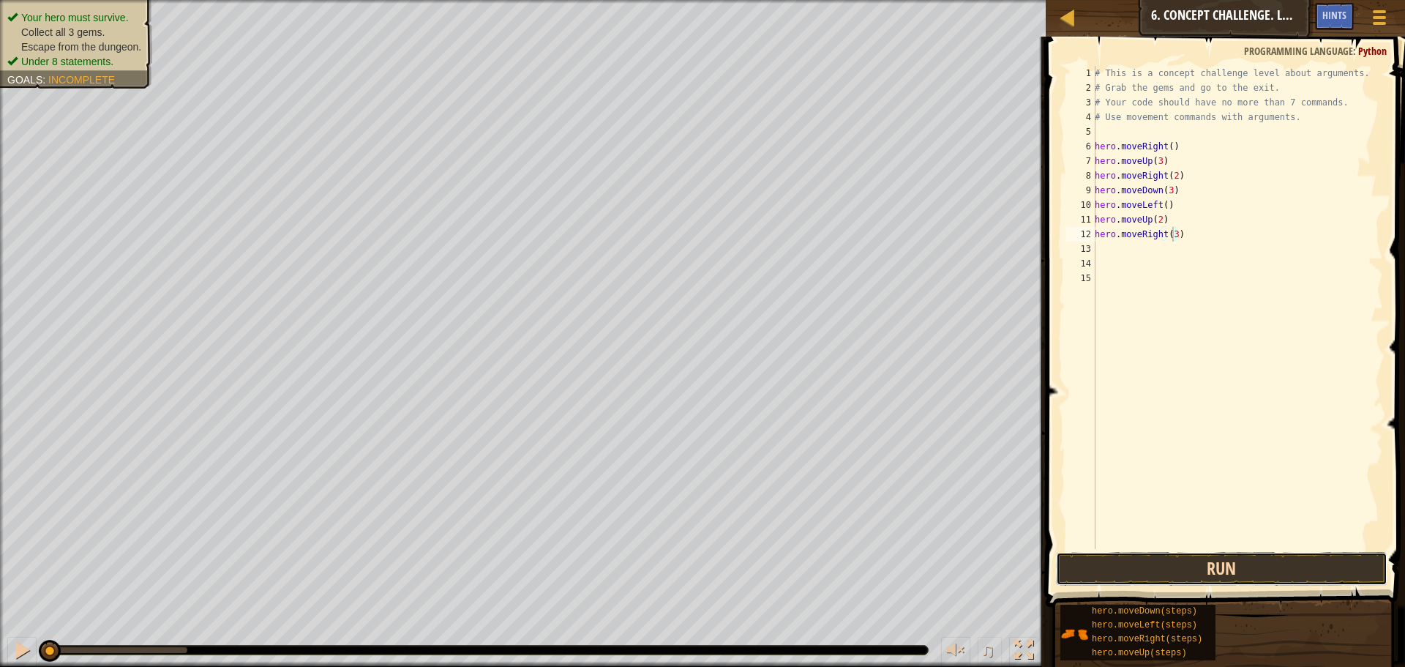
click at [1240, 567] on button "Run" at bounding box center [1222, 569] width 332 height 34
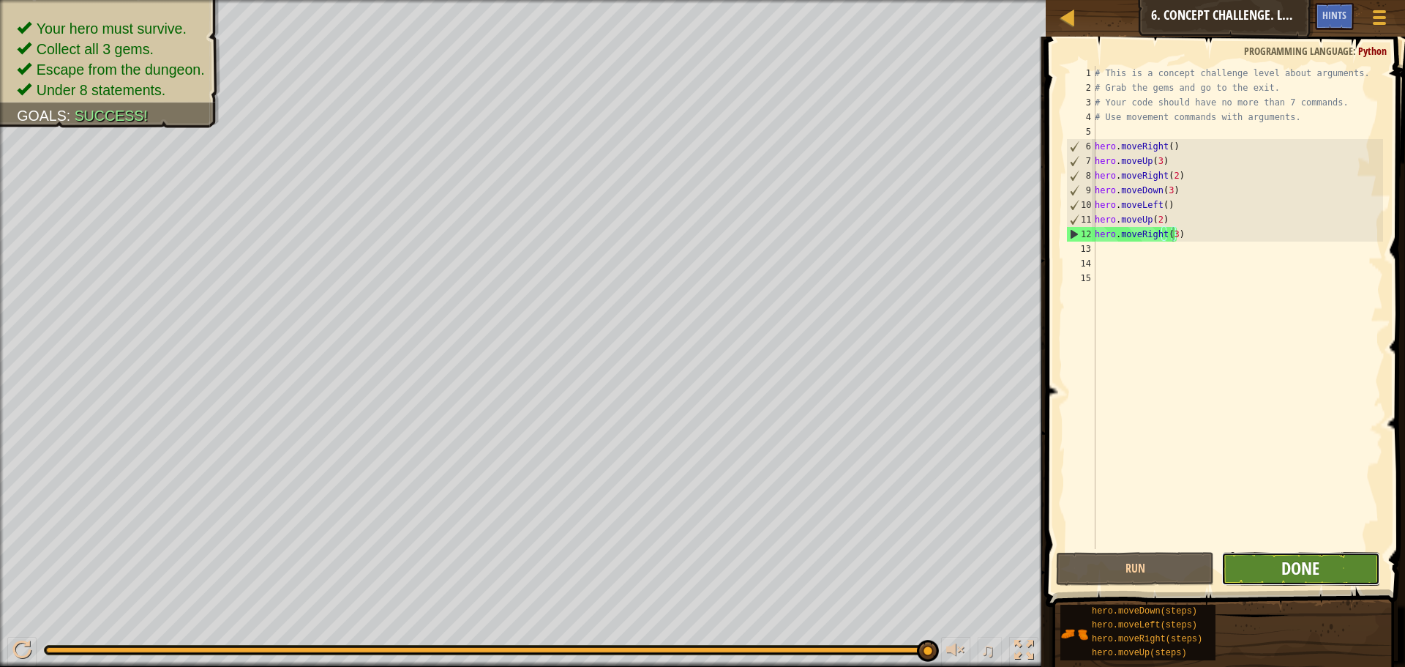
click at [1288, 567] on span "Done" at bounding box center [1301, 567] width 38 height 23
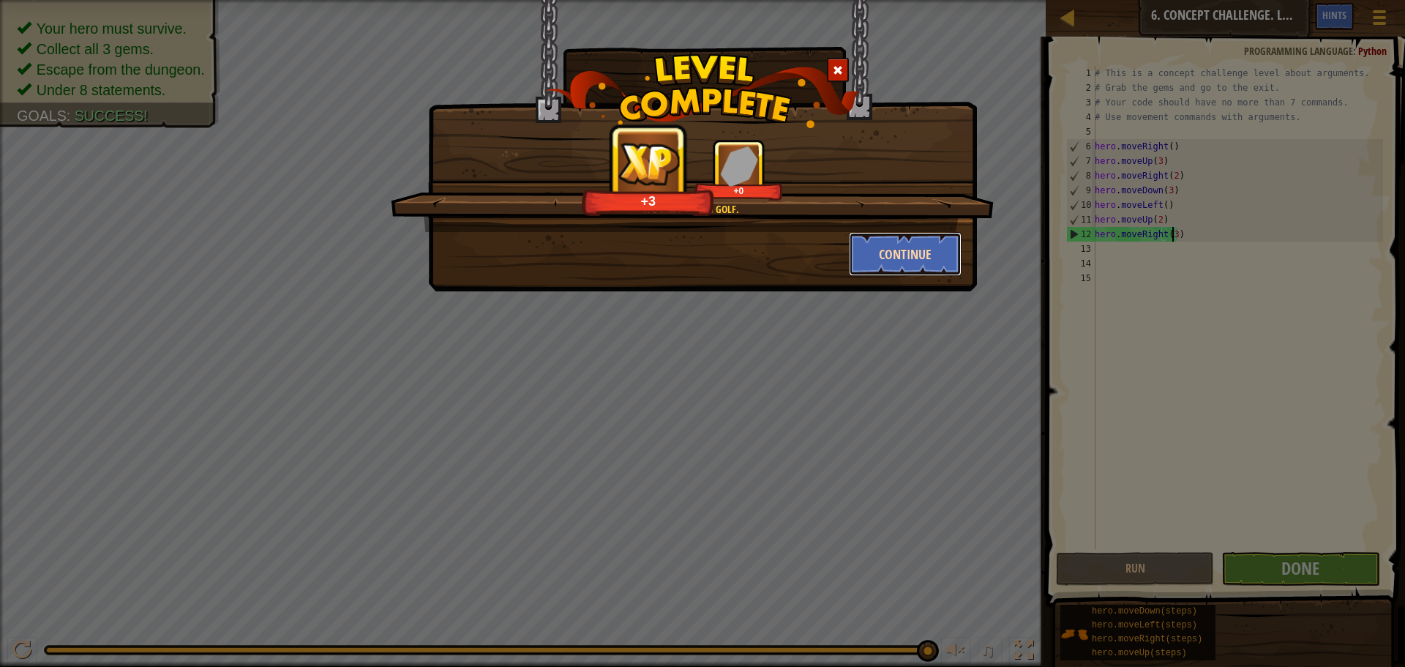
click at [922, 257] on button "Continue" at bounding box center [905, 254] width 113 height 44
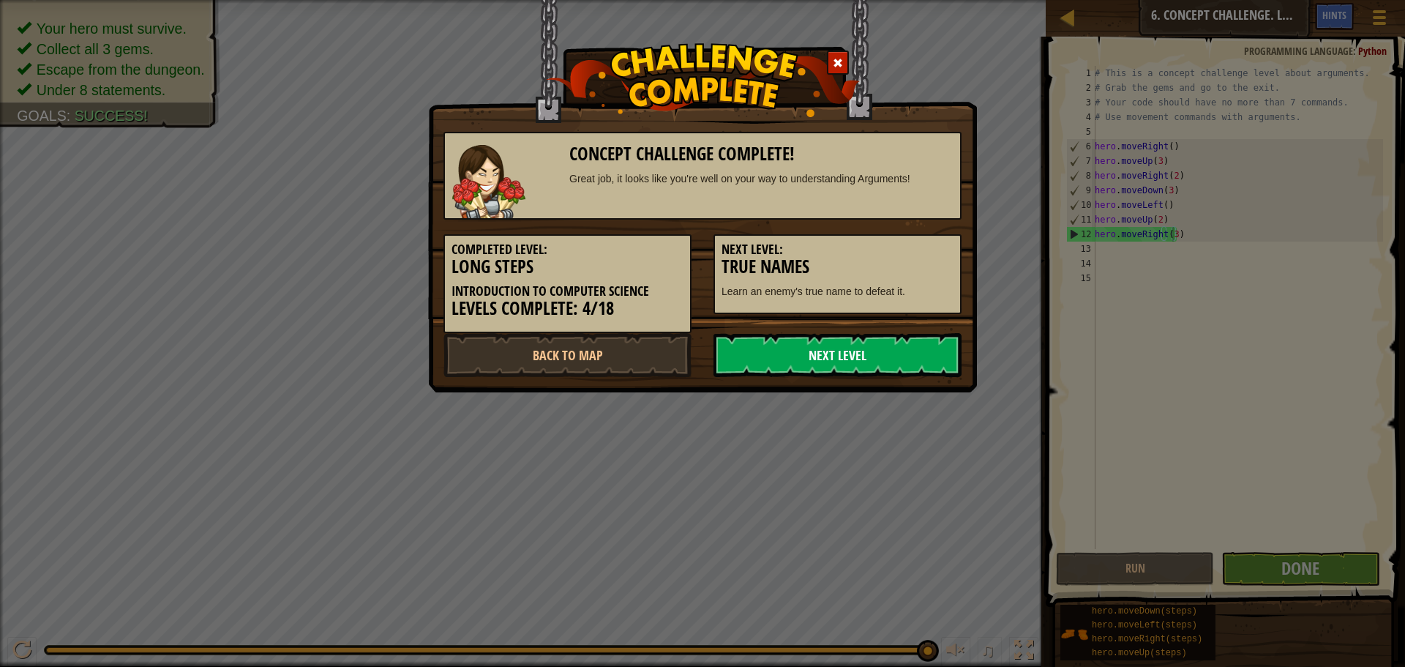
click at [796, 354] on link "Next Level" at bounding box center [838, 355] width 248 height 44
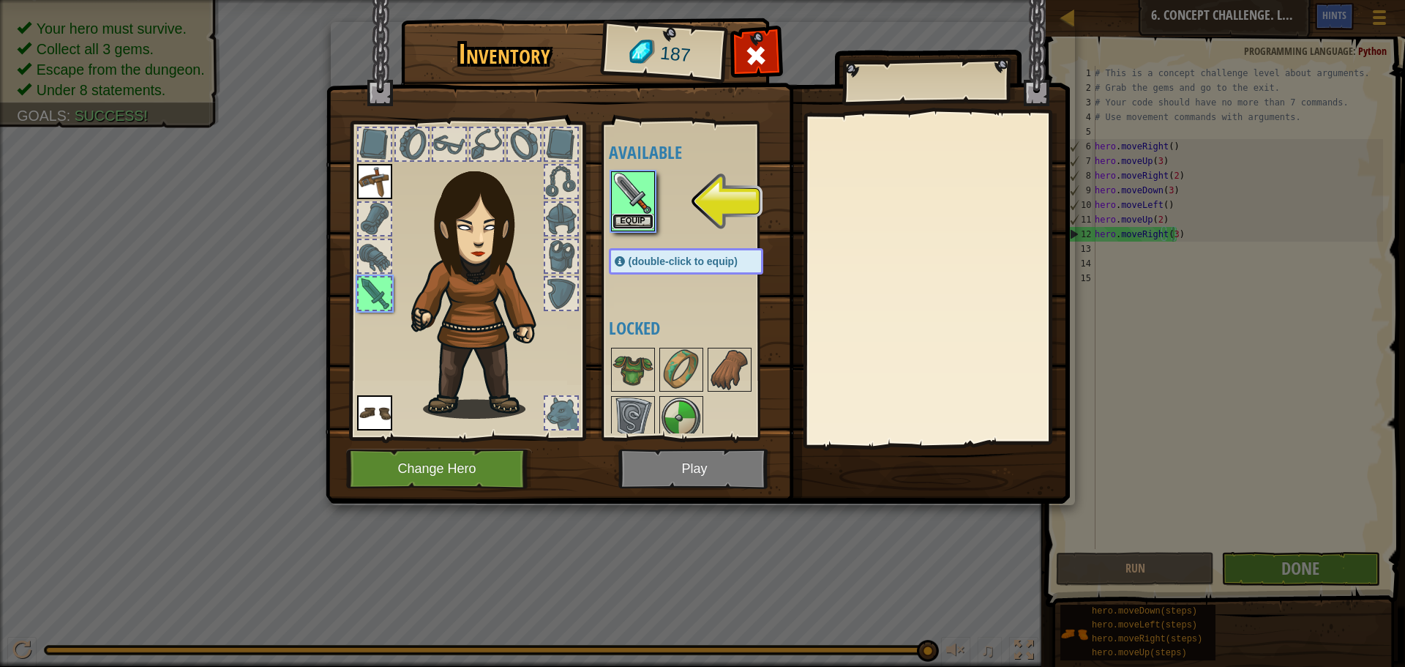
click at [640, 220] on button "Equip" at bounding box center [633, 221] width 41 height 15
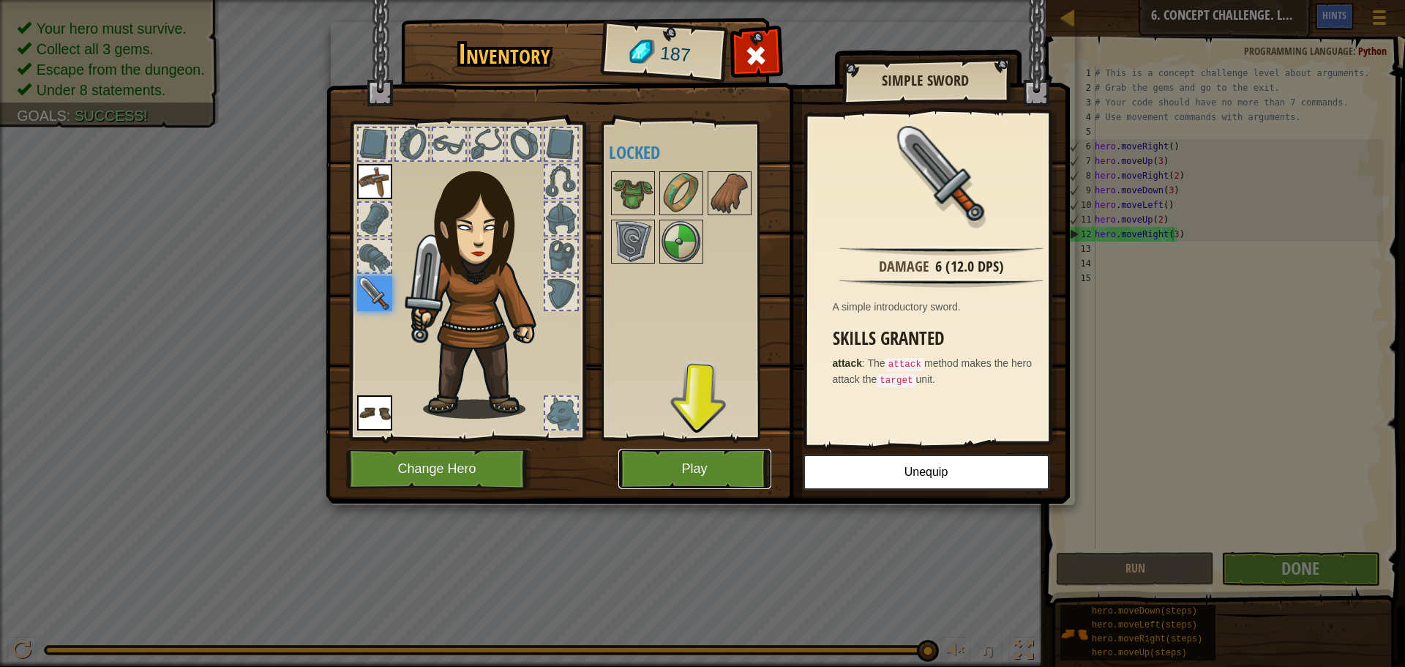
click at [676, 459] on button "Play" at bounding box center [695, 469] width 153 height 40
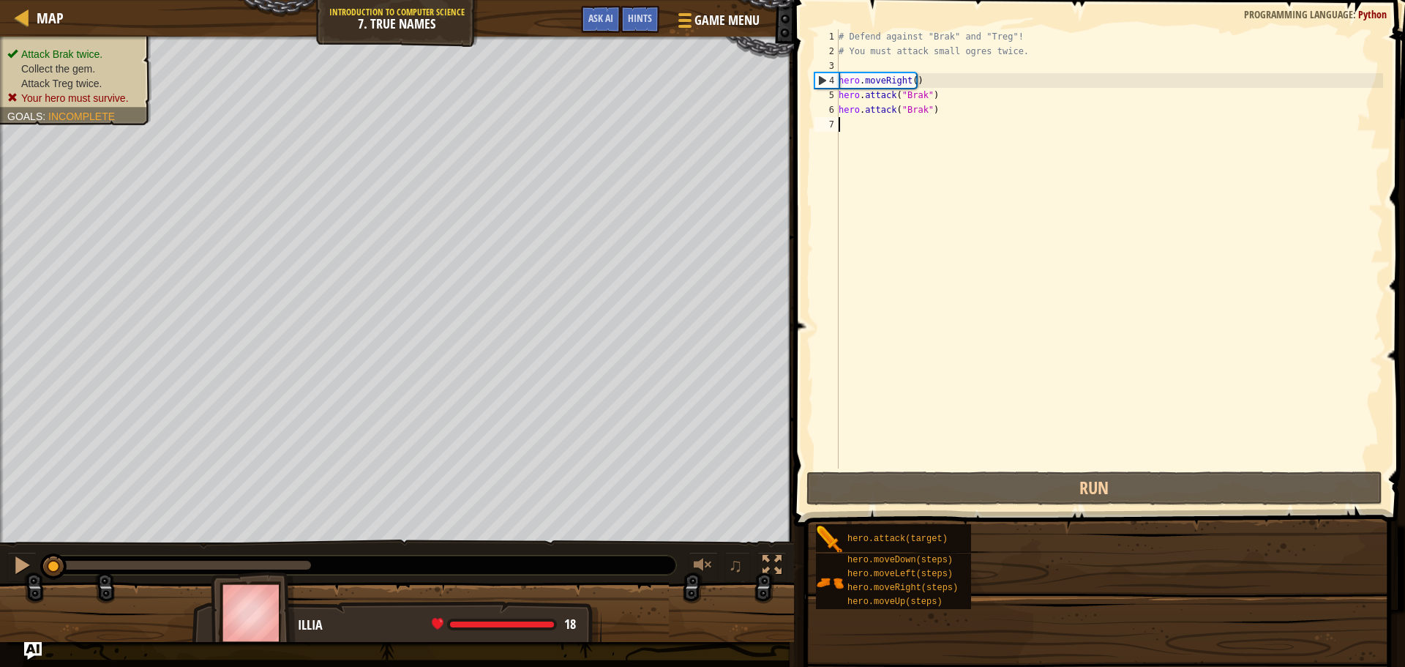
click at [1044, 517] on div "Goals Attack Brak twice. Collect the gem. Attack Treg twice. Your hero must sur…" at bounding box center [702, 333] width 1405 height 667
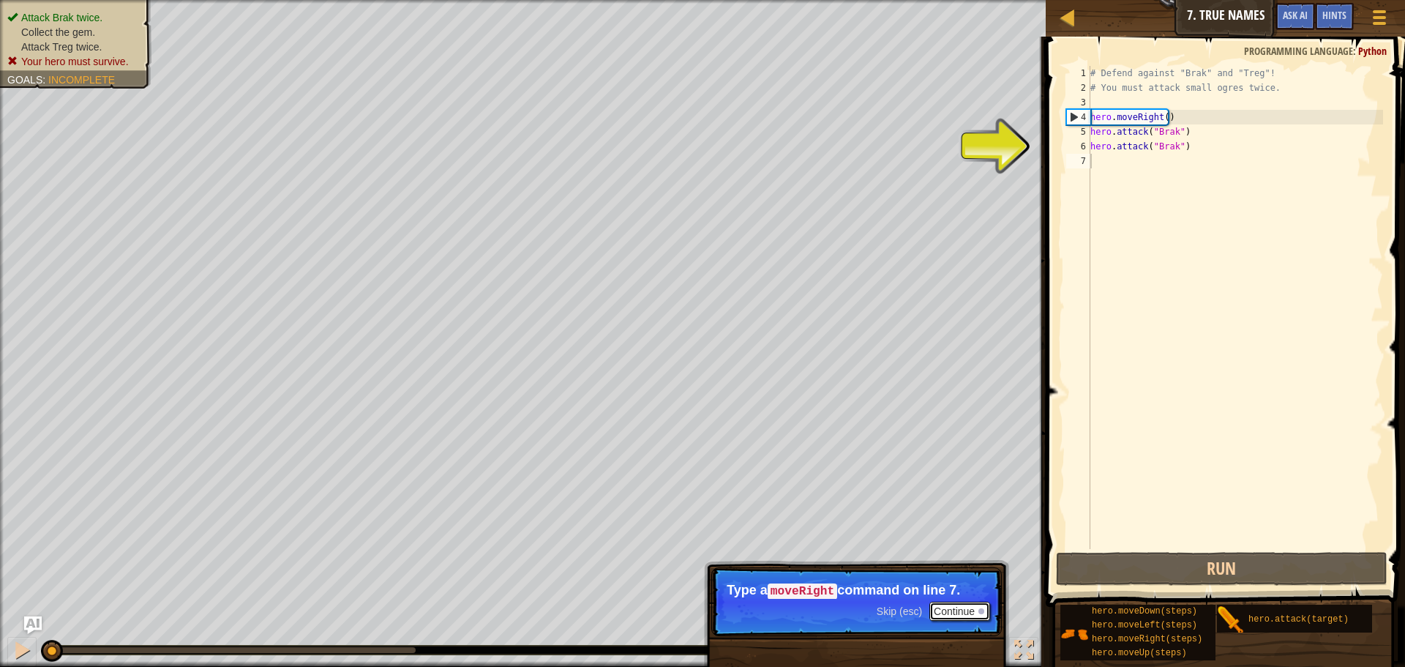
click at [940, 605] on button "Continue" at bounding box center [960, 611] width 61 height 19
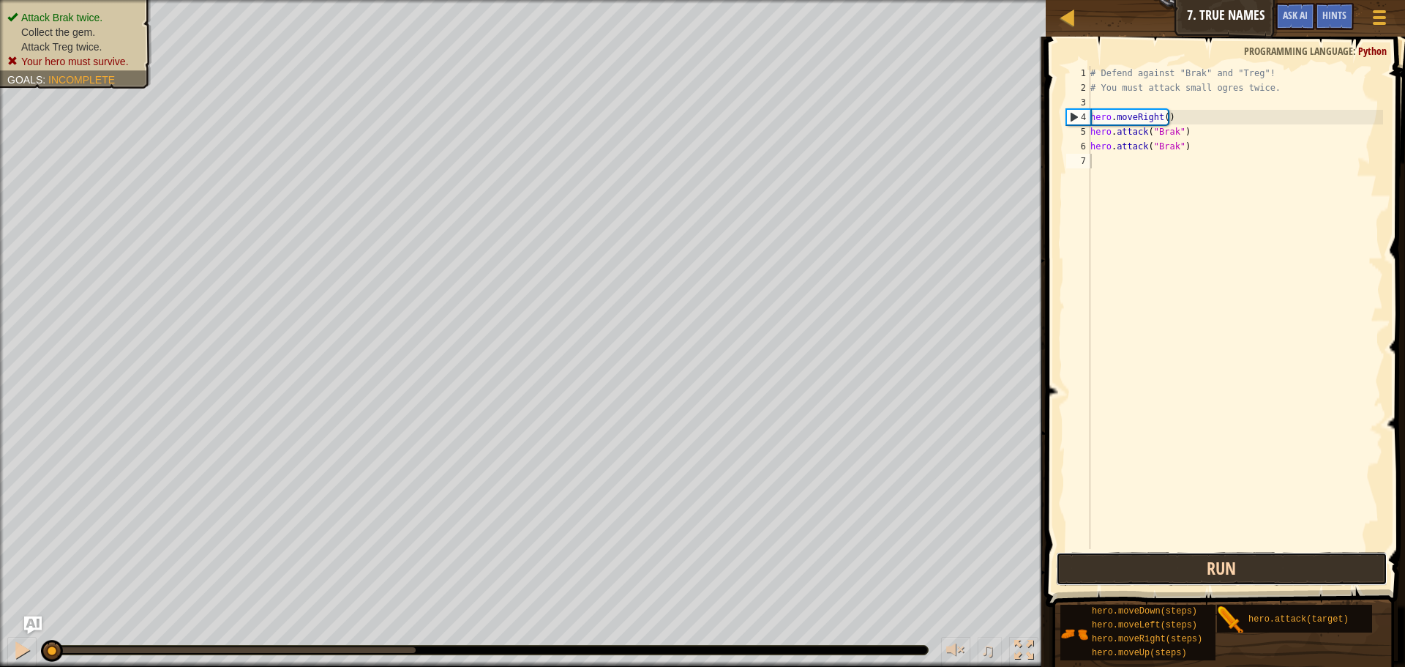
click at [1113, 575] on button "Run" at bounding box center [1222, 569] width 332 height 34
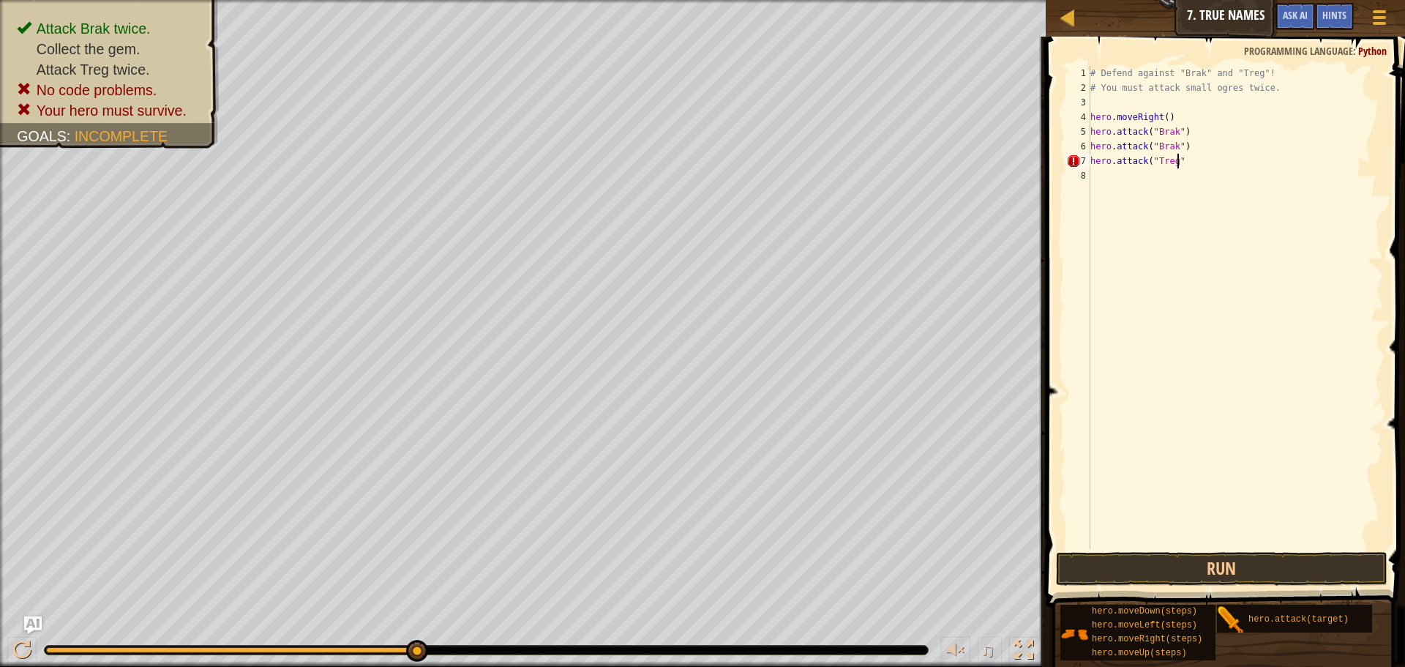
scroll to position [7, 7]
type textarea "hero.attack("Treg")"
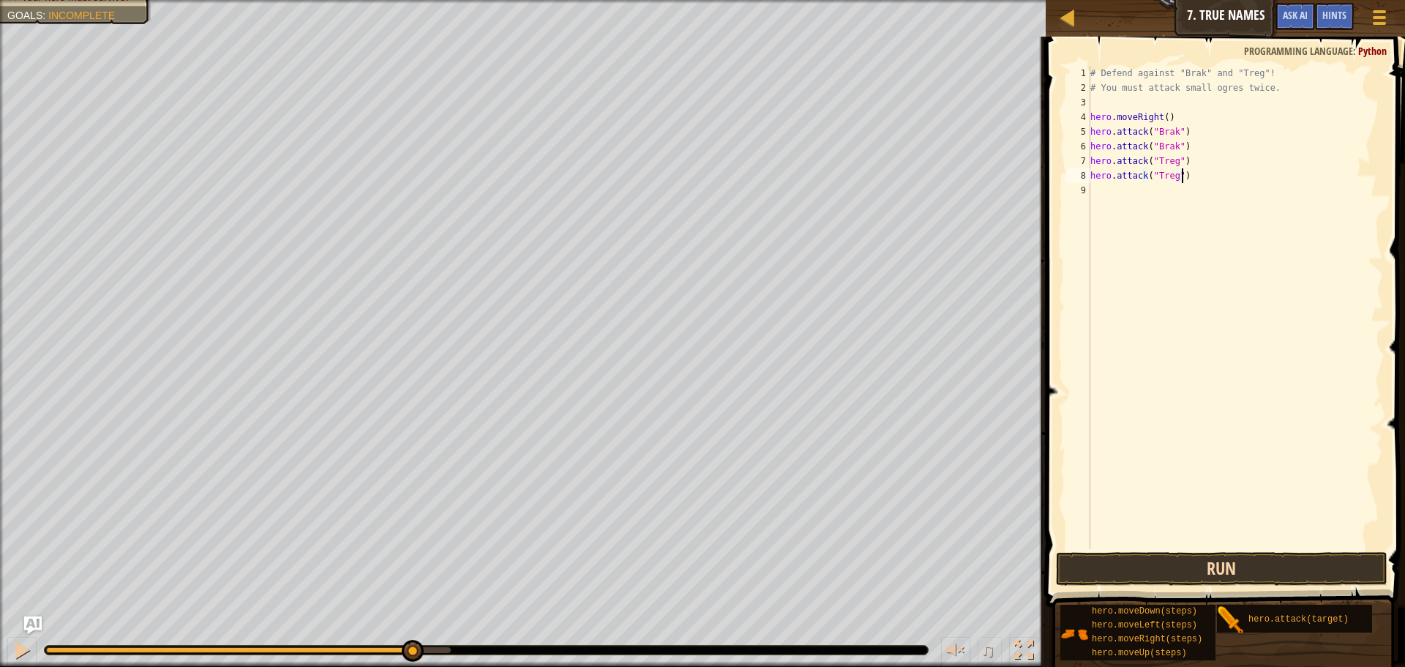
type textarea "hero.attack("Treg")"
click at [1181, 577] on button "Run" at bounding box center [1222, 569] width 332 height 34
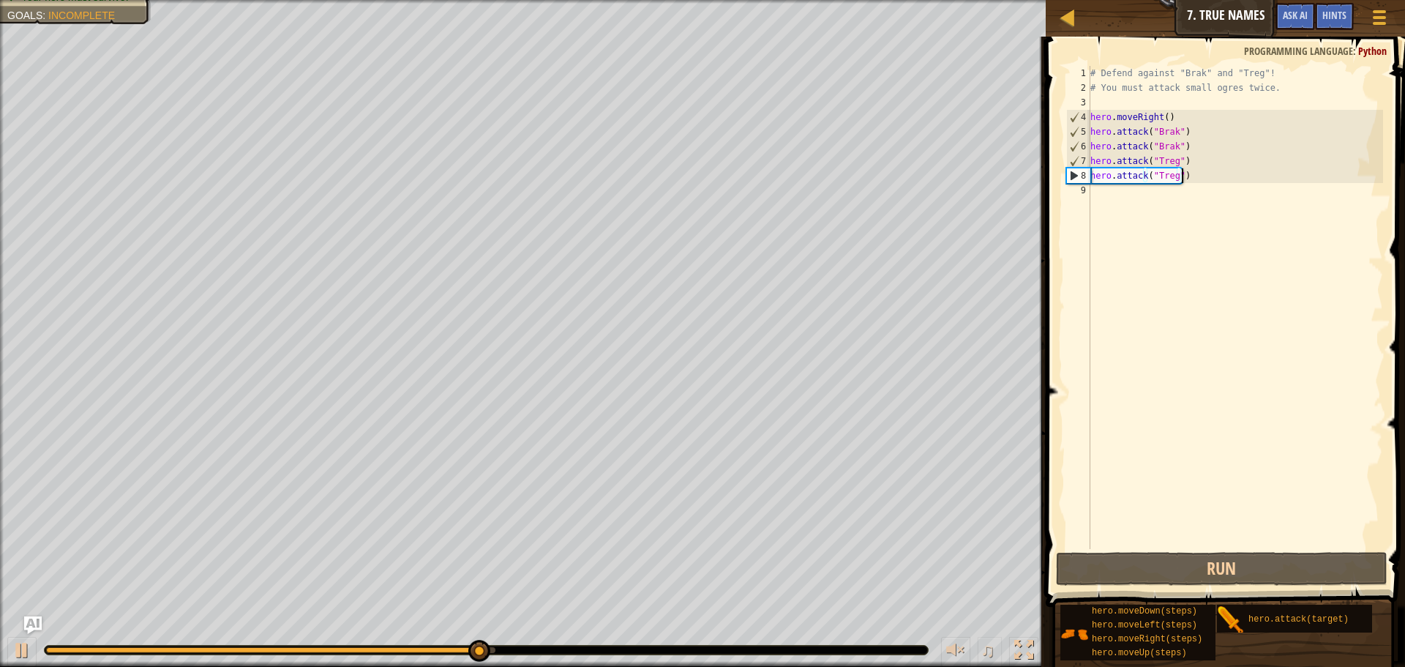
click at [1211, 176] on div "# Defend against "Brak" and "Treg"! # You must attack small ogres twice. hero .…" at bounding box center [1236, 322] width 296 height 512
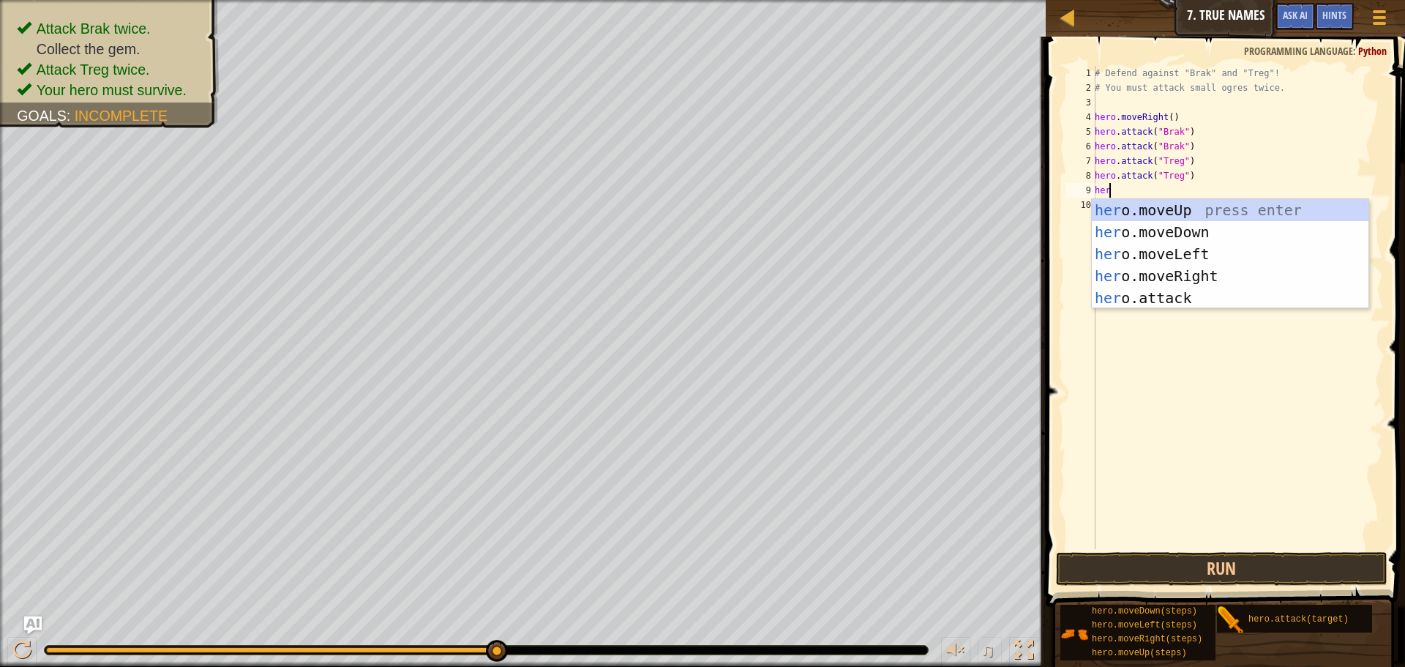
scroll to position [7, 1]
type textarea "hero"
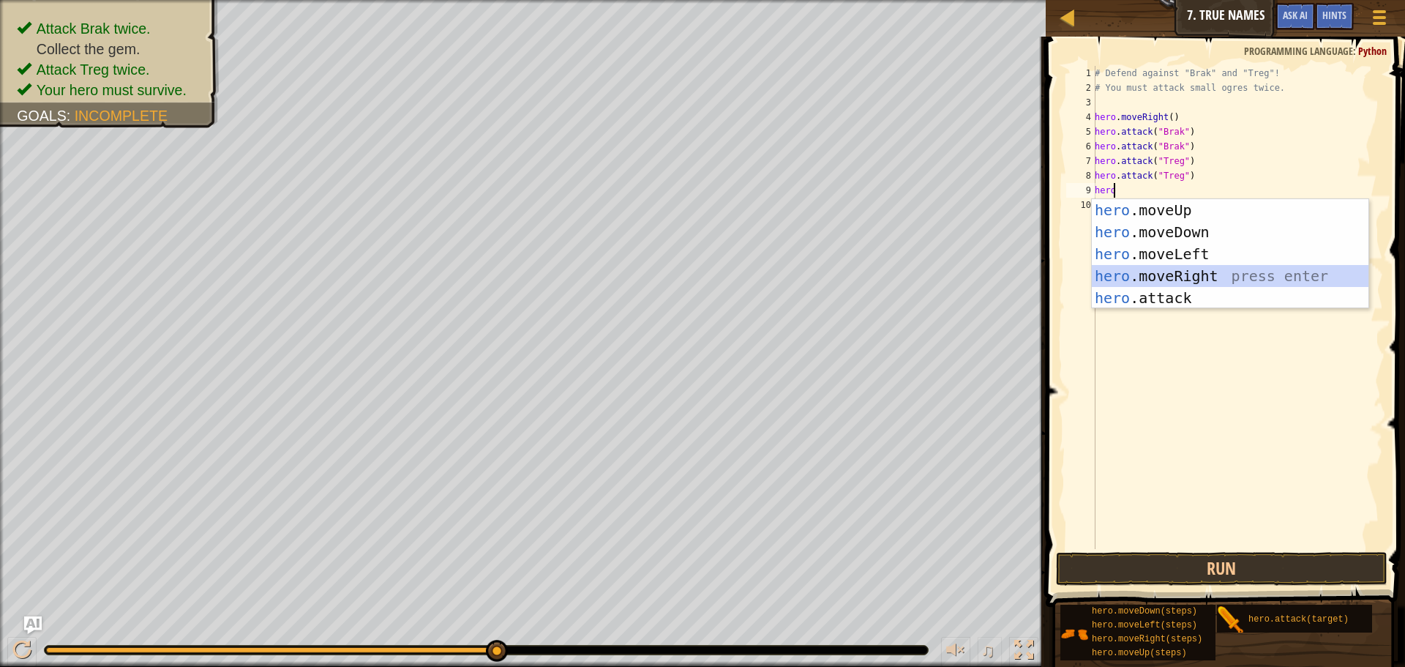
click at [1185, 263] on div "hero .moveUp press enter hero .moveDown press enter hero .moveLeft press enter …" at bounding box center [1230, 276] width 277 height 154
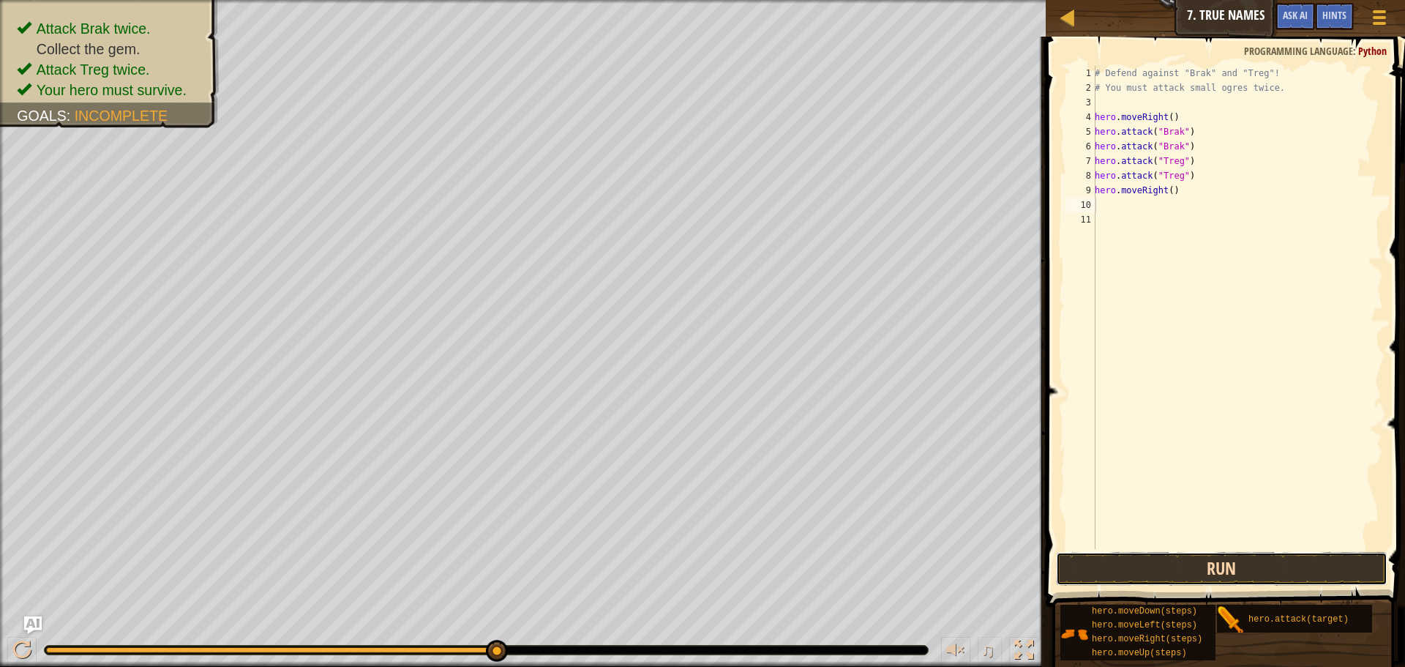
click at [1092, 575] on button "Run" at bounding box center [1222, 569] width 332 height 34
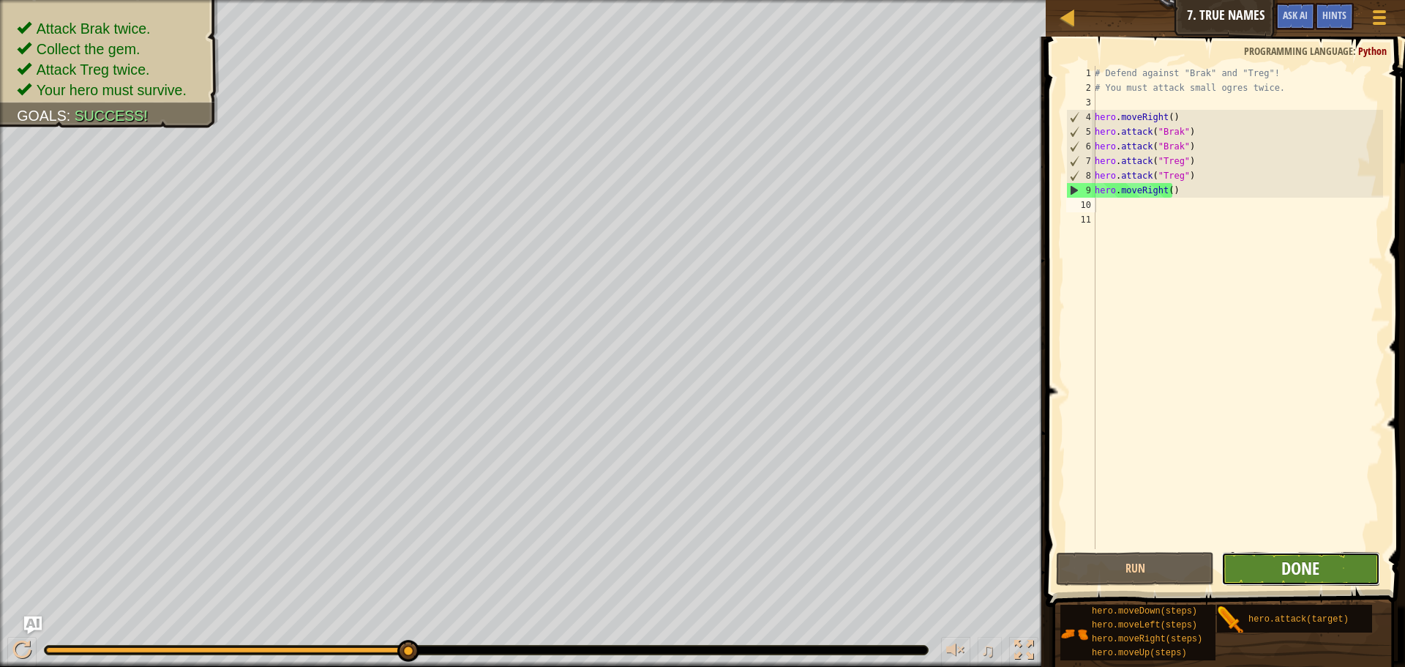
click at [1314, 567] on span "Done" at bounding box center [1301, 567] width 38 height 23
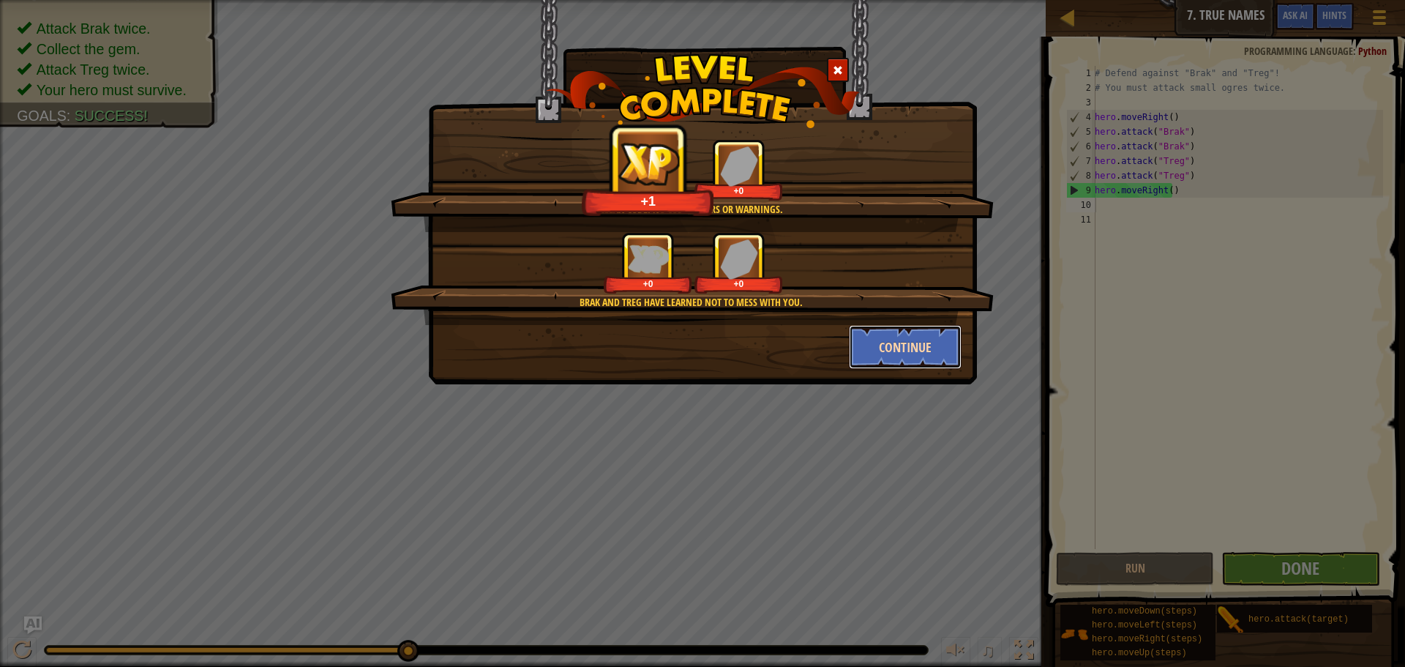
click at [919, 337] on button "Continue" at bounding box center [905, 347] width 113 height 44
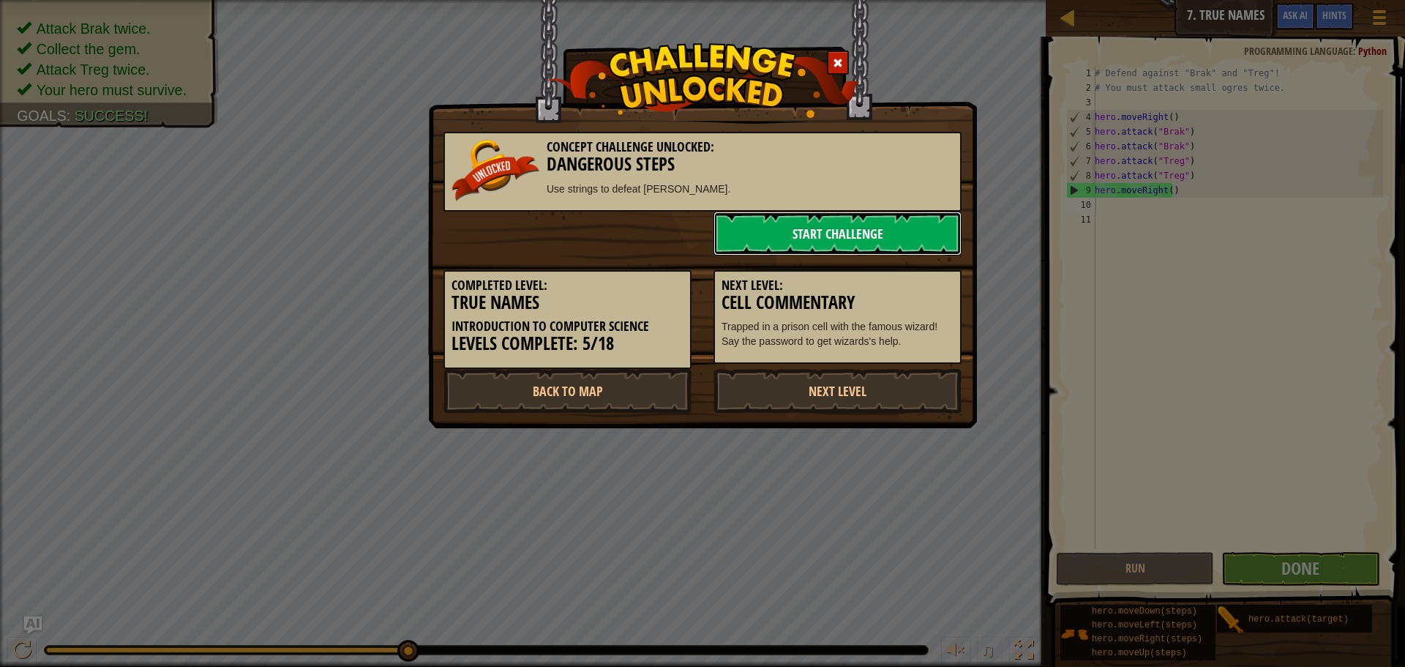
click at [815, 225] on link "Start Challenge" at bounding box center [838, 234] width 248 height 44
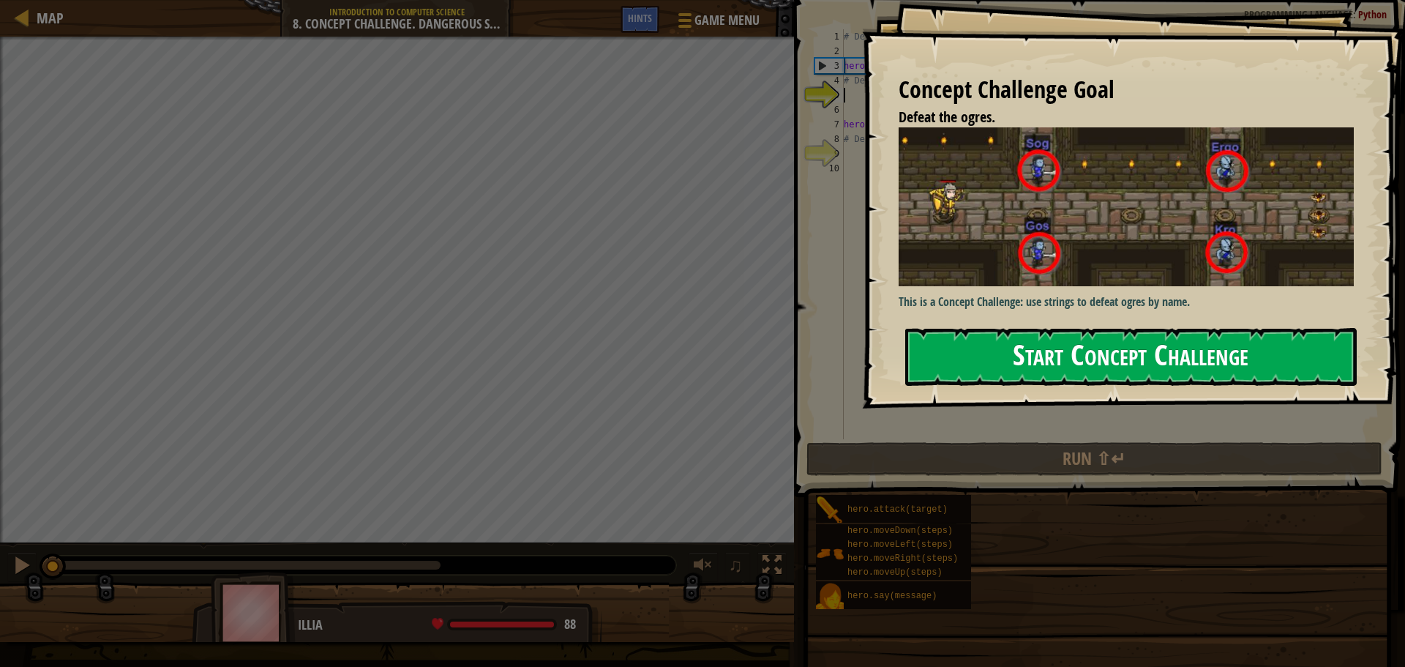
click at [1108, 355] on button "Start Concept Challenge" at bounding box center [1131, 357] width 452 height 58
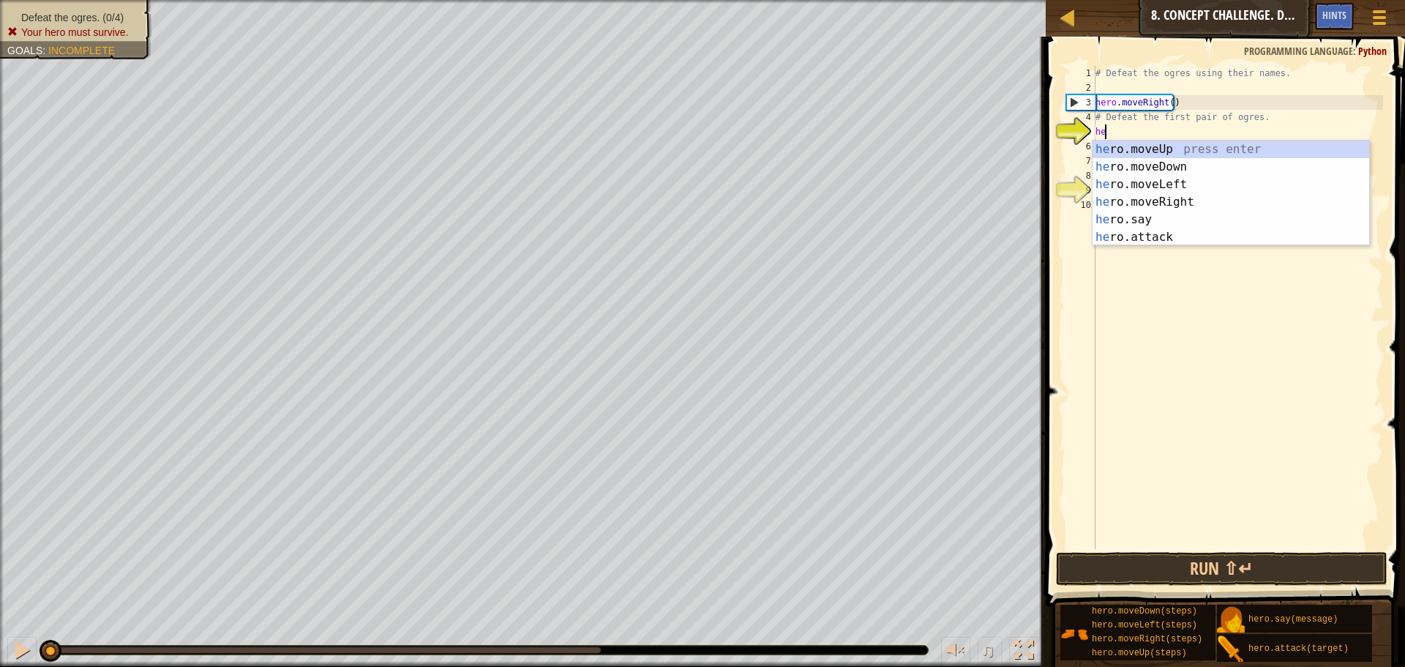
scroll to position [7, 1]
click at [1175, 235] on div "hero .moveUp press enter hero .moveDown press enter hero .moveLeft press enter …" at bounding box center [1231, 211] width 277 height 141
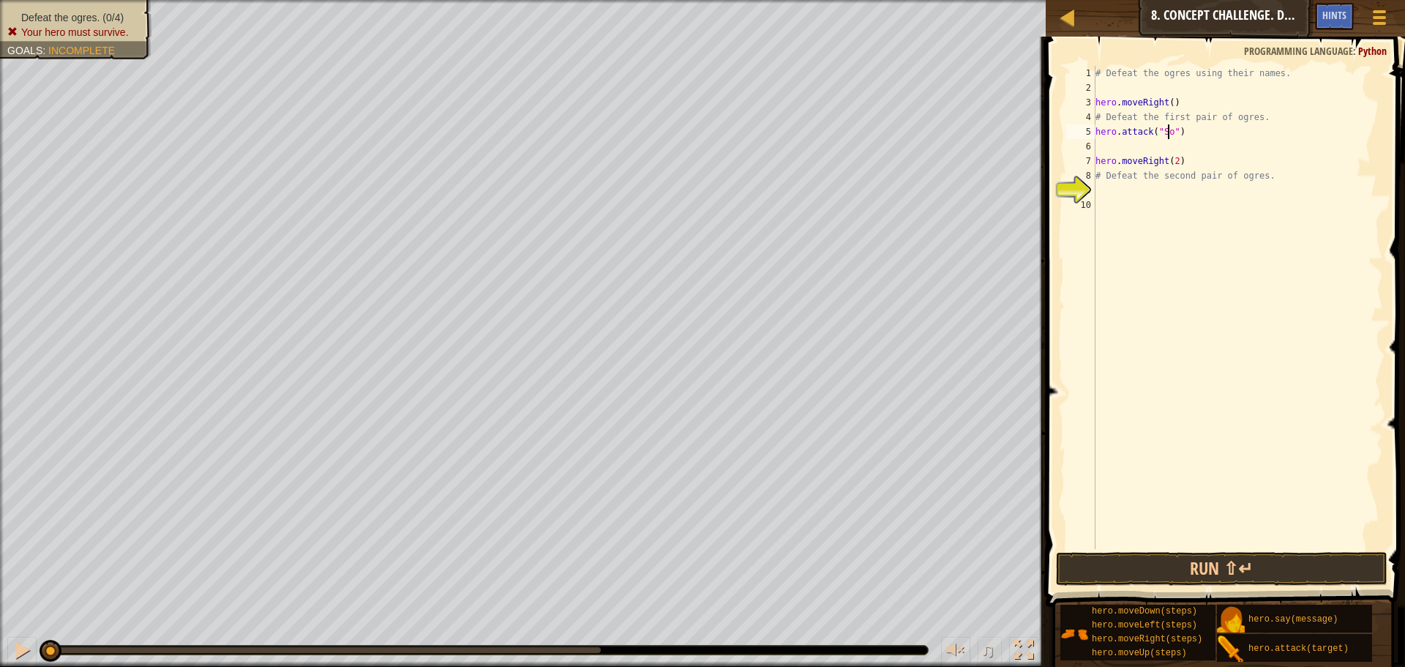
type textarea "hero.attack("Sog")"
click at [1135, 146] on div "# Defeat the ogres using their names. hero . moveRight ( ) # Defeat the first p…" at bounding box center [1238, 322] width 291 height 512
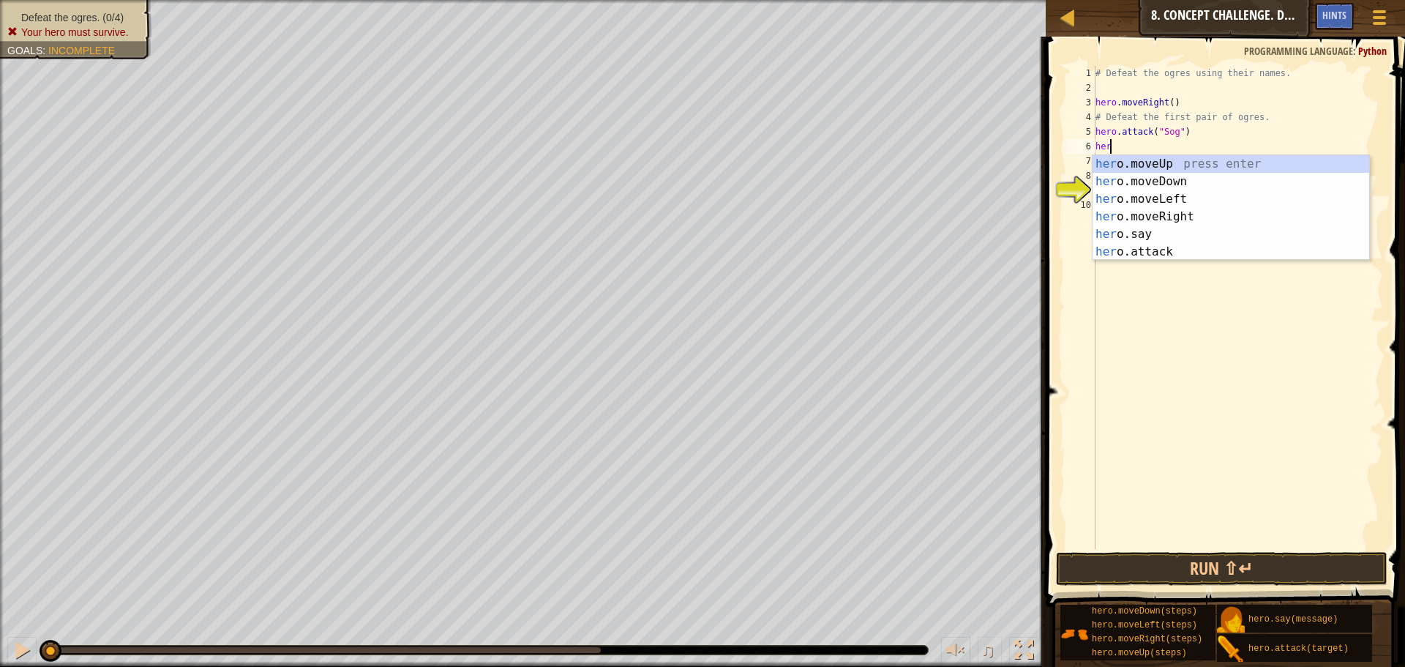
scroll to position [7, 1]
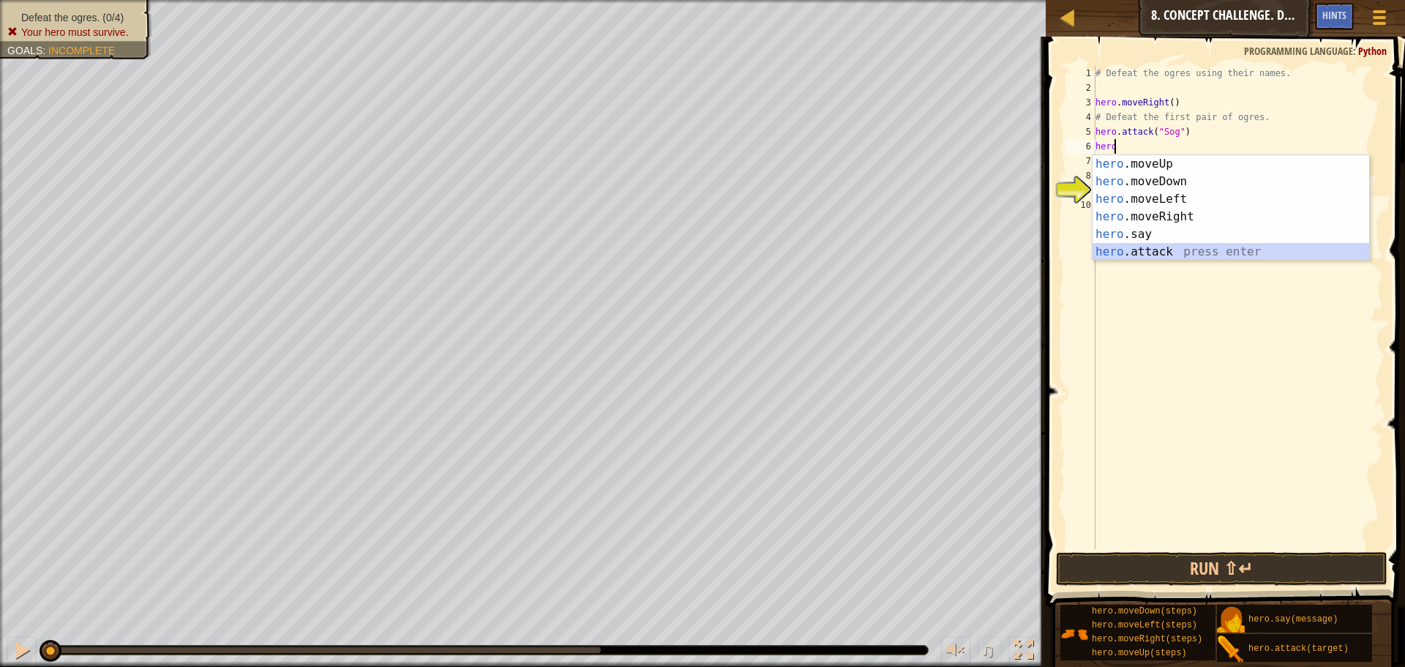
click at [1176, 247] on div "hero .moveUp press enter hero .moveDown press enter hero .moveLeft press enter …" at bounding box center [1231, 225] width 277 height 141
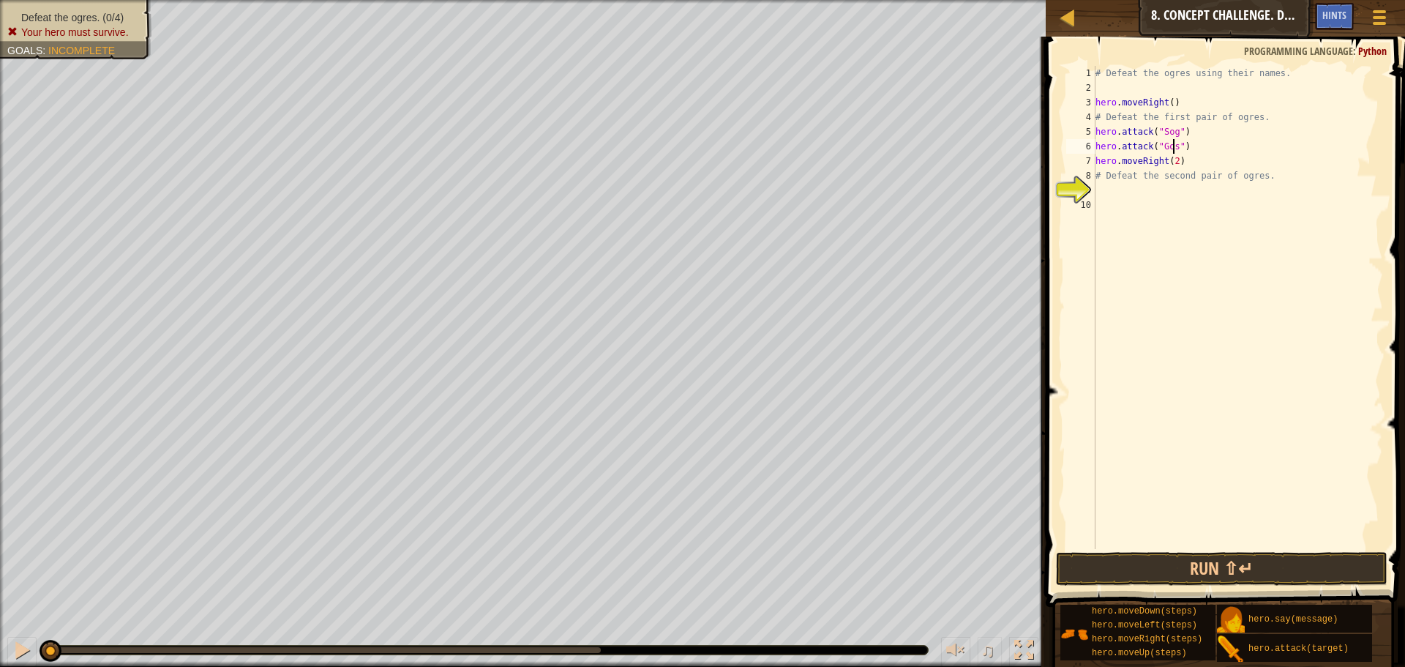
scroll to position [7, 7]
click at [1123, 571] on button "Run ⇧↵" at bounding box center [1222, 569] width 332 height 34
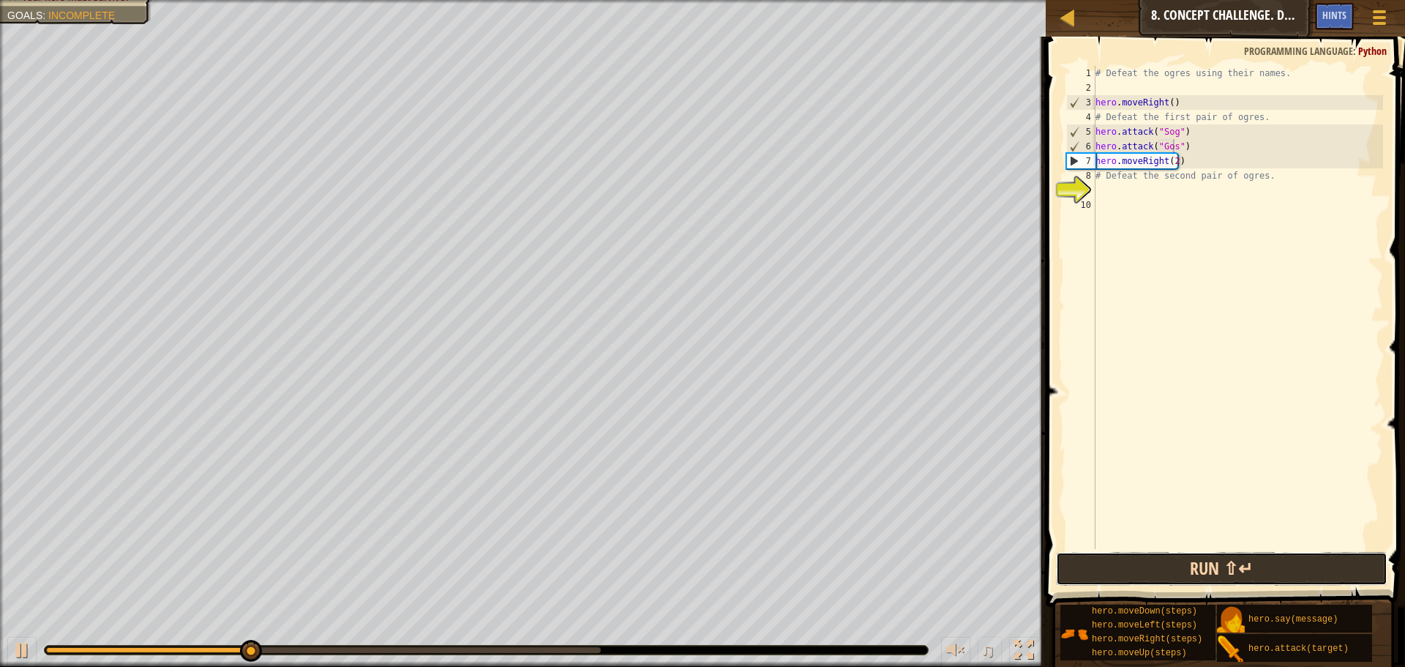
click at [1123, 571] on button "Run ⇧↵" at bounding box center [1222, 569] width 332 height 34
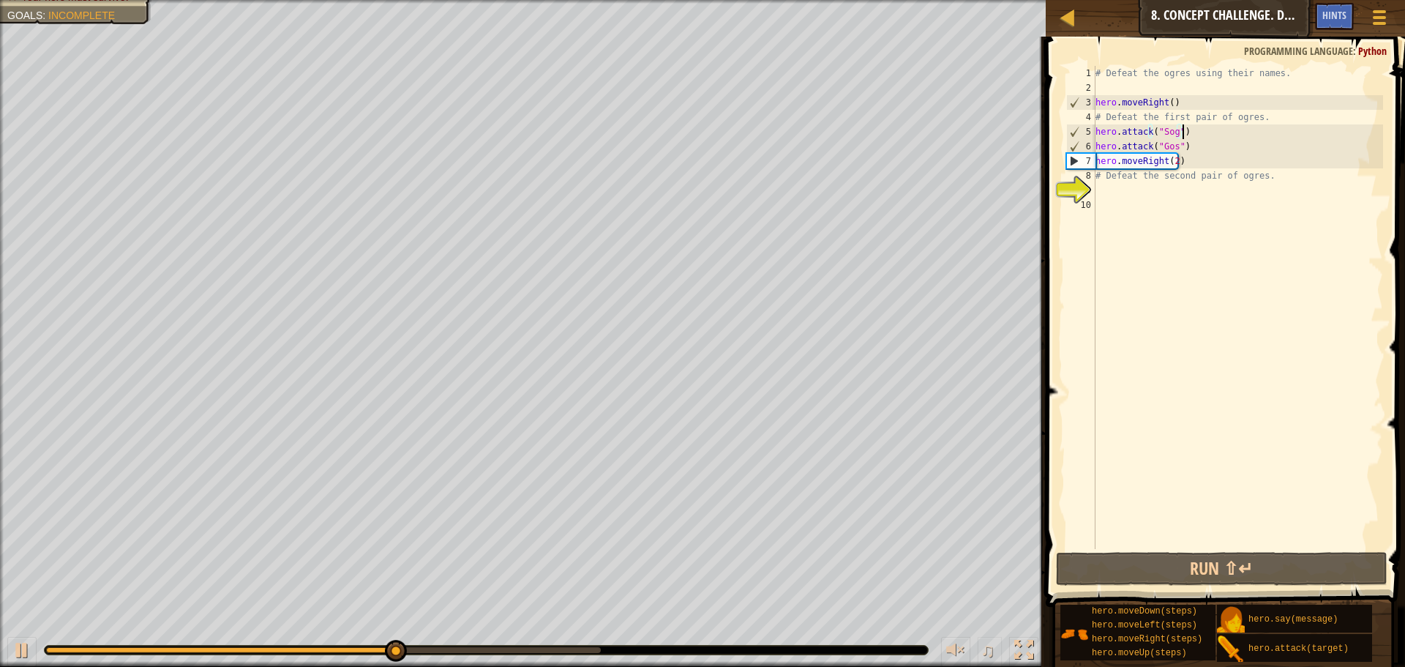
click at [1192, 136] on div "# Defeat the ogres using their names. hero . moveRight ( ) # Defeat the first p…" at bounding box center [1238, 322] width 291 height 512
type textarea "hero.attack("Sog")"
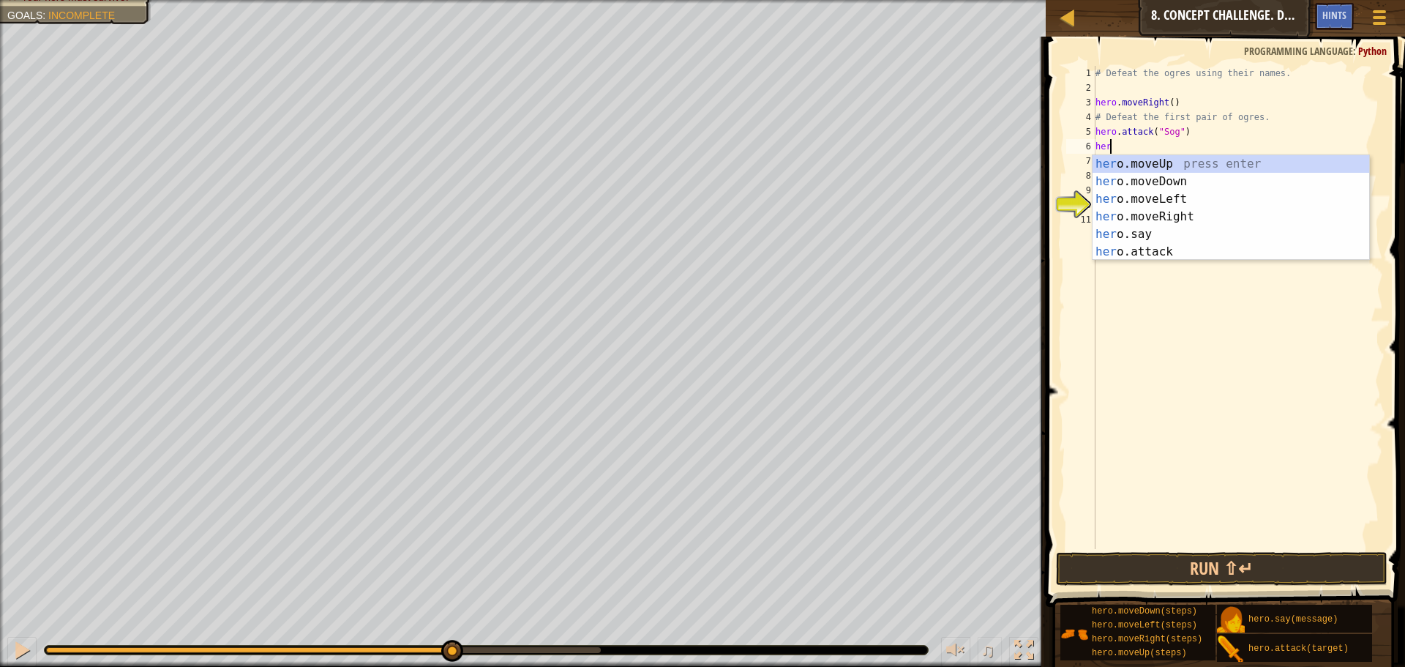
scroll to position [7, 1]
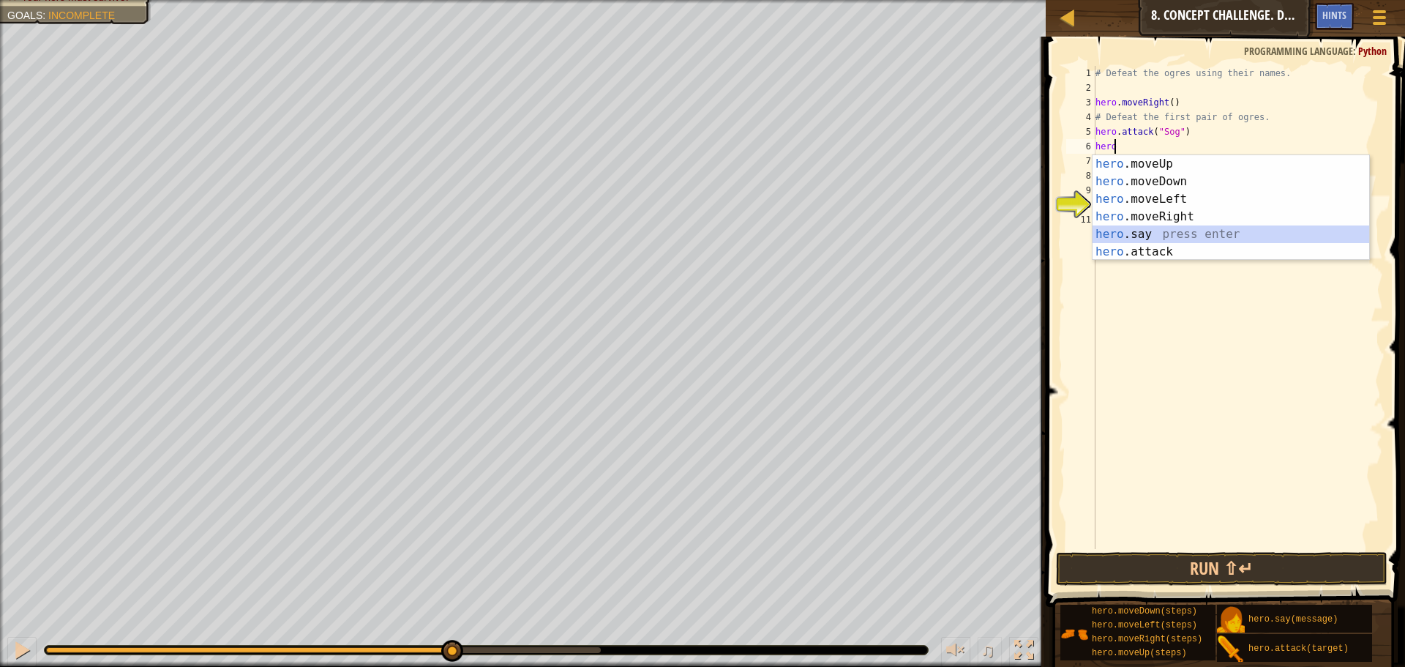
click at [1148, 242] on div "hero .moveUp press enter hero .moveDown press enter hero .moveLeft press enter …" at bounding box center [1231, 225] width 277 height 141
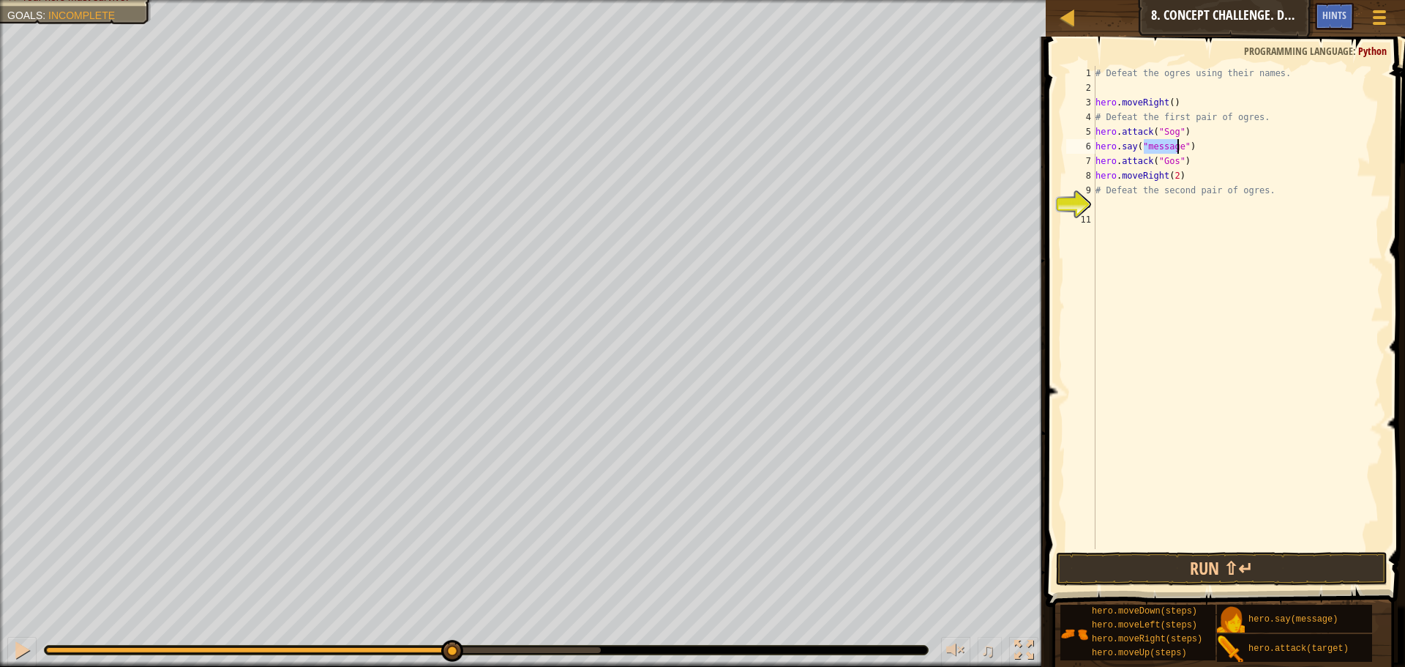
click at [1125, 149] on div "# Defeat the ogres using their names. hero . moveRight ( ) # Defeat the first p…" at bounding box center [1238, 322] width 291 height 512
click at [1170, 146] on div "# Defeat the ogres using their names. hero . moveRight ( ) # Defeat the first p…" at bounding box center [1238, 322] width 291 height 512
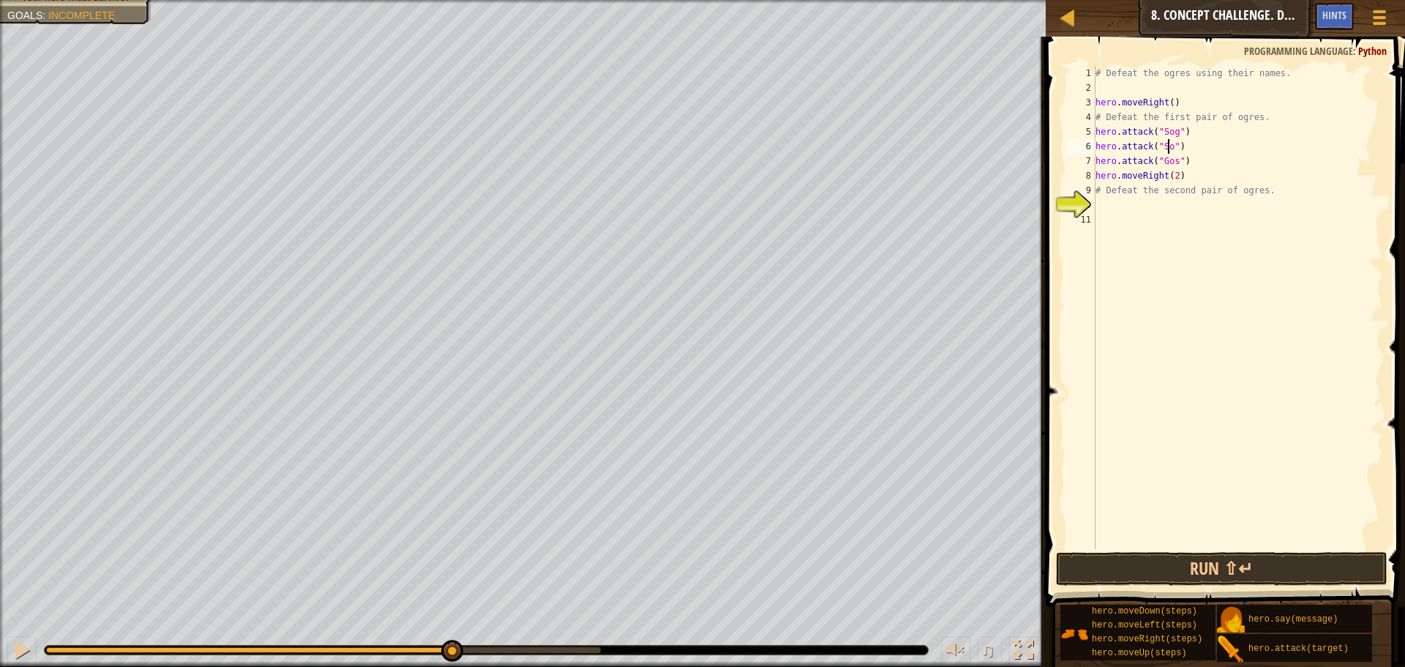
type textarea "hero.attack("Sog")"
click at [1192, 151] on div "# Defeat the ogres using their names. hero . moveRight ( ) # Defeat the first p…" at bounding box center [1238, 322] width 291 height 512
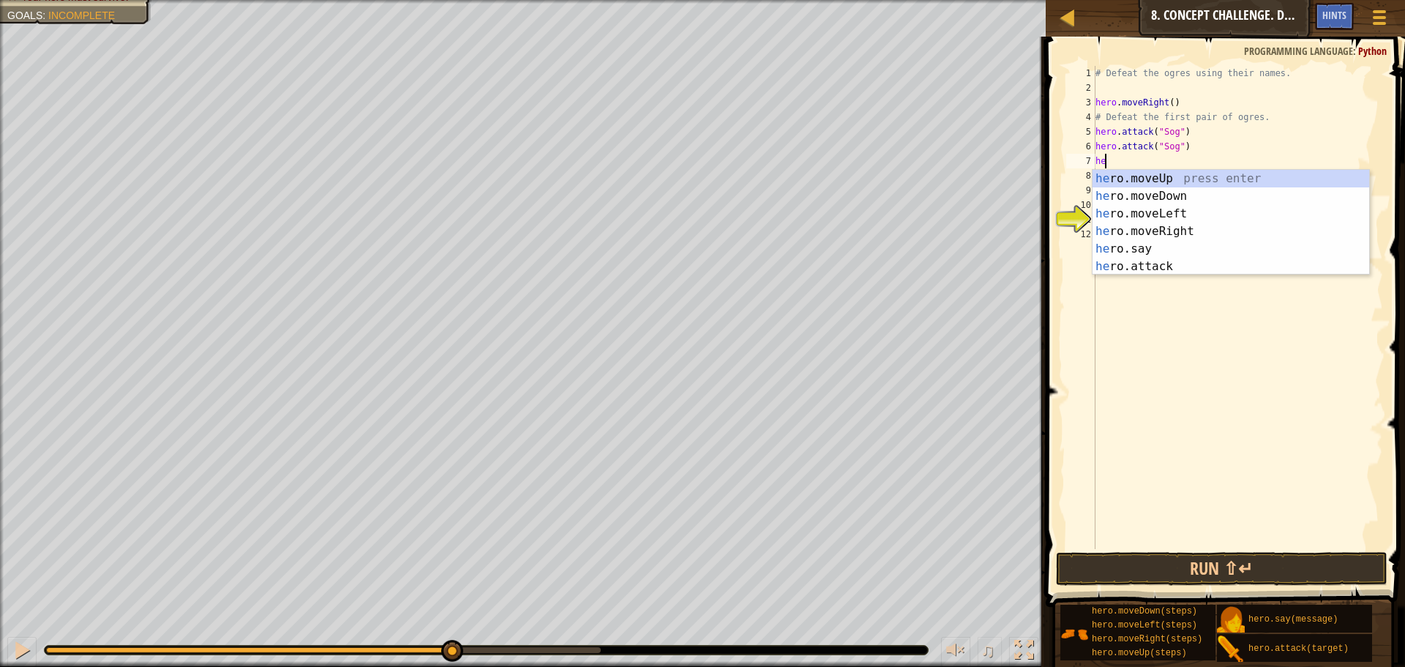
scroll to position [7, 1]
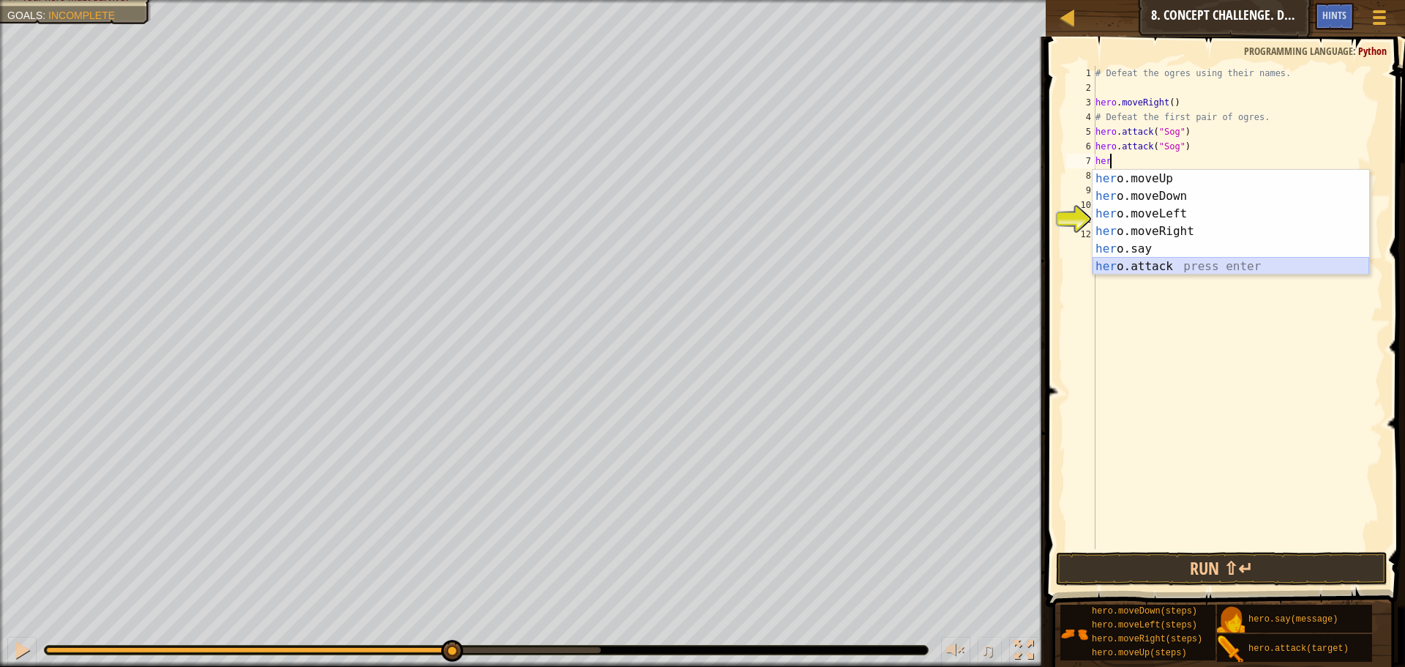
click at [1238, 269] on div "her o.moveUp press enter her o.moveDown press enter her o.moveLeft press enter …" at bounding box center [1231, 240] width 277 height 141
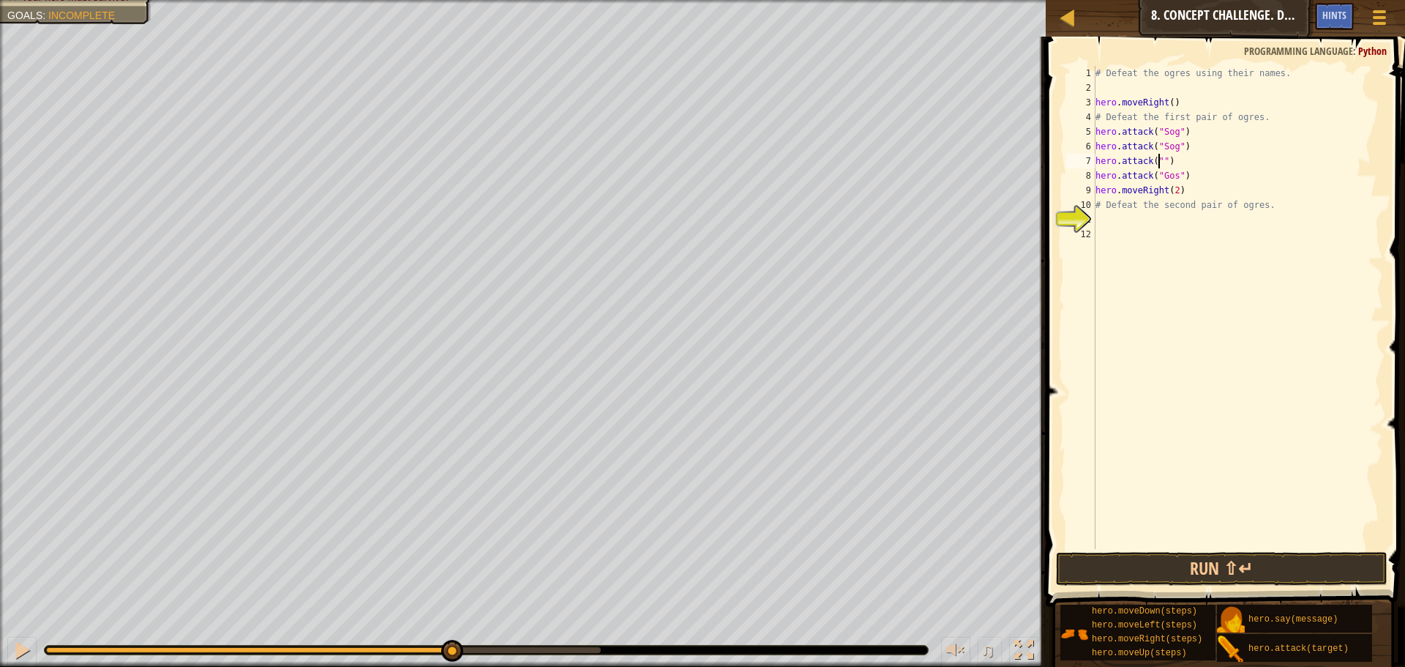
scroll to position [7, 6]
type textarea "hero.attack("Gos")"
click at [1208, 220] on div "# Defeat the ogres using their names. hero . moveRight ( ) # Defeat the first p…" at bounding box center [1238, 322] width 291 height 512
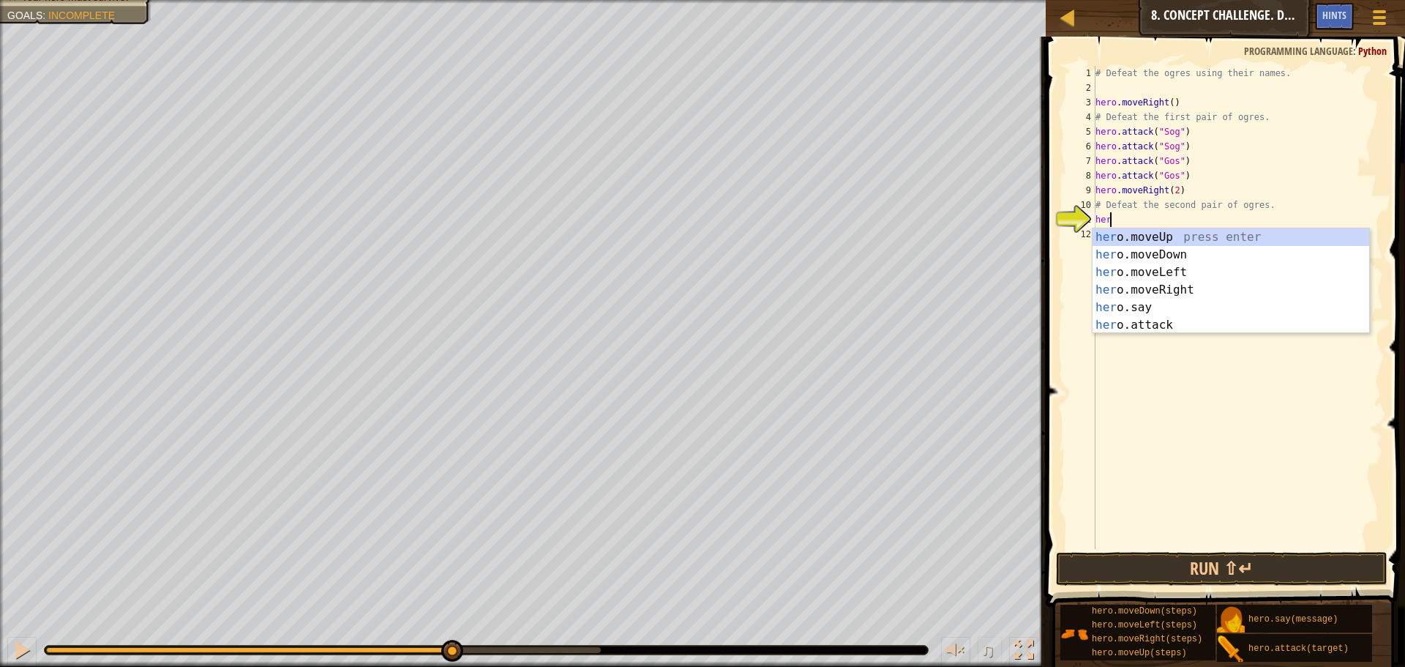
scroll to position [7, 1]
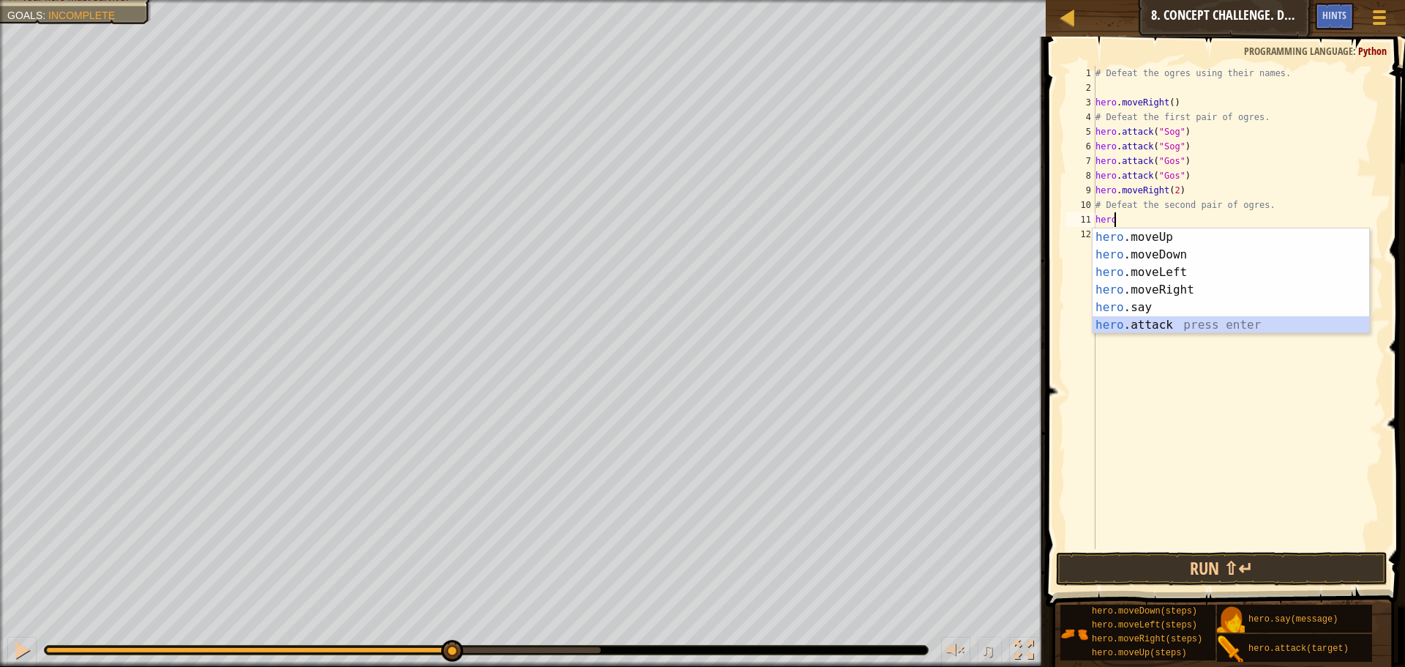
click at [1178, 329] on div "hero .moveUp press enter hero .moveDown press enter hero .moveLeft press enter …" at bounding box center [1231, 298] width 277 height 141
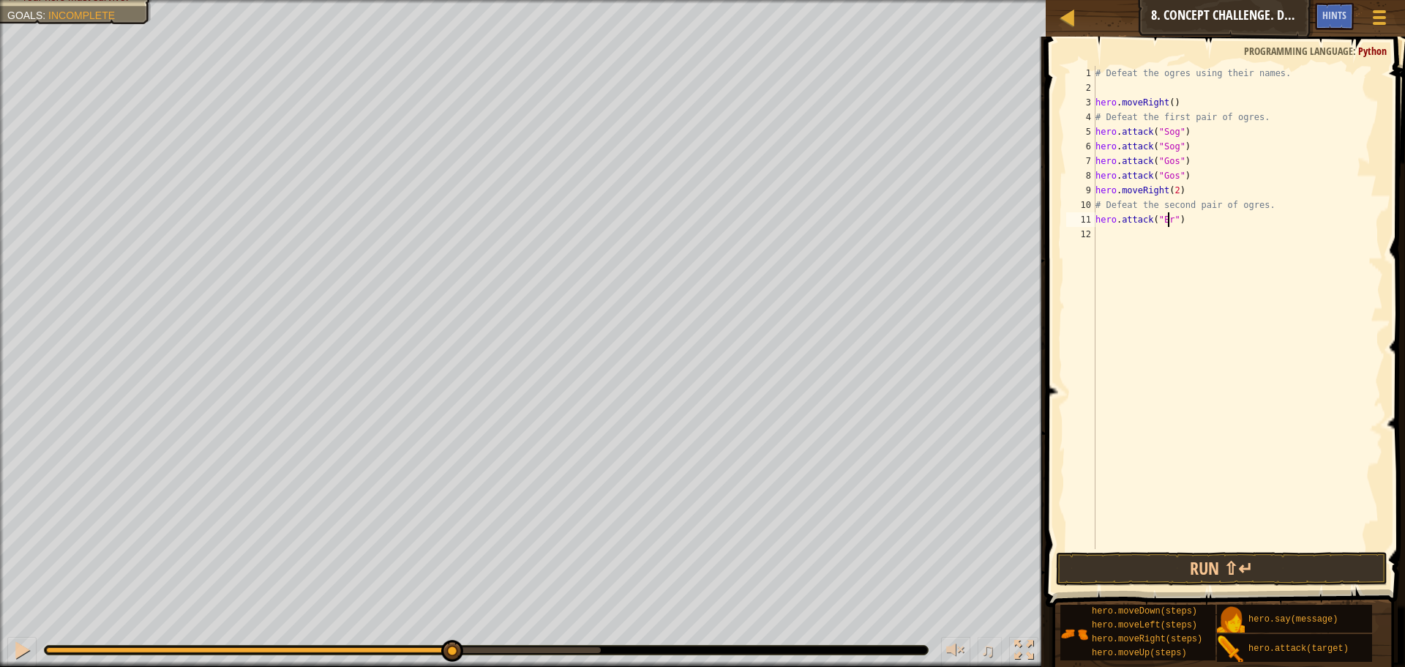
scroll to position [7, 7]
type textarea "hero.attack("Ergo")"
click at [1144, 237] on div "# Defeat the ogres using their names. hero . moveRight ( ) # Defeat the first p…" at bounding box center [1238, 322] width 291 height 512
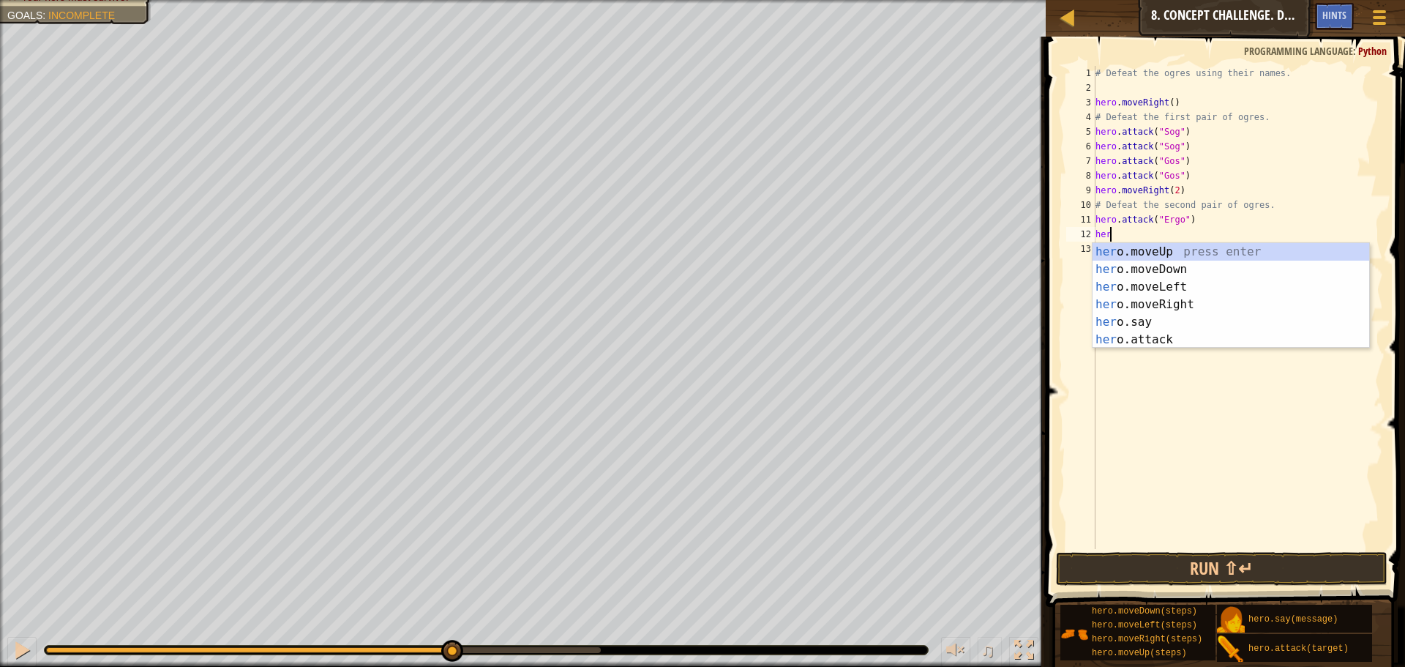
scroll to position [7, 1]
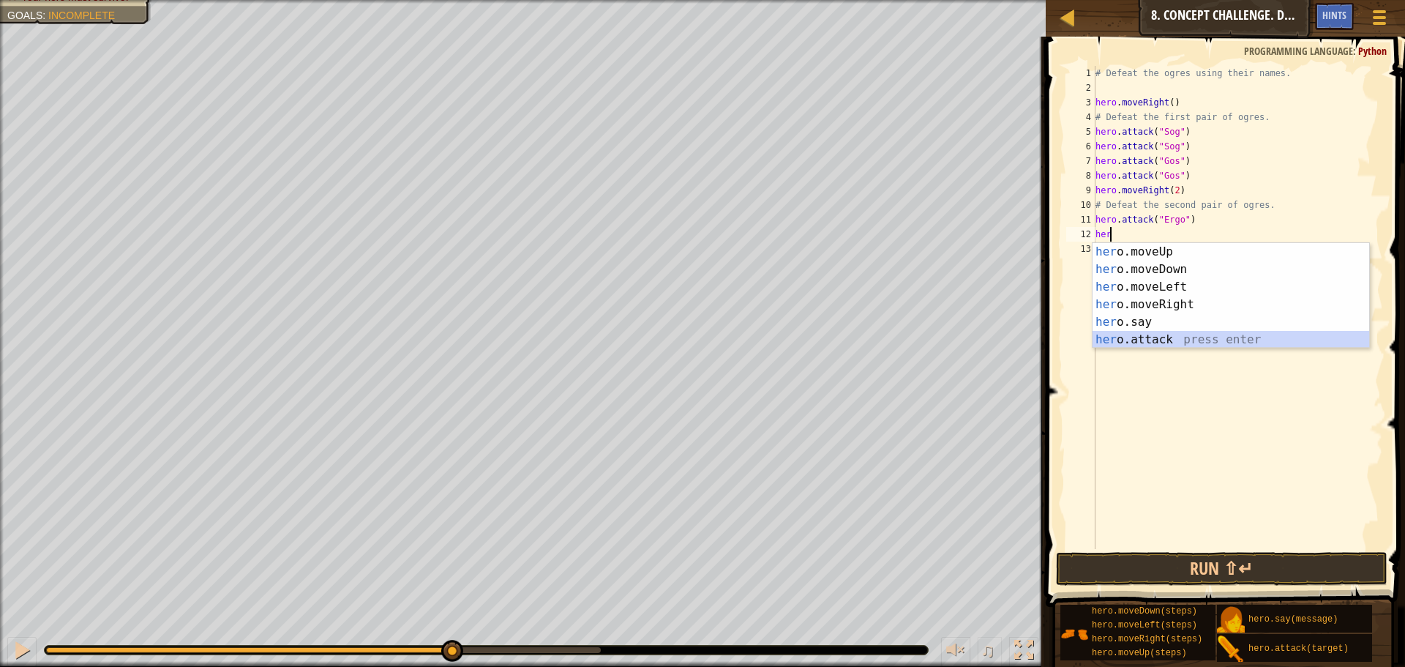
click at [1213, 345] on div "her o.moveUp press enter her o.moveDown press enter her o.moveLeft press enter …" at bounding box center [1231, 313] width 277 height 141
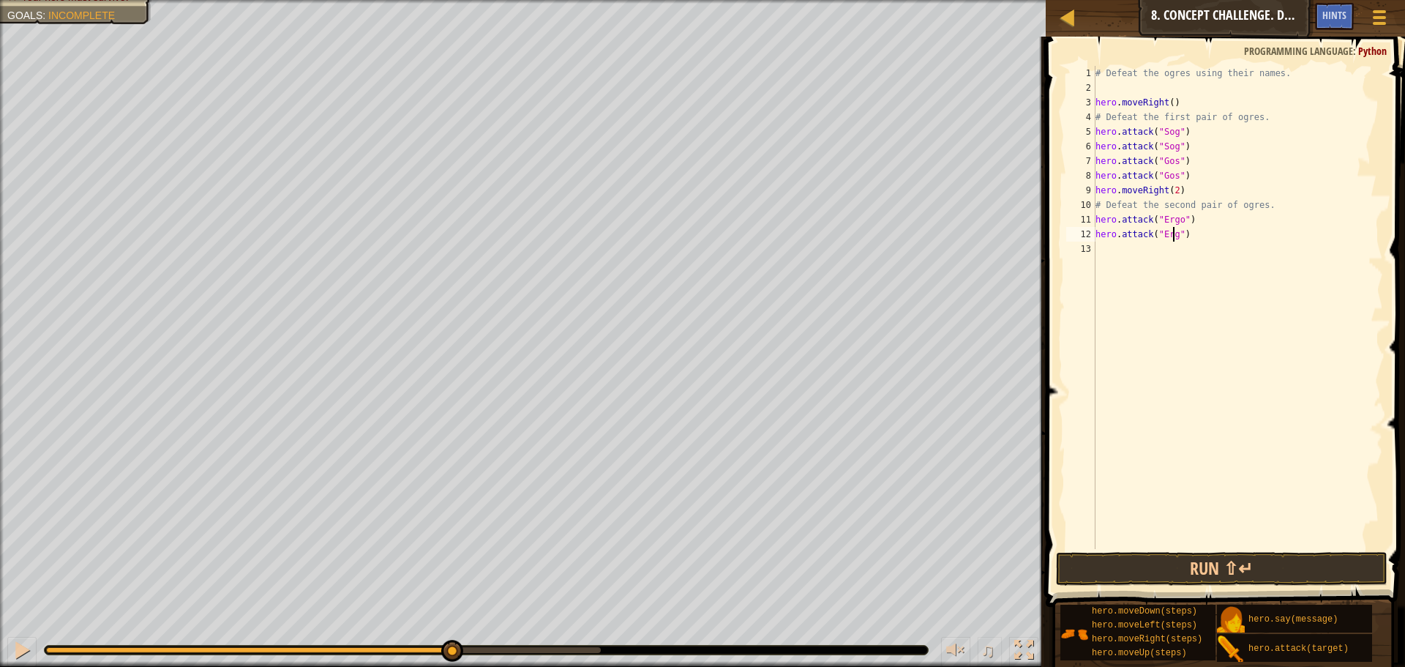
scroll to position [7, 7]
type textarea "hero.attack("Ergo")"
click at [1187, 250] on div "# Defeat the ogres using their names. hero . moveRight ( ) # Defeat the first p…" at bounding box center [1238, 322] width 291 height 512
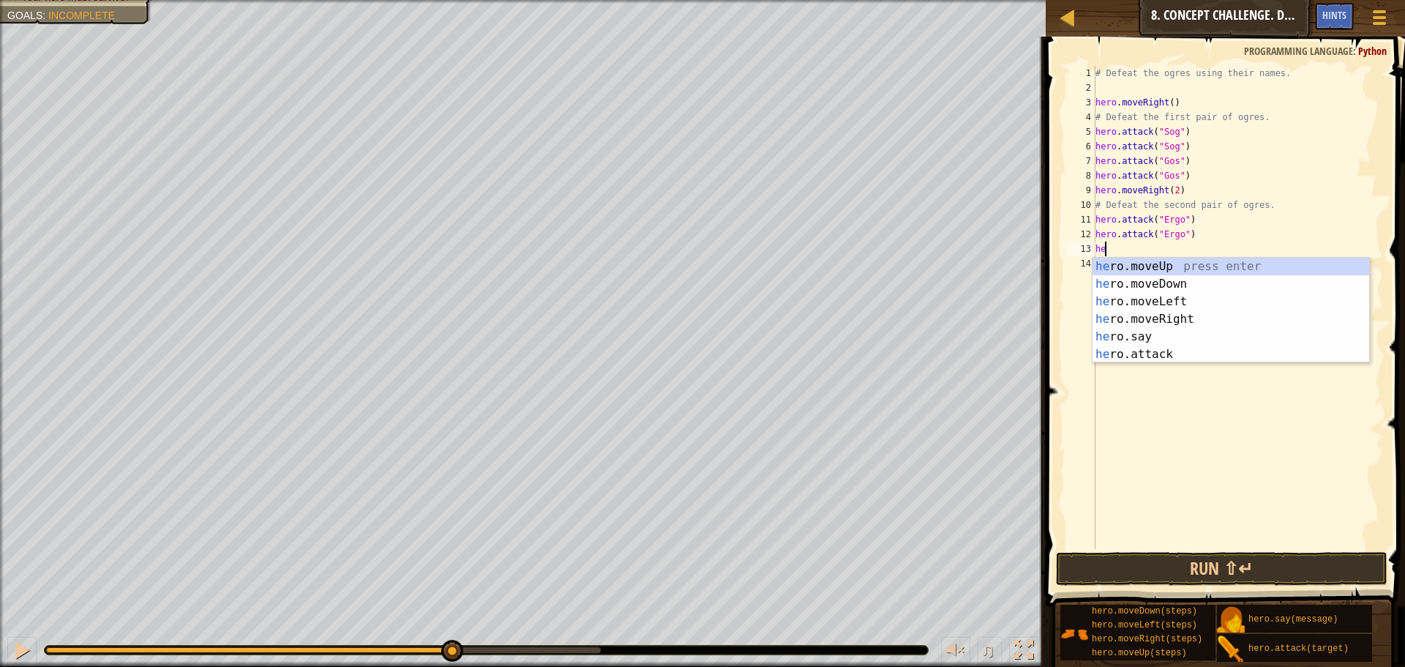
scroll to position [7, 1]
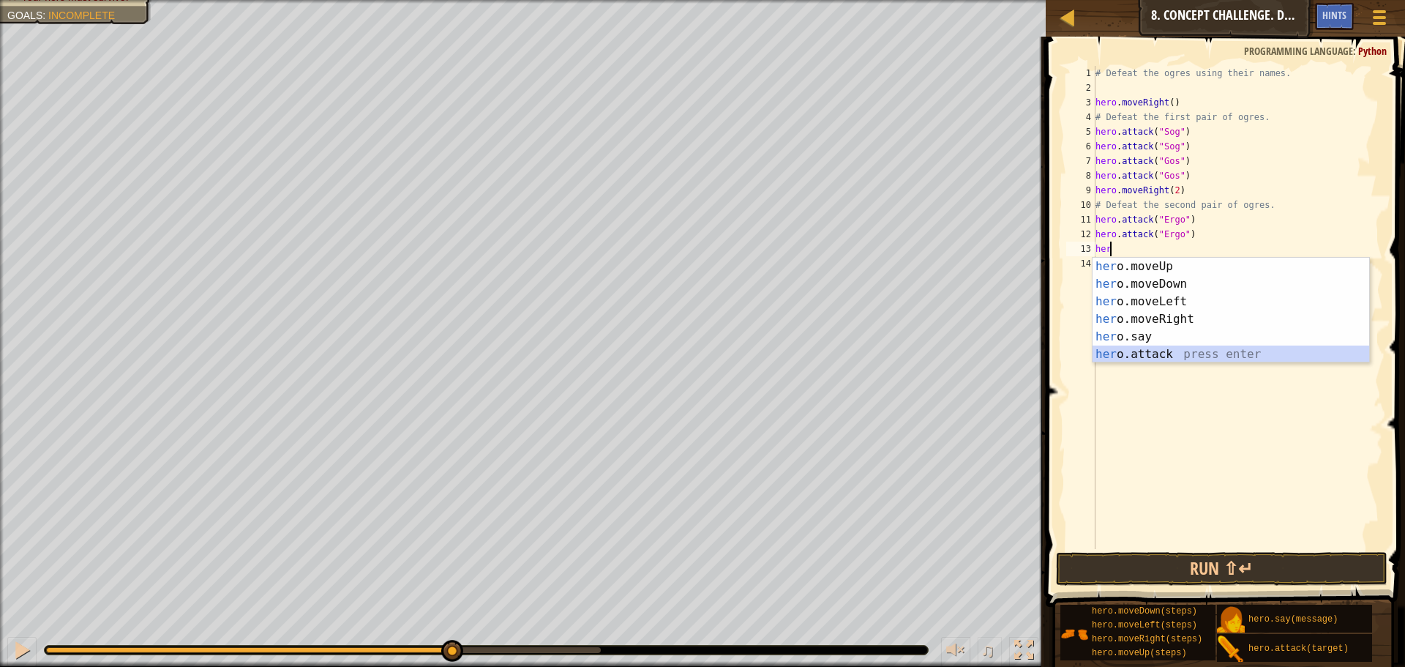
click at [1170, 351] on div "her o.moveUp press enter her o.moveDown press enter her o.moveLeft press enter …" at bounding box center [1231, 328] width 277 height 141
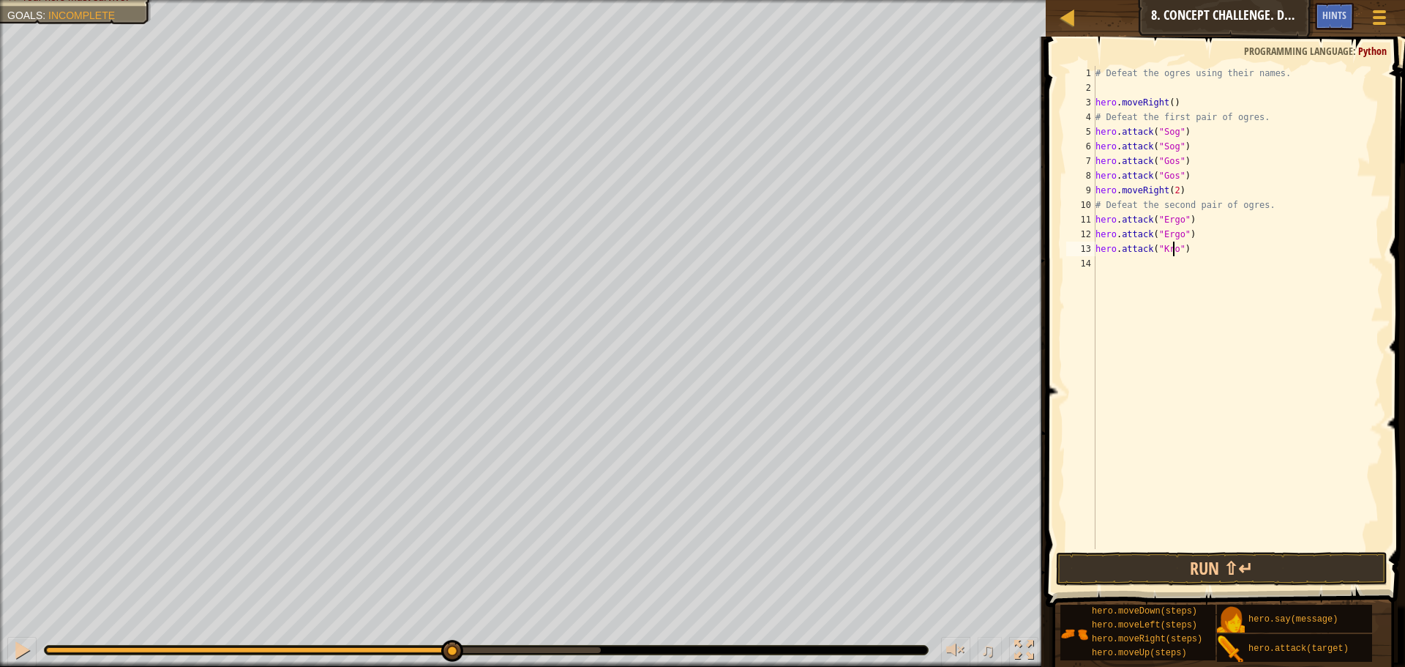
scroll to position [7, 7]
click at [1132, 250] on div "# Defeat the ogres using their names. hero . moveRight ( ) # Defeat the first p…" at bounding box center [1238, 322] width 291 height 512
click at [1133, 250] on div "# Defeat the ogres using their names. hero . moveRight ( ) # Defeat the first p…" at bounding box center [1238, 322] width 291 height 512
type textarea "C"
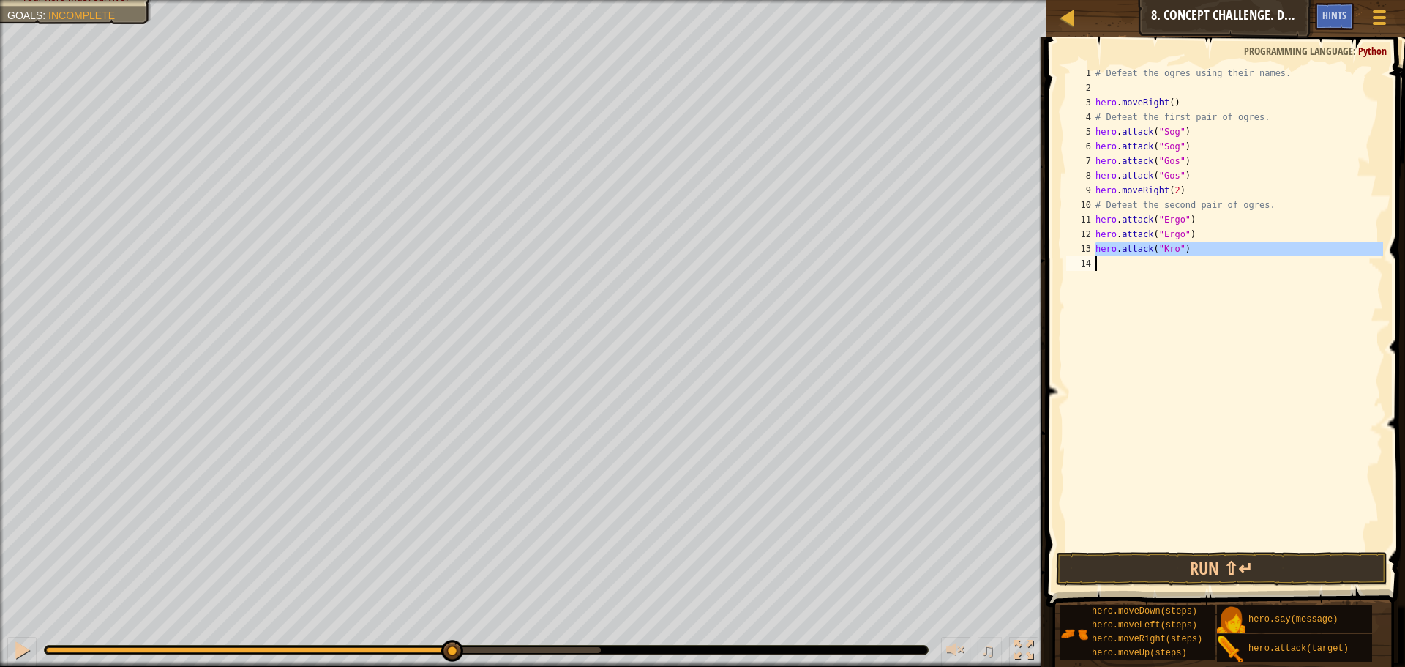
scroll to position [7, 0]
type textarea "V"
click at [1171, 236] on div "# Defeat the ogres using their names. hero . moveRight ( ) # Defeat the first p…" at bounding box center [1238, 322] width 291 height 512
type textarea "hero.attack("Ergo")"
click at [1171, 236] on div "# Defeat the ogres using their names. hero . moveRight ( ) # Defeat the first p…" at bounding box center [1238, 307] width 291 height 483
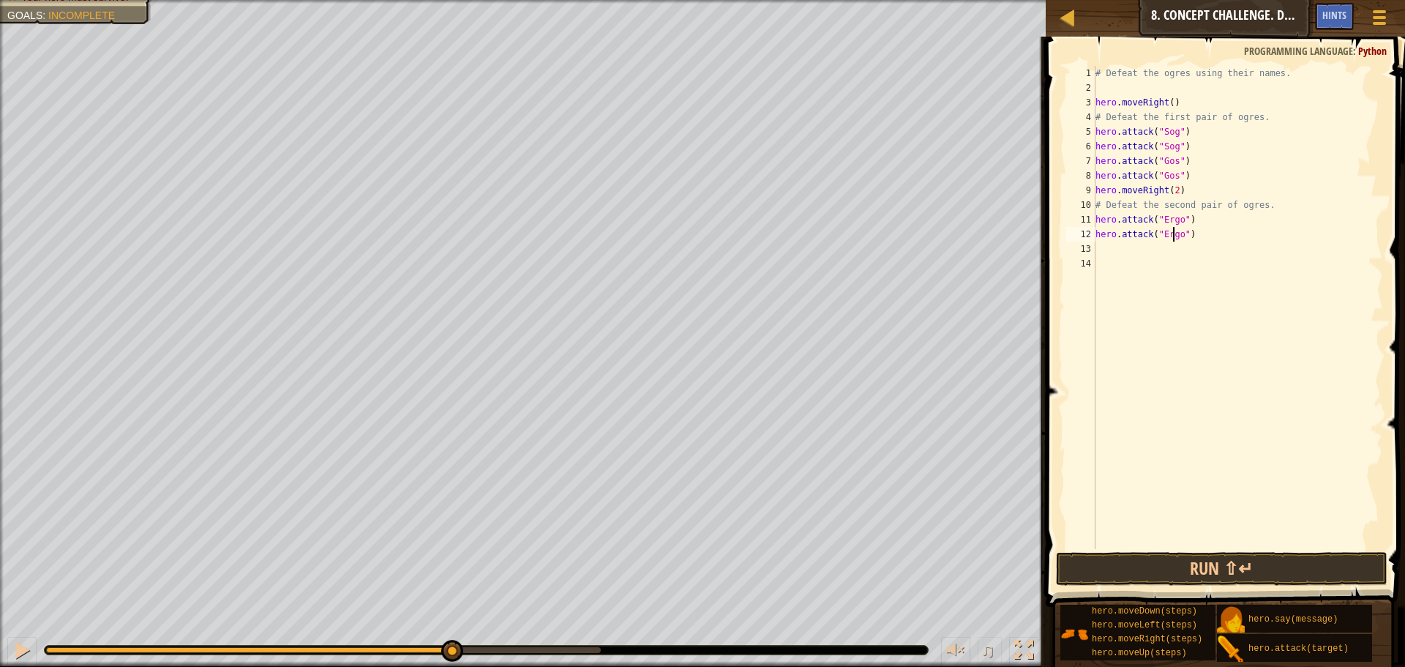
click at [1171, 236] on div "# Defeat the ogres using their names. hero . moveRight ( ) # Defeat the first p…" at bounding box center [1238, 322] width 291 height 512
click at [1169, 236] on div "# Defeat the ogres using their names. hero . moveRight ( ) # Defeat the first p…" at bounding box center [1238, 307] width 291 height 483
click at [1181, 254] on div "# Defeat the ogres using their names. hero . moveRight ( ) # Defeat the first p…" at bounding box center [1238, 322] width 291 height 512
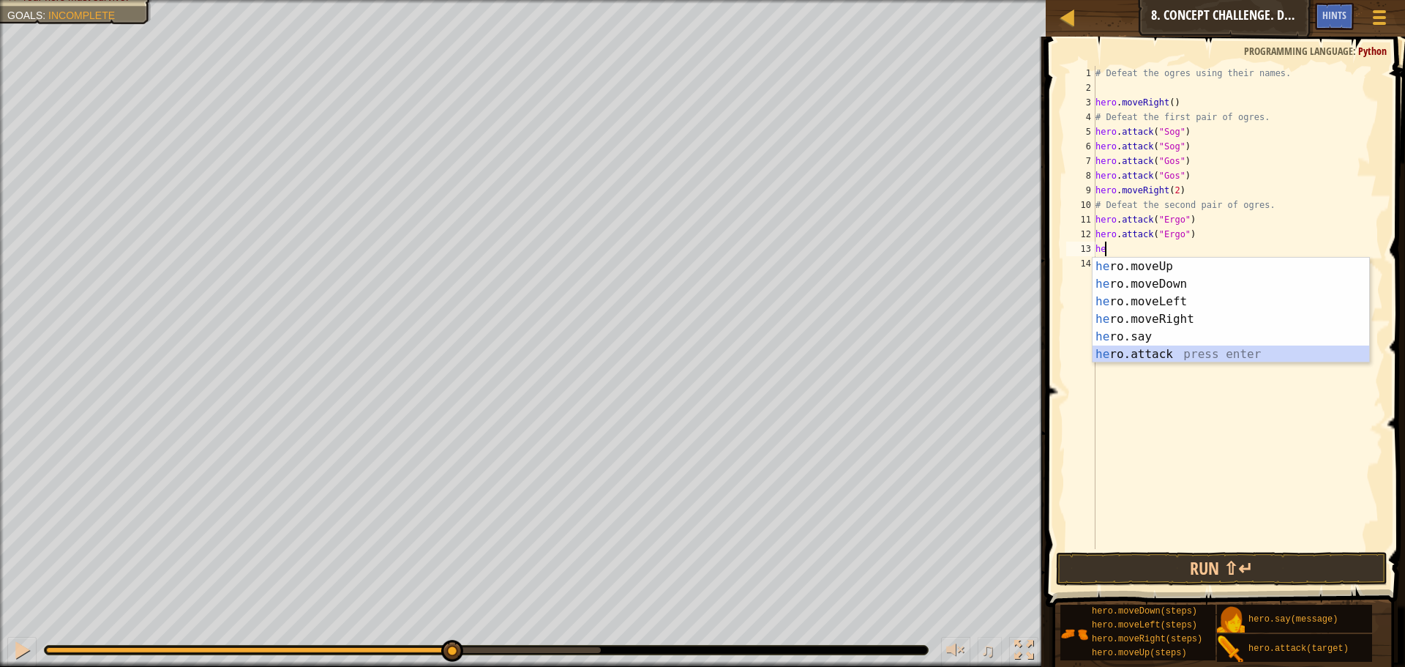
click at [1181, 345] on div "he ro.moveUp press enter he ro.moveDown press enter he ro.moveLeft press enter …" at bounding box center [1231, 328] width 277 height 141
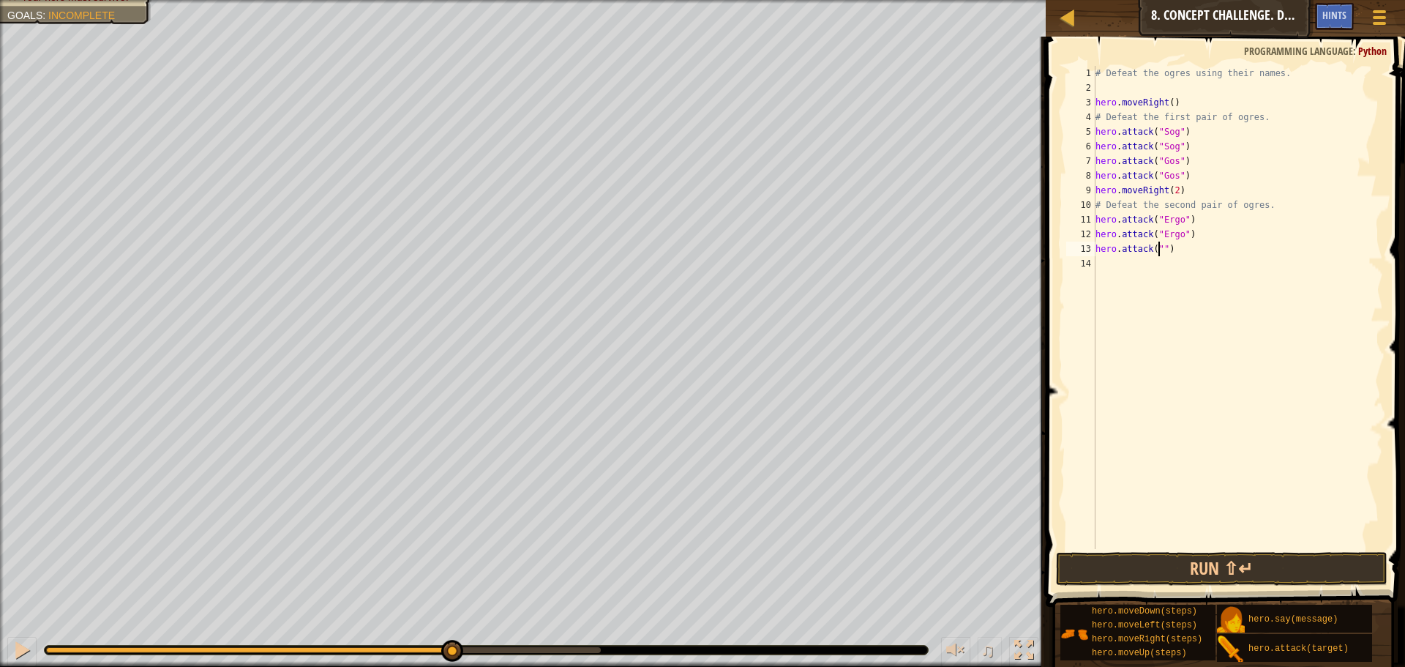
scroll to position [7, 6]
type textarea "hero.attack("Kro")"
click at [1169, 266] on div "# Defeat the ogres using their names. hero . moveRight ( ) # Defeat the first p…" at bounding box center [1238, 322] width 291 height 512
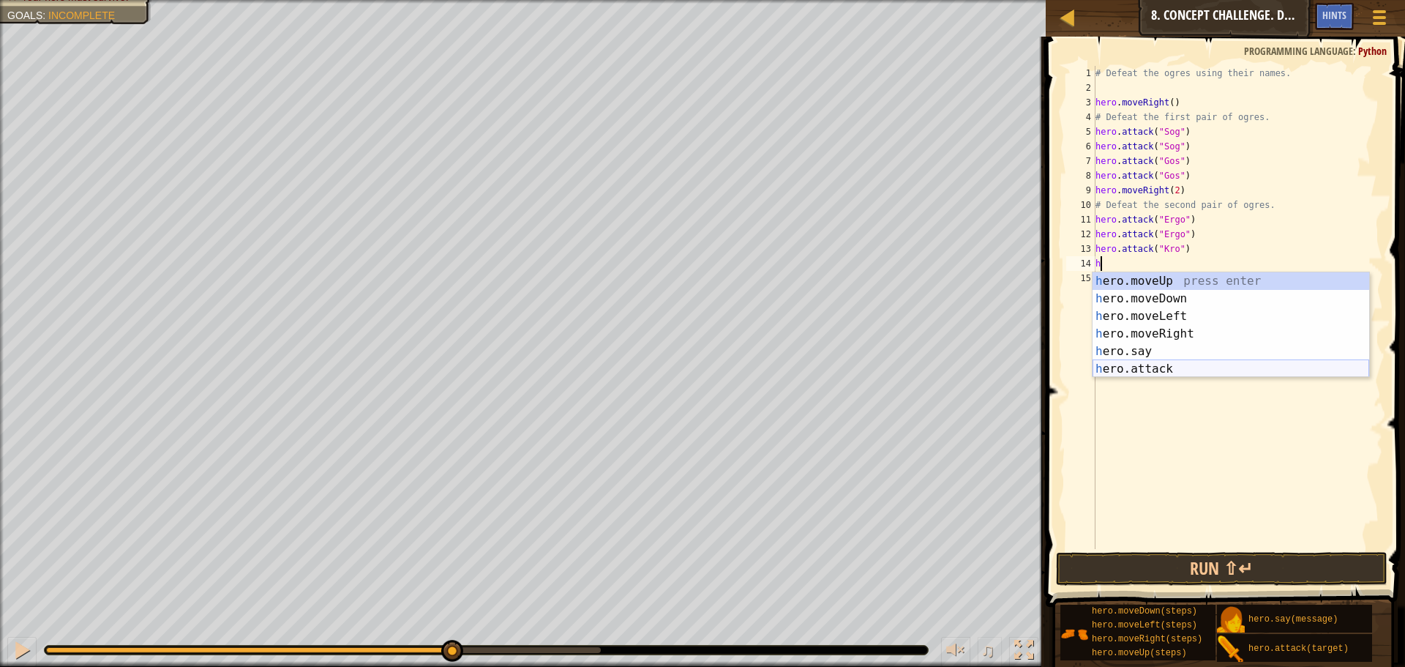
click at [1181, 371] on div "h ero.moveUp press enter h ero.moveDown press enter h ero.moveLeft press enter …" at bounding box center [1231, 342] width 277 height 141
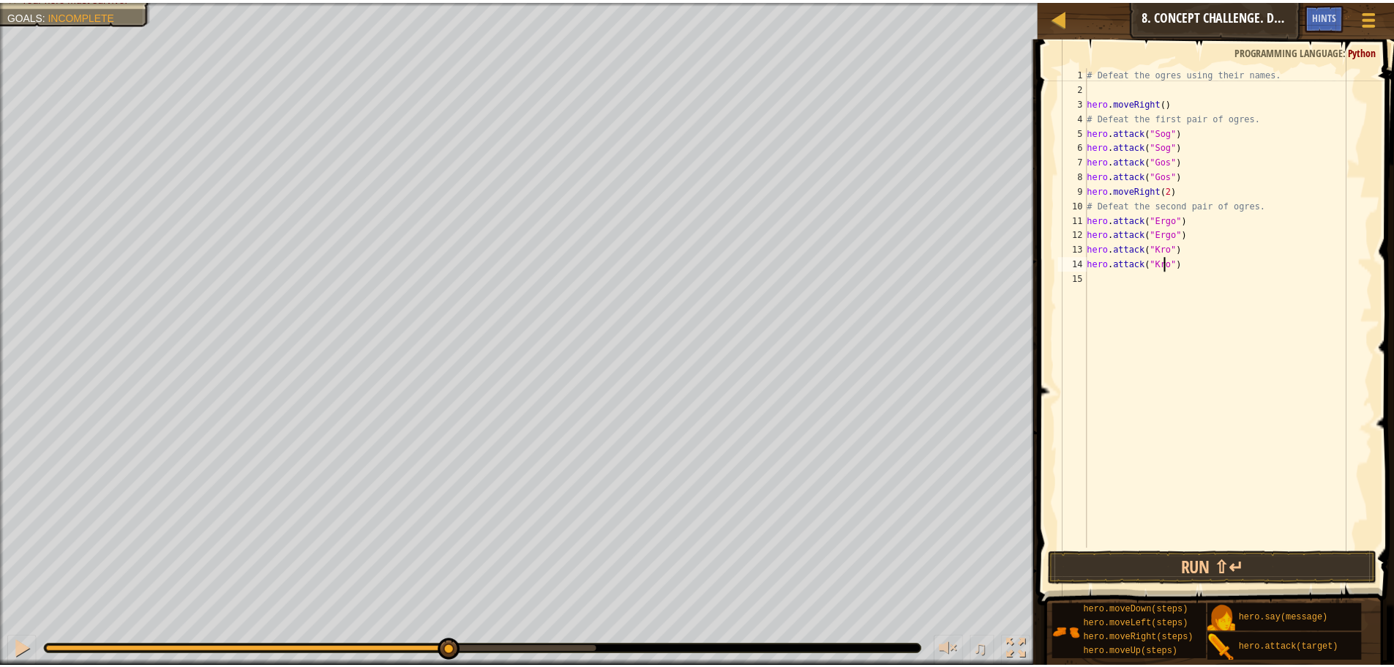
scroll to position [7, 7]
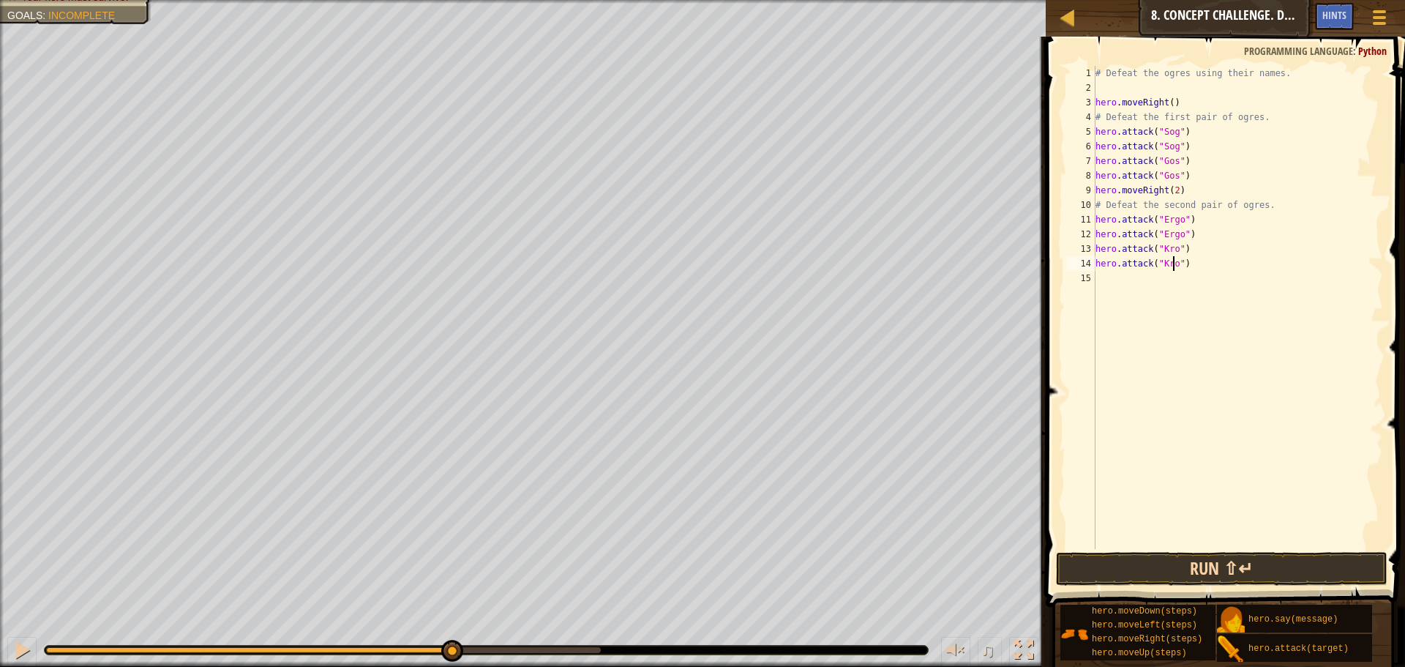
type textarea "hero.attack("Kro")"
drag, startPoint x: 1219, startPoint y: 560, endPoint x: 1208, endPoint y: 547, distance: 17.2
click at [1217, 560] on button "Run ⇧↵" at bounding box center [1222, 569] width 332 height 34
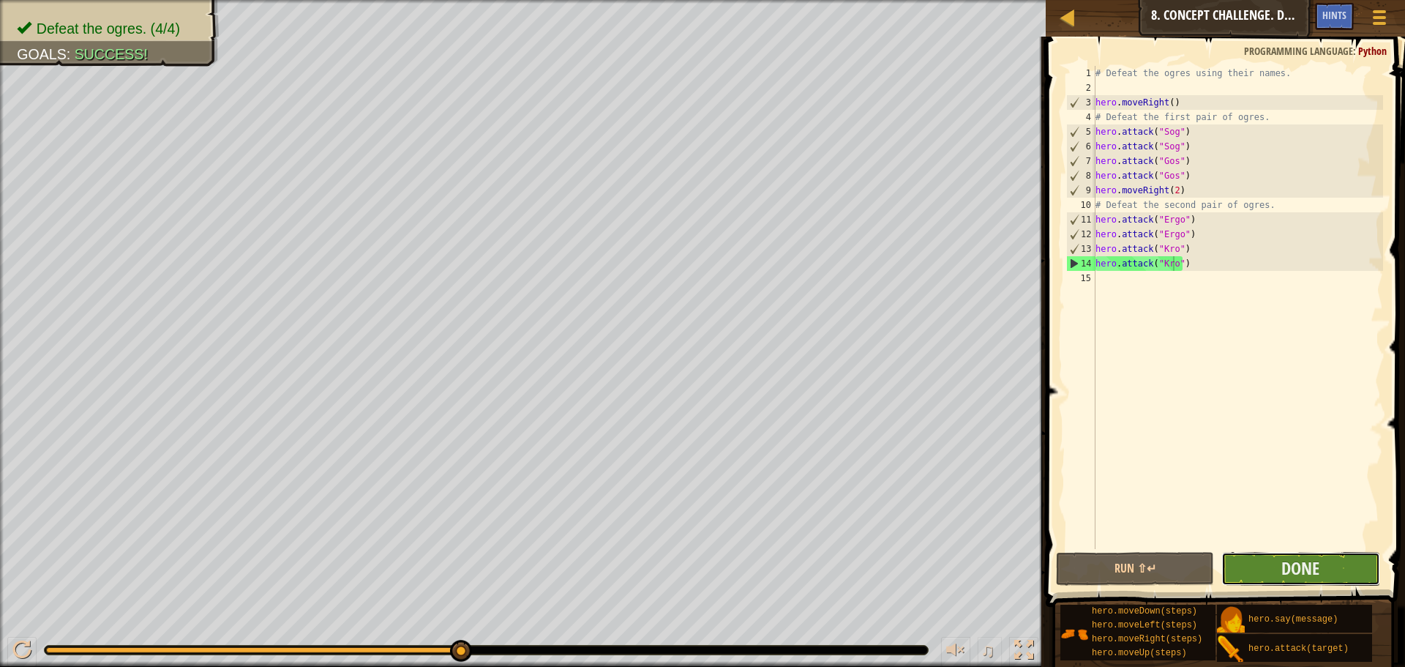
click at [1259, 569] on button "Done" at bounding box center [1301, 569] width 158 height 34
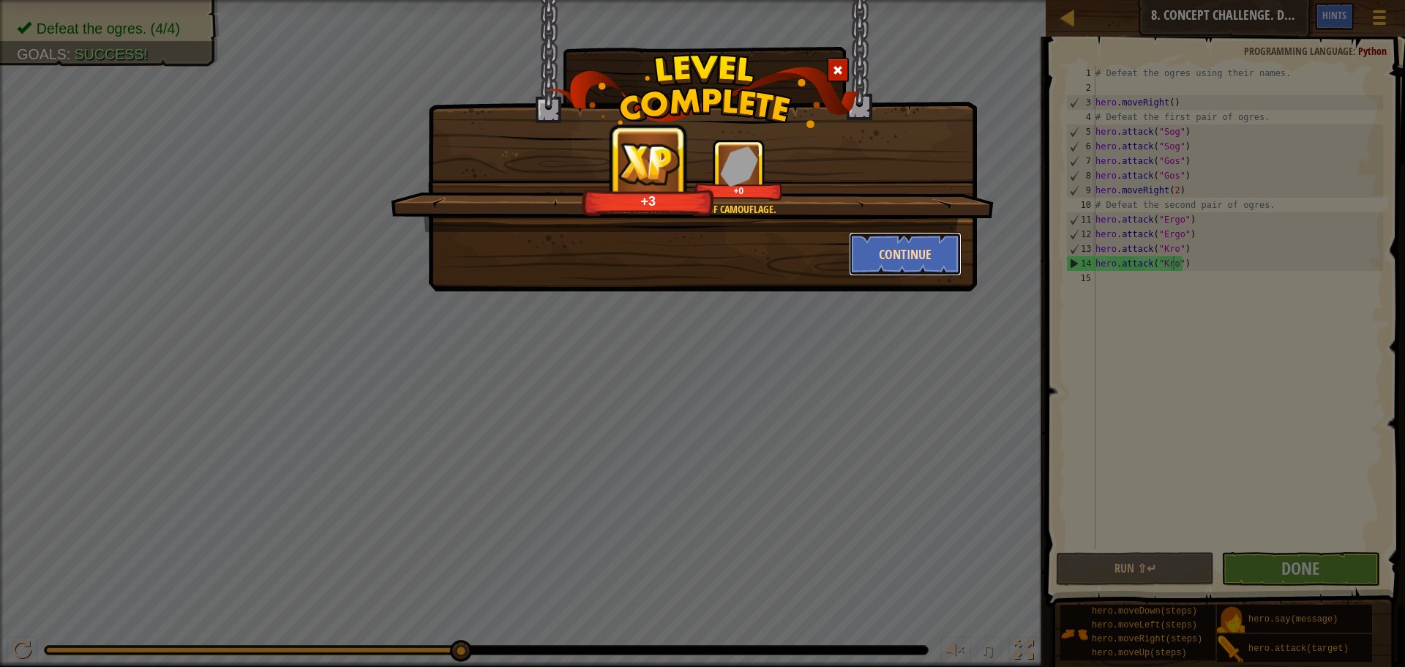
click at [927, 265] on button "Continue" at bounding box center [905, 254] width 113 height 44
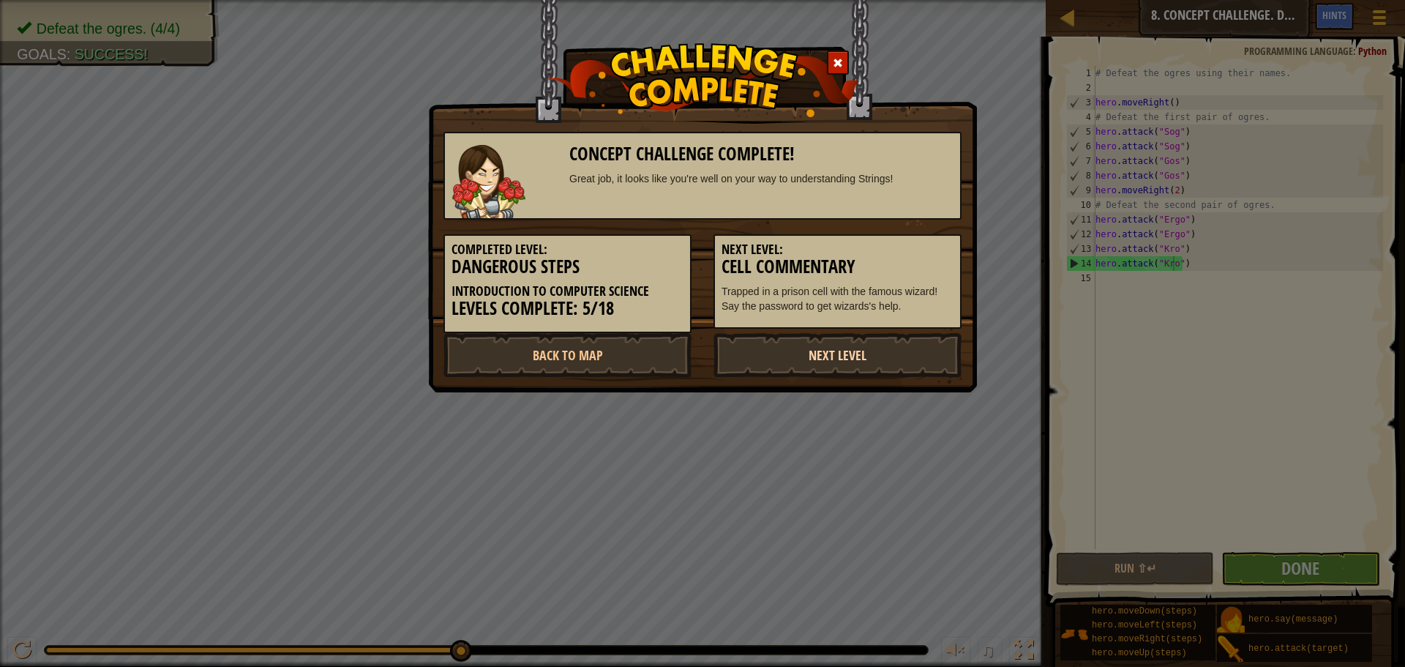
click at [878, 352] on link "Next Level" at bounding box center [838, 355] width 248 height 44
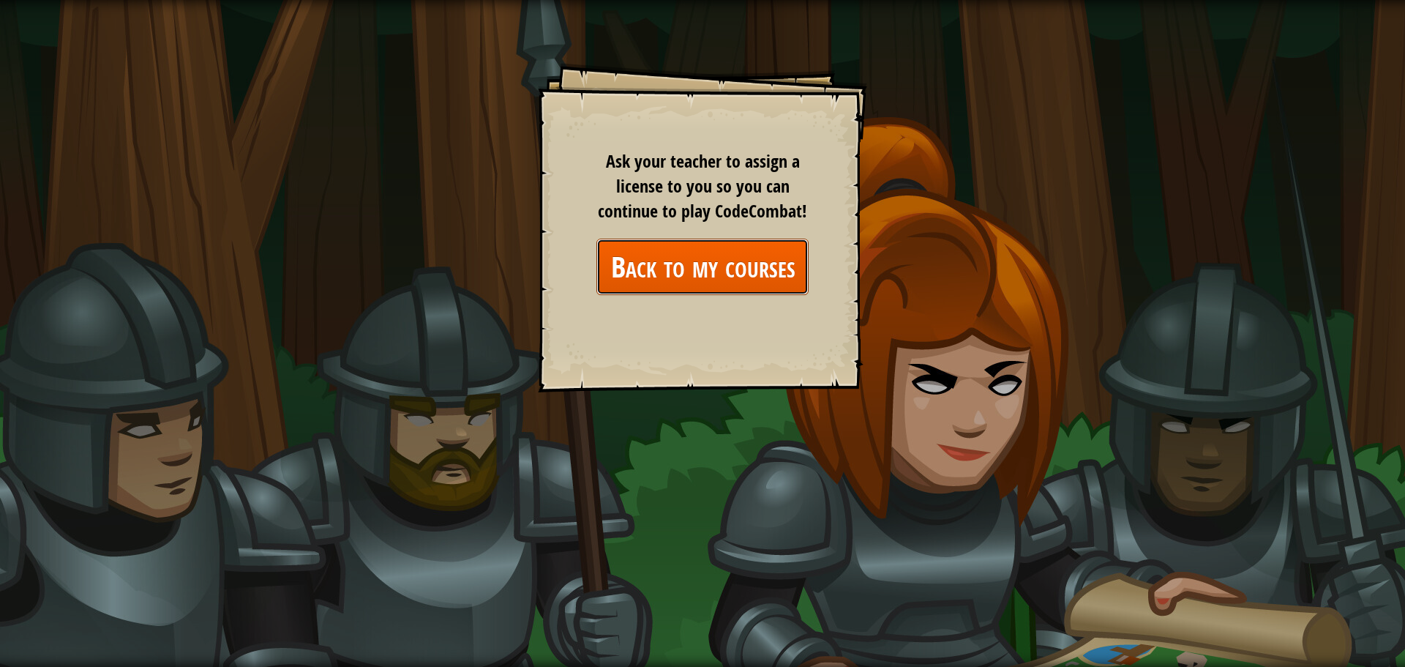
click at [740, 261] on link "Back to my courses" at bounding box center [703, 267] width 212 height 56
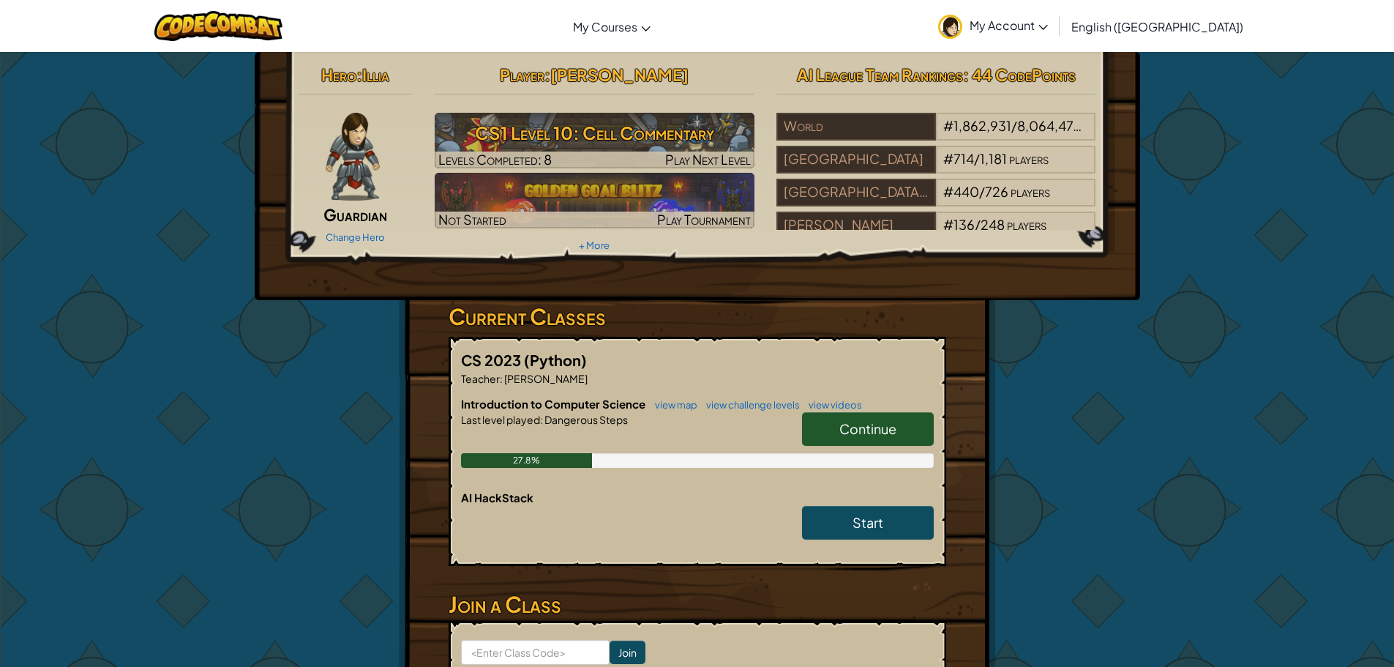
click at [826, 425] on link "Continue" at bounding box center [868, 429] width 132 height 34
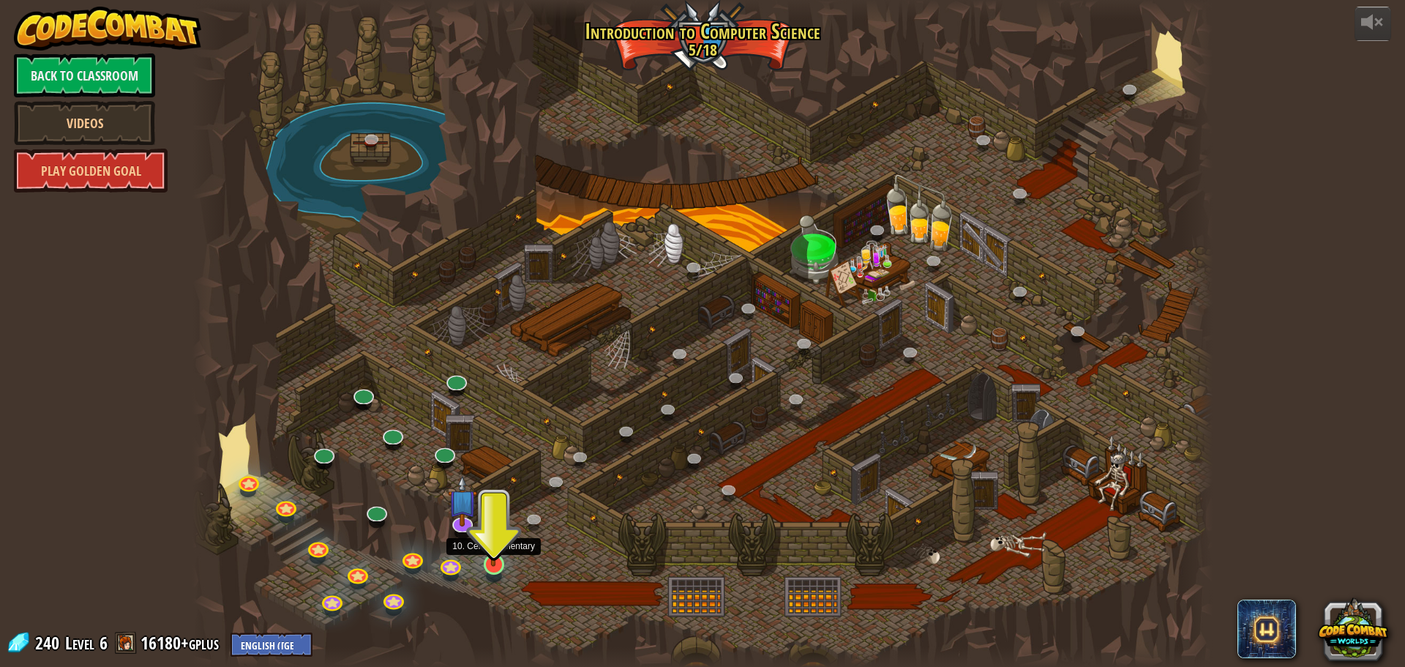
click at [490, 552] on img at bounding box center [493, 535] width 27 height 62
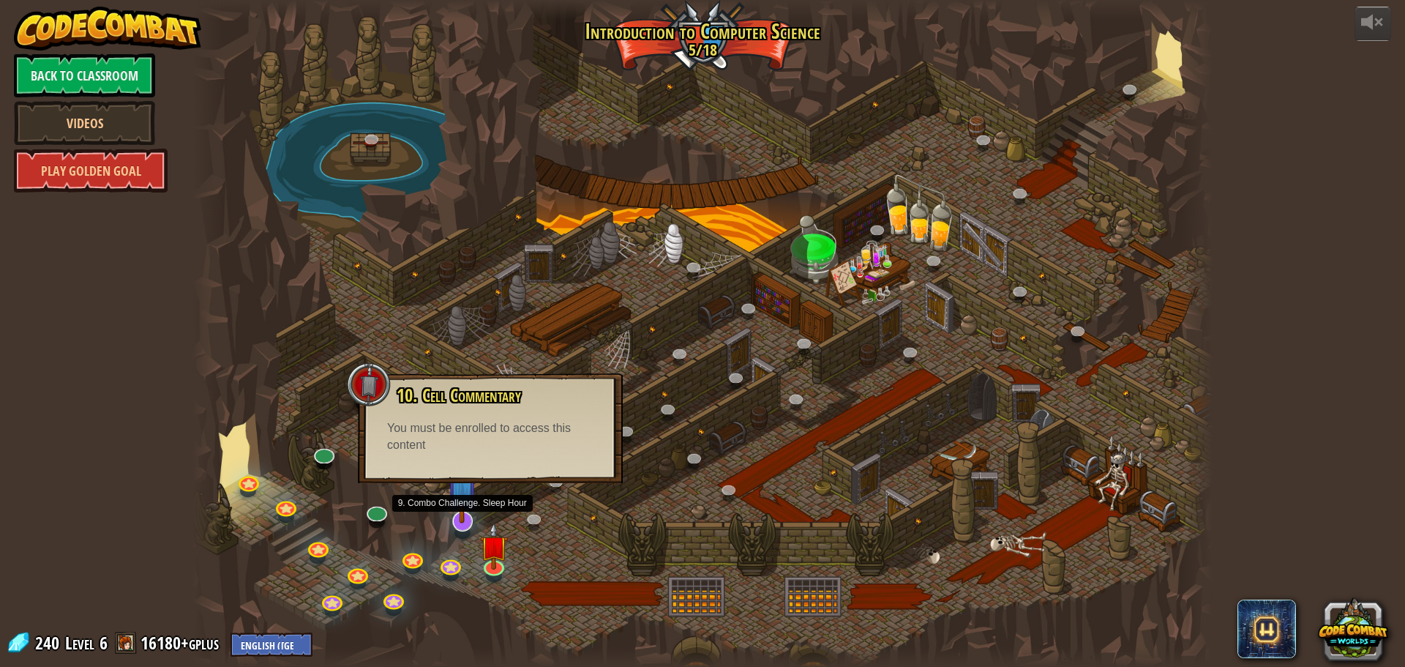
click at [463, 518] on img at bounding box center [462, 489] width 30 height 68
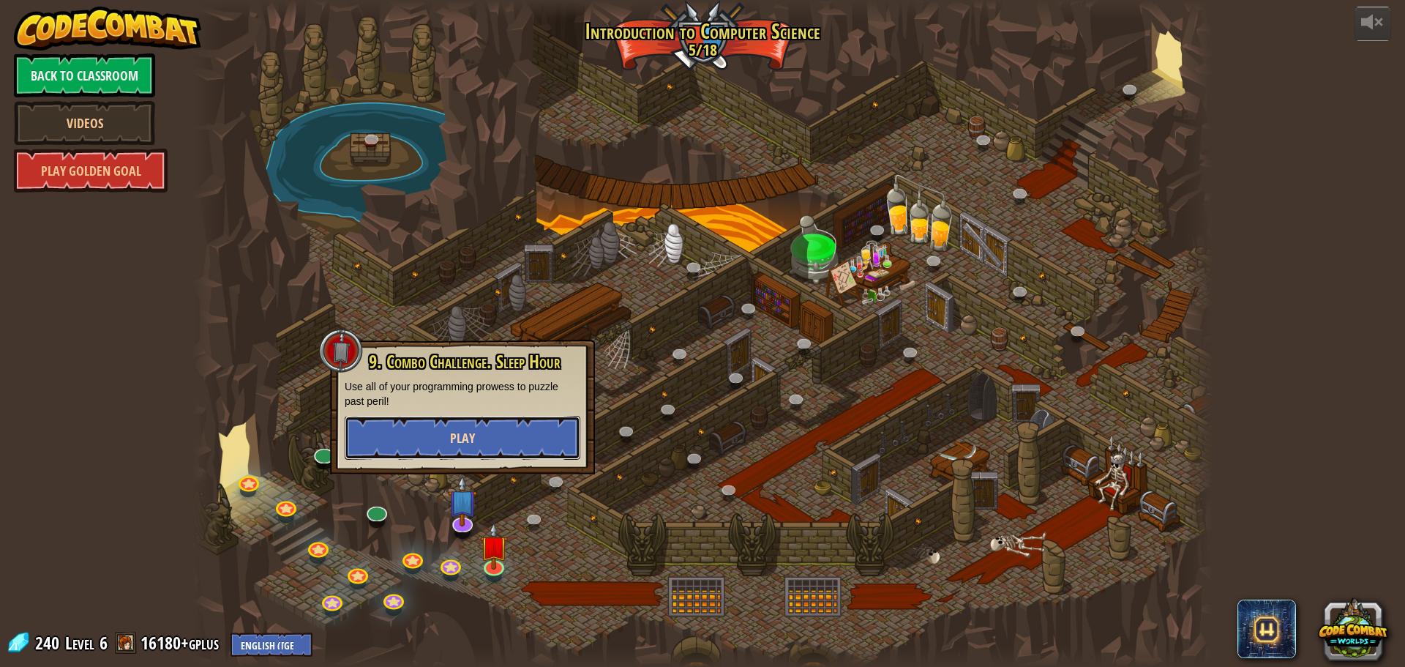
click at [461, 441] on span "Play" at bounding box center [462, 438] width 25 height 18
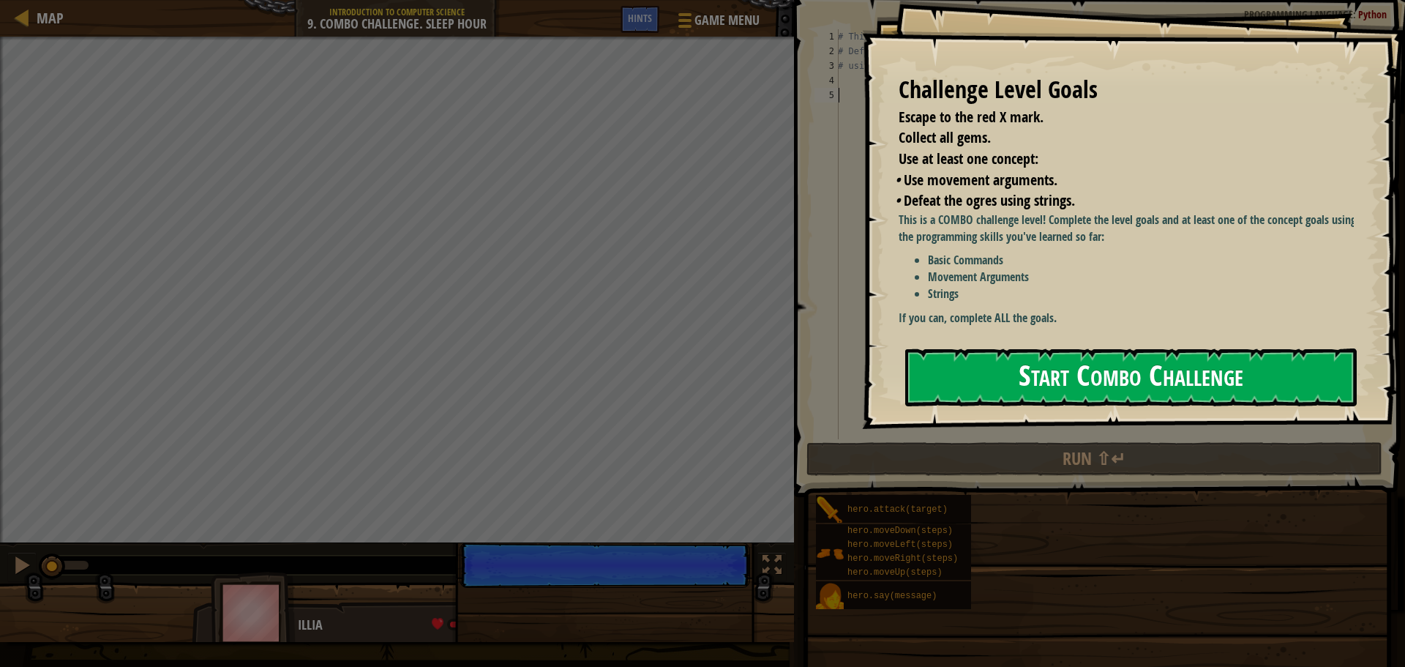
click at [1025, 348] on button "Start Combo Challenge" at bounding box center [1131, 377] width 452 height 58
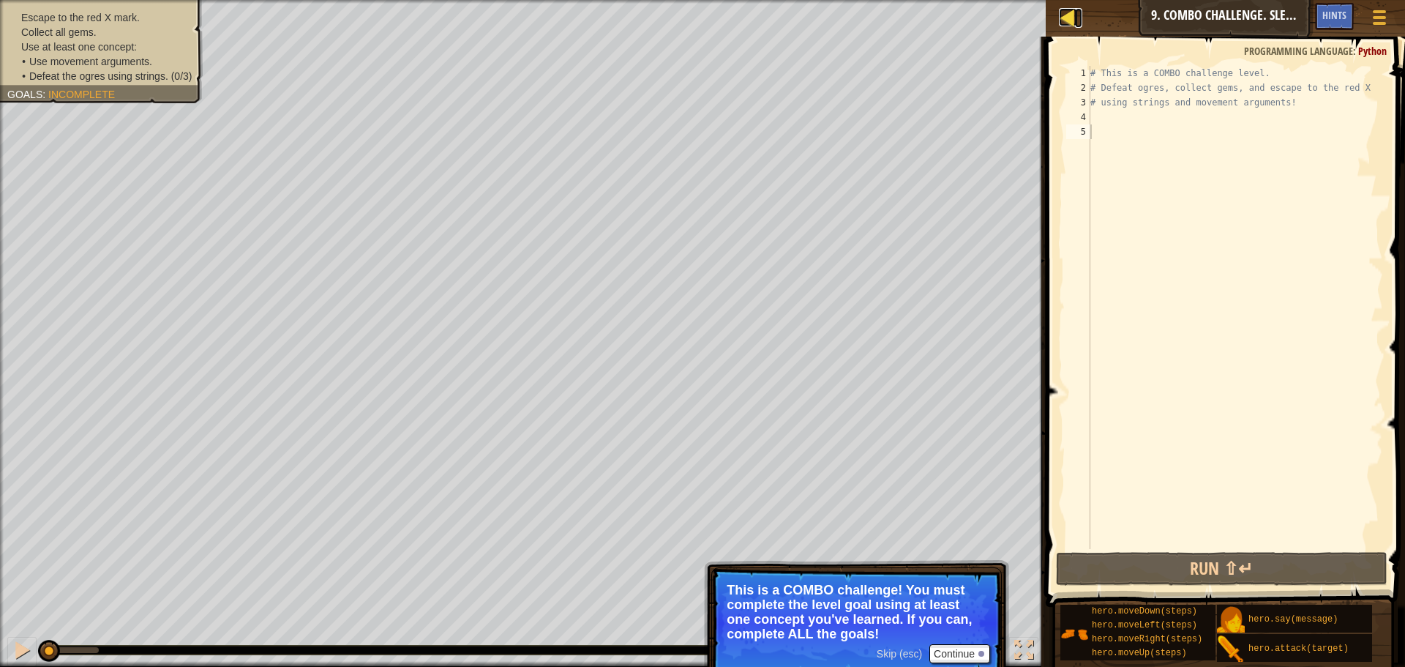
click at [1077, 11] on link "Map" at bounding box center [1078, 18] width 7 height 20
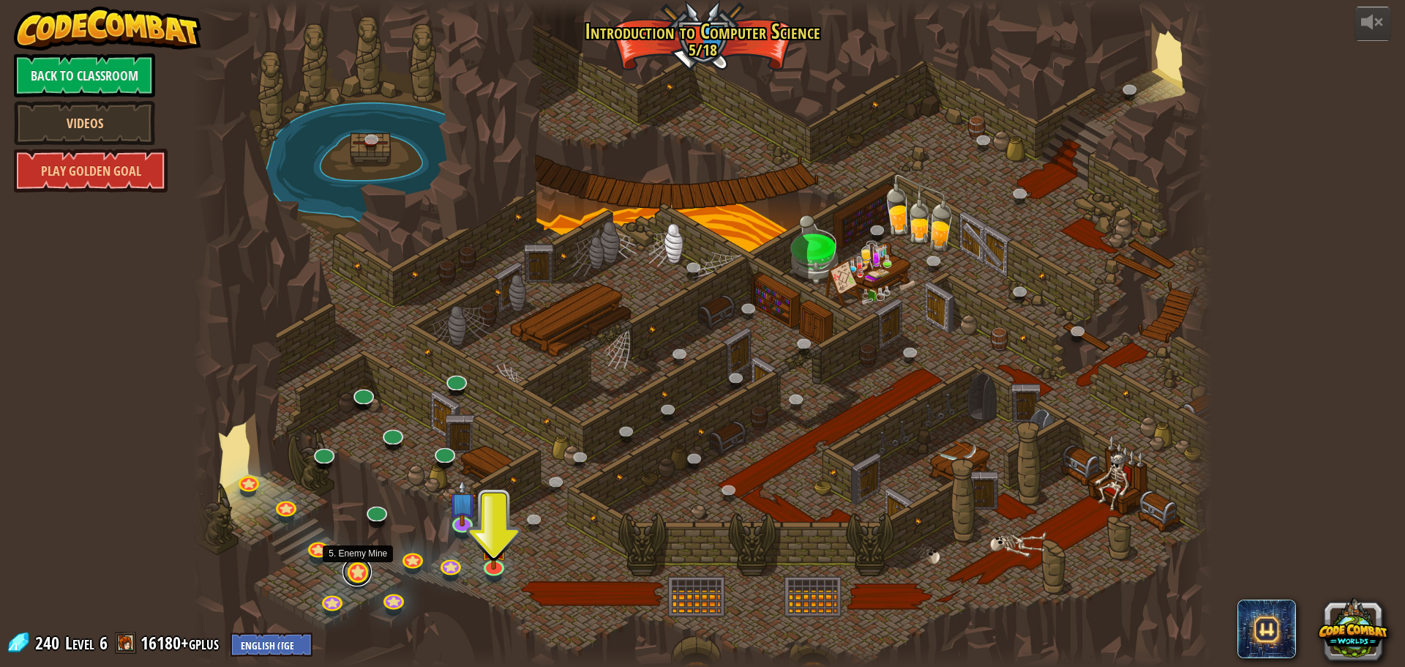
click at [349, 576] on link at bounding box center [357, 571] width 29 height 29
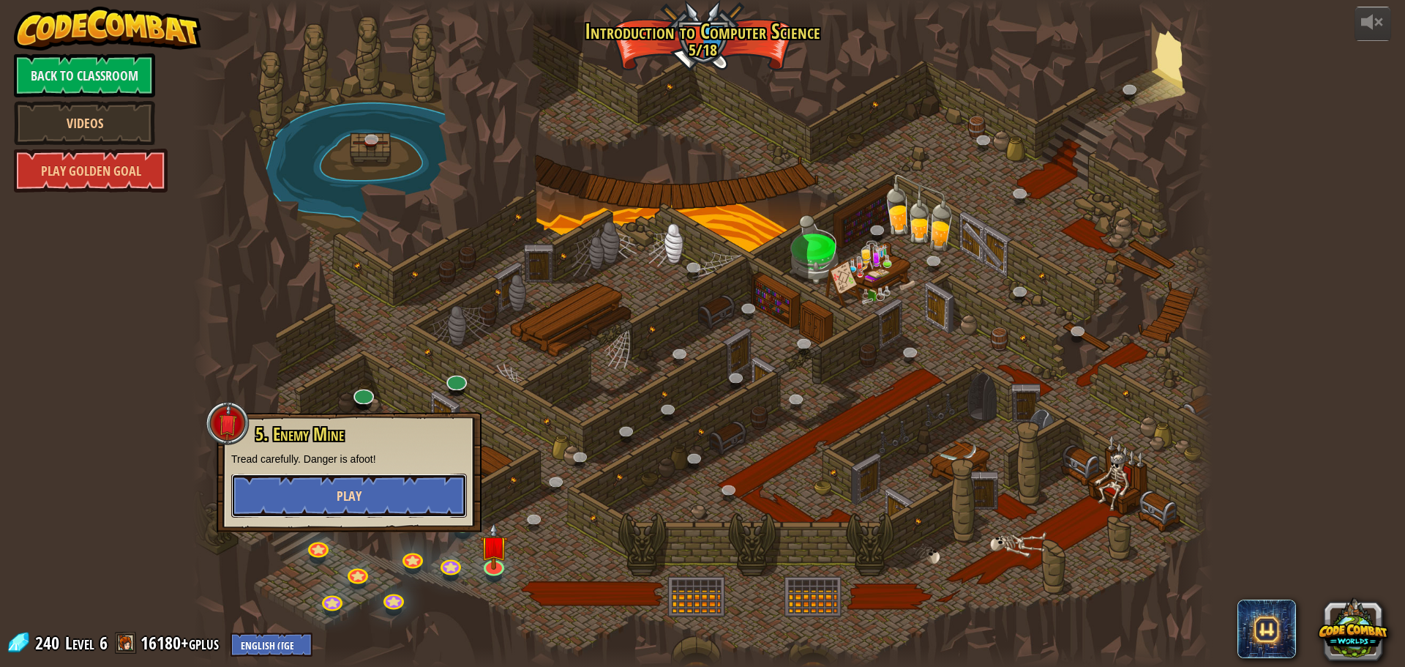
click at [348, 489] on span "Play" at bounding box center [349, 496] width 25 height 18
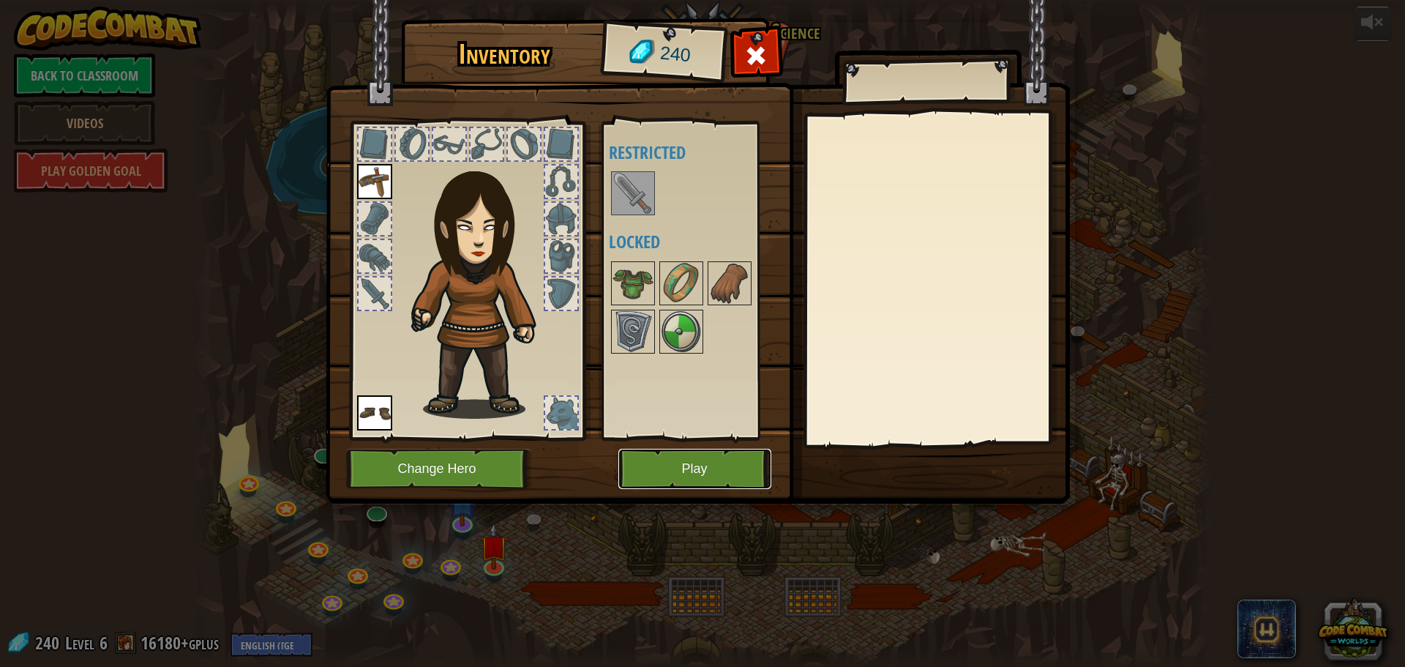
click at [670, 458] on button "Play" at bounding box center [695, 469] width 153 height 40
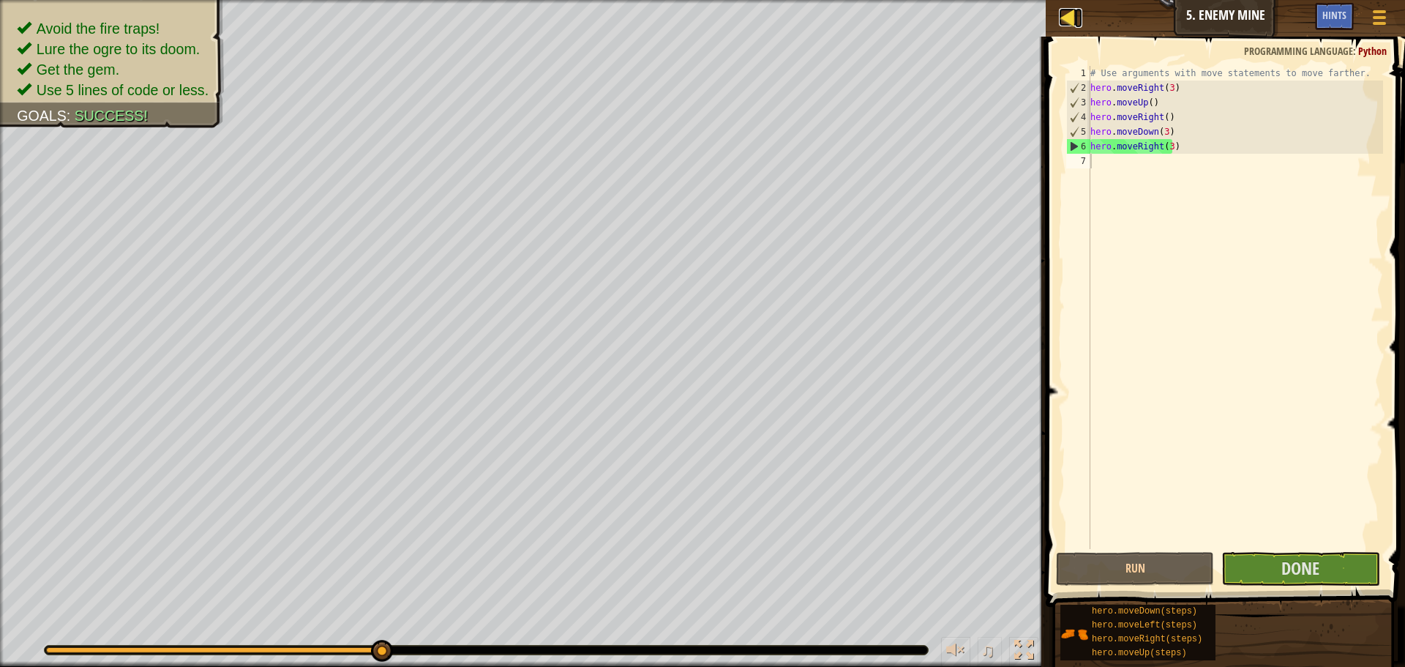
click at [1071, 18] on div at bounding box center [1068, 17] width 18 height 18
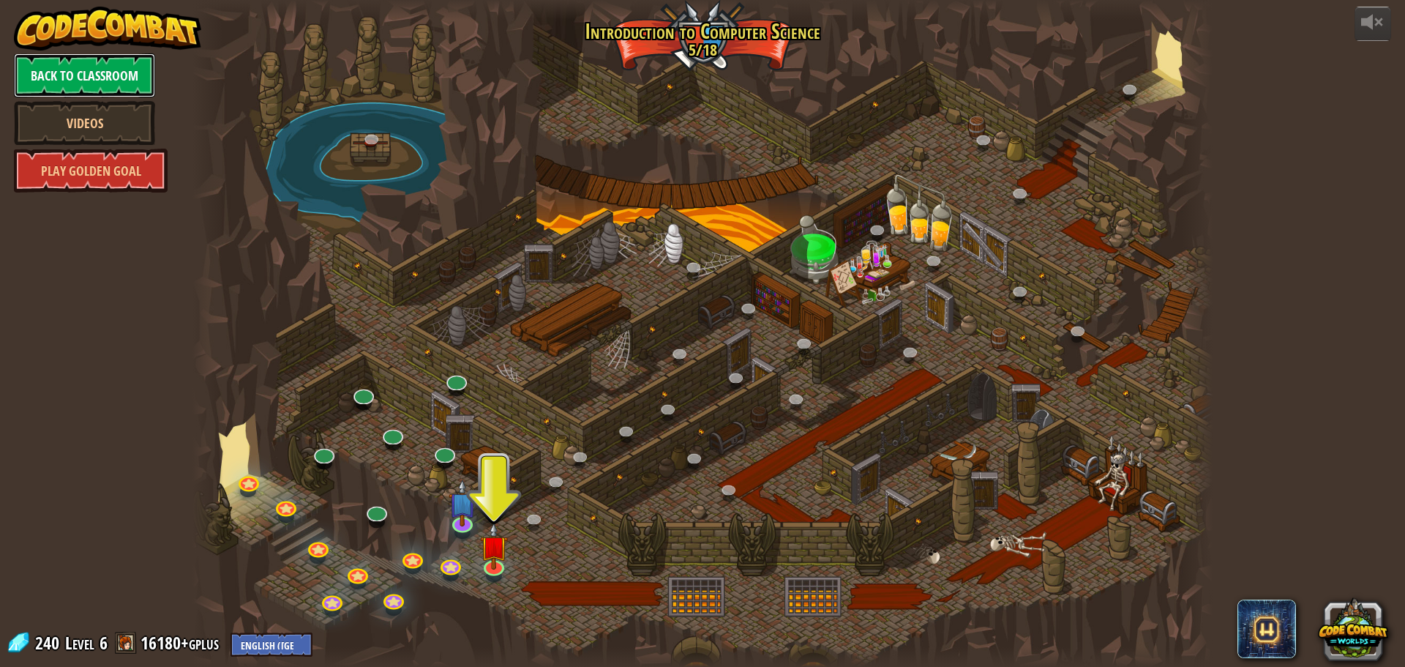
click at [112, 59] on link "Back to Classroom" at bounding box center [84, 75] width 141 height 44
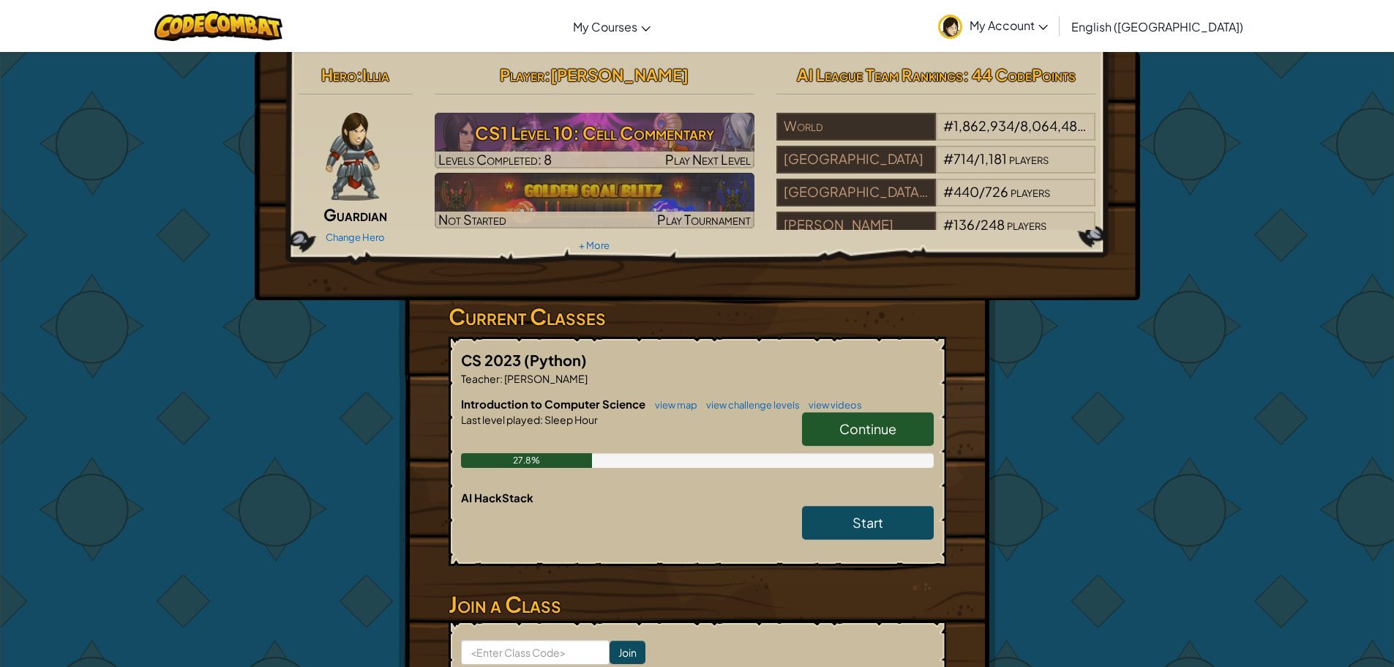
click at [375, 78] on span "Illia" at bounding box center [375, 74] width 27 height 20
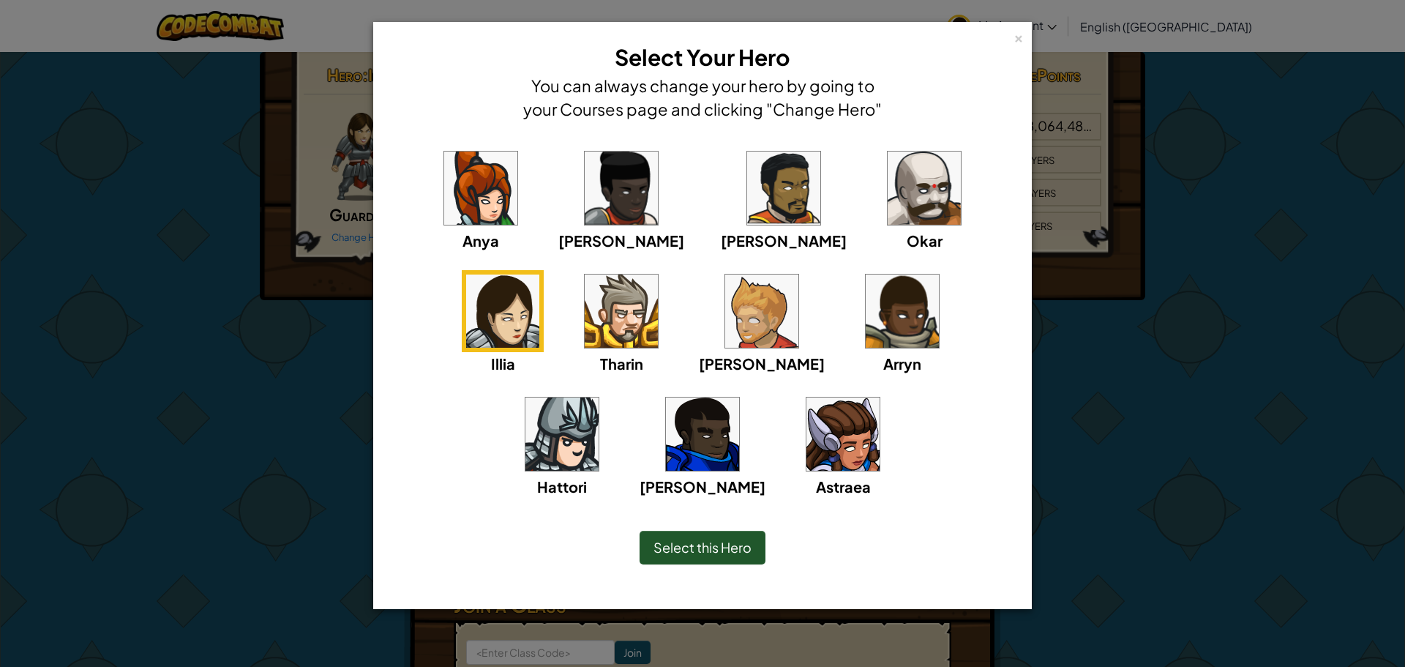
click at [807, 420] on img at bounding box center [843, 433] width 73 height 73
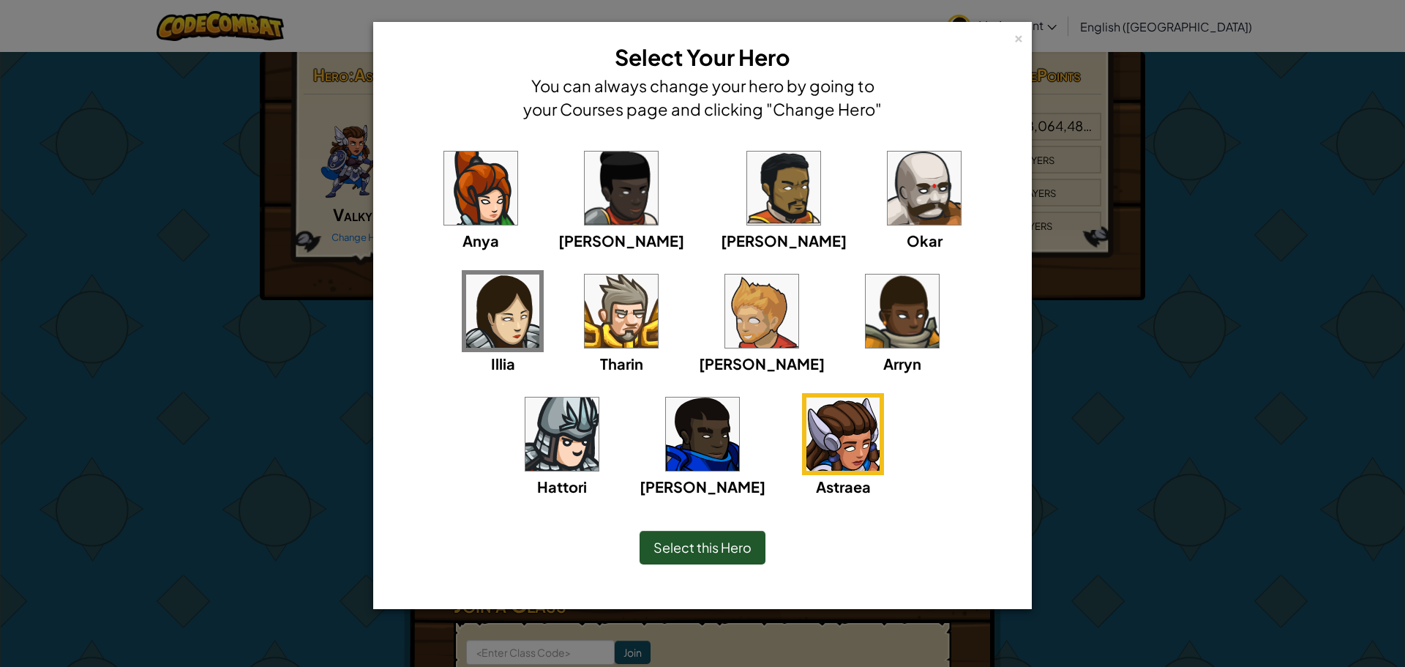
click at [681, 539] on div "Select this Hero" at bounding box center [703, 548] width 126 height 34
